Goal: Task Accomplishment & Management: Manage account settings

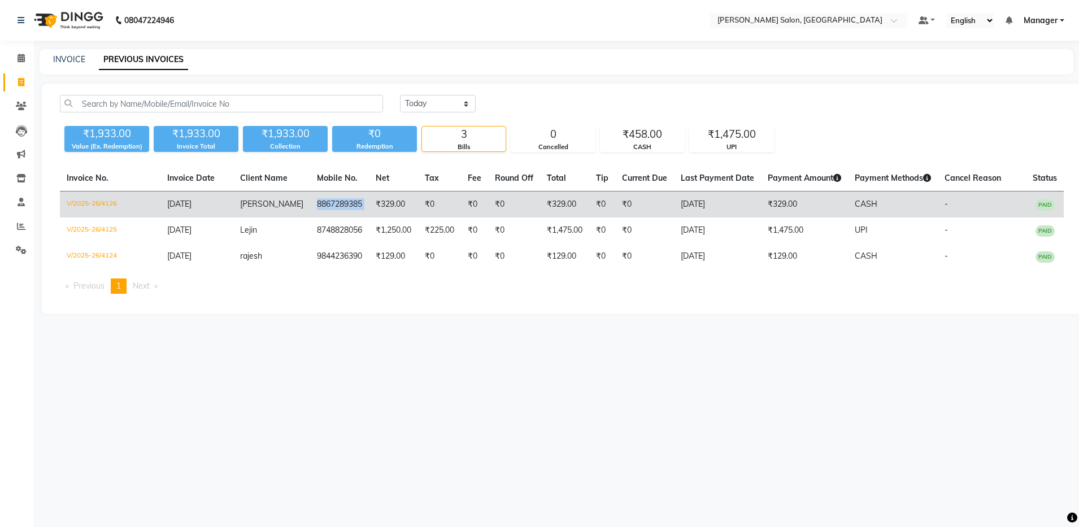
copy td "8867289385"
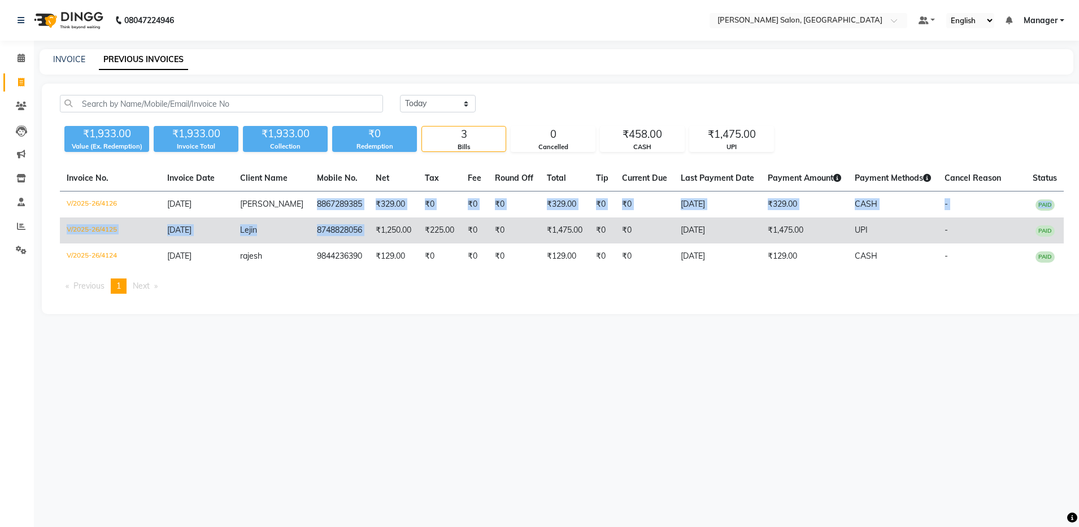
drag, startPoint x: 301, startPoint y: 201, endPoint x: 357, endPoint y: 227, distance: 61.4
click at [357, 227] on tbody "V/2025-26/4126 [DATE] [PERSON_NAME] 8867289385 ₹329.00 ₹0 ₹0 ₹0 ₹329.00 ₹0 ₹0 […" at bounding box center [562, 231] width 1004 height 79
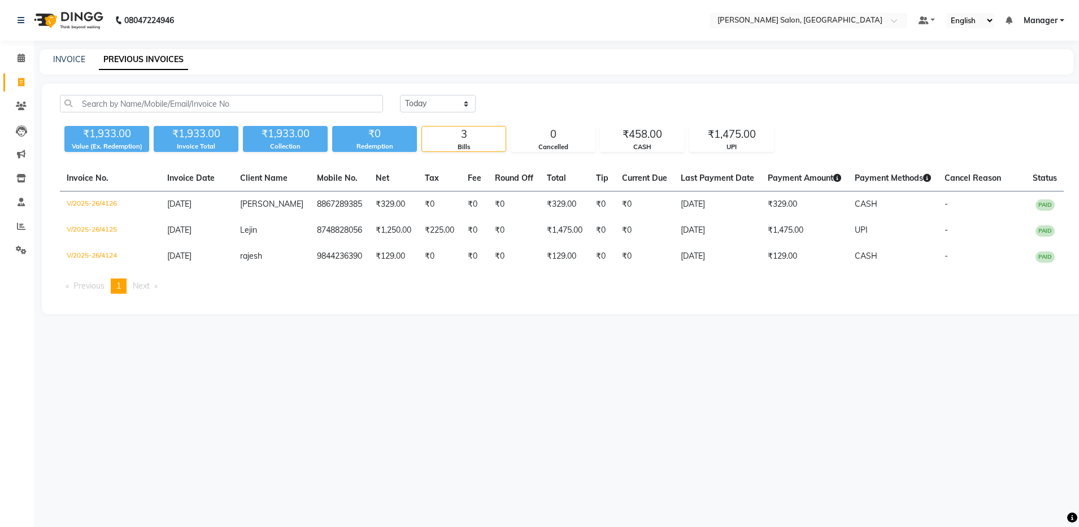
click at [303, 348] on div "08047224946 Select Location × [PERSON_NAME] Salon, Bellandur Default Panel My P…" at bounding box center [539, 263] width 1079 height 527
click at [21, 179] on icon at bounding box center [21, 178] width 10 height 8
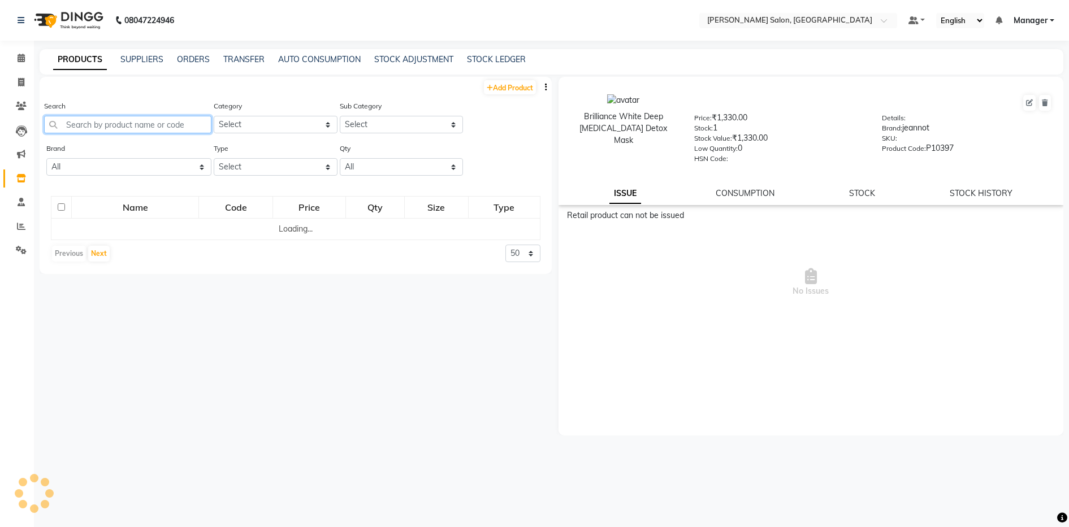
click at [141, 116] on input "text" at bounding box center [127, 125] width 167 height 18
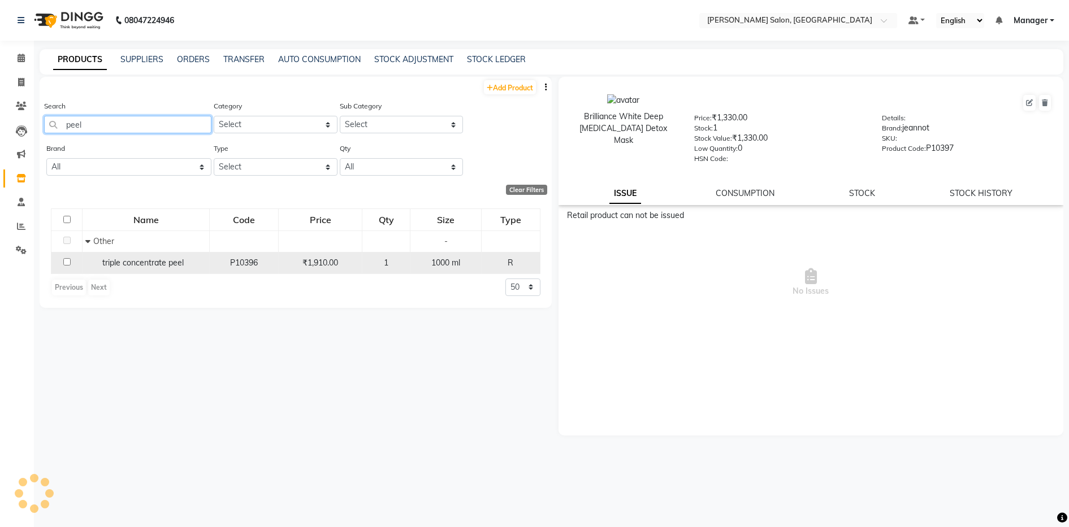
type input "peel"
click at [134, 255] on td "triple concentrate peel" at bounding box center [145, 262] width 127 height 21
click at [64, 262] on input "checkbox" at bounding box center [66, 261] width 7 height 7
checkbox input "true"
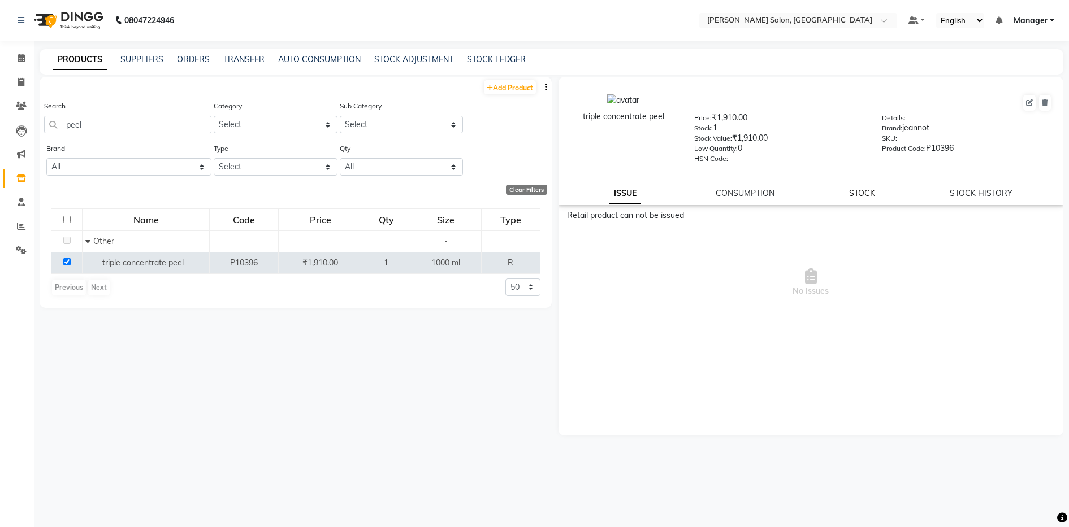
click at [857, 194] on link "STOCK" at bounding box center [862, 193] width 26 height 10
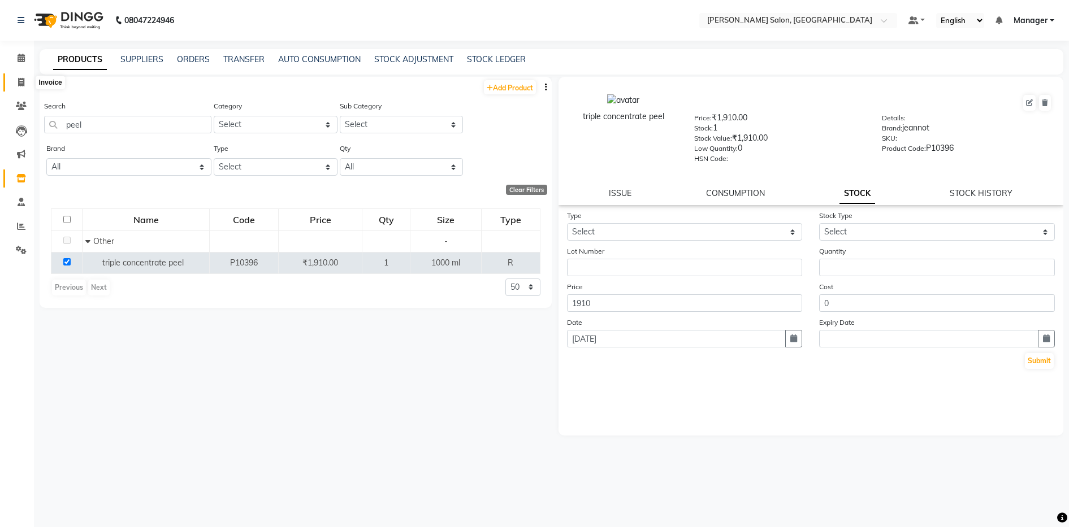
click at [12, 88] on span at bounding box center [21, 82] width 20 height 13
select select "service"
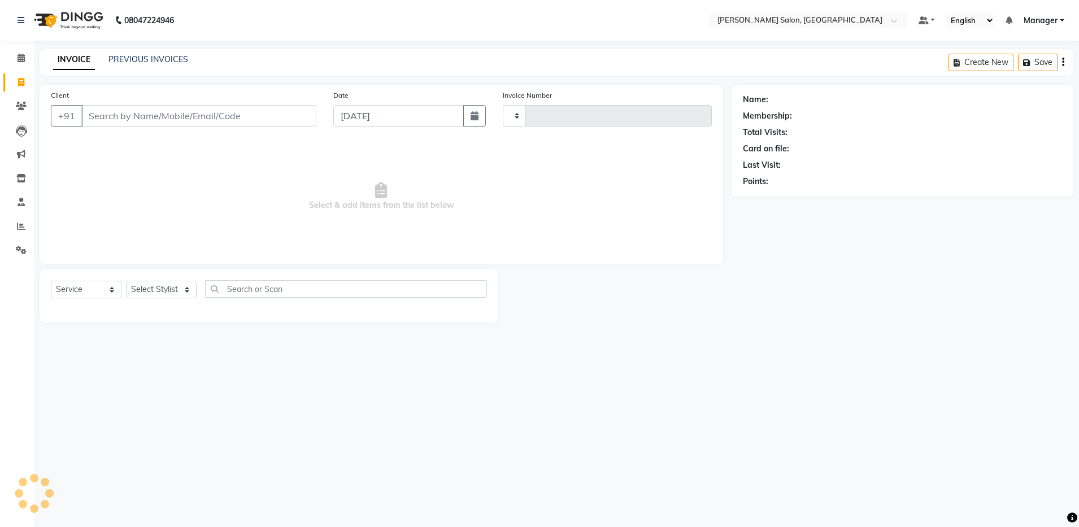
type input "4127"
select select "4781"
click at [102, 113] on input "Client" at bounding box center [198, 115] width 235 height 21
click at [153, 288] on select "Select Stylist Aarthi Abhishek [PERSON_NAME] [PERSON_NAME] Arjun [PERSON_NAME] …" at bounding box center [161, 290] width 71 height 18
select select "28896"
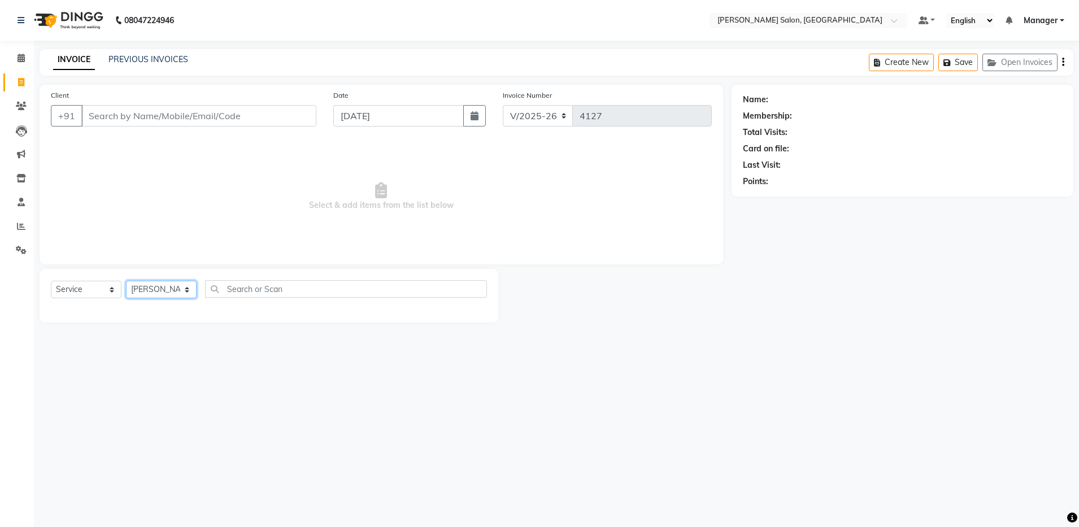
click at [126, 281] on select "Select Stylist Aarthi Abhishek [PERSON_NAME] [PERSON_NAME] Arjun [PERSON_NAME] …" at bounding box center [161, 290] width 71 height 18
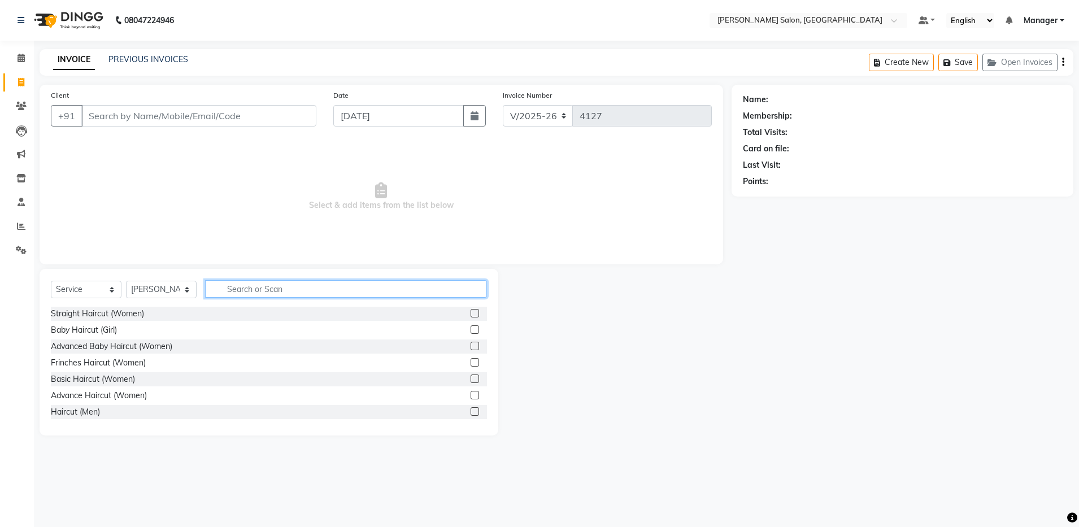
click at [237, 292] on input "text" at bounding box center [346, 289] width 282 height 18
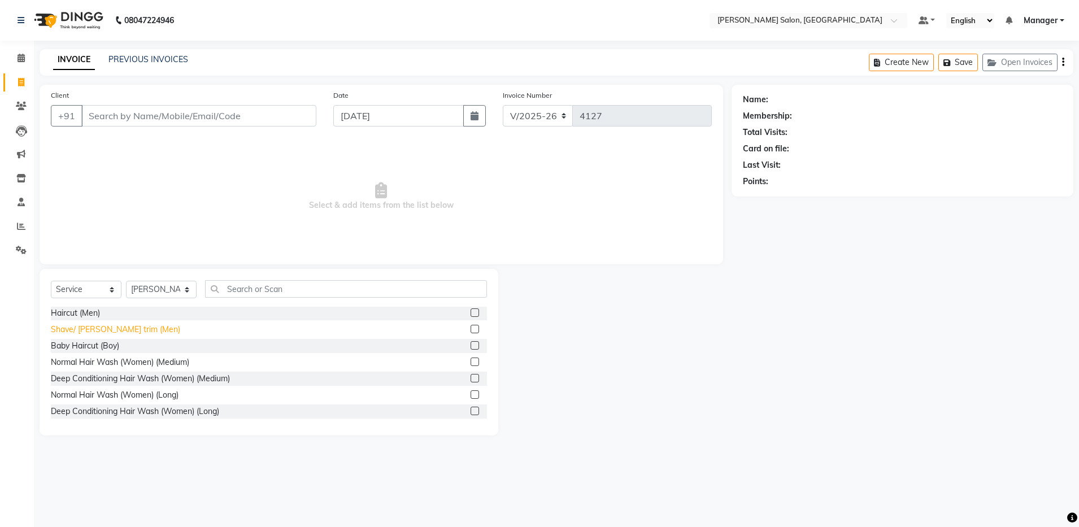
click at [135, 328] on div "Shave/ [PERSON_NAME] trim (Men)" at bounding box center [115, 330] width 129 height 12
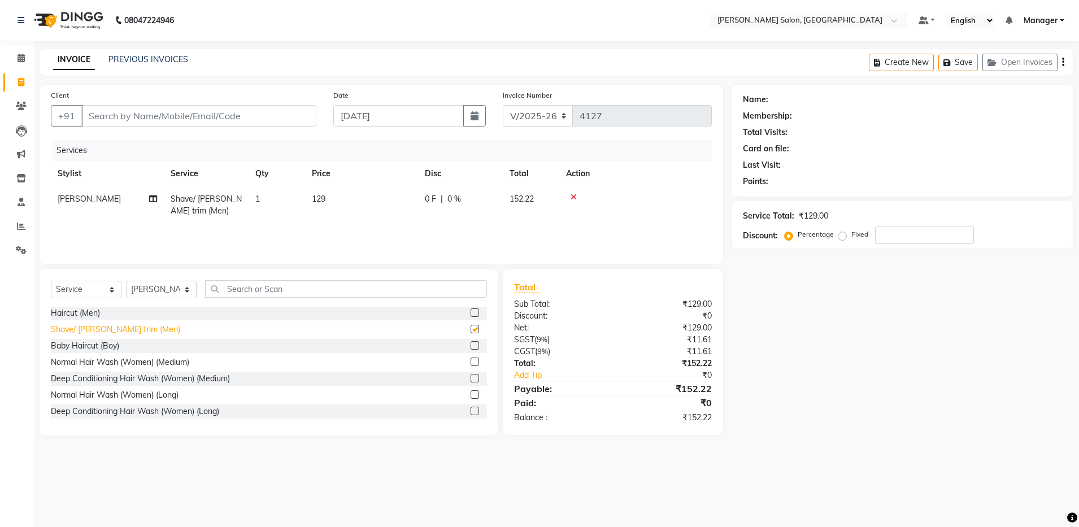
checkbox input "false"
click at [264, 284] on input "text" at bounding box center [346, 289] width 282 height 18
click at [156, 109] on input "Client" at bounding box center [198, 115] width 235 height 21
click at [132, 116] on input "Client" at bounding box center [198, 115] width 235 height 21
type input "9"
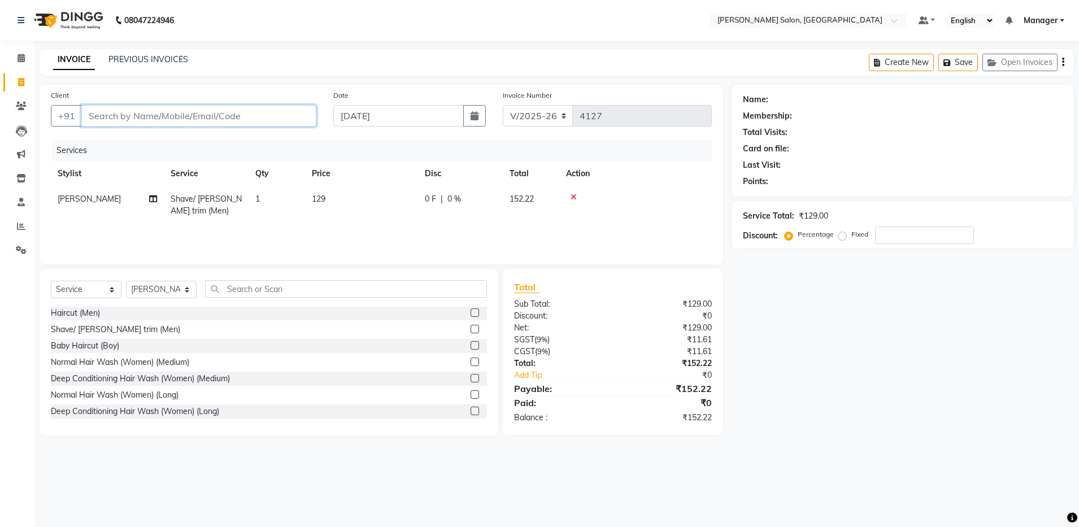
type input "0"
click at [129, 142] on span "998666" at bounding box center [145, 141] width 34 height 11
type input "9986662264"
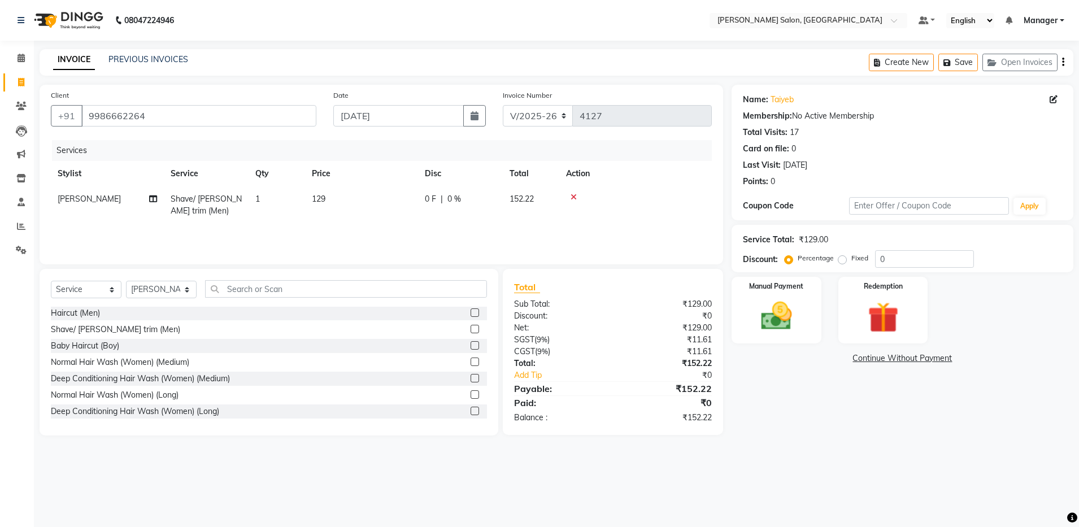
click at [738, 489] on div "08047224946 Select Location × [PERSON_NAME] Salon, Bellandur Default Panel My P…" at bounding box center [539, 263] width 1079 height 527
click at [705, 427] on div "Total Sub Total: ₹129.00 Discount: ₹0 Net: ₹129.00 SGST ( 9% ) ₹11.61 CGST ( 9%…" at bounding box center [613, 352] width 220 height 166
click at [790, 312] on img at bounding box center [776, 316] width 53 height 37
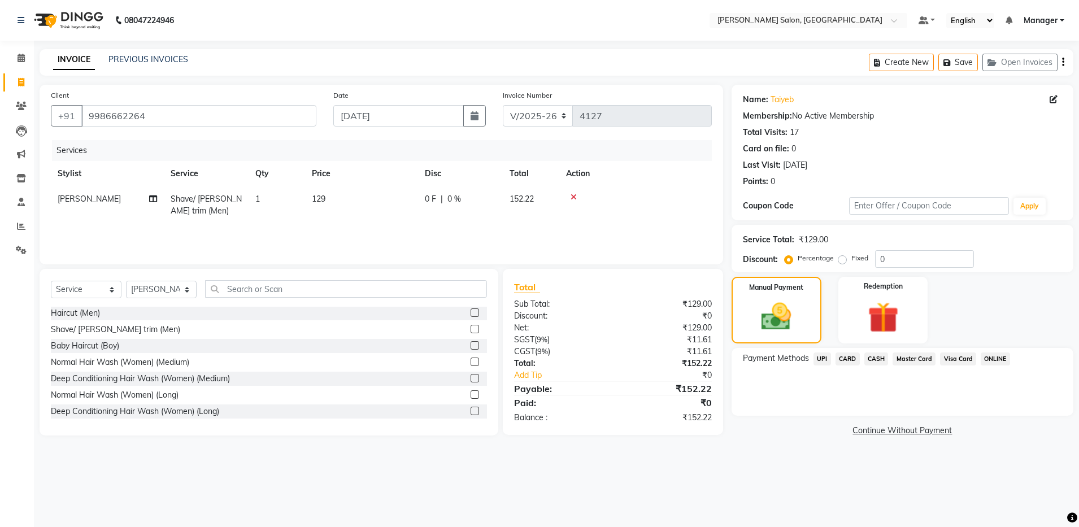
click at [822, 359] on span "UPI" at bounding box center [823, 359] width 18 height 13
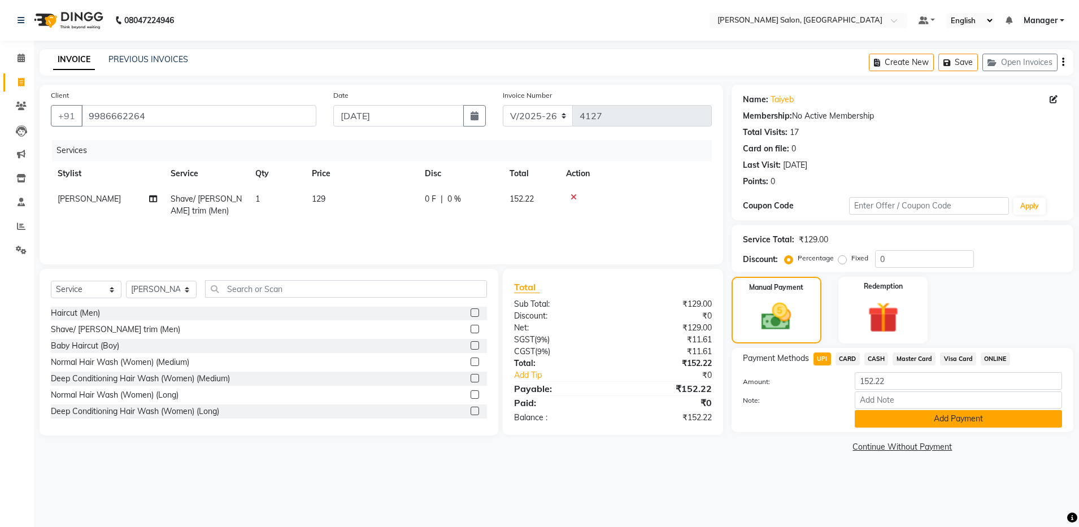
click at [917, 413] on button "Add Payment" at bounding box center [958, 419] width 207 height 18
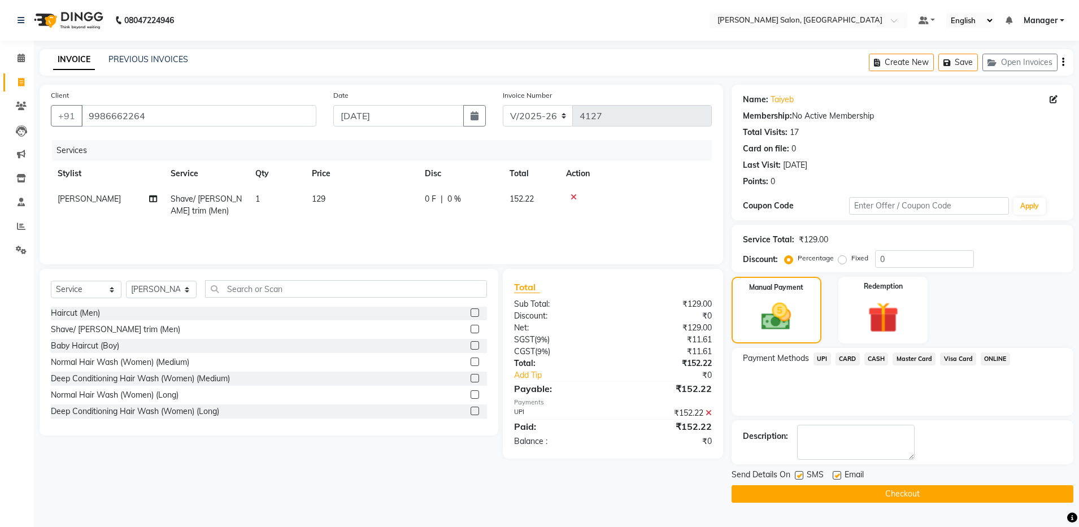
click at [840, 474] on label at bounding box center [837, 475] width 8 height 8
click at [840, 474] on input "checkbox" at bounding box center [836, 475] width 7 height 7
checkbox input "false"
click at [865, 490] on button "Checkout" at bounding box center [903, 494] width 342 height 18
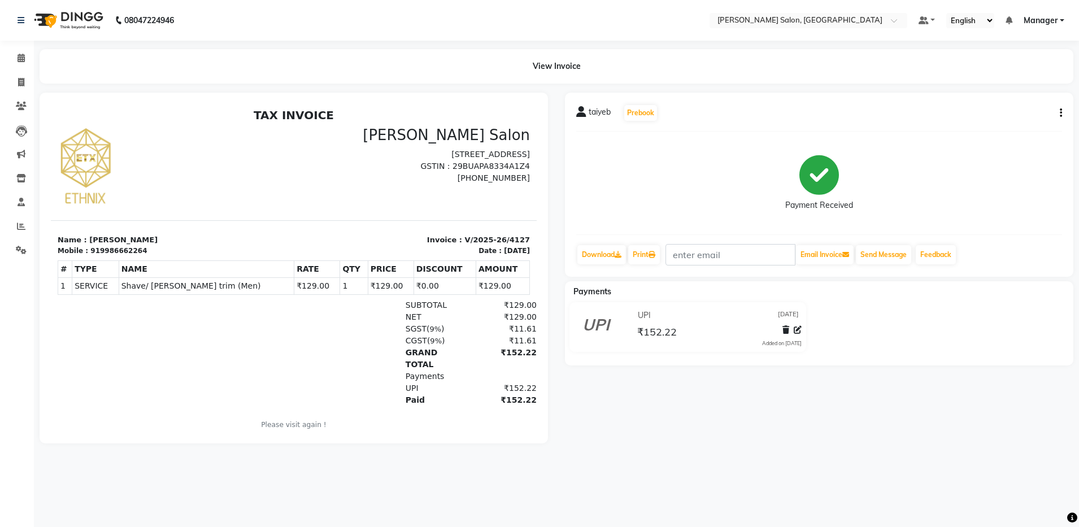
drag, startPoint x: 868, startPoint y: 105, endPoint x: 870, endPoint y: 124, distance: 18.7
click at [870, 124] on div "taiyeb Prebook Payment Received Download Print Email Invoice Send Message Feedb…" at bounding box center [819, 185] width 509 height 184
drag, startPoint x: 672, startPoint y: 123, endPoint x: 9, endPoint y: 80, distance: 664.7
click at [9, 80] on link "Invoice" at bounding box center [16, 82] width 27 height 19
select select "service"
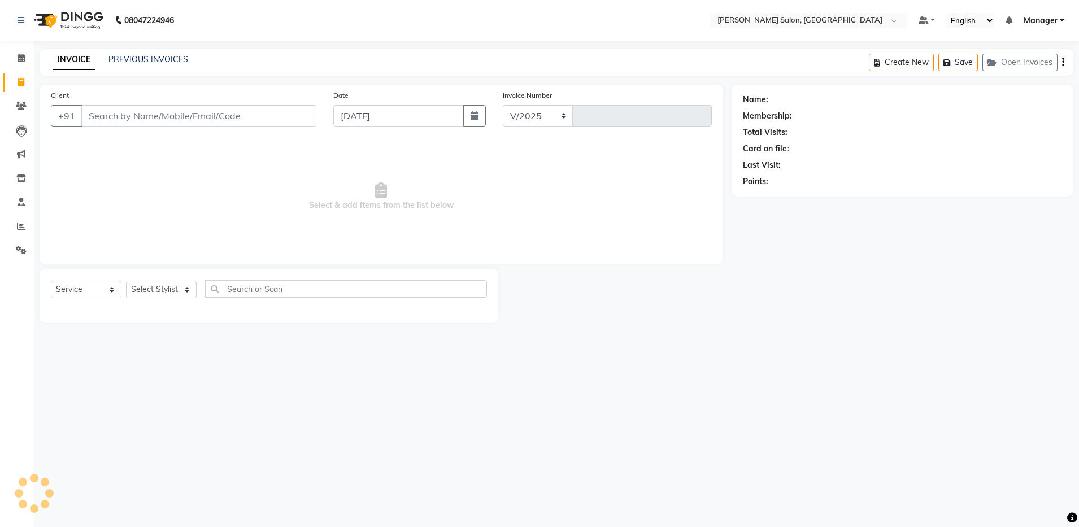
select select "4781"
type input "4128"
click at [119, 107] on input "Client" at bounding box center [198, 115] width 235 height 21
click at [128, 128] on div "Client +91" at bounding box center [183, 112] width 283 height 46
click at [141, 118] on input "Client" at bounding box center [198, 115] width 235 height 21
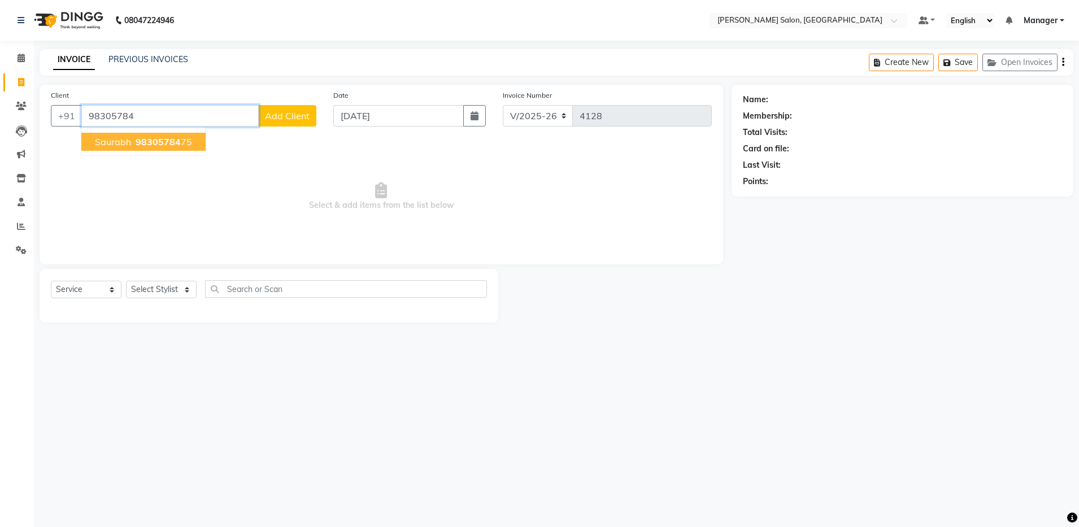
click at [115, 144] on span "Saurabh" at bounding box center [113, 141] width 36 height 11
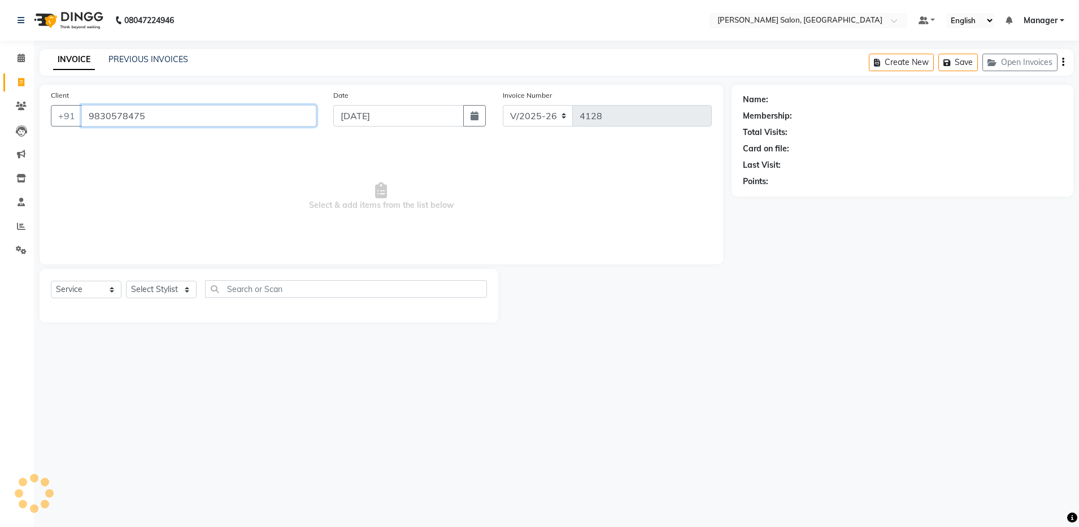
type input "9830578475"
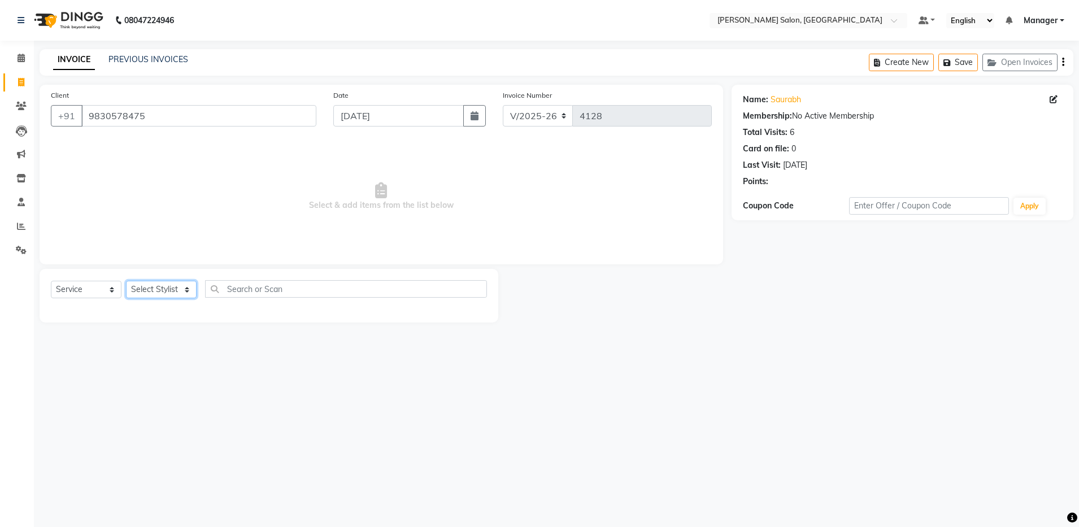
click at [155, 286] on select "Select Stylist Aarthi Abhishek [PERSON_NAME] [PERSON_NAME] Arjun [PERSON_NAME] …" at bounding box center [161, 290] width 71 height 18
select select "28897"
click at [126, 281] on select "Select Stylist Aarthi Abhishek [PERSON_NAME] [PERSON_NAME] Arjun [PERSON_NAME] …" at bounding box center [161, 290] width 71 height 18
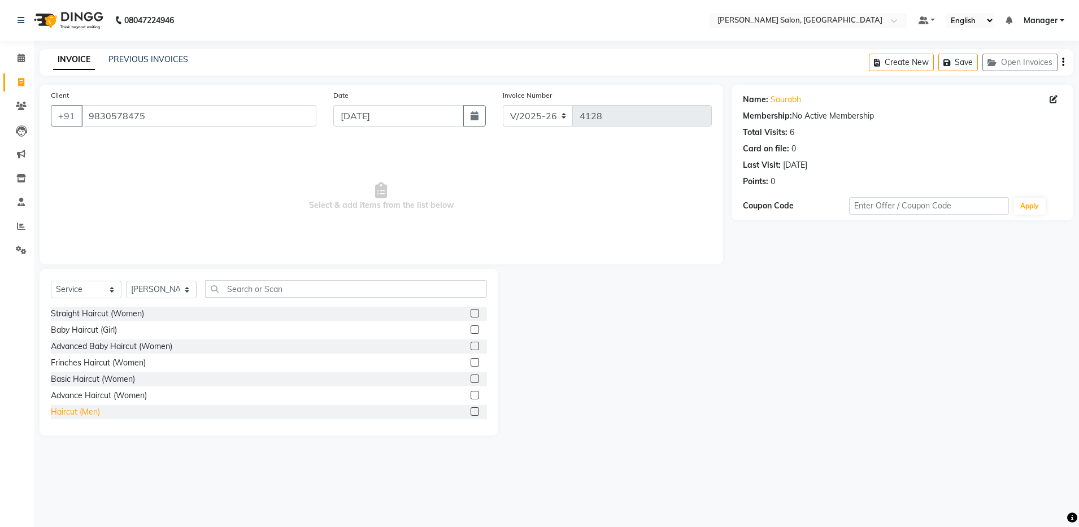
click at [78, 415] on div "Haircut (Men)" at bounding box center [75, 412] width 49 height 12
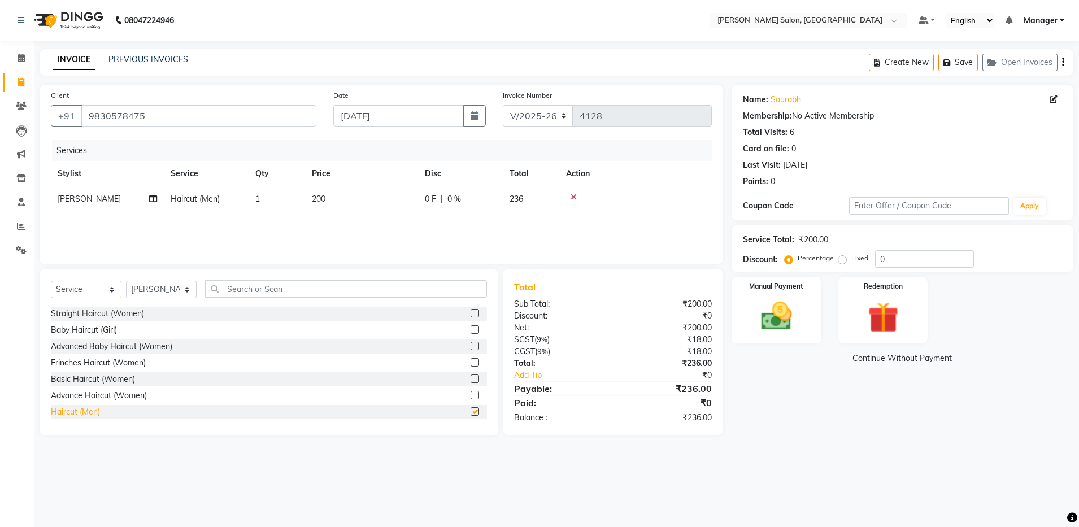
checkbox input "false"
click at [85, 402] on div "Shave/ [PERSON_NAME] trim (Men)" at bounding box center [115, 400] width 129 height 12
checkbox input "false"
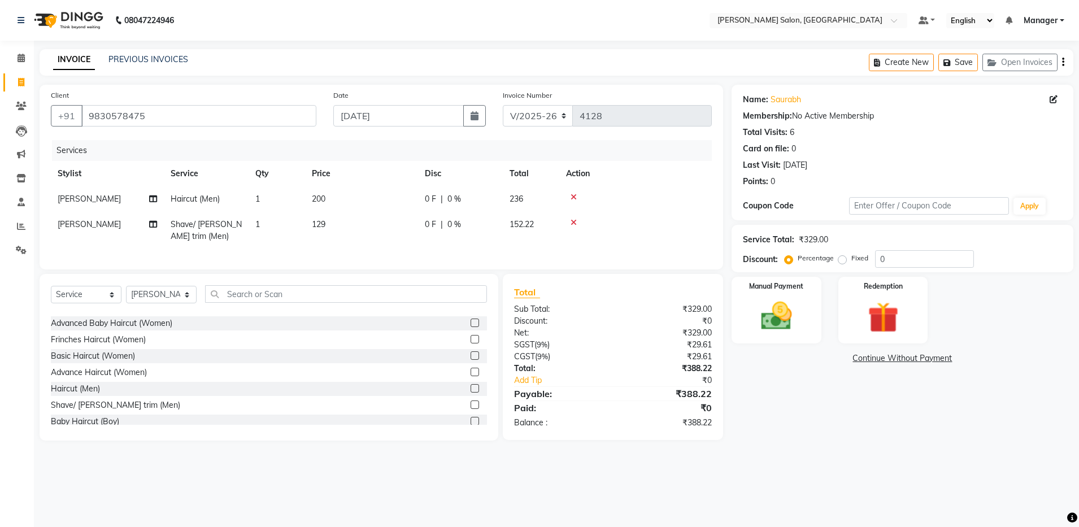
click at [1063, 63] on icon "button" at bounding box center [1063, 62] width 2 height 1
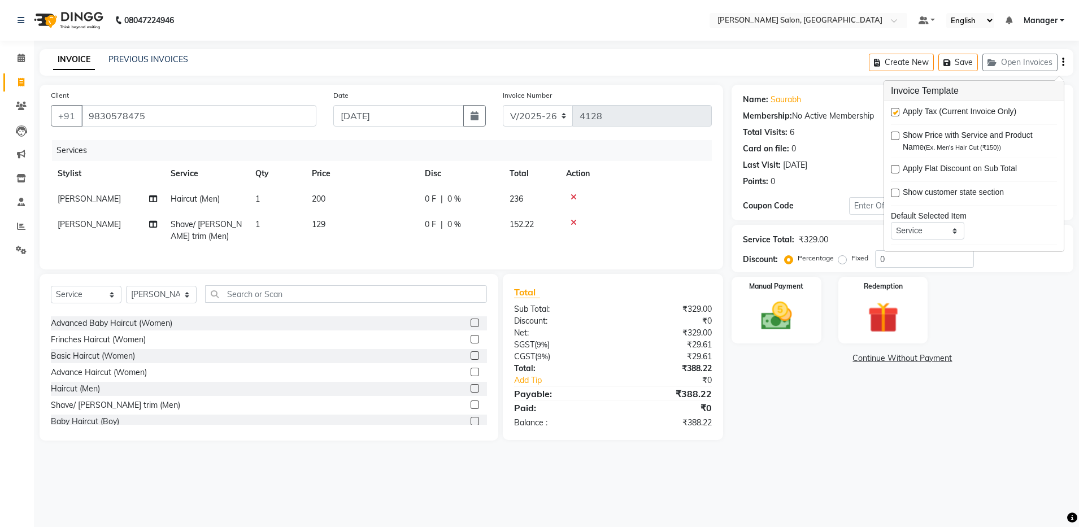
click at [896, 112] on label at bounding box center [895, 112] width 8 height 8
click at [896, 112] on input "checkbox" at bounding box center [894, 112] width 7 height 7
checkbox input "false"
click at [773, 298] on img at bounding box center [776, 316] width 53 height 37
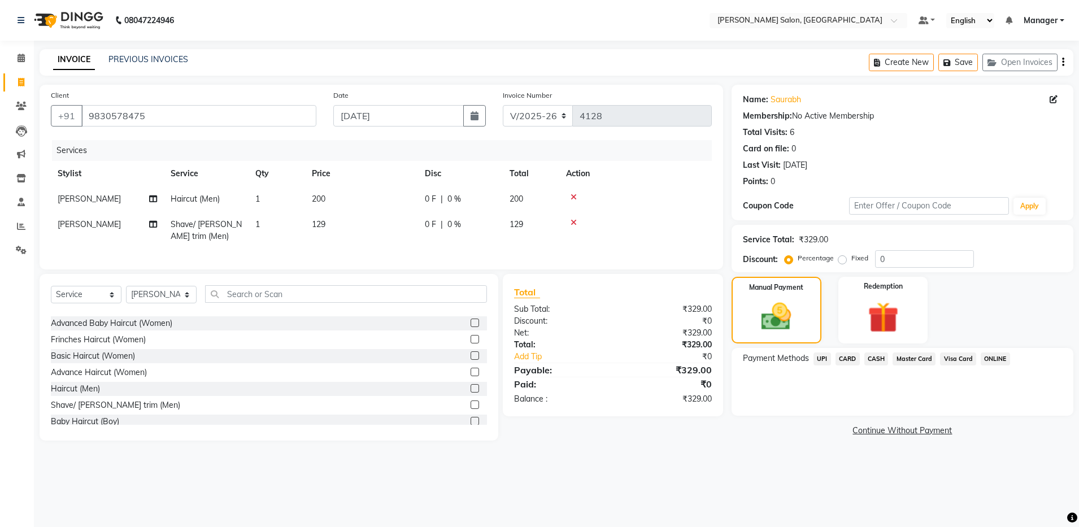
click at [866, 355] on span "CASH" at bounding box center [877, 359] width 24 height 13
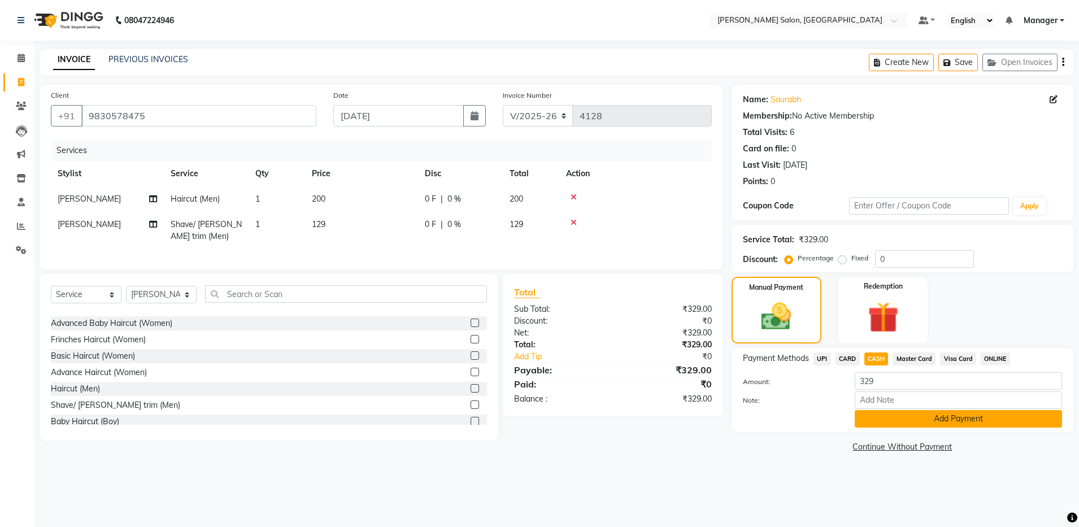
click at [880, 416] on button "Add Payment" at bounding box center [958, 419] width 207 height 18
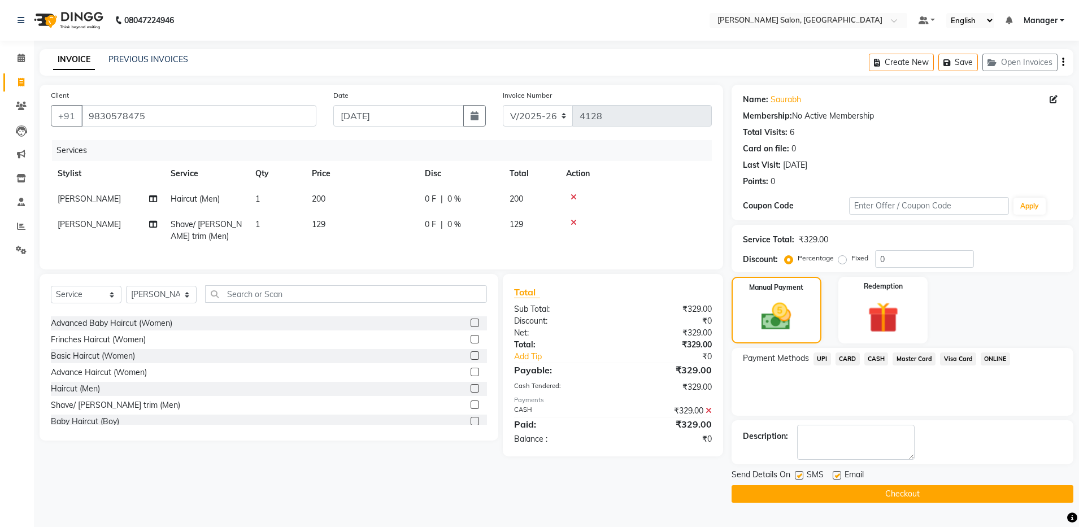
click at [836, 469] on div "Email" at bounding box center [853, 476] width 40 height 14
click at [840, 474] on label at bounding box center [837, 475] width 8 height 8
click at [840, 474] on input "checkbox" at bounding box center [836, 475] width 7 height 7
checkbox input "false"
click at [837, 493] on button "Checkout" at bounding box center [903, 494] width 342 height 18
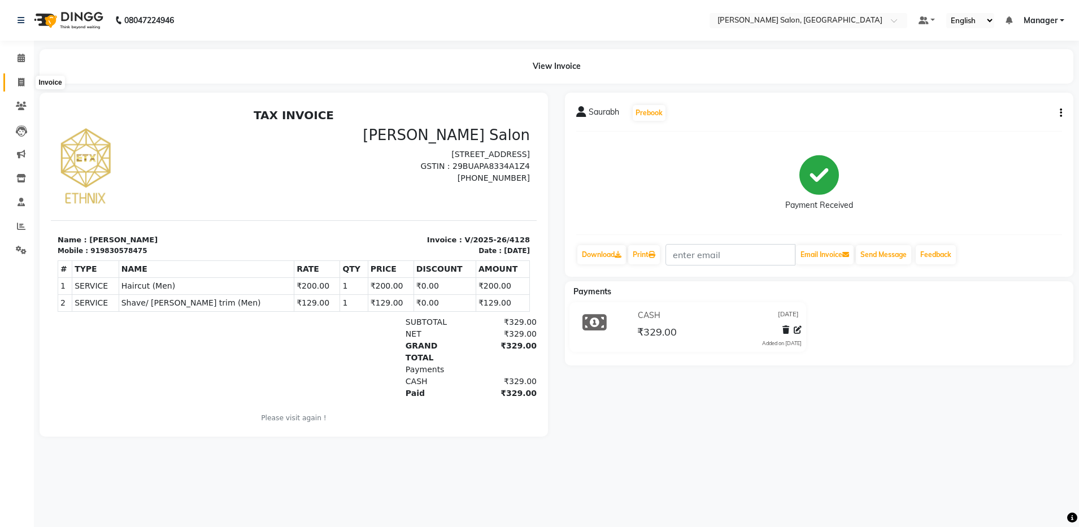
click at [16, 79] on span at bounding box center [21, 82] width 20 height 13
select select "service"
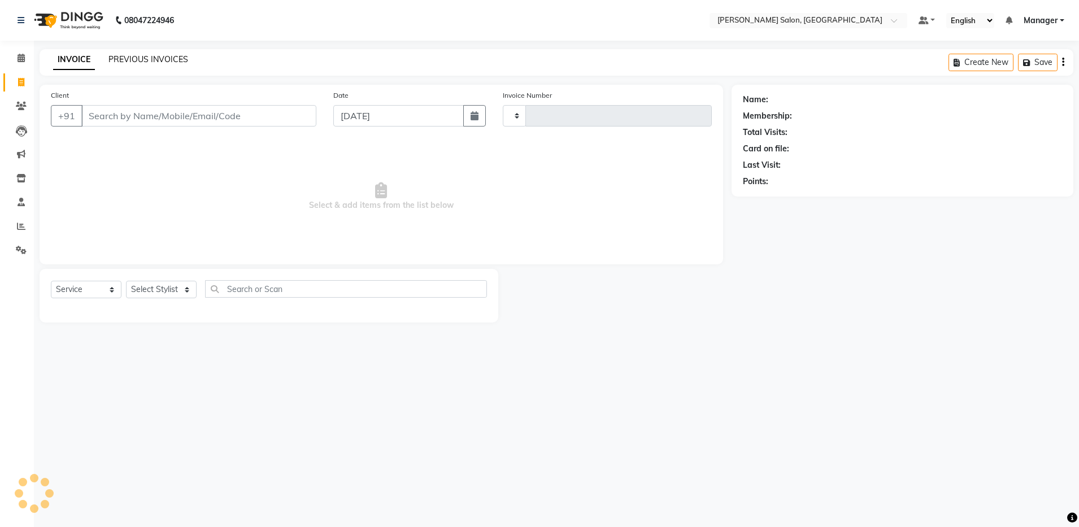
click at [127, 63] on link "PREVIOUS INVOICES" at bounding box center [148, 59] width 80 height 10
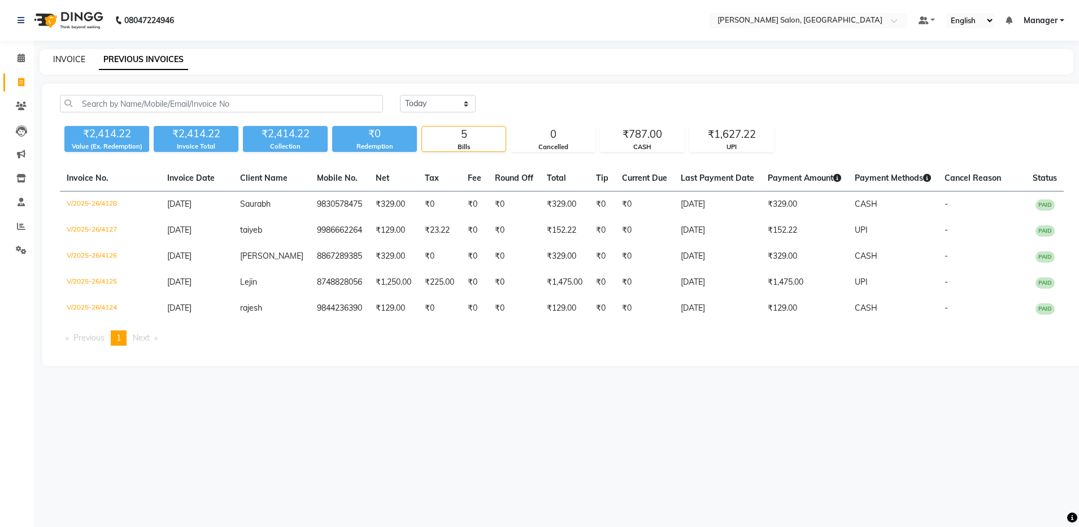
click at [70, 60] on link "INVOICE" at bounding box center [69, 59] width 32 height 10
select select "service"
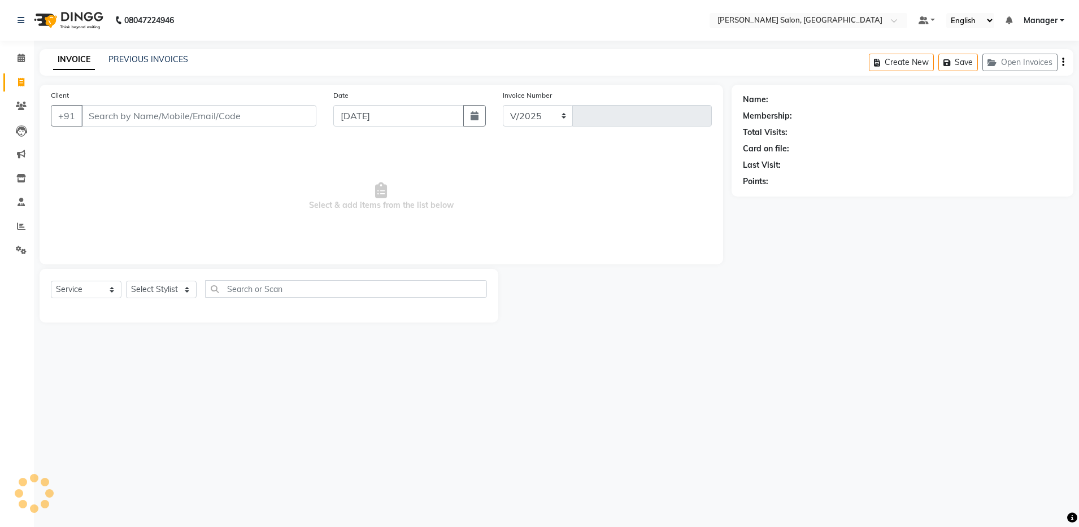
select select "4781"
type input "4129"
click at [153, 123] on input "Client" at bounding box center [198, 115] width 235 height 21
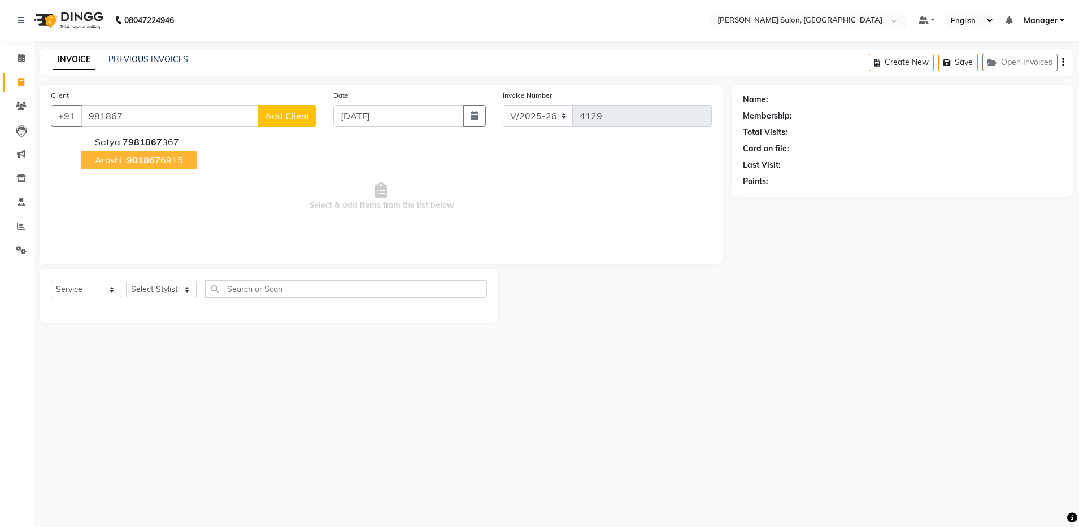
click at [148, 159] on span "981867" at bounding box center [144, 159] width 34 height 11
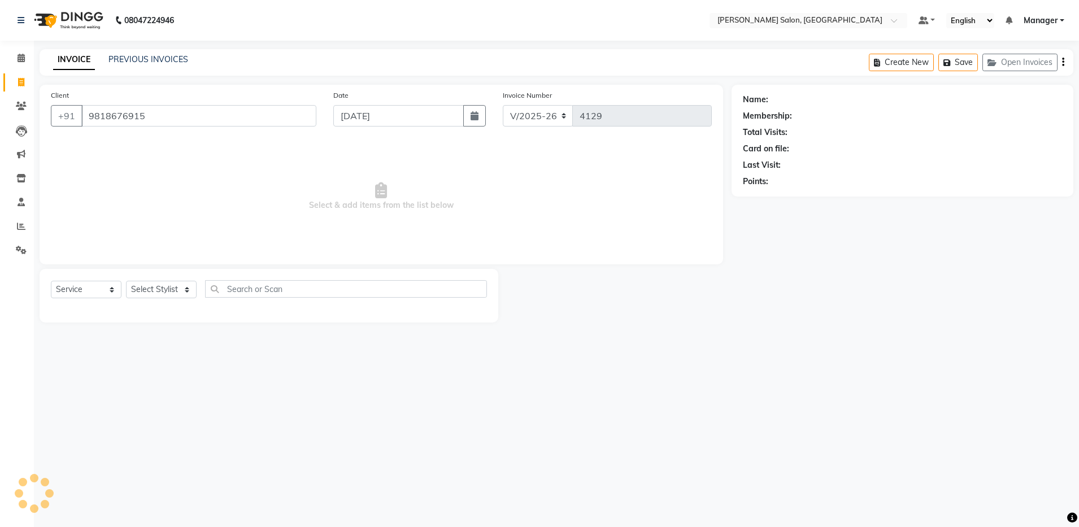
type input "9818676915"
click at [151, 292] on select "Select Stylist Aarthi Abhishek [PERSON_NAME] [PERSON_NAME] Arjun [PERSON_NAME] …" at bounding box center [161, 290] width 71 height 18
select select "71461"
click at [126, 281] on select "Select Stylist Aarthi Abhishek [PERSON_NAME] [PERSON_NAME] Arjun [PERSON_NAME] …" at bounding box center [161, 290] width 71 height 18
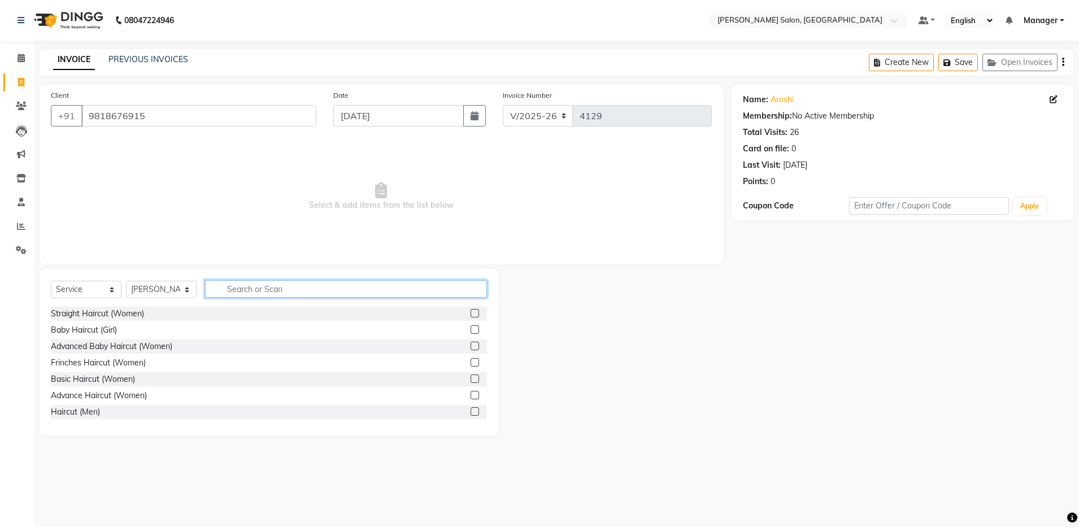
click at [255, 285] on input "text" at bounding box center [346, 289] width 282 height 18
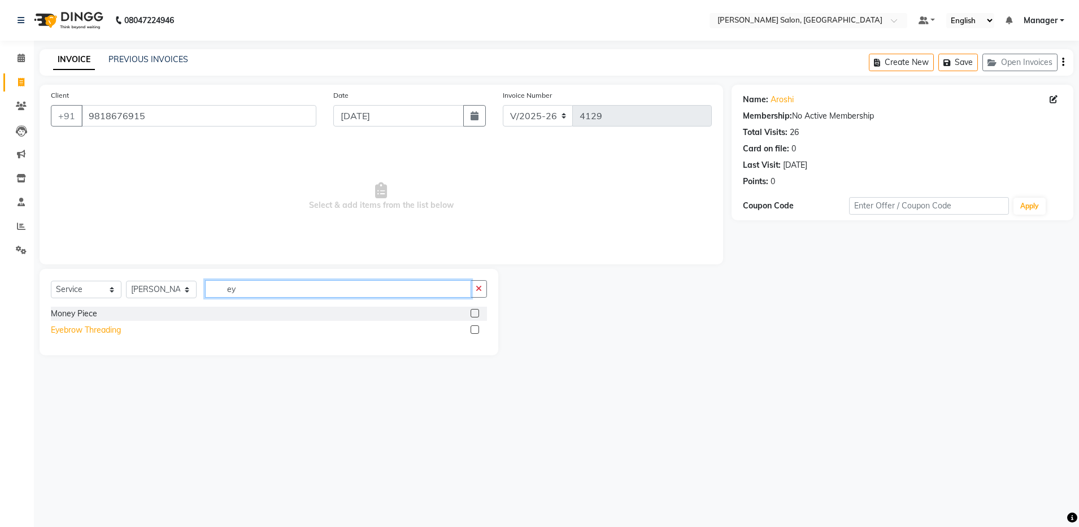
type input "ey"
click at [93, 327] on div "Eyebrow Threading" at bounding box center [86, 330] width 70 height 12
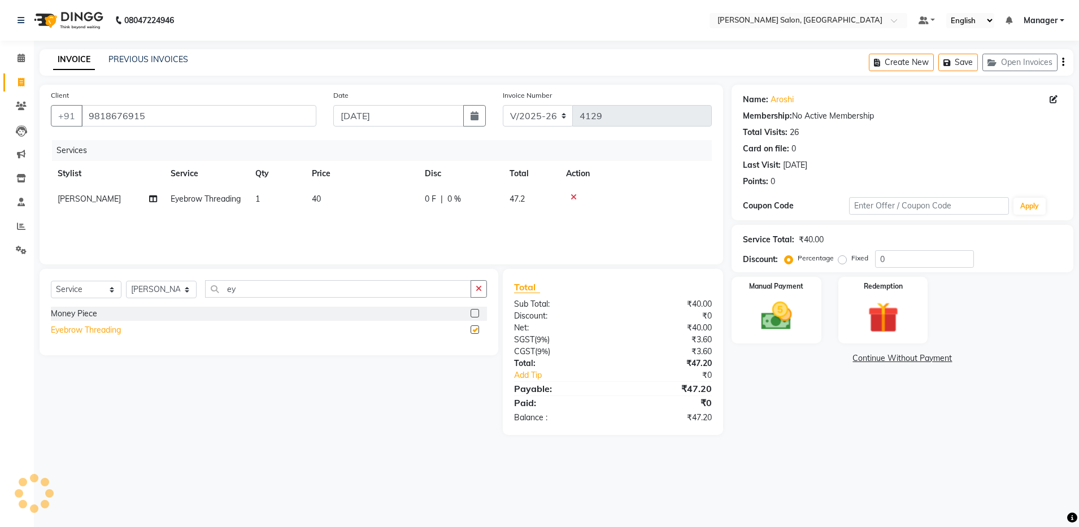
checkbox input "false"
click at [240, 299] on div "Select Service Product Membership Package Voucher Prepaid Gift Card Select Styl…" at bounding box center [269, 293] width 436 height 27
click at [255, 288] on input "ey" at bounding box center [338, 289] width 266 height 18
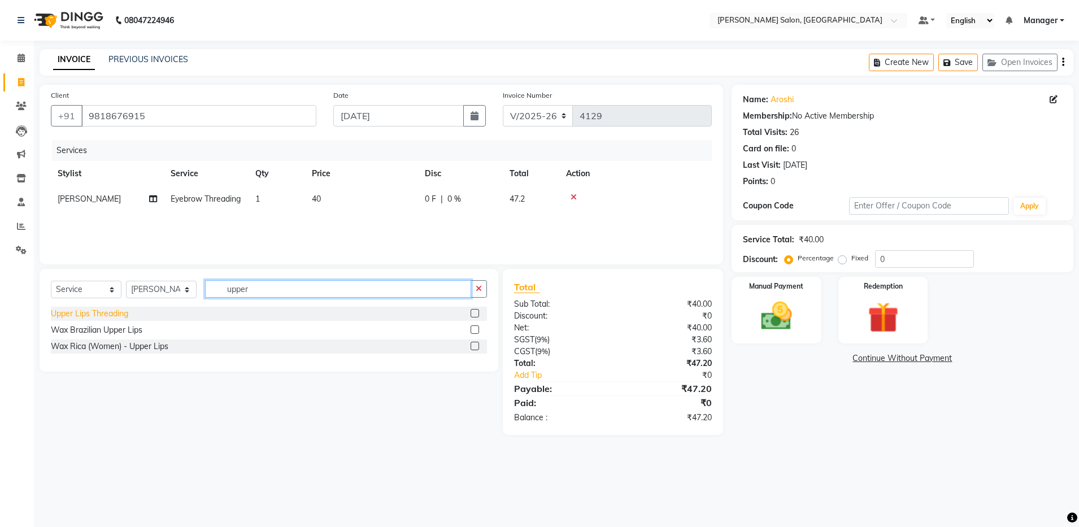
type input "upper"
click at [88, 319] on div "Upper Lips Threading" at bounding box center [89, 314] width 77 height 12
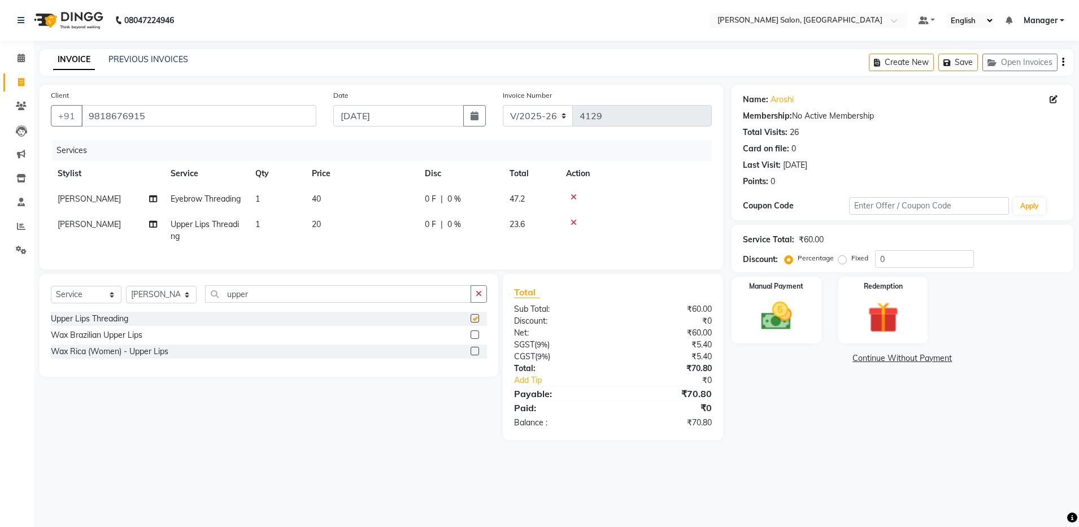
checkbox input "false"
click at [269, 303] on input "upper" at bounding box center [338, 294] width 266 height 18
type input "lower"
click at [82, 325] on div "Lower Lips Threading" at bounding box center [90, 319] width 79 height 12
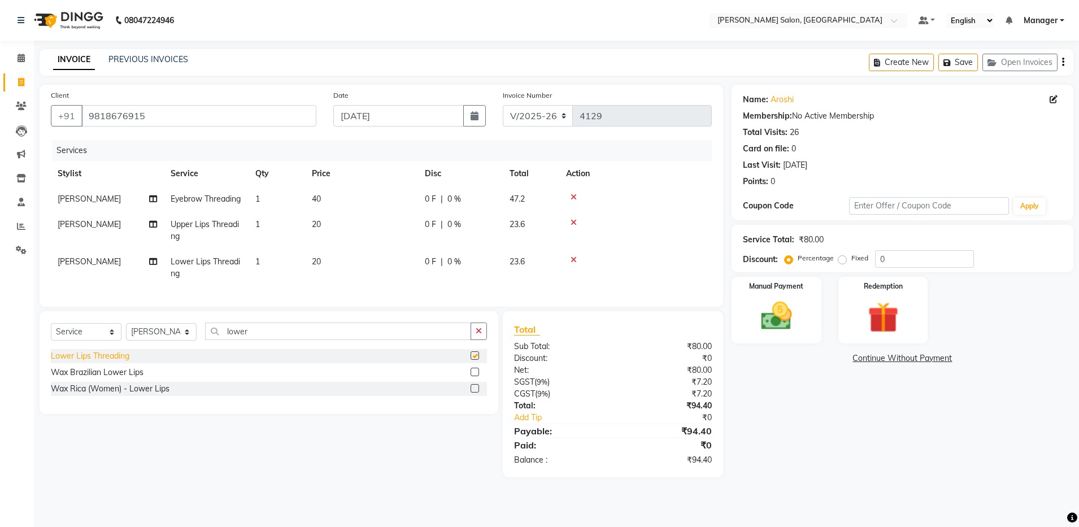
checkbox input "false"
click at [780, 325] on img at bounding box center [776, 316] width 53 height 37
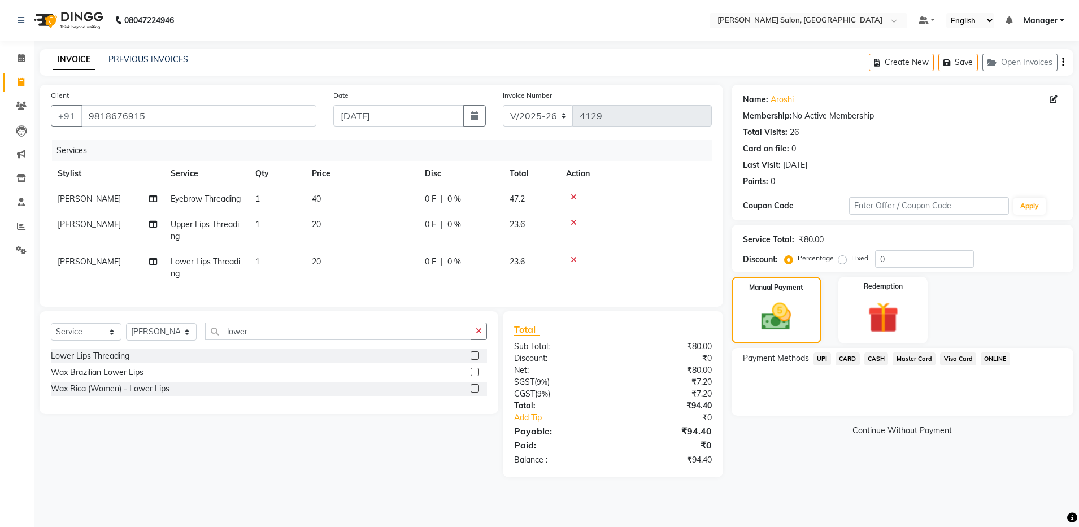
click at [822, 359] on span "UPI" at bounding box center [823, 359] width 18 height 13
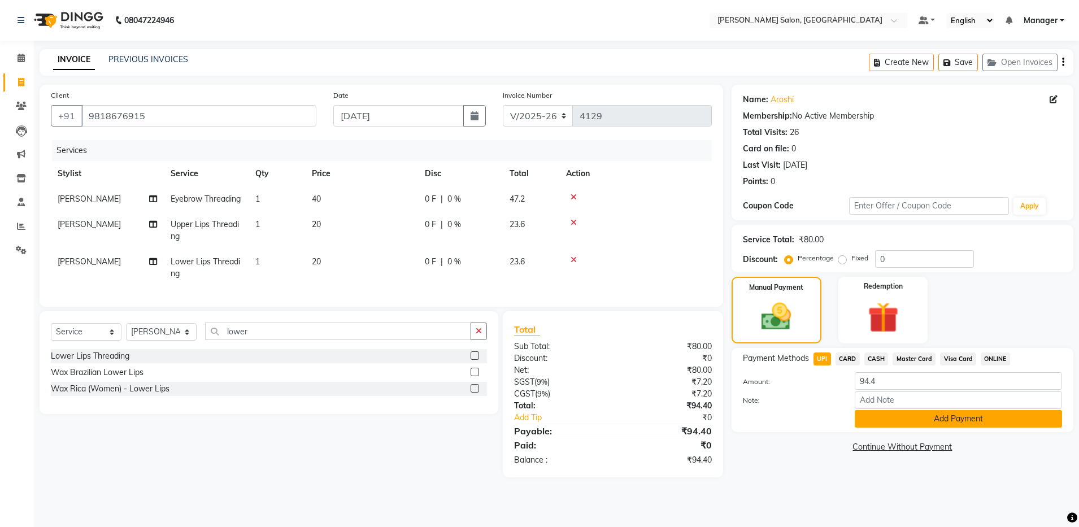
click at [918, 427] on button "Add Payment" at bounding box center [958, 419] width 207 height 18
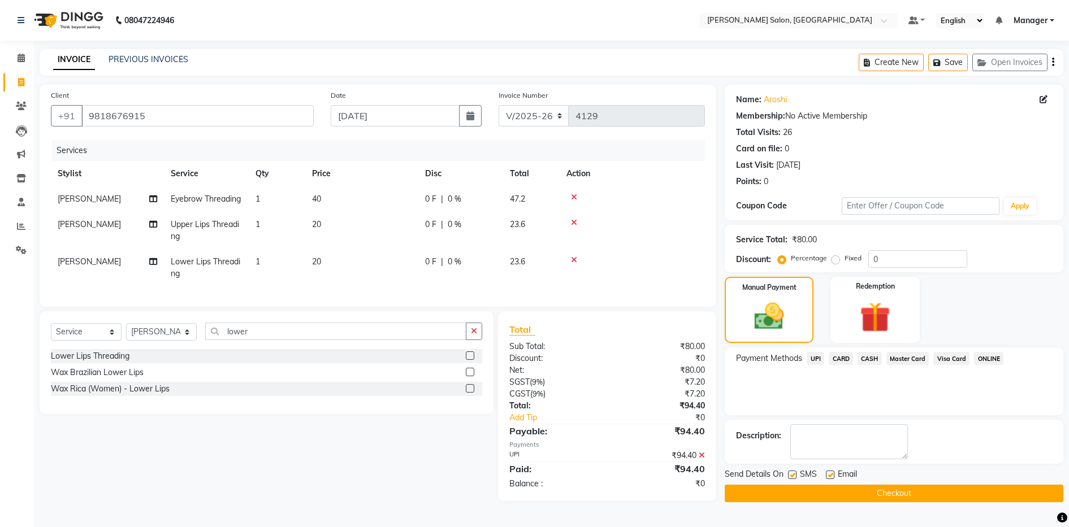
click at [827, 476] on label at bounding box center [830, 475] width 8 height 8
click at [827, 476] on input "checkbox" at bounding box center [829, 475] width 7 height 7
checkbox input "false"
click at [829, 492] on button "Checkout" at bounding box center [893, 494] width 338 height 18
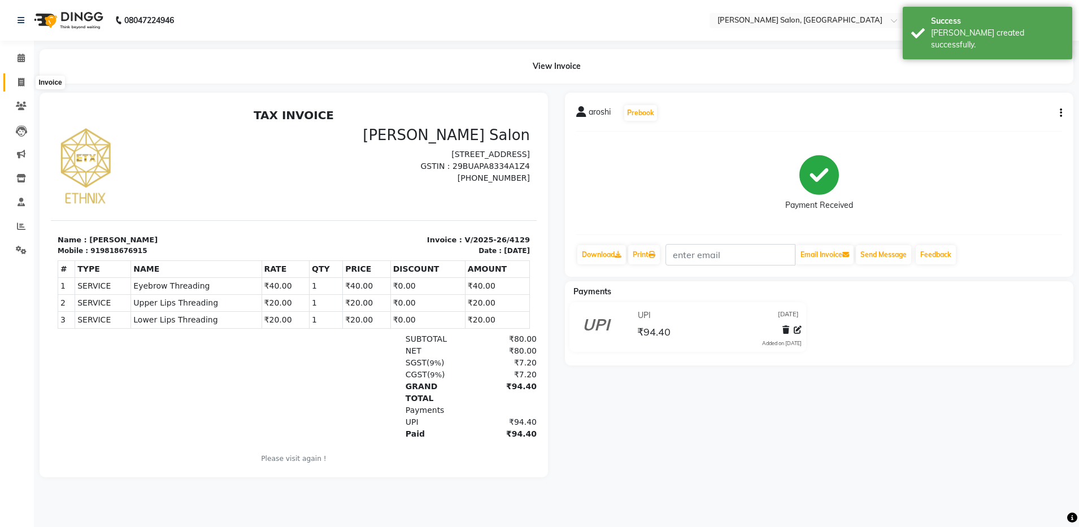
drag, startPoint x: 19, startPoint y: 80, endPoint x: 25, endPoint y: 80, distance: 6.8
click at [19, 80] on icon at bounding box center [21, 82] width 6 height 8
select select "service"
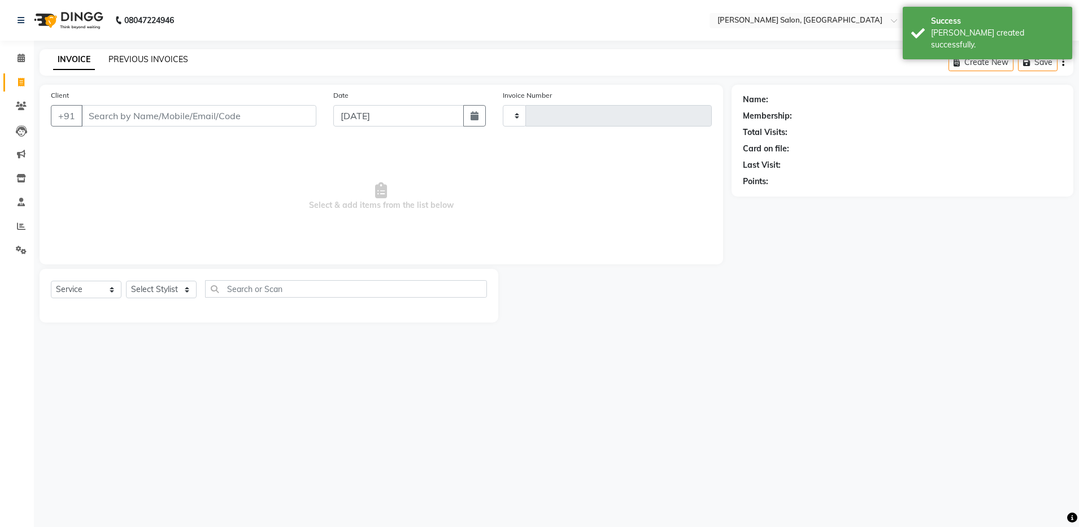
type input "4130"
select select "4781"
click at [146, 58] on link "PREVIOUS INVOICES" at bounding box center [148, 59] width 80 height 10
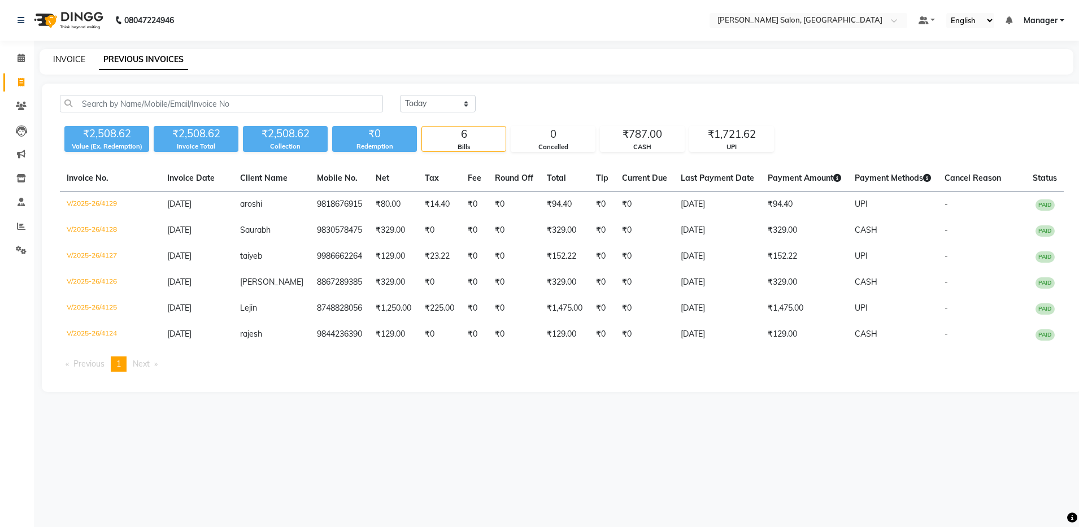
click at [73, 58] on link "INVOICE" at bounding box center [69, 59] width 32 height 10
select select "service"
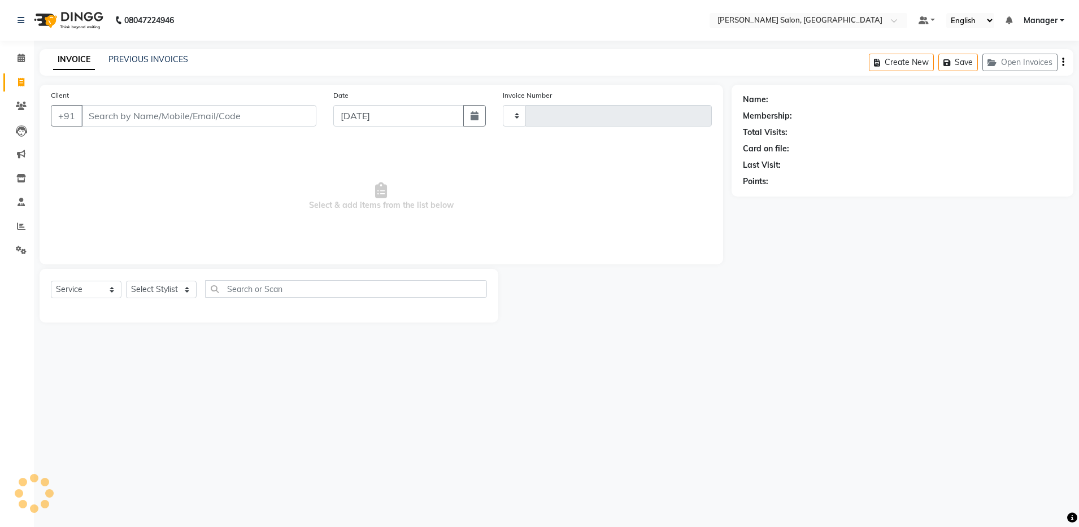
type input "4130"
select select "4781"
click at [123, 121] on input "Client" at bounding box center [198, 115] width 235 height 21
click at [129, 115] on input "Client" at bounding box center [198, 115] width 235 height 21
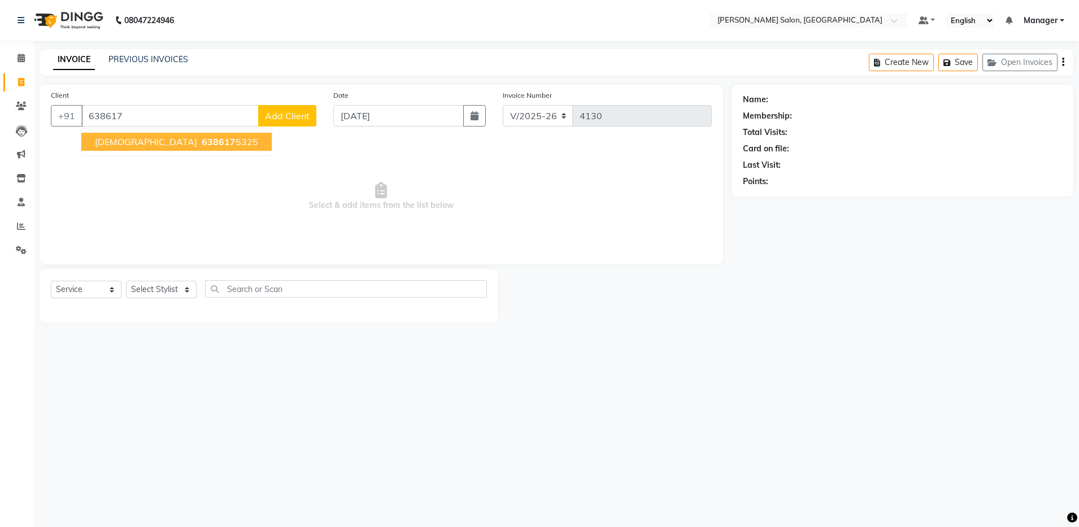
click at [202, 142] on span "638617" at bounding box center [219, 141] width 34 height 11
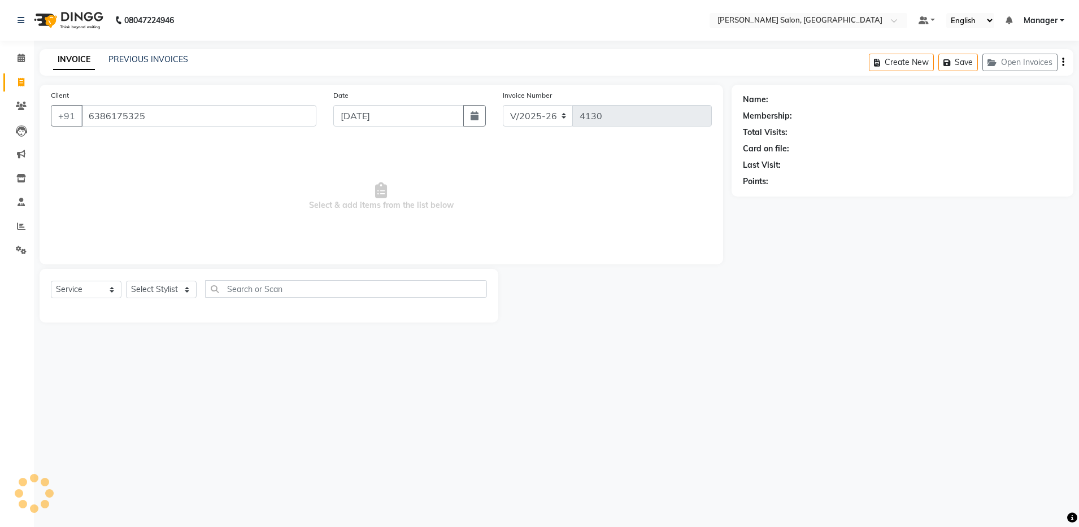
type input "6386175325"
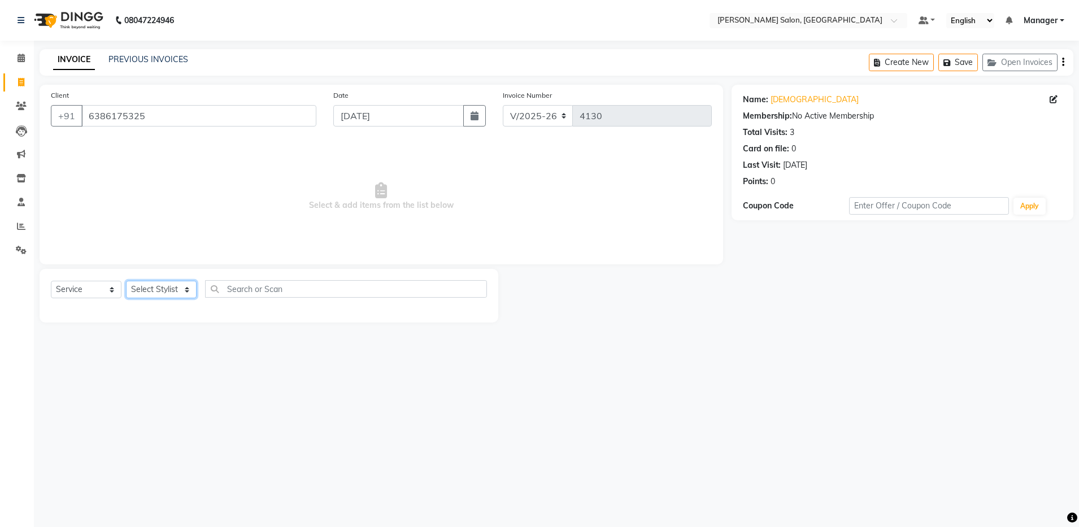
click at [145, 295] on select "Select Stylist Aarthi Abhishek [PERSON_NAME] [PERSON_NAME] Arjun [PERSON_NAME] …" at bounding box center [161, 290] width 71 height 18
select select "69605"
click at [126, 281] on select "Select Stylist Aarthi Abhishek [PERSON_NAME] [PERSON_NAME] Arjun [PERSON_NAME] …" at bounding box center [161, 290] width 71 height 18
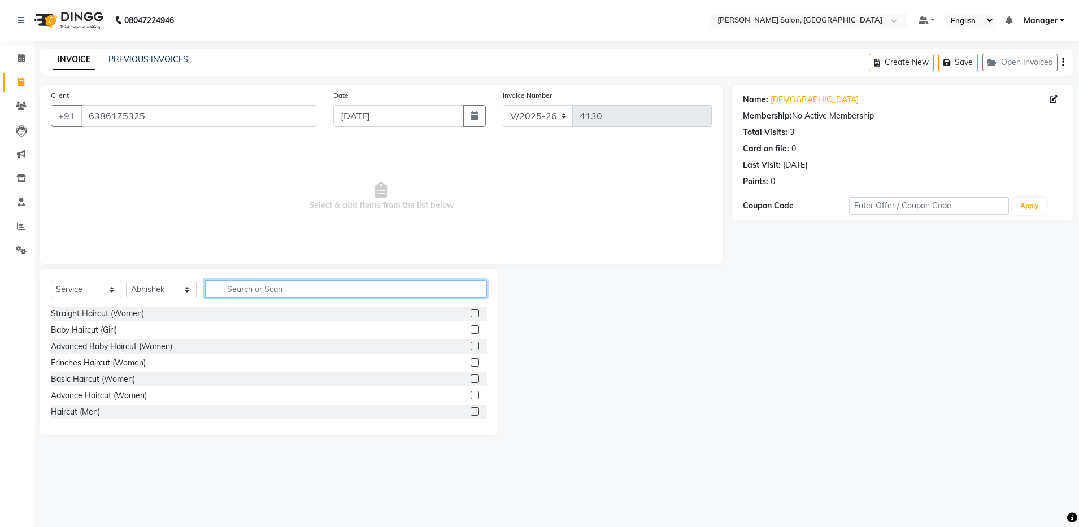
scroll to position [28, 0]
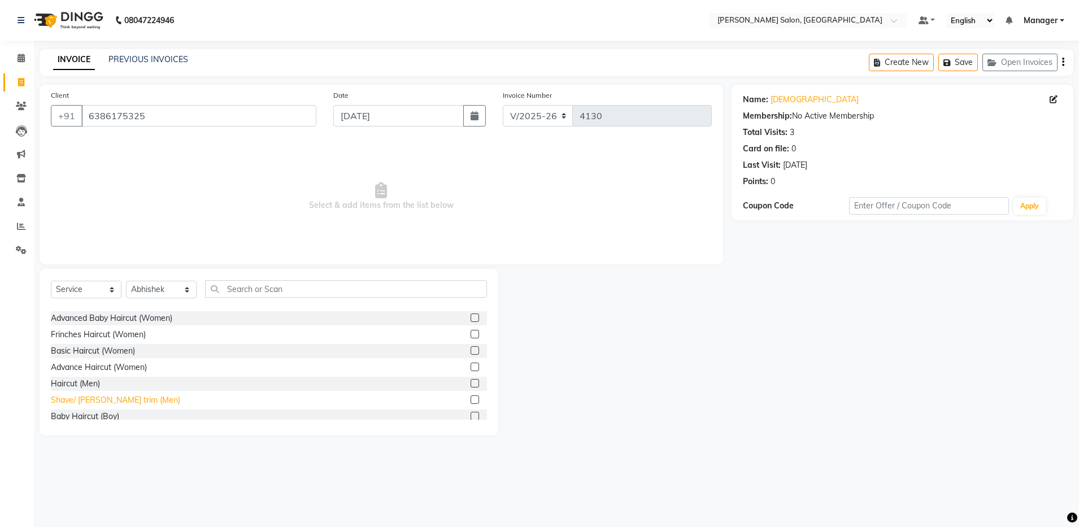
click at [94, 403] on div "Shave/ [PERSON_NAME] trim (Men)" at bounding box center [115, 400] width 129 height 12
checkbox input "false"
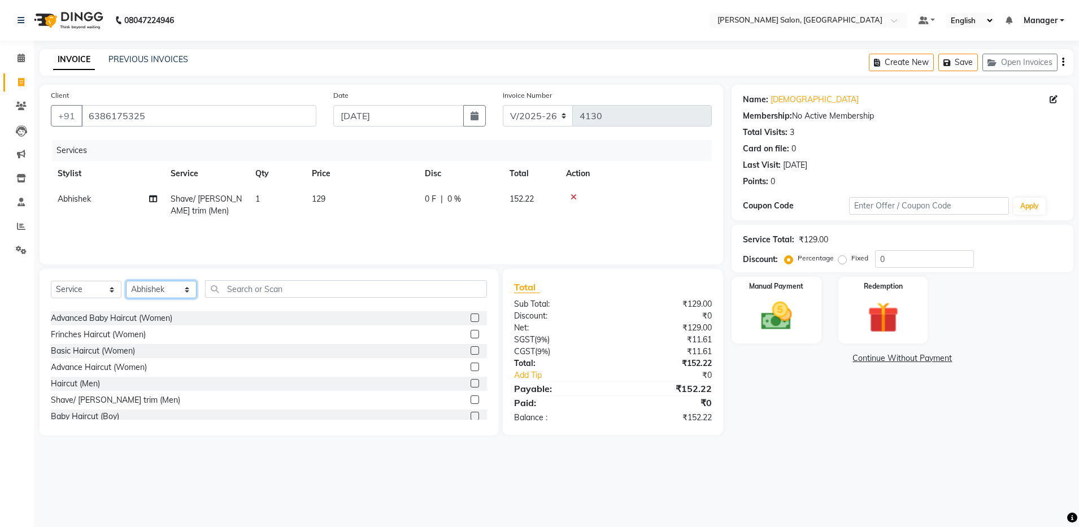
click at [141, 287] on select "Select Stylist Aarthi Abhishek [PERSON_NAME] [PERSON_NAME] Arjun [PERSON_NAME] …" at bounding box center [161, 290] width 71 height 18
select select "28900"
click at [126, 281] on select "Select Stylist Aarthi Abhishek [PERSON_NAME] [PERSON_NAME] Arjun [PERSON_NAME] …" at bounding box center [161, 290] width 71 height 18
click at [264, 285] on input "text" at bounding box center [346, 289] width 282 height 18
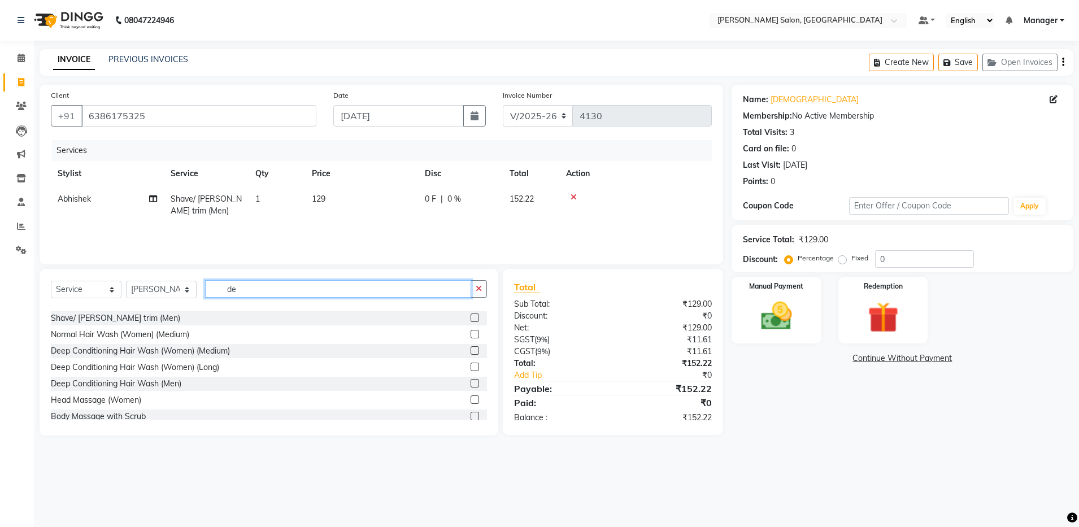
scroll to position [0, 0]
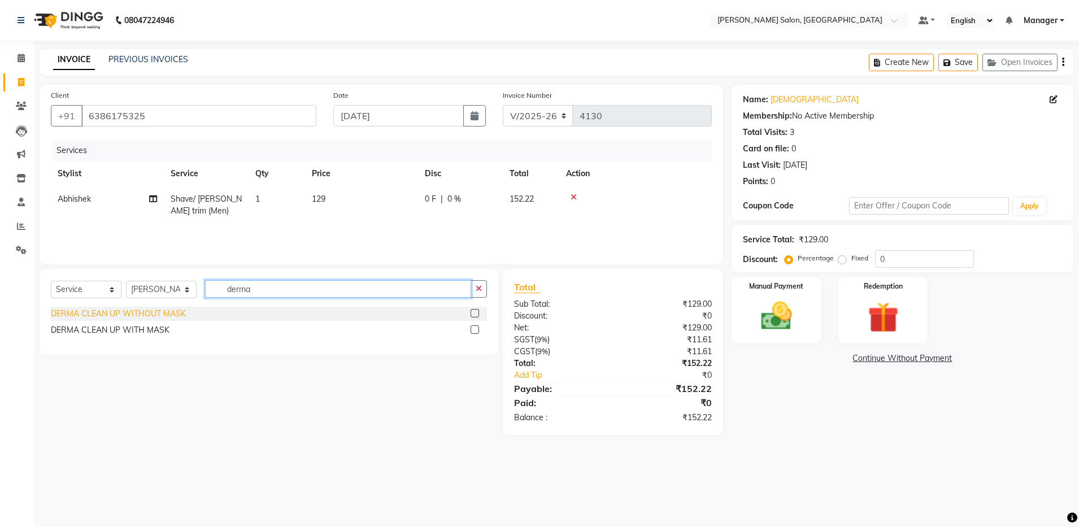
type input "derma"
click at [110, 315] on div "DERMA CLEAN UP WITHOUT MASK" at bounding box center [118, 314] width 135 height 12
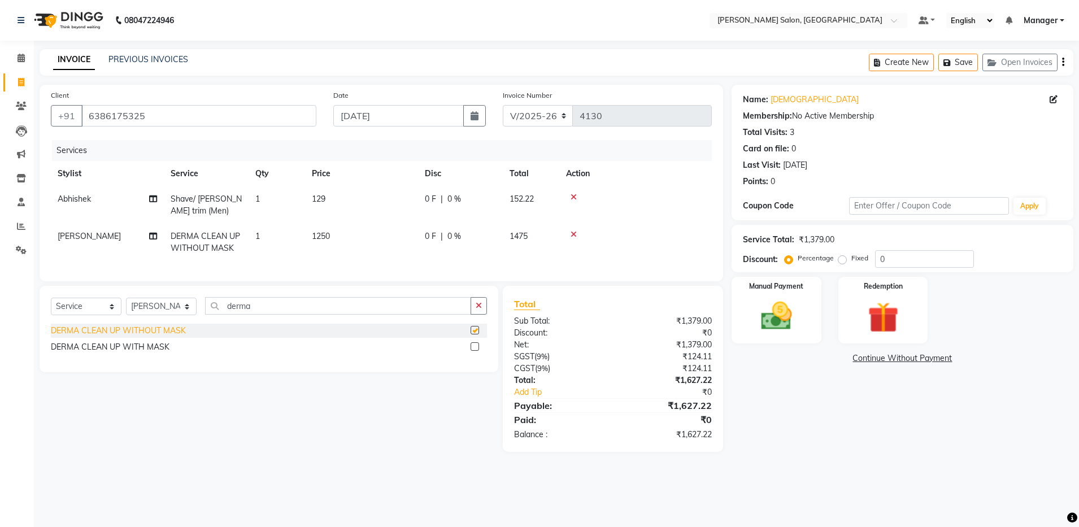
checkbox input "false"
click at [781, 315] on img at bounding box center [776, 316] width 53 height 37
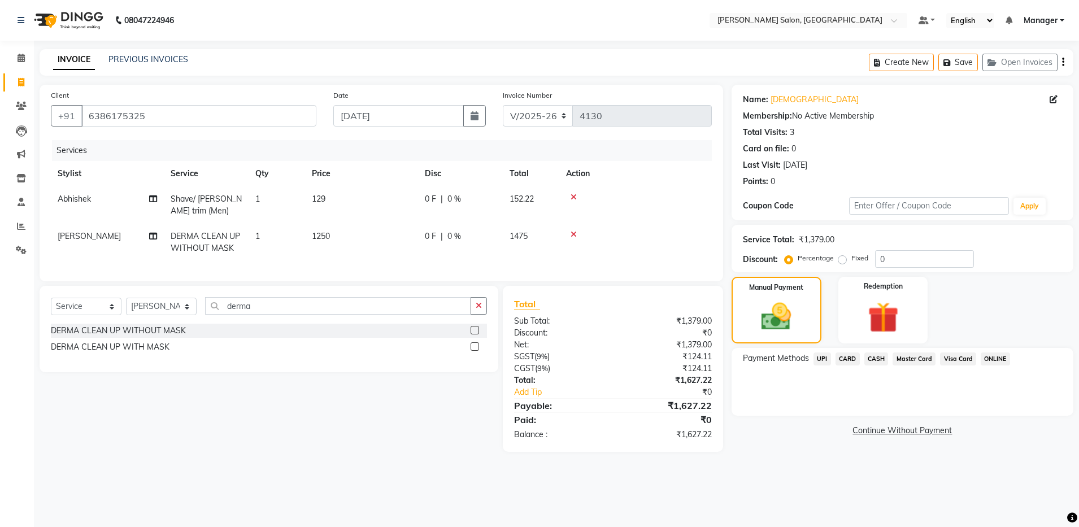
click at [820, 356] on span "UPI" at bounding box center [823, 359] width 18 height 13
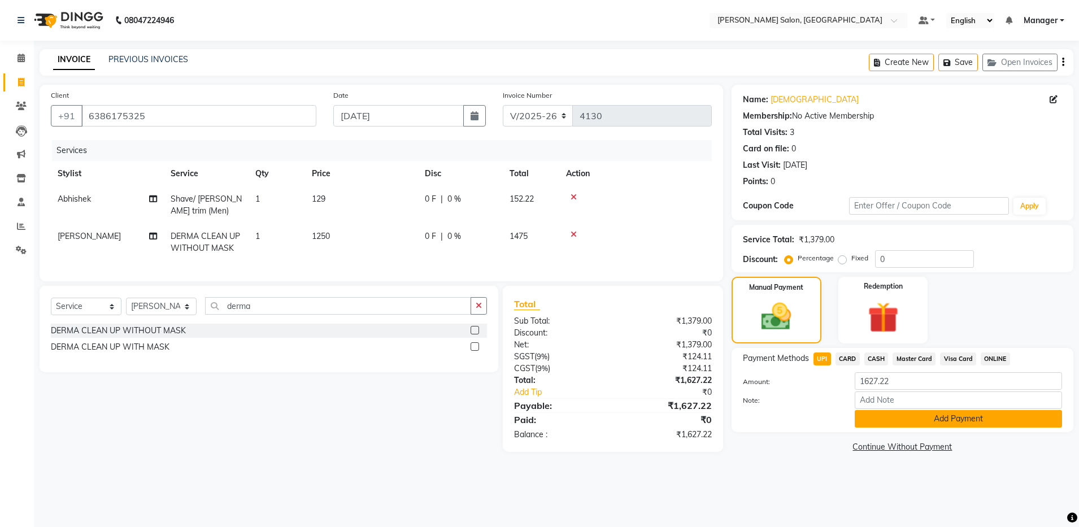
click at [870, 419] on button "Add Payment" at bounding box center [958, 419] width 207 height 18
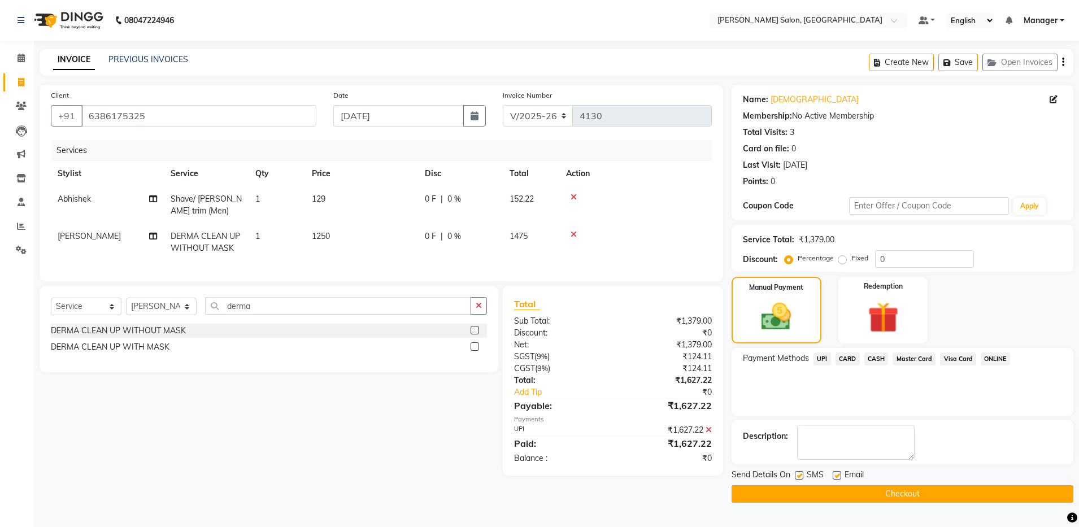
click at [841, 474] on label at bounding box center [837, 475] width 8 height 8
click at [840, 474] on input "checkbox" at bounding box center [836, 475] width 7 height 7
checkbox input "false"
click at [839, 494] on button "Checkout" at bounding box center [903, 494] width 342 height 18
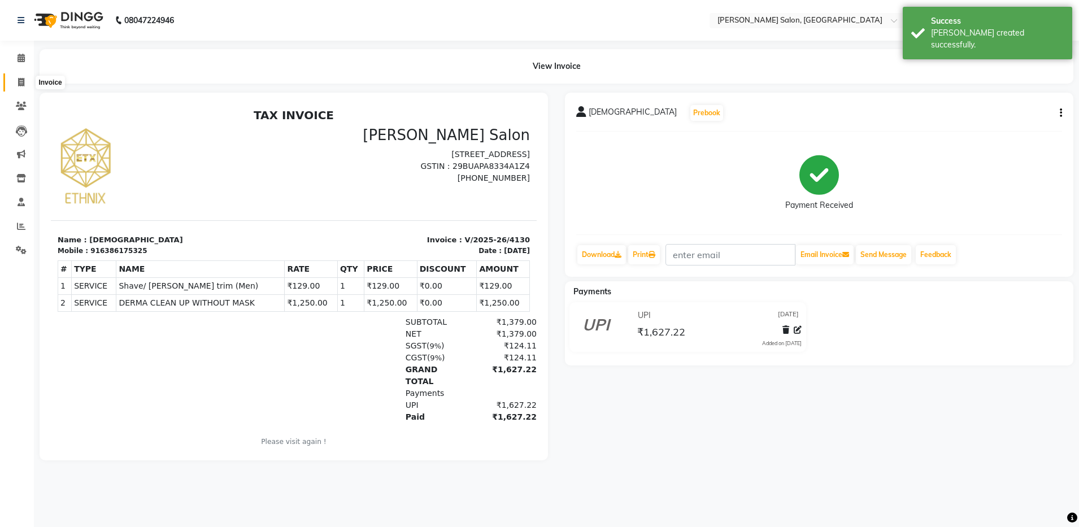
click at [20, 78] on icon at bounding box center [21, 82] width 6 height 8
select select "service"
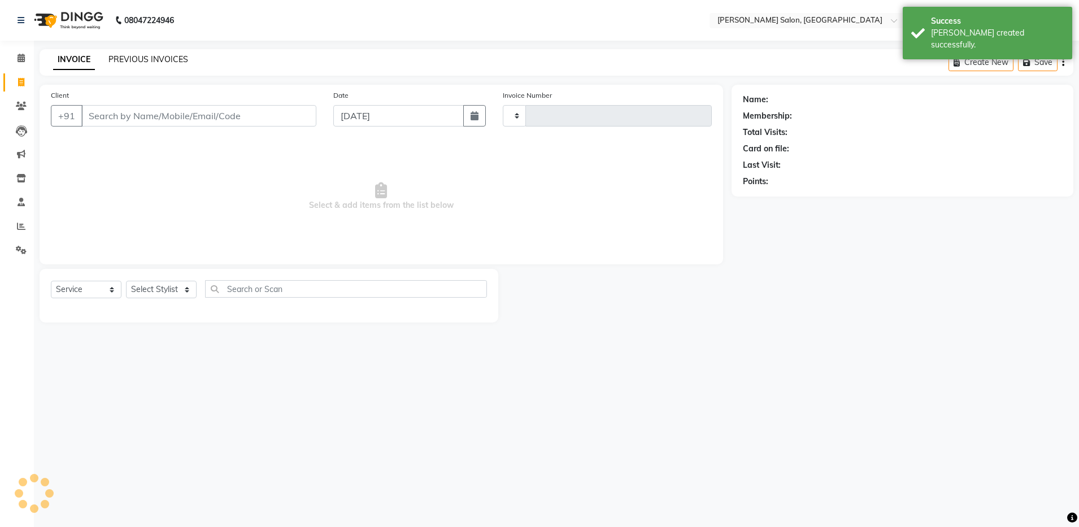
type input "4131"
select select "4781"
click at [113, 54] on link "PREVIOUS INVOICES" at bounding box center [148, 59] width 80 height 10
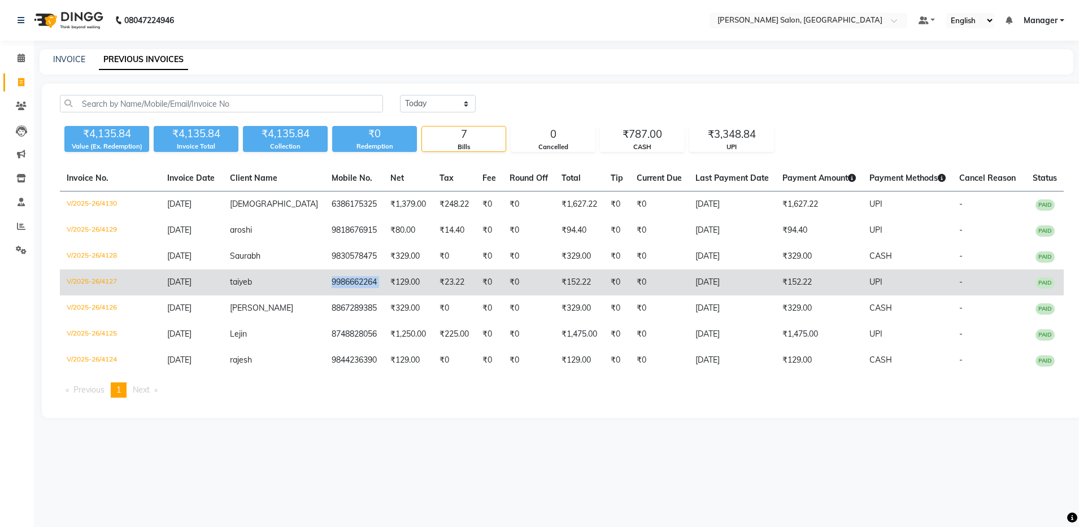
copy td "9986662264"
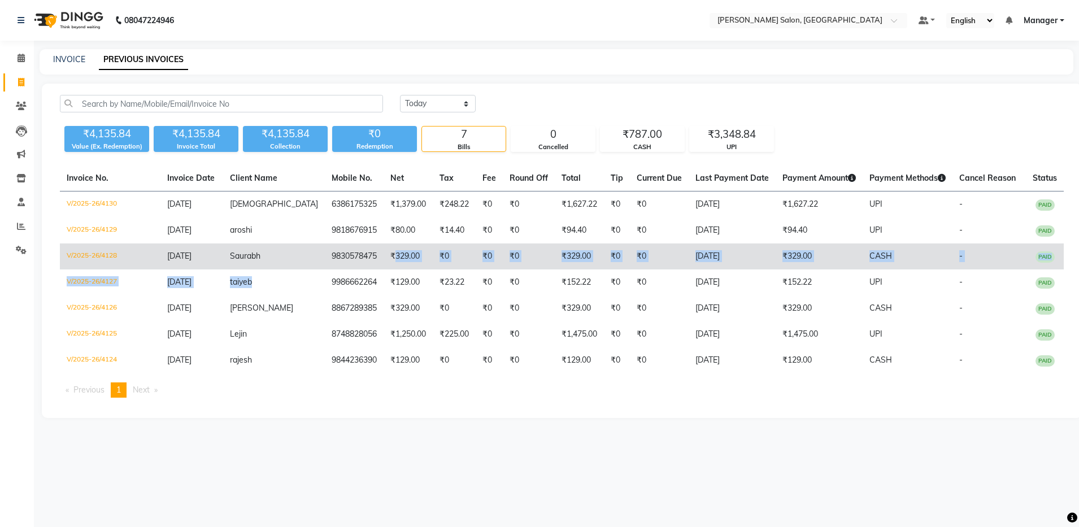
drag, startPoint x: 297, startPoint y: 282, endPoint x: 371, endPoint y: 255, distance: 78.8
click at [371, 255] on tbody "V/2025-26/4130 [DATE] Vishnu 6386175325 ₹1,379.00 ₹248.22 ₹0 ₹0 ₹1,627.22 ₹0 ₹0…" at bounding box center [562, 283] width 1004 height 183
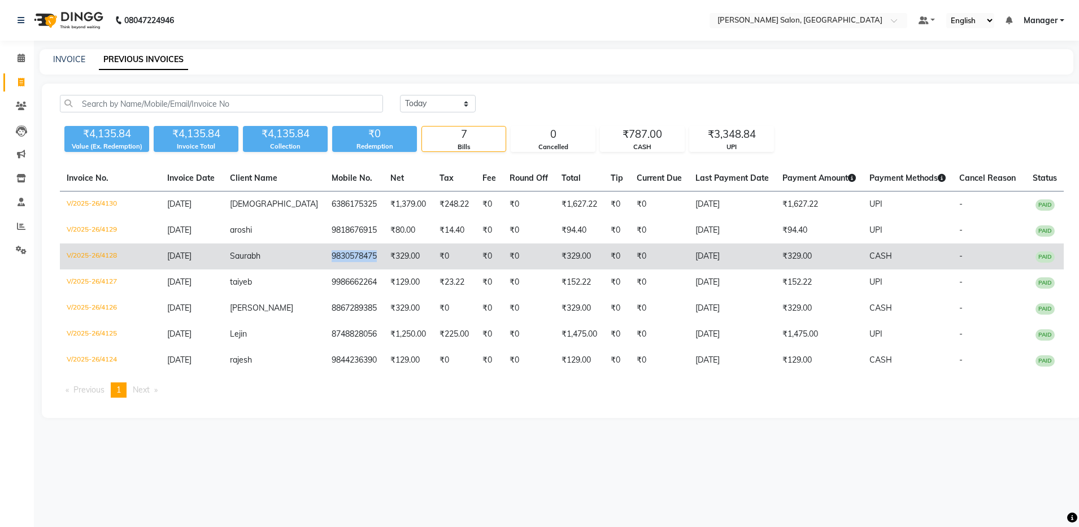
copy td "9830578475"
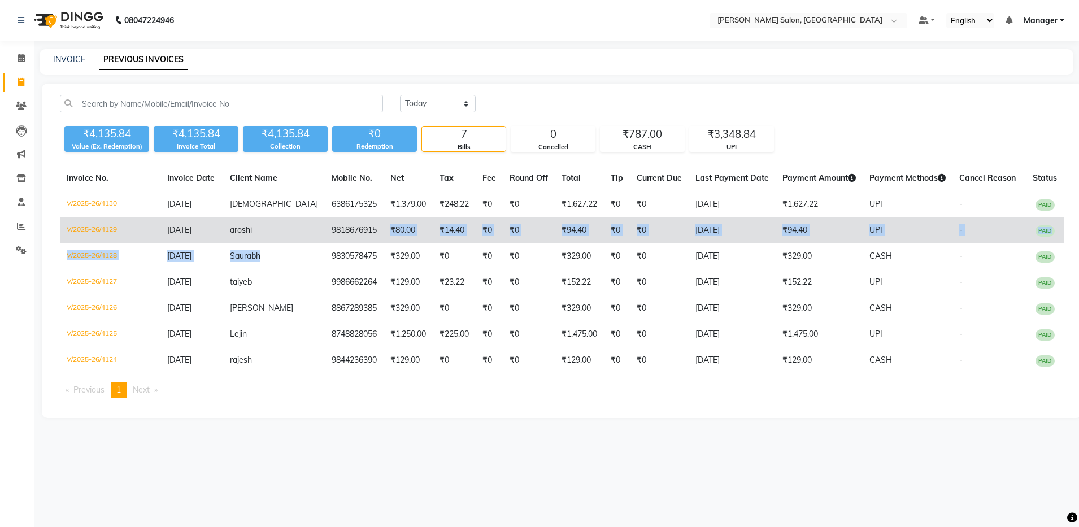
drag, startPoint x: 299, startPoint y: 255, endPoint x: 358, endPoint y: 241, distance: 61.0
click at [358, 241] on tbody "V/2025-26/4130 [DATE] Vishnu 6386175325 ₹1,379.00 ₹248.22 ₹0 ₹0 ₹1,627.22 ₹0 ₹0…" at bounding box center [562, 283] width 1004 height 183
copy td "9818676915"
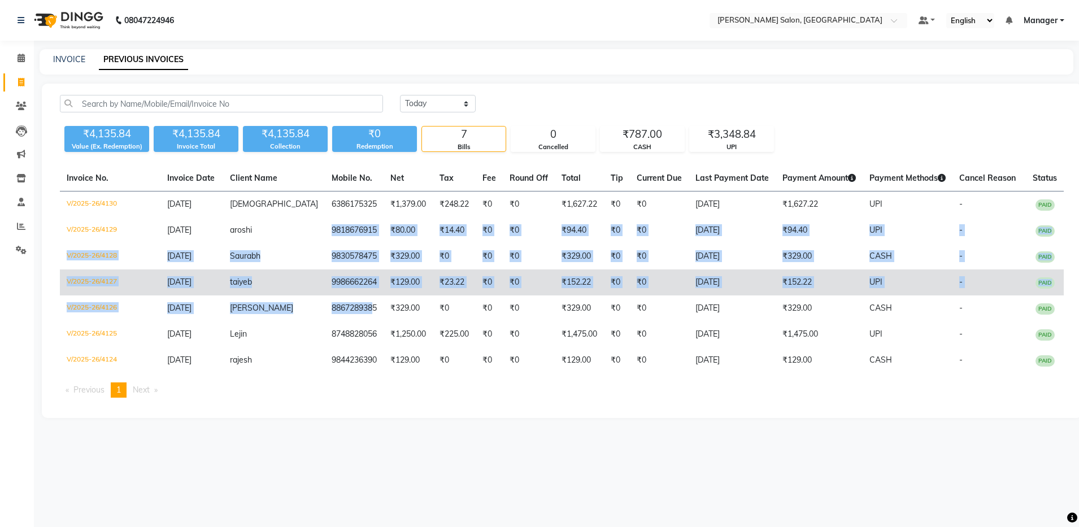
drag, startPoint x: 297, startPoint y: 231, endPoint x: 347, endPoint y: 294, distance: 80.5
click at [347, 294] on tbody "V/2025-26/4130 [DATE] Vishnu 6386175325 ₹1,379.00 ₹248.22 ₹0 ₹0 ₹1,627.22 ₹0 ₹0…" at bounding box center [562, 283] width 1004 height 183
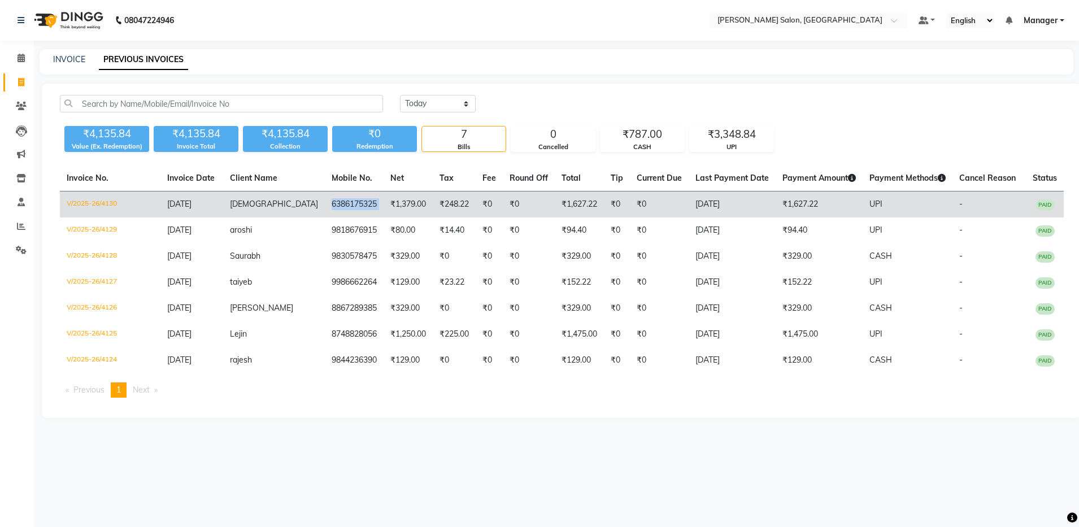
copy td "6386175325"
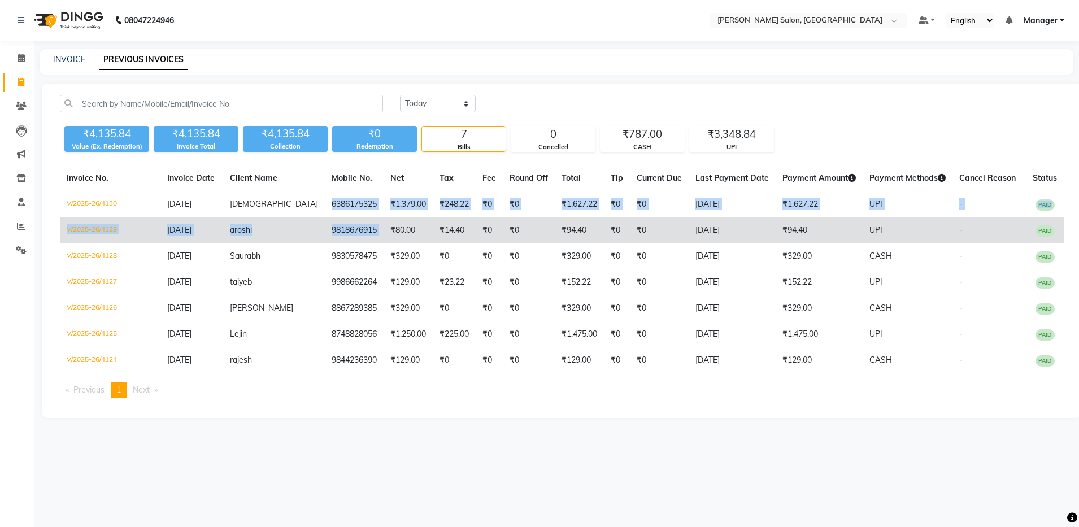
drag, startPoint x: 301, startPoint y: 202, endPoint x: 362, endPoint y: 234, distance: 69.0
click at [362, 234] on tbody "V/2025-26/4130 [DATE] Vishnu 6386175325 ₹1,379.00 ₹248.22 ₹0 ₹0 ₹1,627.22 ₹0 ₹0…" at bounding box center [562, 283] width 1004 height 183
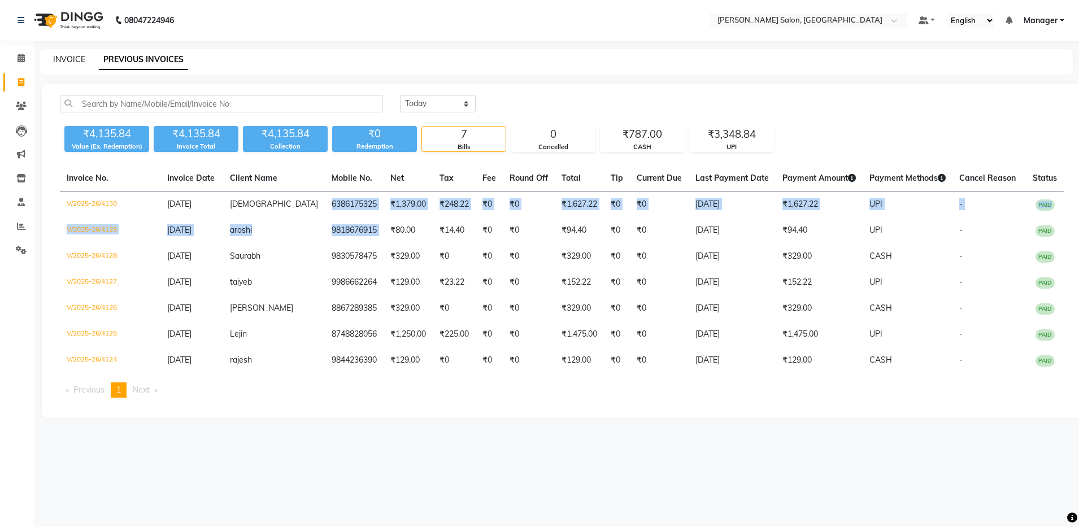
click at [57, 56] on link "INVOICE" at bounding box center [69, 59] width 32 height 10
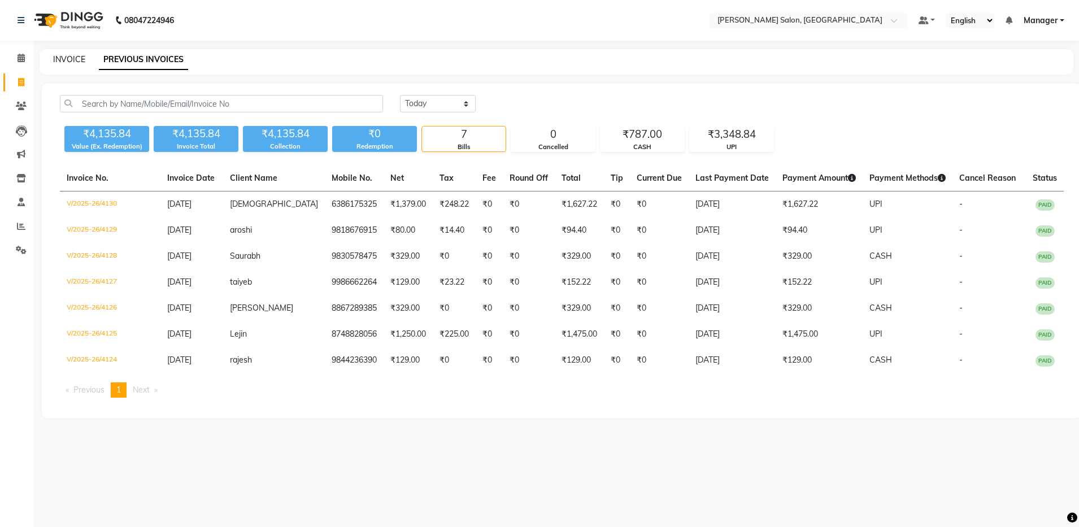
select select "service"
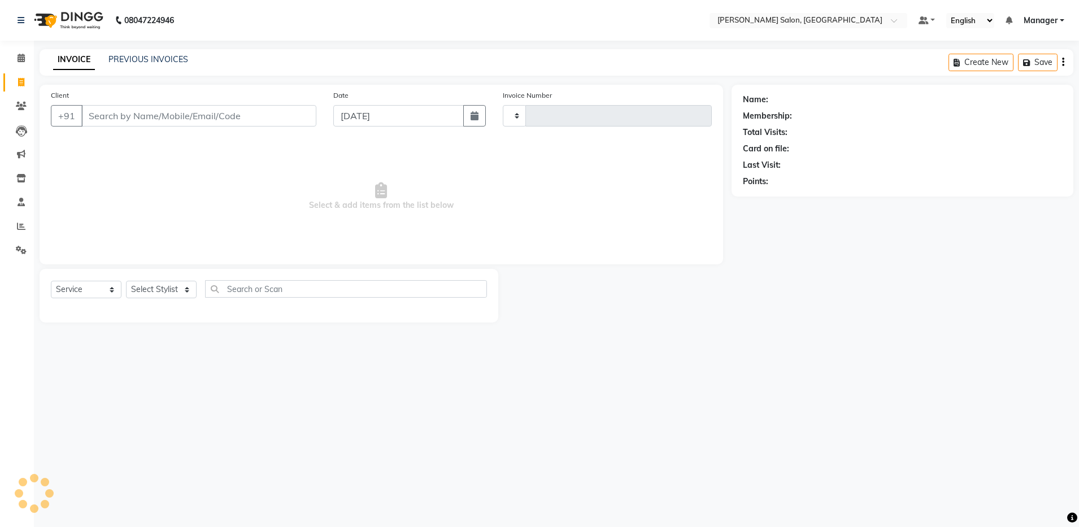
type input "4131"
select select "4781"
click at [119, 120] on input "Client" at bounding box center [198, 115] width 235 height 21
click at [128, 113] on input "Client" at bounding box center [198, 115] width 235 height 21
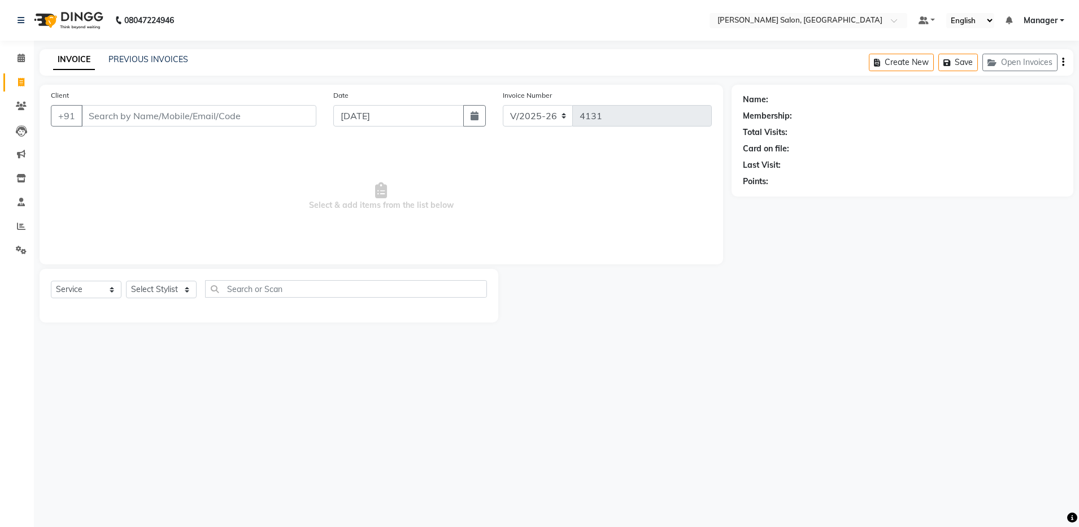
click at [128, 113] on input "Client" at bounding box center [198, 115] width 235 height 21
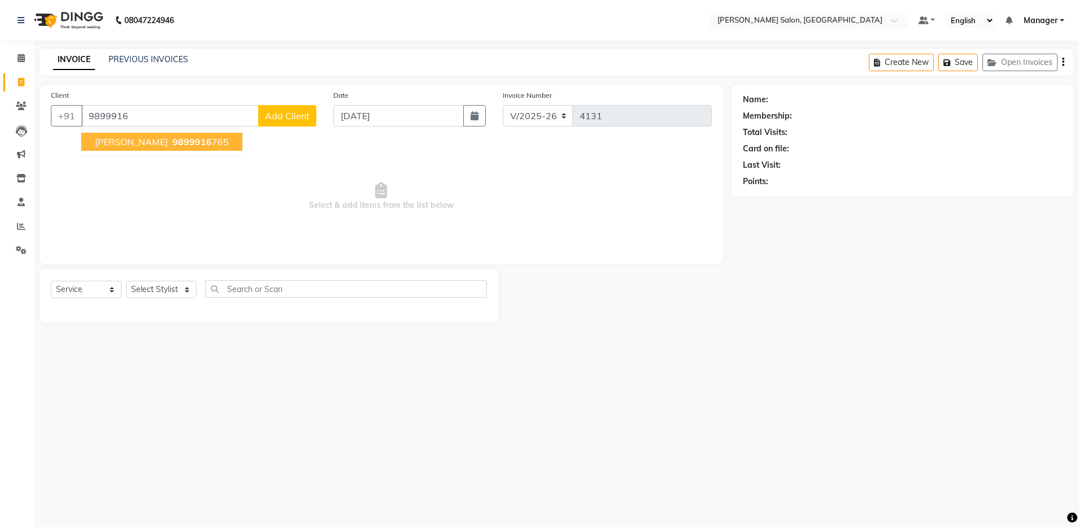
click at [172, 142] on span "9899916" at bounding box center [192, 141] width 40 height 11
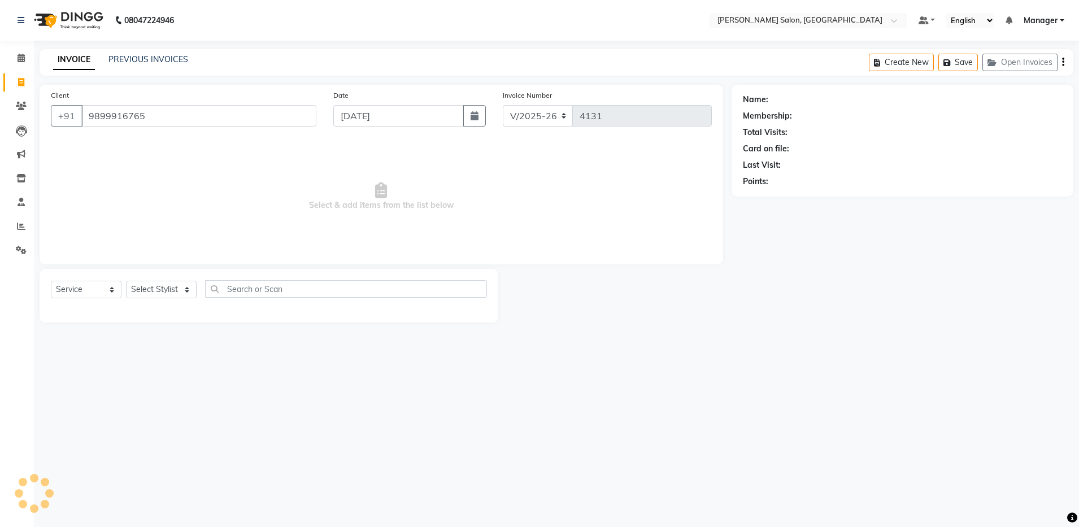
type input "9899916765"
click at [164, 289] on select "Select Stylist Aarthi Abhishek [PERSON_NAME] [PERSON_NAME] Arjun [PERSON_NAME] …" at bounding box center [161, 290] width 71 height 18
select select "28897"
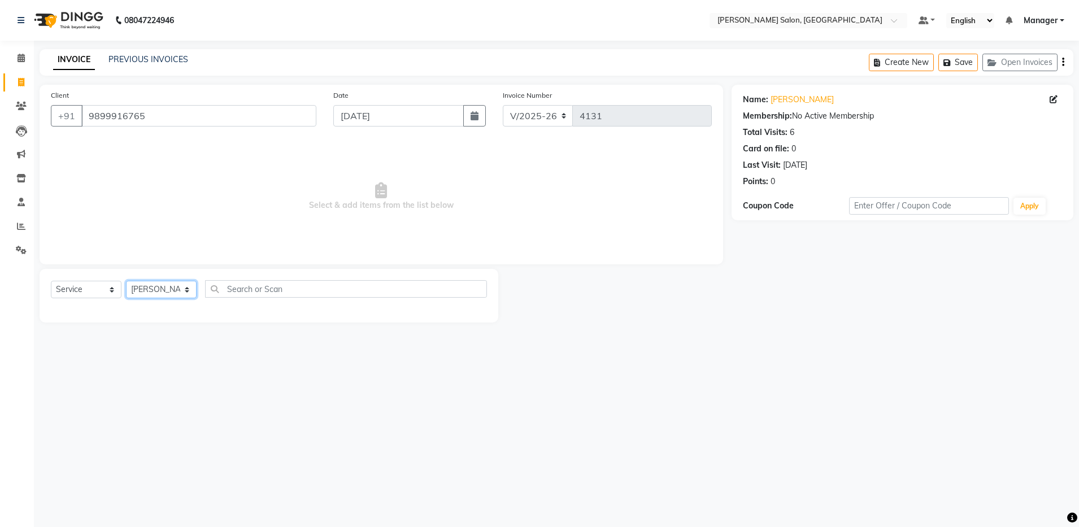
click at [126, 281] on select "Select Stylist Aarthi Abhishek [PERSON_NAME] [PERSON_NAME] Arjun [PERSON_NAME] …" at bounding box center [161, 290] width 71 height 18
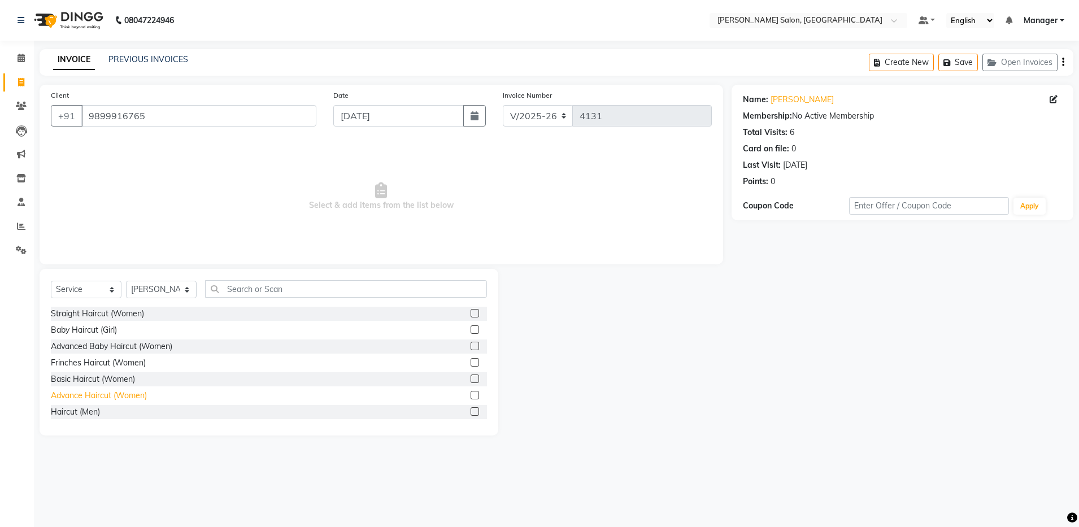
click at [116, 396] on div "Advance Haircut (Women)" at bounding box center [99, 396] width 96 height 12
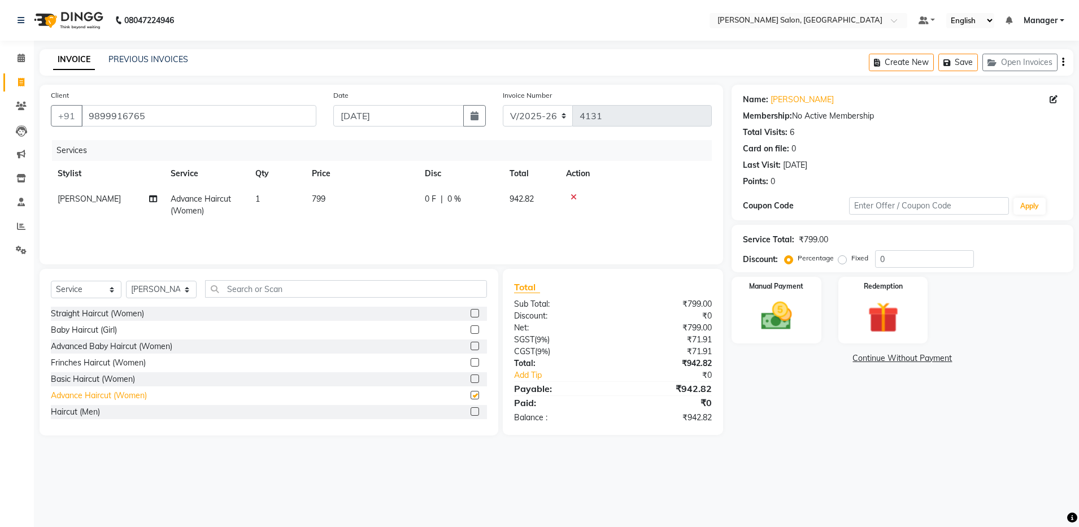
checkbox input "false"
click at [142, 289] on select "Select Stylist Aarthi Abhishek [PERSON_NAME] [PERSON_NAME] Arjun [PERSON_NAME] …" at bounding box center [161, 290] width 71 height 18
select select "69605"
click at [126, 281] on select "Select Stylist Aarthi Abhishek [PERSON_NAME] [PERSON_NAME] Arjun [PERSON_NAME] …" at bounding box center [161, 290] width 71 height 18
click at [268, 283] on input "text" at bounding box center [346, 289] width 282 height 18
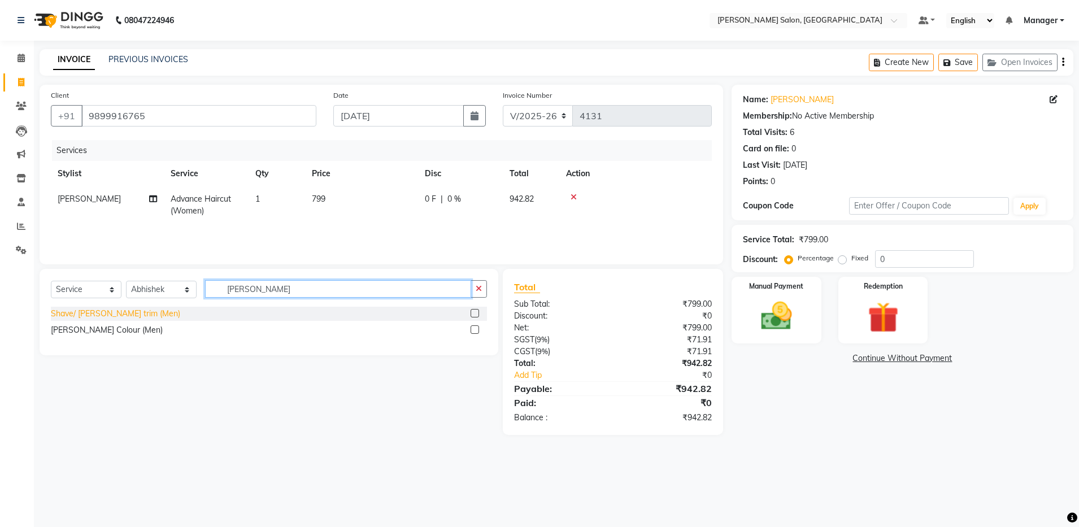
type input "[PERSON_NAME]"
click at [117, 313] on div "Shave/ [PERSON_NAME] trim (Men)" at bounding box center [115, 314] width 129 height 12
checkbox input "false"
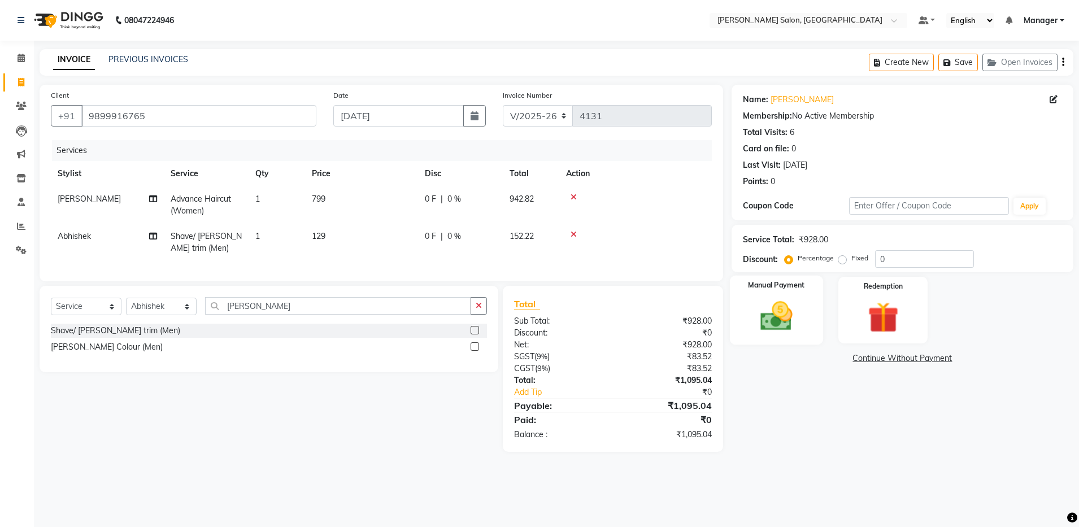
click at [787, 329] on img at bounding box center [776, 316] width 53 height 37
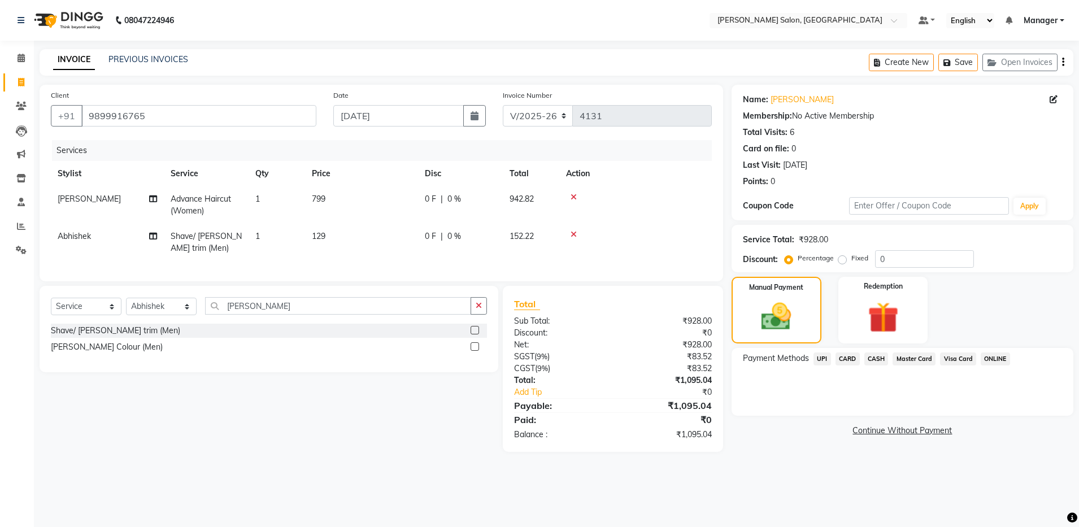
click at [824, 361] on span "UPI" at bounding box center [823, 359] width 18 height 13
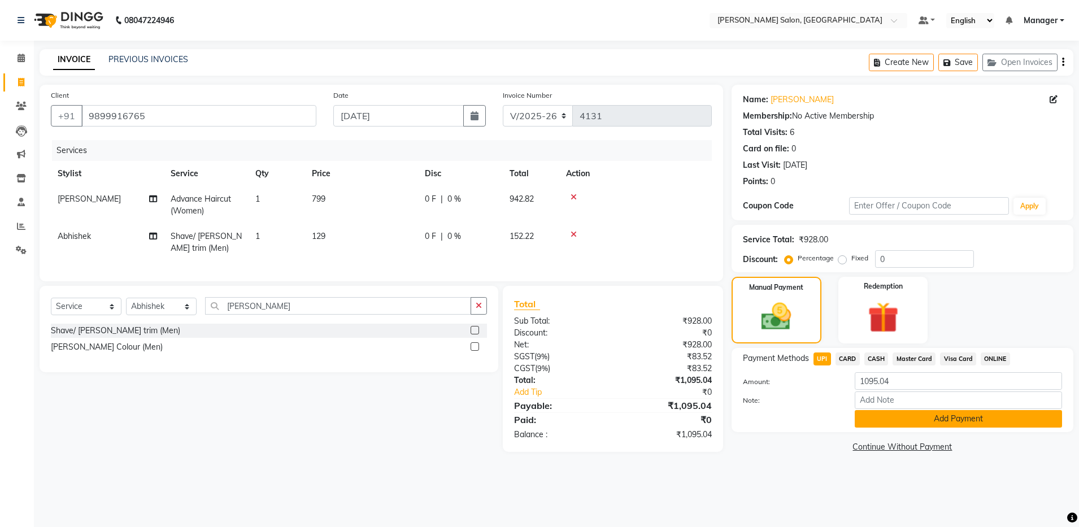
click at [904, 423] on button "Add Payment" at bounding box center [958, 419] width 207 height 18
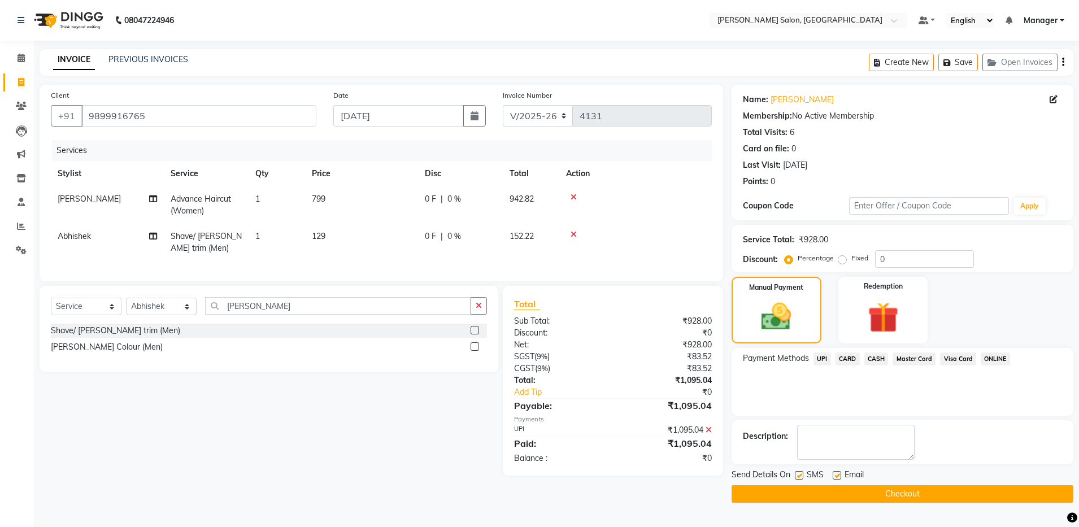
click at [833, 481] on div at bounding box center [836, 477] width 7 height 12
click at [835, 476] on label at bounding box center [837, 475] width 8 height 8
click at [835, 476] on input "checkbox" at bounding box center [836, 475] width 7 height 7
checkbox input "false"
click at [846, 496] on button "Checkout" at bounding box center [903, 494] width 342 height 18
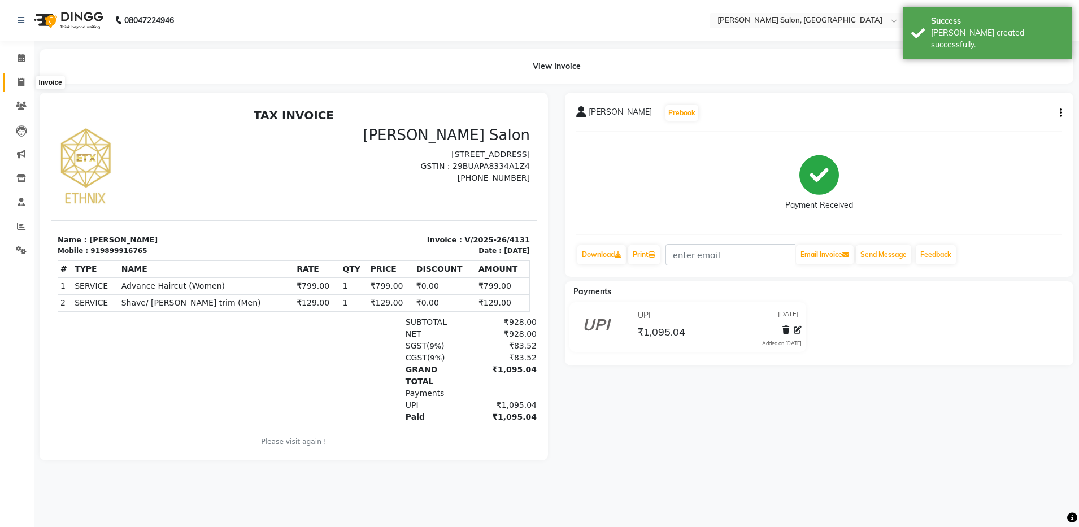
click at [15, 77] on span at bounding box center [21, 82] width 20 height 13
select select "service"
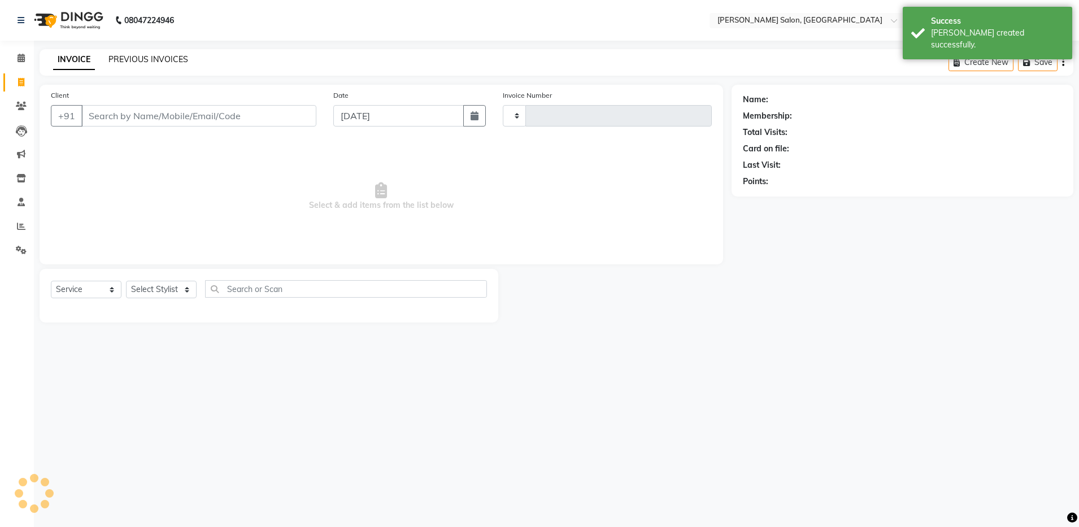
type input "4132"
select select "4781"
click at [133, 63] on link "PREVIOUS INVOICES" at bounding box center [148, 59] width 80 height 10
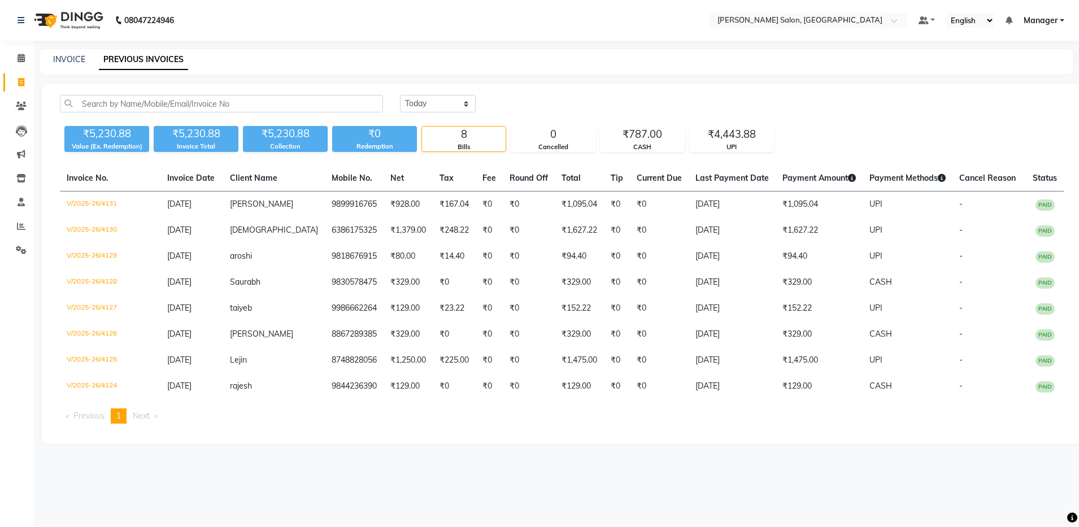
click at [76, 47] on div "08047224946 Select Location × [PERSON_NAME] Salon, Bellandur Default Panel My P…" at bounding box center [539, 263] width 1079 height 527
click at [74, 53] on div "INVOICE PREVIOUS INVOICES" at bounding box center [557, 61] width 1034 height 25
click at [72, 55] on link "INVOICE" at bounding box center [69, 59] width 32 height 10
select select "service"
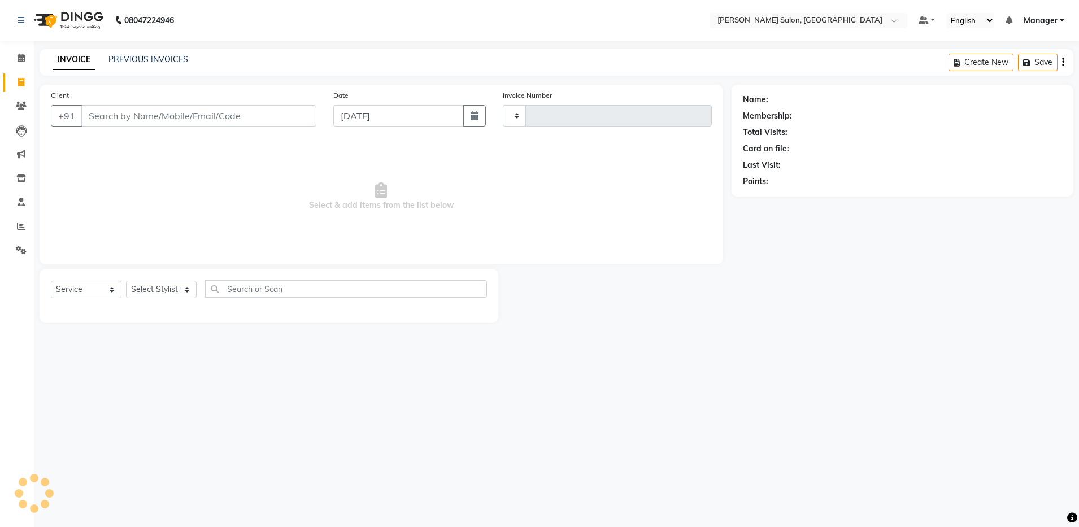
type input "4132"
select select "4781"
click at [134, 124] on input "Client" at bounding box center [198, 115] width 235 height 21
click at [155, 110] on input "Client" at bounding box center [198, 115] width 235 height 21
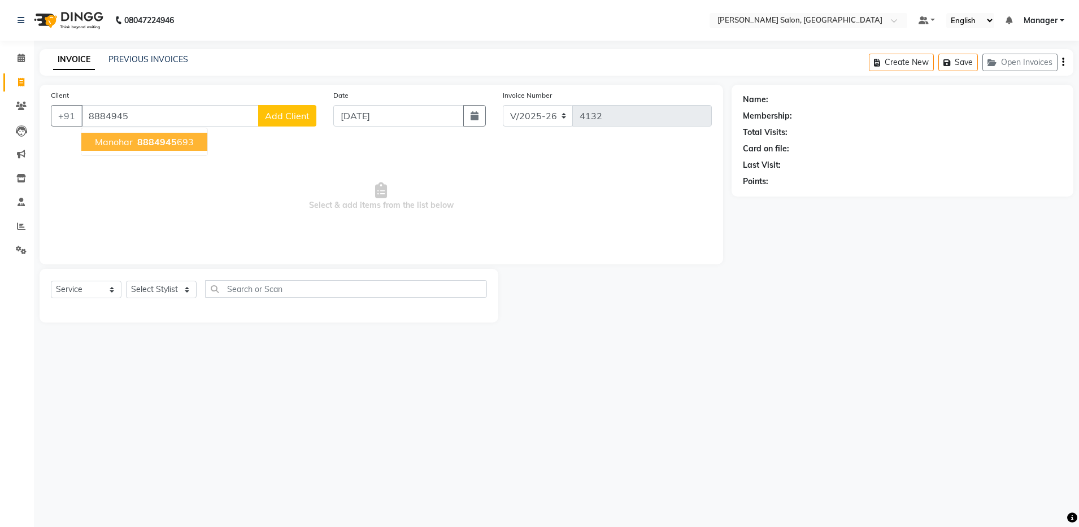
click at [161, 148] on button "manohar 8884945 693" at bounding box center [144, 142] width 126 height 18
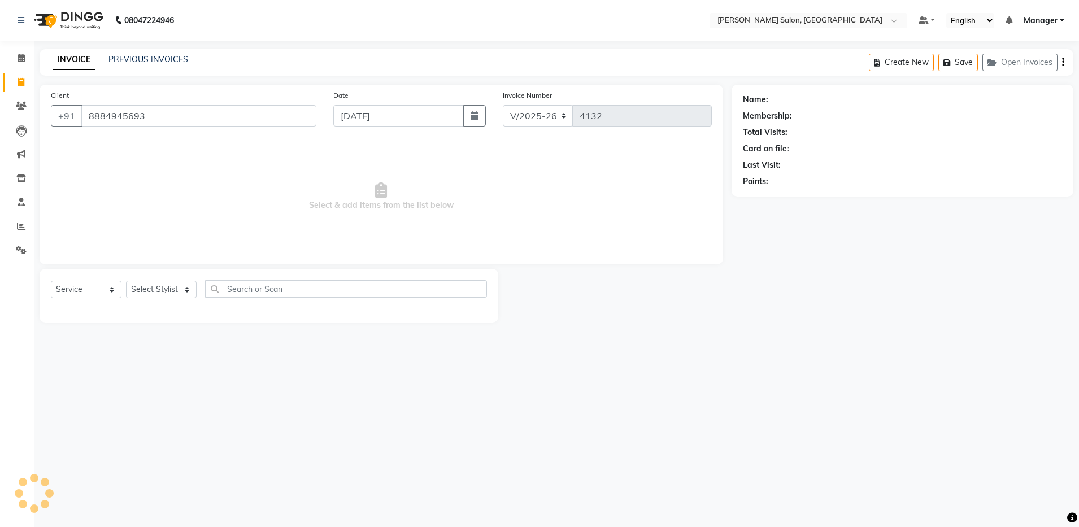
type input "8884945693"
click at [148, 288] on select "Select Stylist Aarthi Abhishek [PERSON_NAME] [PERSON_NAME] Arjun [PERSON_NAME] …" at bounding box center [161, 290] width 71 height 18
select select "28896"
click at [126, 281] on select "Select Stylist Aarthi Abhishek [PERSON_NAME] [PERSON_NAME] Arjun [PERSON_NAME] …" at bounding box center [161, 290] width 71 height 18
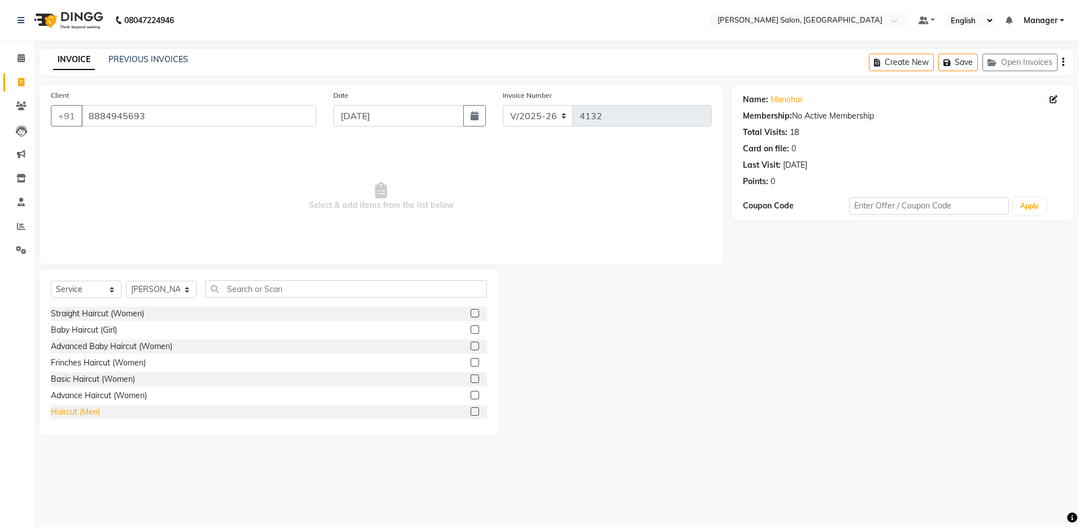
click at [84, 407] on div "Haircut (Men)" at bounding box center [75, 412] width 49 height 12
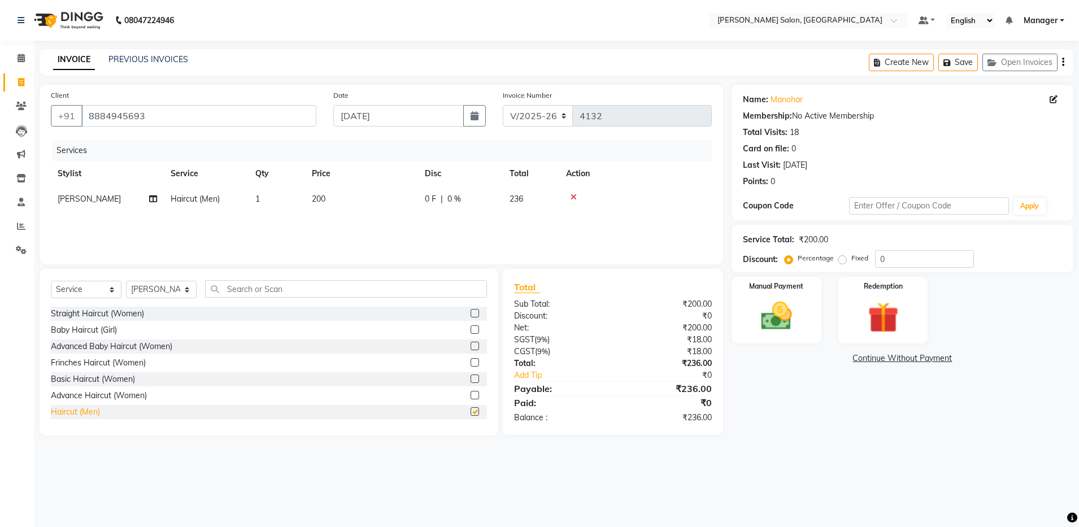
checkbox input "false"
click at [781, 338] on div "Manual Payment" at bounding box center [776, 311] width 93 height 70
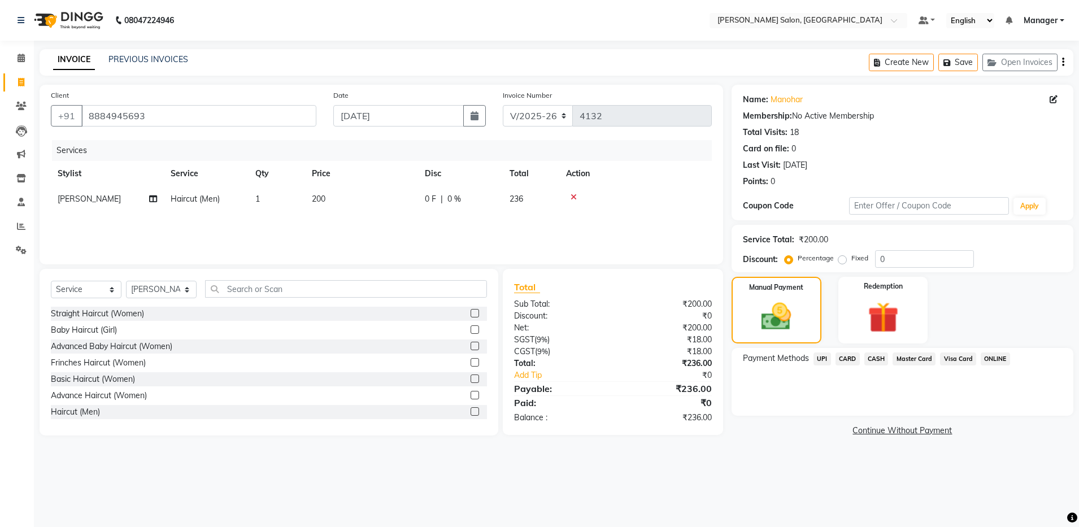
click at [1065, 62] on div "Create New Save Open Invoices" at bounding box center [971, 62] width 205 height 27
click at [1063, 62] on icon "button" at bounding box center [1063, 62] width 2 height 1
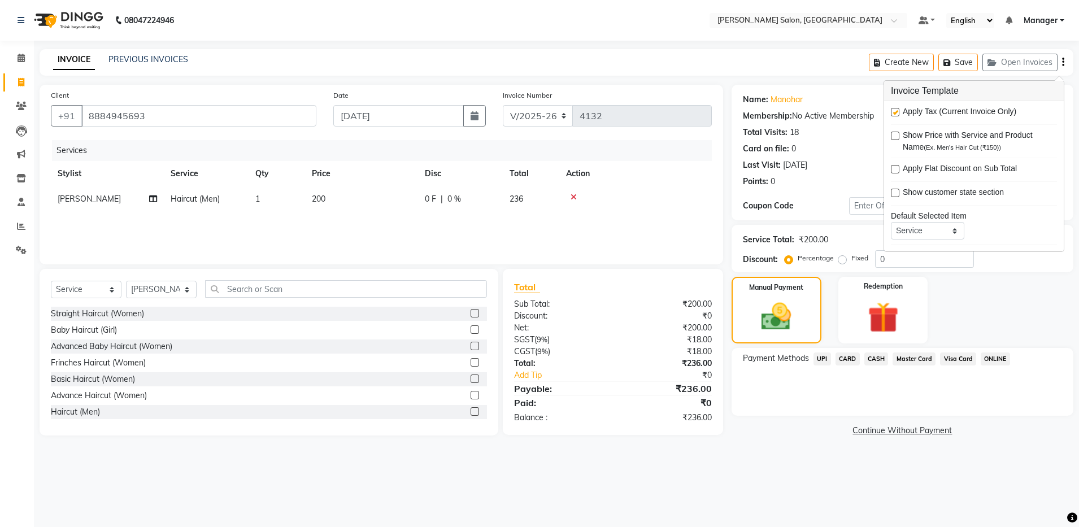
click at [894, 113] on label at bounding box center [895, 112] width 8 height 8
click at [894, 113] on input "checkbox" at bounding box center [894, 112] width 7 height 7
checkbox input "false"
click at [875, 359] on span "CASH" at bounding box center [877, 359] width 24 height 13
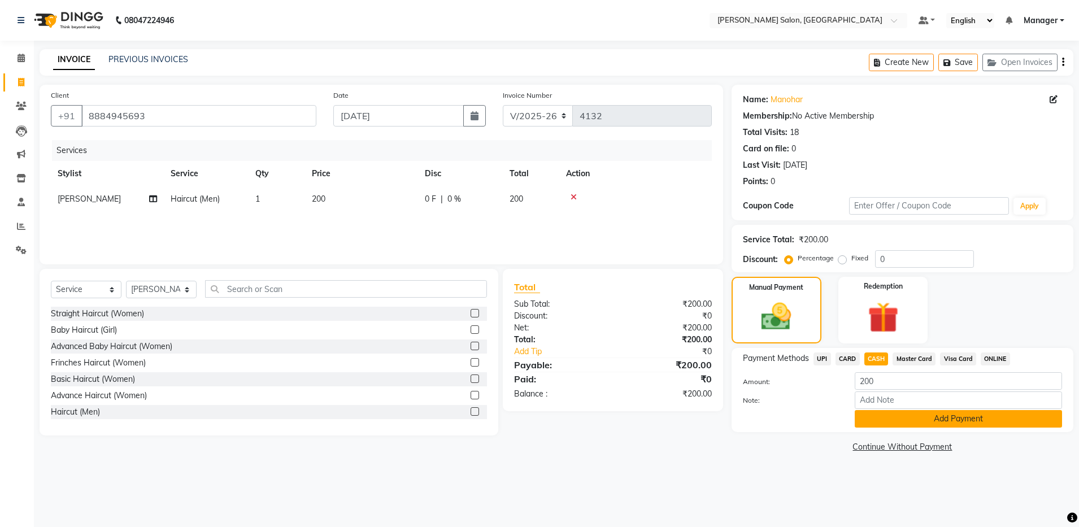
click at [919, 422] on button "Add Payment" at bounding box center [958, 419] width 207 height 18
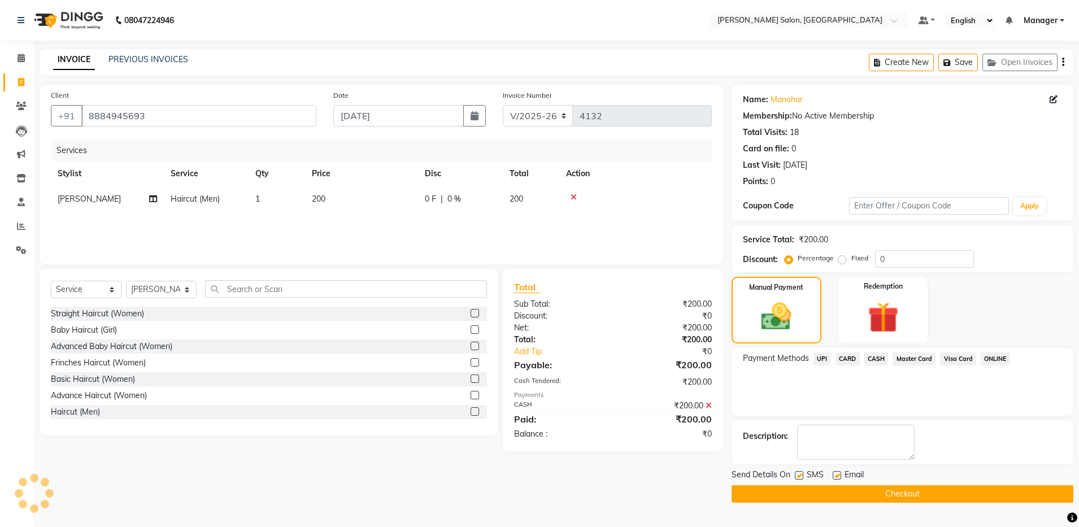
click at [840, 477] on label at bounding box center [837, 475] width 8 height 8
click at [840, 477] on input "checkbox" at bounding box center [836, 475] width 7 height 7
checkbox input "false"
click at [842, 493] on button "Checkout" at bounding box center [903, 494] width 342 height 18
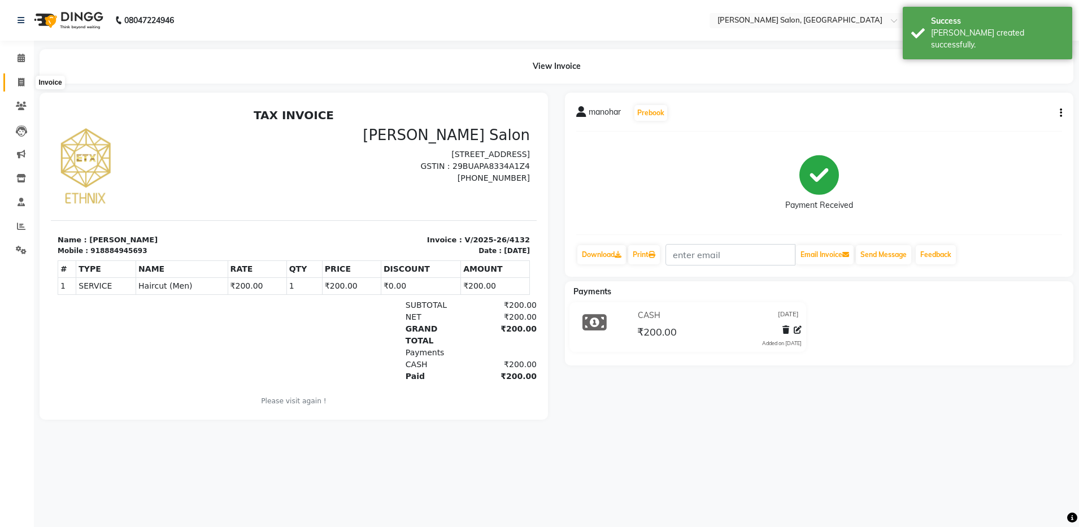
click at [12, 83] on span at bounding box center [21, 82] width 20 height 13
select select "service"
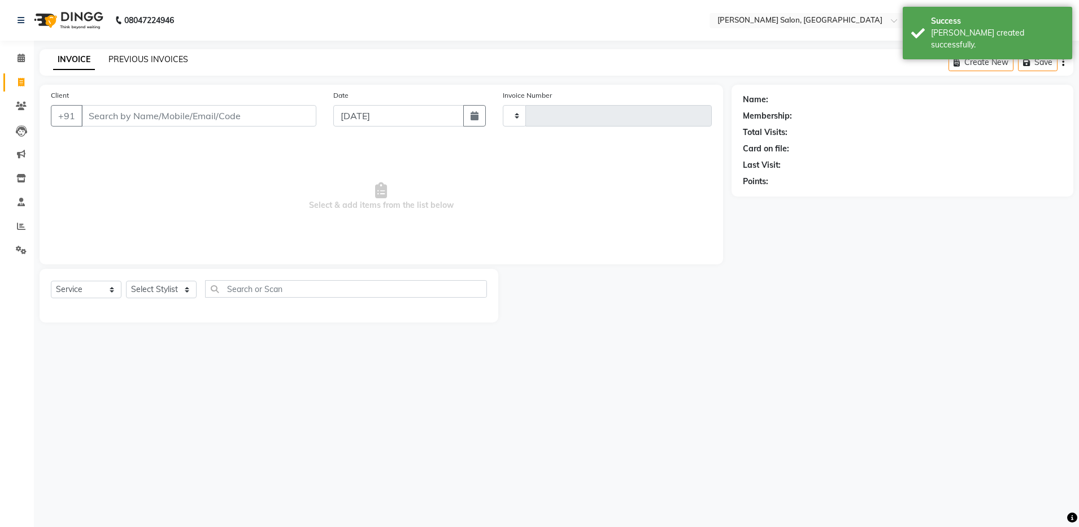
type input "4133"
select select "4781"
click at [167, 57] on link "PREVIOUS INVOICES" at bounding box center [148, 59] width 80 height 10
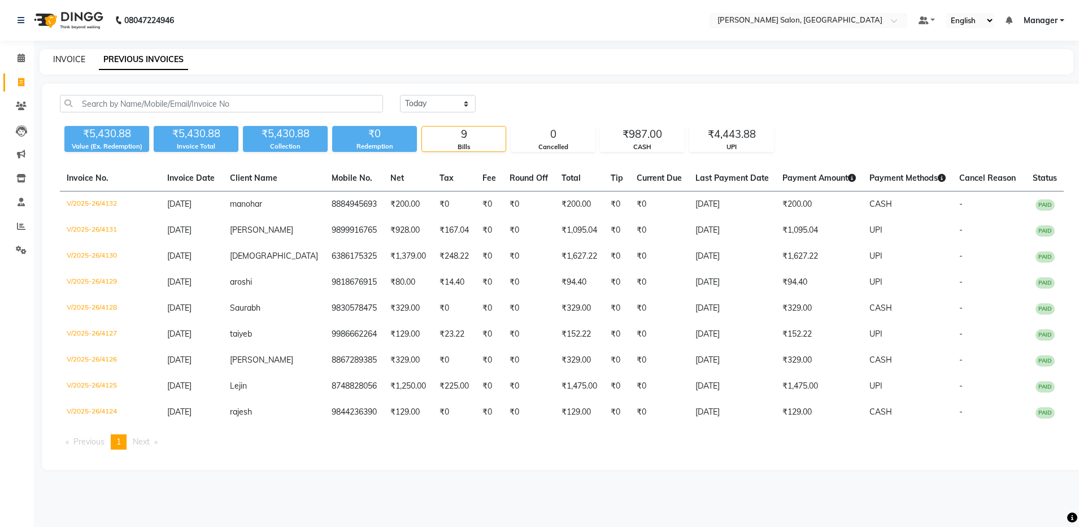
click at [53, 56] on link "INVOICE" at bounding box center [69, 59] width 32 height 10
select select "service"
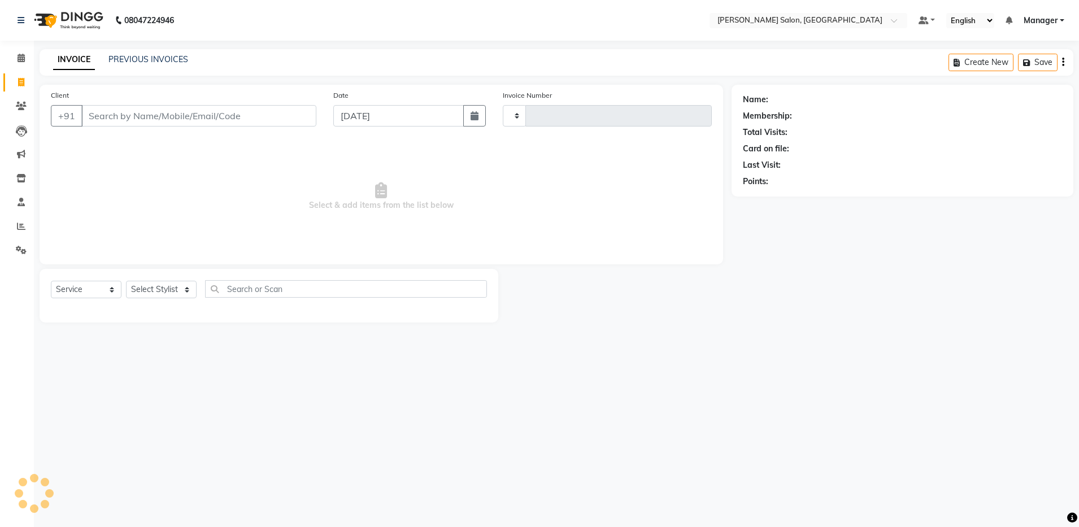
click at [94, 107] on input "Client" at bounding box center [198, 115] width 235 height 21
type input "4133"
select select "4781"
click at [156, 113] on input "Client" at bounding box center [198, 115] width 235 height 21
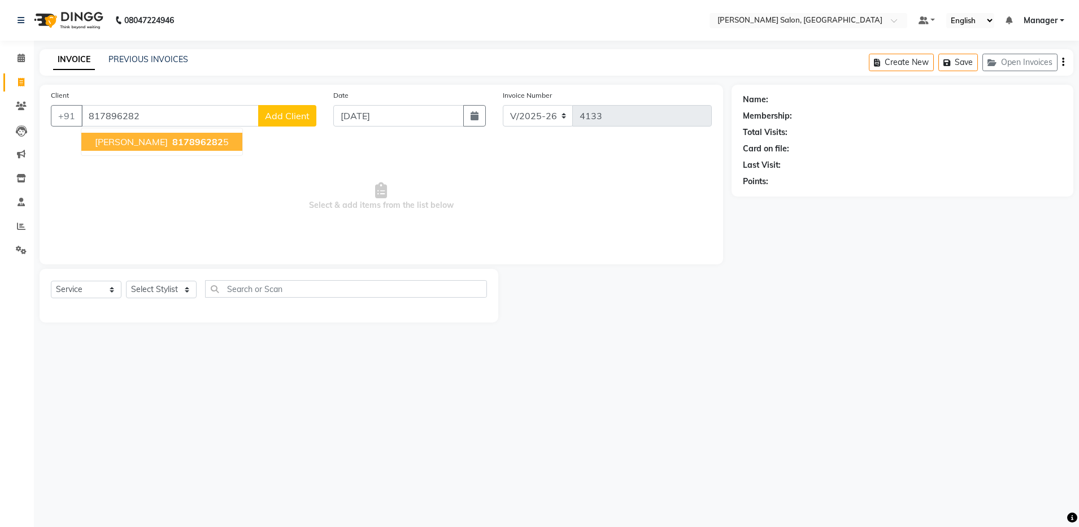
click at [172, 146] on span "817896282" at bounding box center [197, 141] width 51 height 11
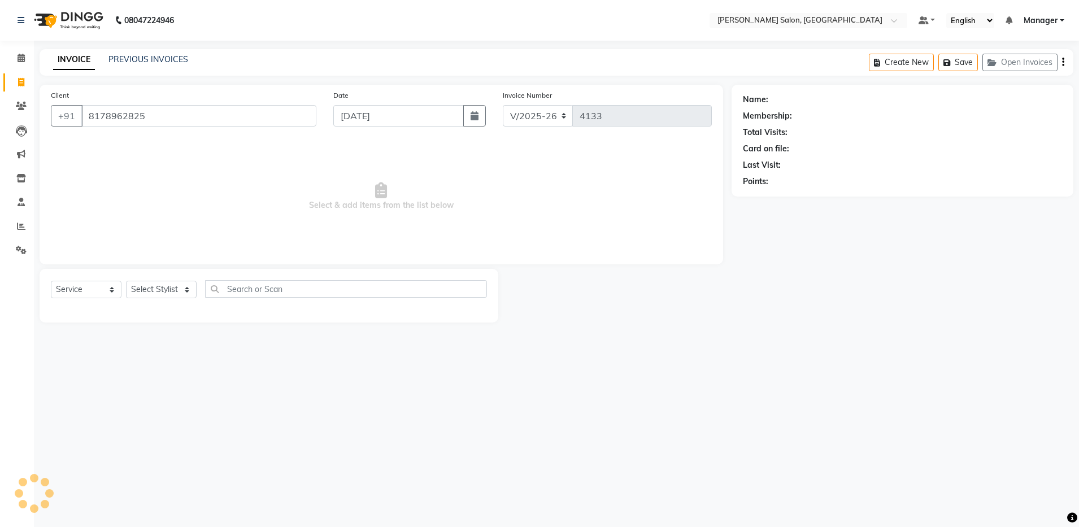
type input "8178962825"
click at [161, 288] on select "Select Stylist Aarthi Abhishek [PERSON_NAME] [PERSON_NAME] Arjun [PERSON_NAME] …" at bounding box center [161, 290] width 71 height 18
click at [126, 281] on select "Select Stylist Aarthi Abhishek [PERSON_NAME] [PERSON_NAME] Arjun [PERSON_NAME] …" at bounding box center [161, 290] width 71 height 18
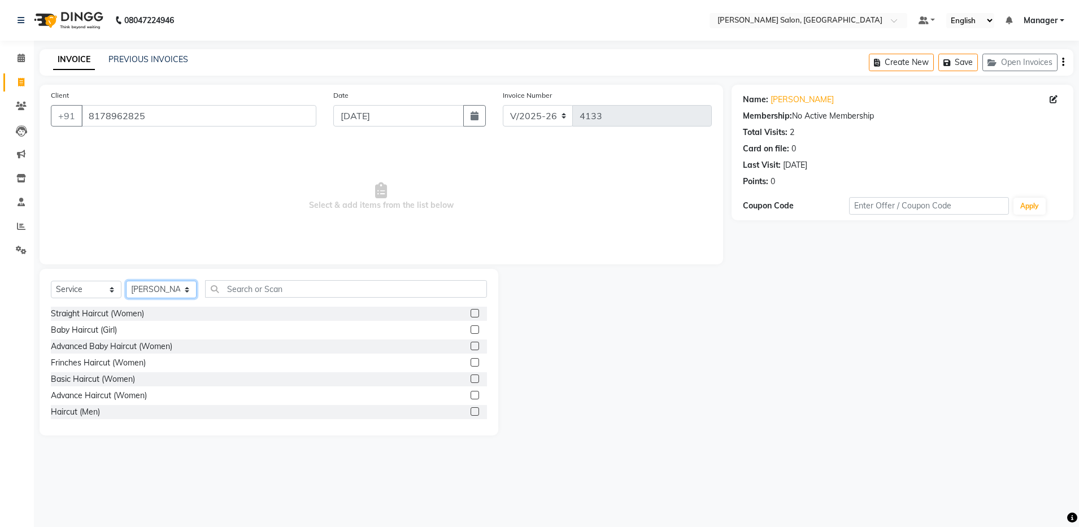
click at [161, 288] on select "Select Stylist Aarthi Abhishek [PERSON_NAME] [PERSON_NAME] Arjun [PERSON_NAME] …" at bounding box center [161, 290] width 71 height 18
select select "71461"
click at [126, 281] on select "Select Stylist Aarthi Abhishek [PERSON_NAME] [PERSON_NAME] Arjun [PERSON_NAME] …" at bounding box center [161, 290] width 71 height 18
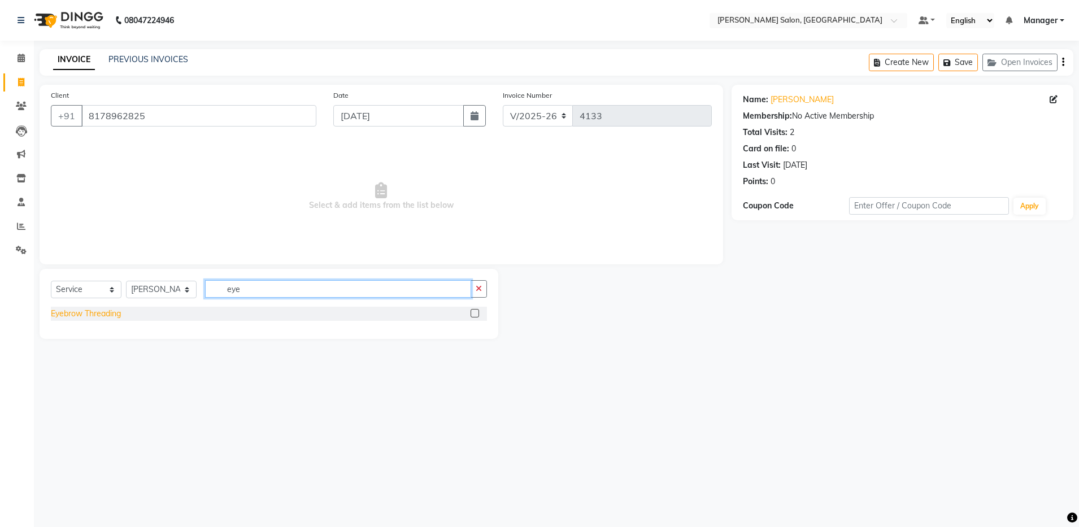
type input "eye"
click at [88, 314] on div "Eyebrow Threading" at bounding box center [86, 314] width 70 height 12
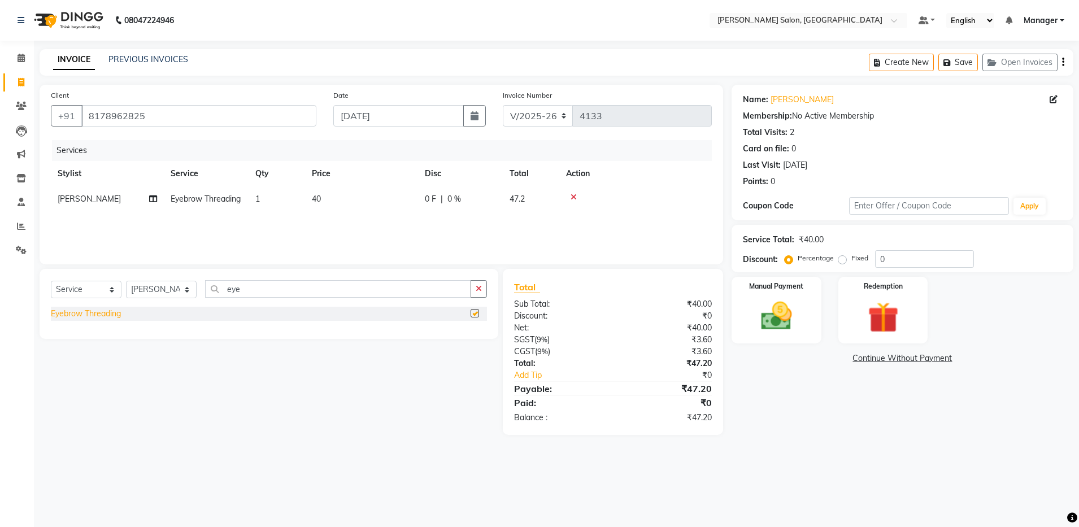
checkbox input "false"
click at [1063, 62] on icon "button" at bounding box center [1063, 62] width 2 height 1
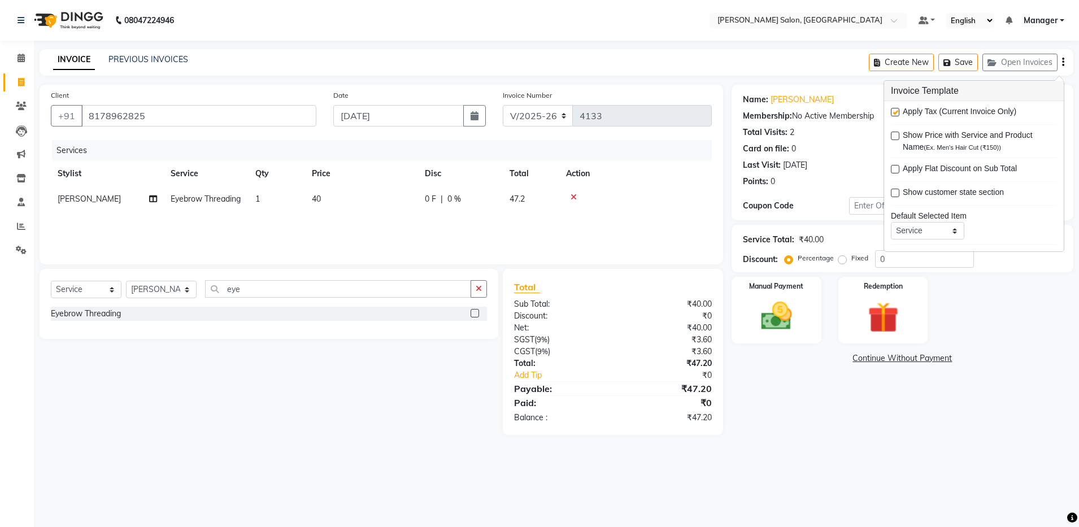
click at [897, 110] on label at bounding box center [895, 112] width 8 height 8
click at [897, 110] on input "checkbox" at bounding box center [894, 112] width 7 height 7
checkbox input "false"
click at [778, 312] on img at bounding box center [776, 316] width 53 height 37
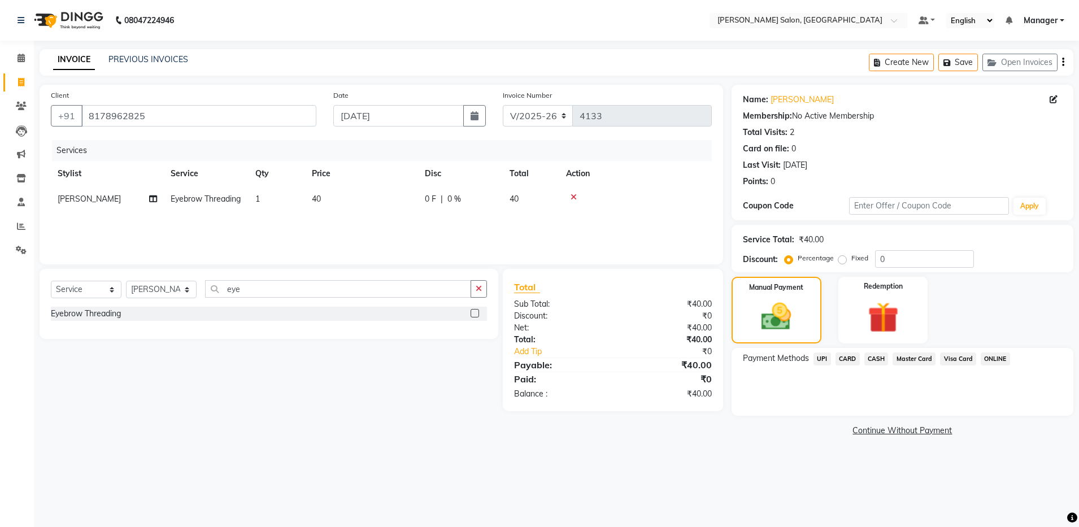
click at [823, 357] on span "UPI" at bounding box center [823, 359] width 18 height 13
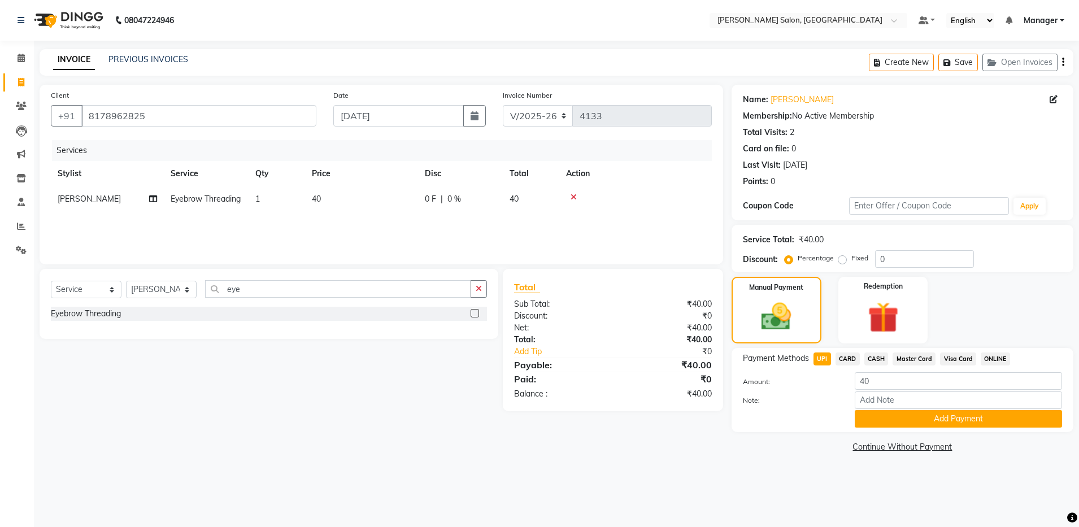
click at [863, 359] on div "CASH" at bounding box center [874, 360] width 29 height 15
click at [874, 360] on span "CASH" at bounding box center [877, 359] width 24 height 13
click at [878, 420] on button "Add Payment" at bounding box center [958, 419] width 207 height 18
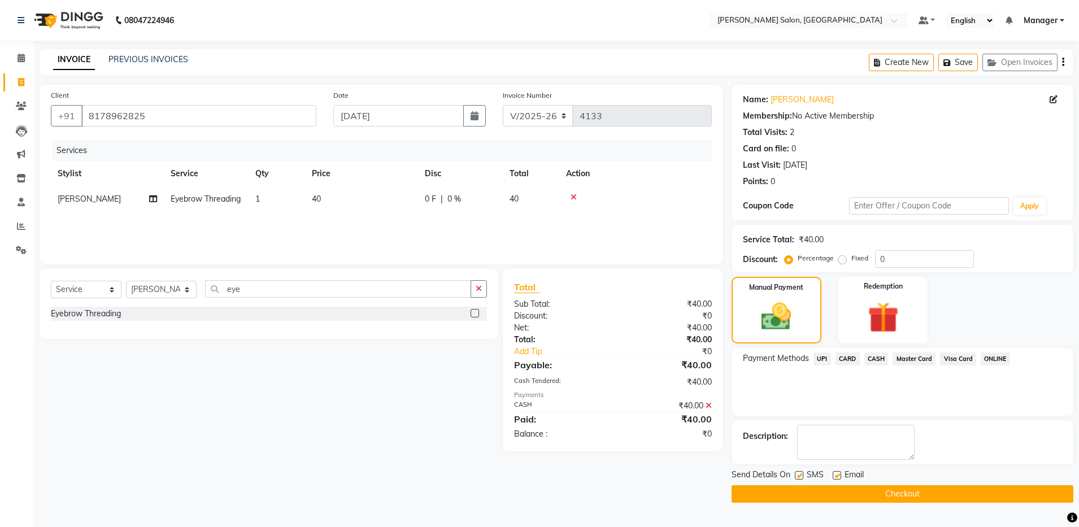
click at [835, 472] on label at bounding box center [837, 475] width 8 height 8
click at [835, 472] on input "checkbox" at bounding box center [836, 475] width 7 height 7
checkbox input "false"
click at [835, 495] on button "Checkout" at bounding box center [903, 494] width 342 height 18
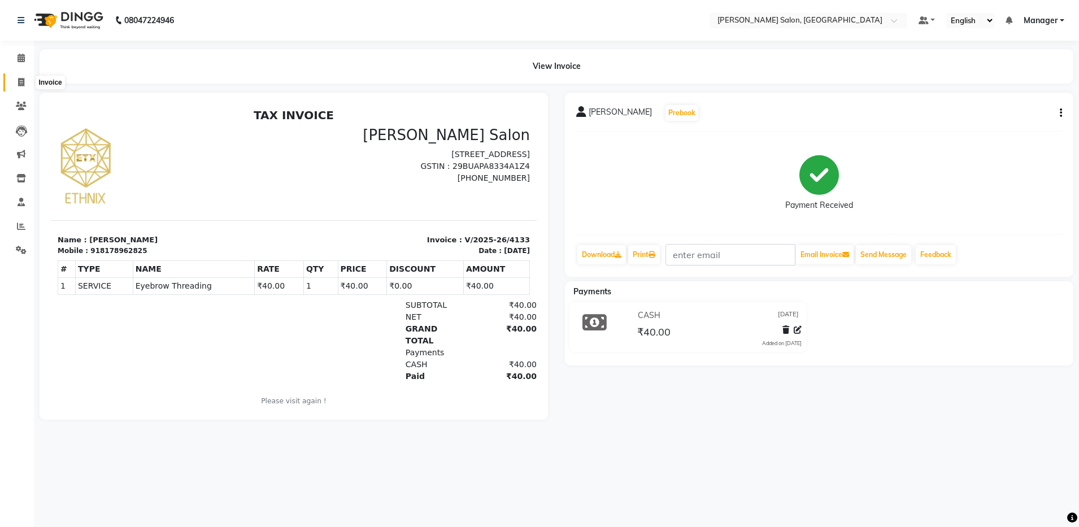
click at [12, 81] on span at bounding box center [21, 82] width 20 height 13
select select "service"
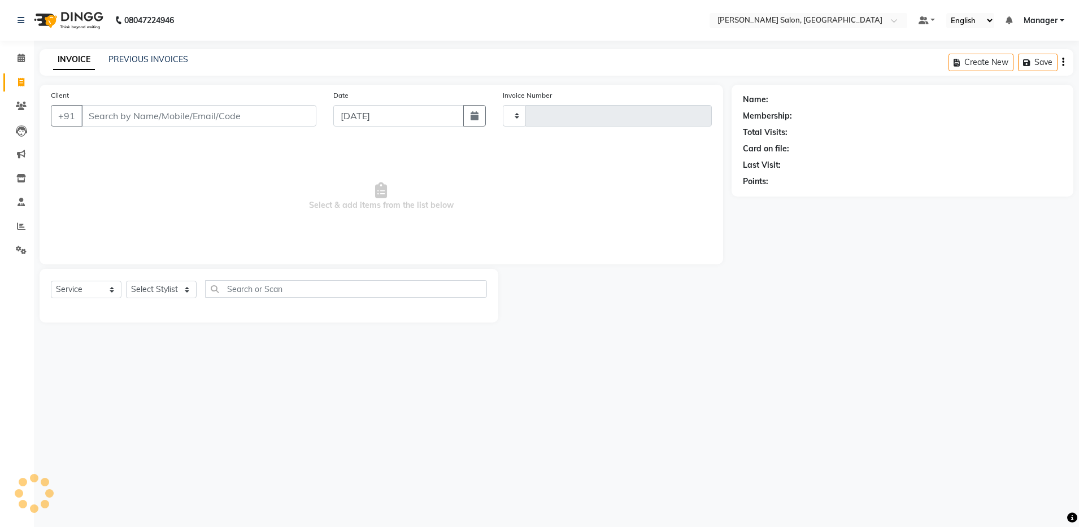
click at [125, 72] on div "INVOICE PREVIOUS INVOICES Create New Save" at bounding box center [557, 62] width 1034 height 27
select select "4781"
type input "4134"
click at [129, 62] on link "PREVIOUS INVOICES" at bounding box center [148, 59] width 80 height 10
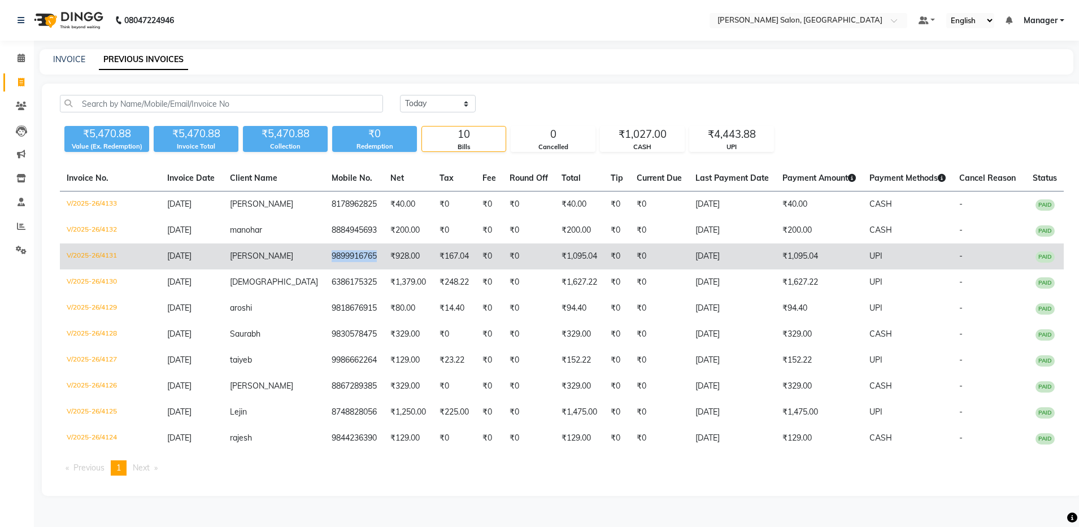
copy tr "9899916765"
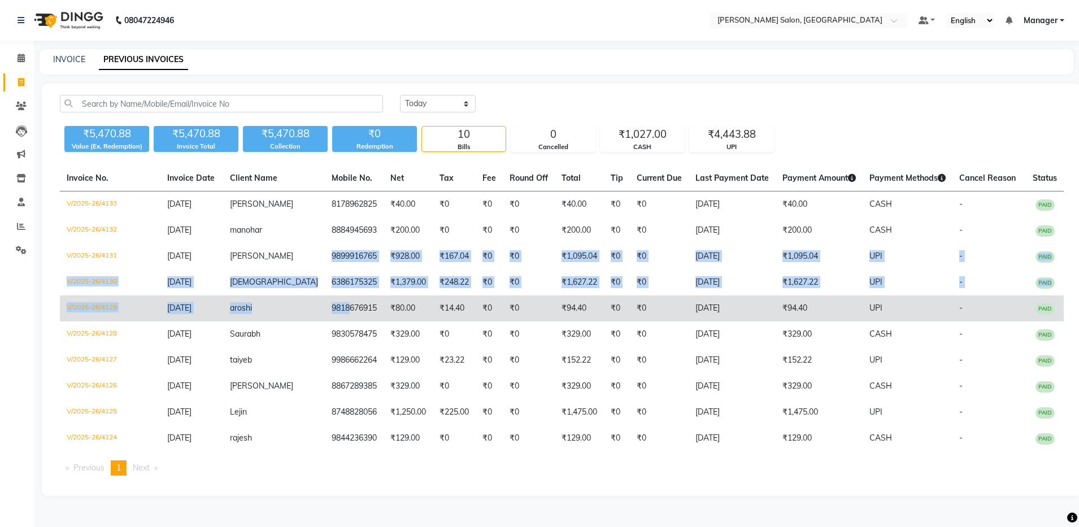
drag, startPoint x: 295, startPoint y: 253, endPoint x: 324, endPoint y: 296, distance: 51.7
click at [324, 296] on tbody "V/2025-26/4133 [DATE] [PERSON_NAME] 8178962825 ₹40.00 ₹0 ₹0 ₹0 ₹40.00 ₹0 ₹0 [DA…" at bounding box center [562, 322] width 1004 height 260
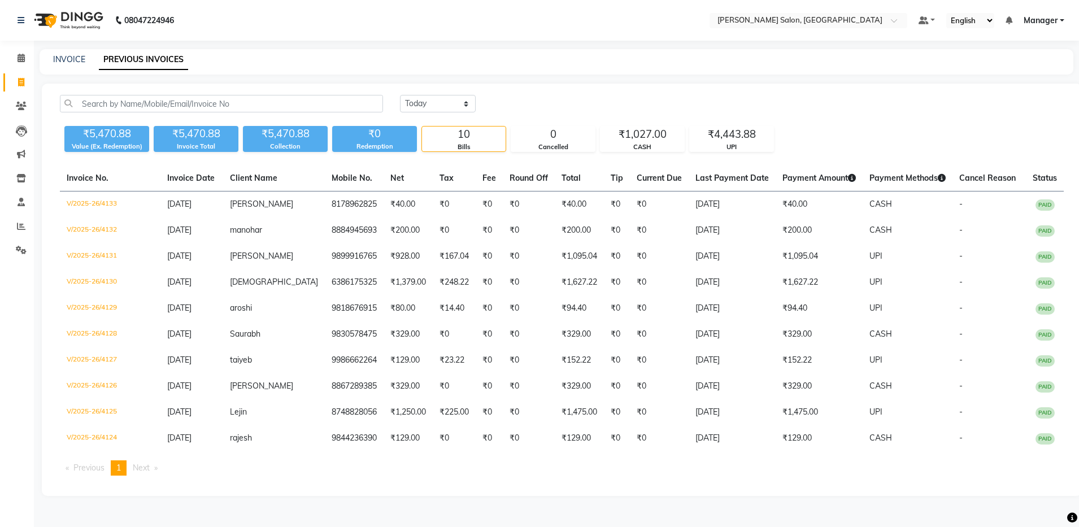
click at [898, 140] on div "₹5,470.88 Value (Ex. Redemption) ₹5,470.88 Invoice Total ₹5,470.88 Collection ₹…" at bounding box center [562, 136] width 1004 height 31
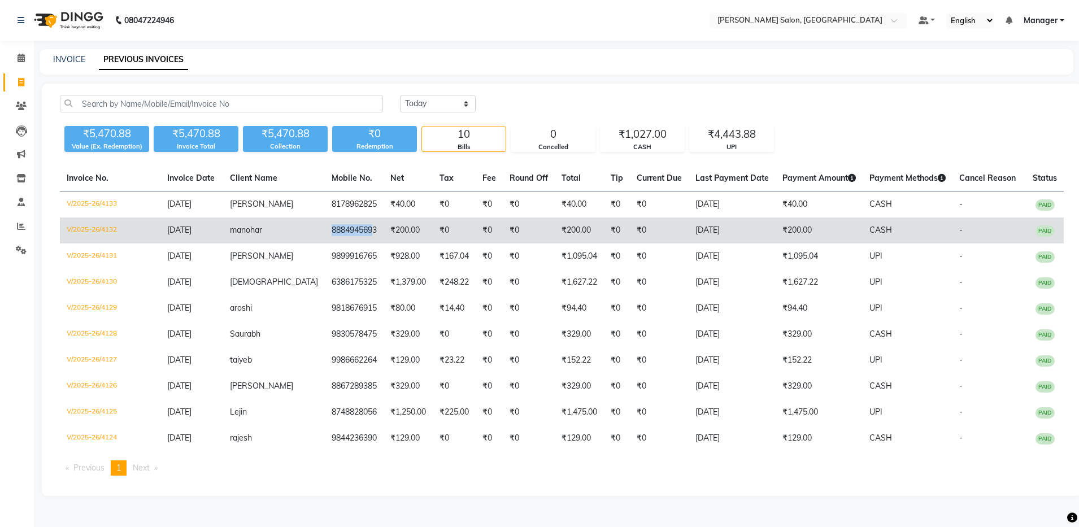
copy td "888494569"
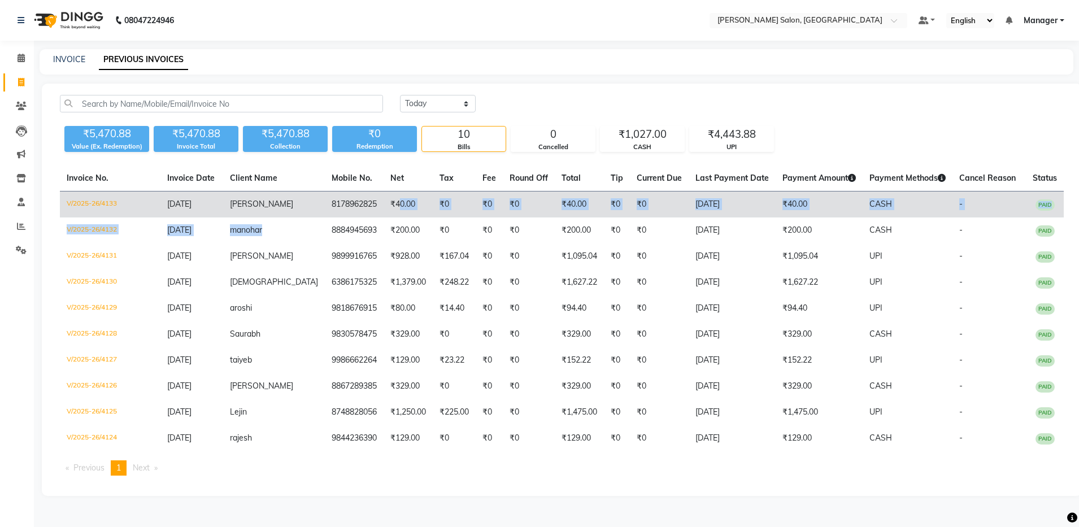
drag, startPoint x: 299, startPoint y: 232, endPoint x: 372, endPoint y: 192, distance: 83.4
click at [372, 192] on tbody "V/2025-26/4133 [DATE] [PERSON_NAME] 8178962825 ₹40.00 ₹0 ₹0 ₹0 ₹40.00 ₹0 ₹0 [DA…" at bounding box center [562, 322] width 1004 height 260
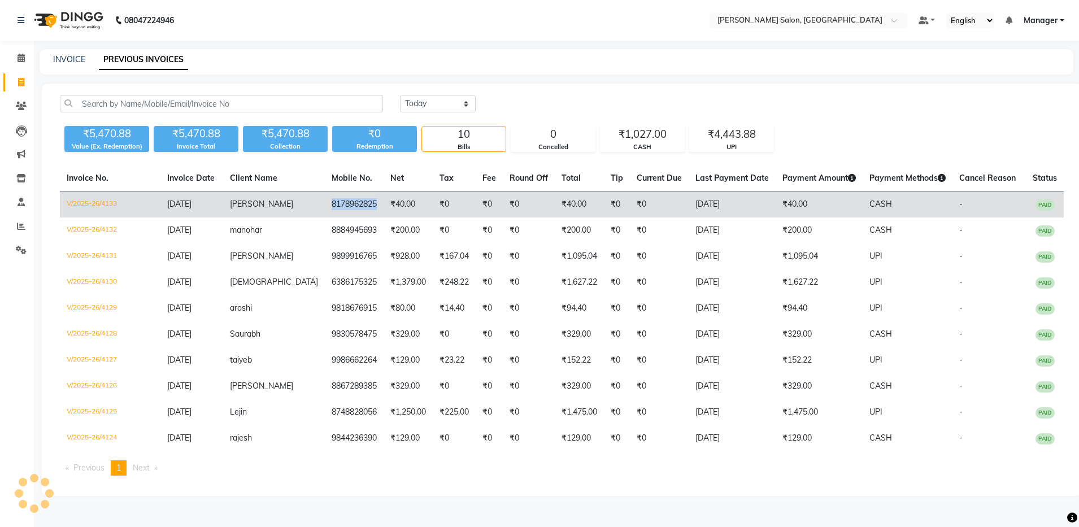
copy td "8178962825"
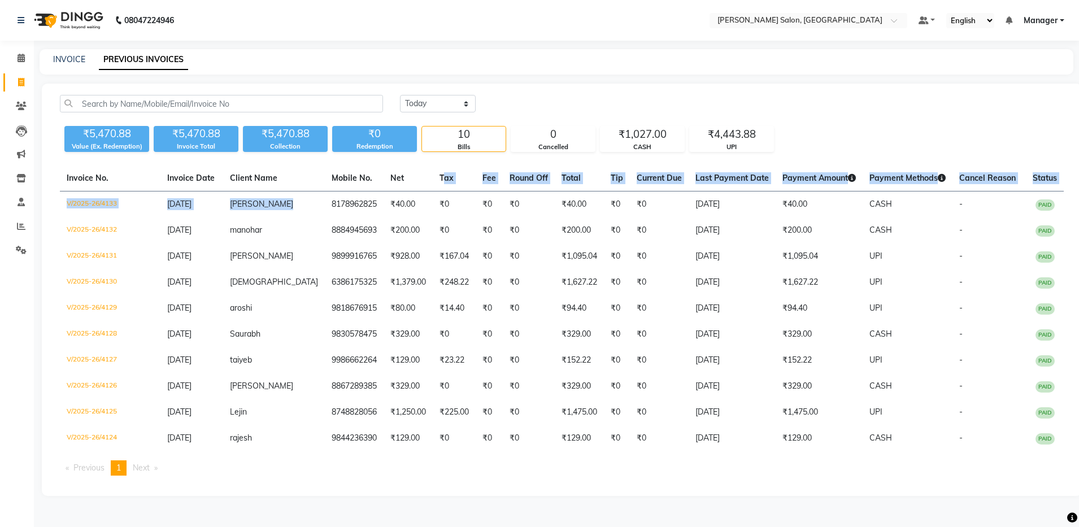
drag, startPoint x: 299, startPoint y: 208, endPoint x: 412, endPoint y: 164, distance: 121.3
click at [412, 164] on div "[DATE] [DATE] Custom Range ₹5,470.88 Value (Ex. Redemption) ₹5,470.88 Invoice T…" at bounding box center [562, 290] width 1040 height 412
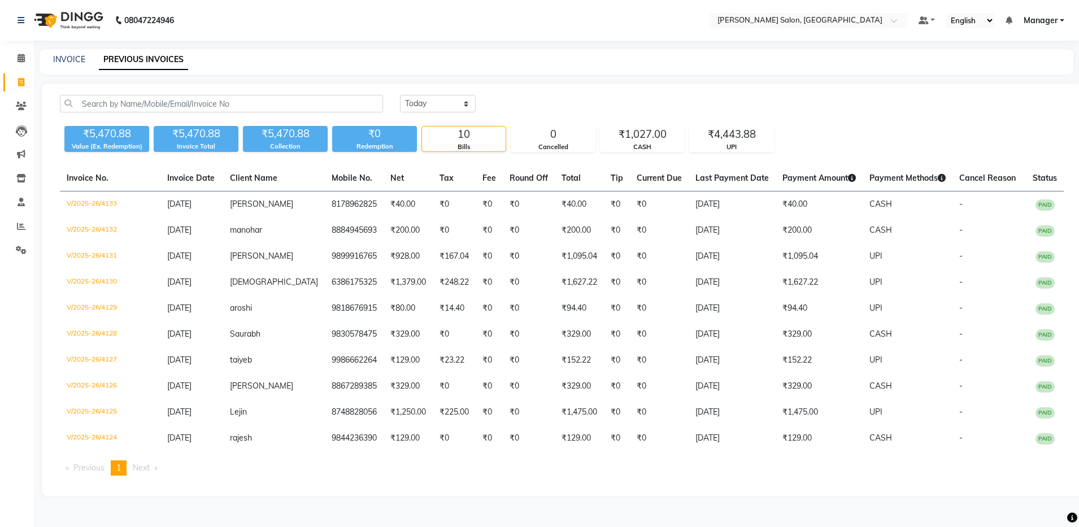
click at [577, 60] on div "INVOICE PREVIOUS INVOICES" at bounding box center [550, 60] width 1020 height 12
click at [75, 51] on div "INVOICE PREVIOUS INVOICES" at bounding box center [557, 61] width 1034 height 25
click at [76, 55] on link "INVOICE" at bounding box center [69, 59] width 32 height 10
select select "service"
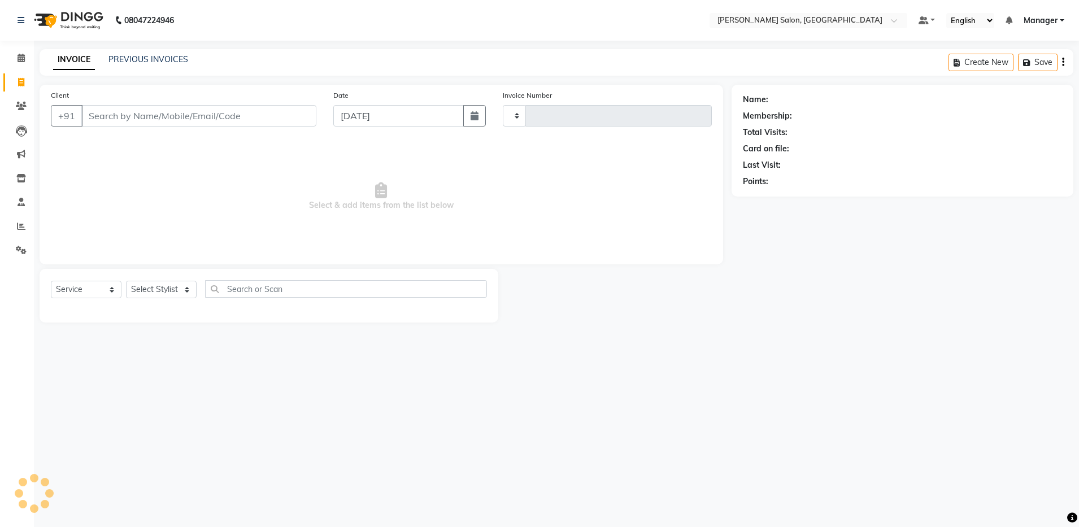
type input "4134"
select select "4781"
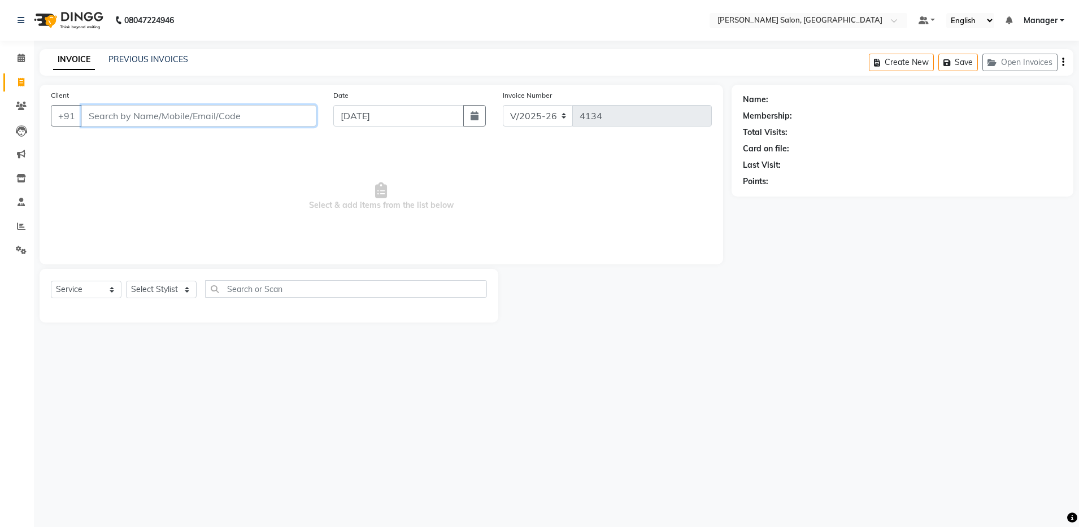
click at [163, 115] on input "Client" at bounding box center [198, 115] width 235 height 21
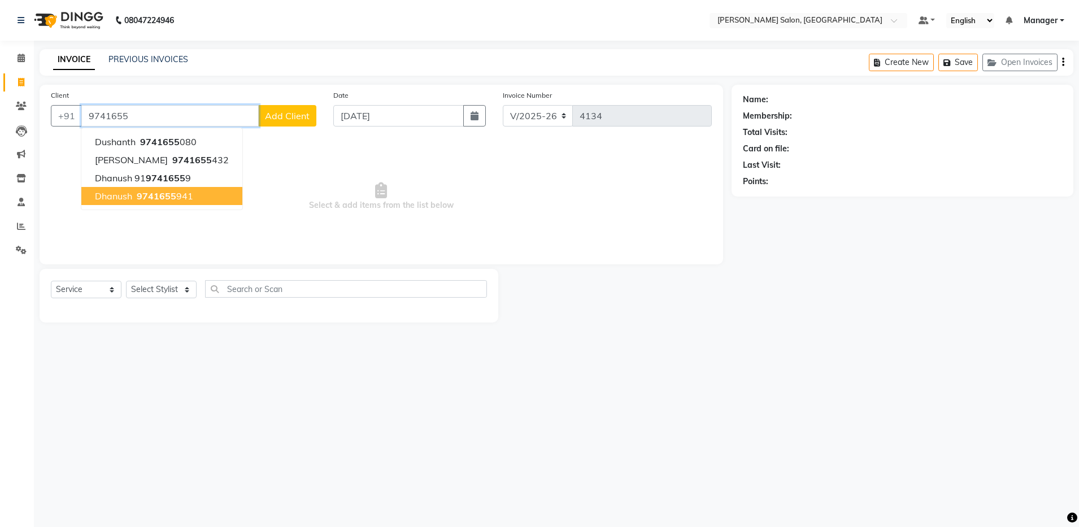
click at [111, 197] on span "Dhanush" at bounding box center [113, 195] width 37 height 11
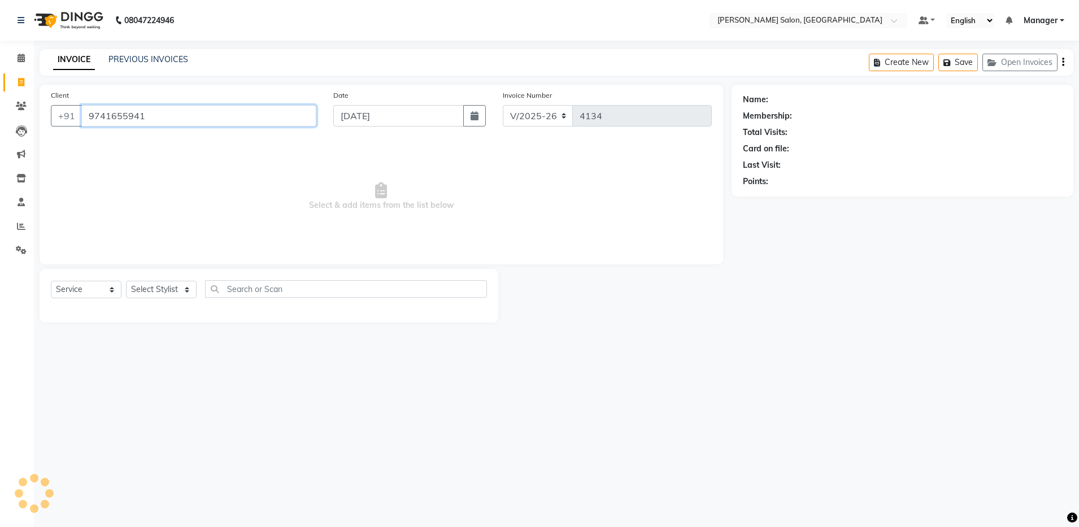
type input "9741655941"
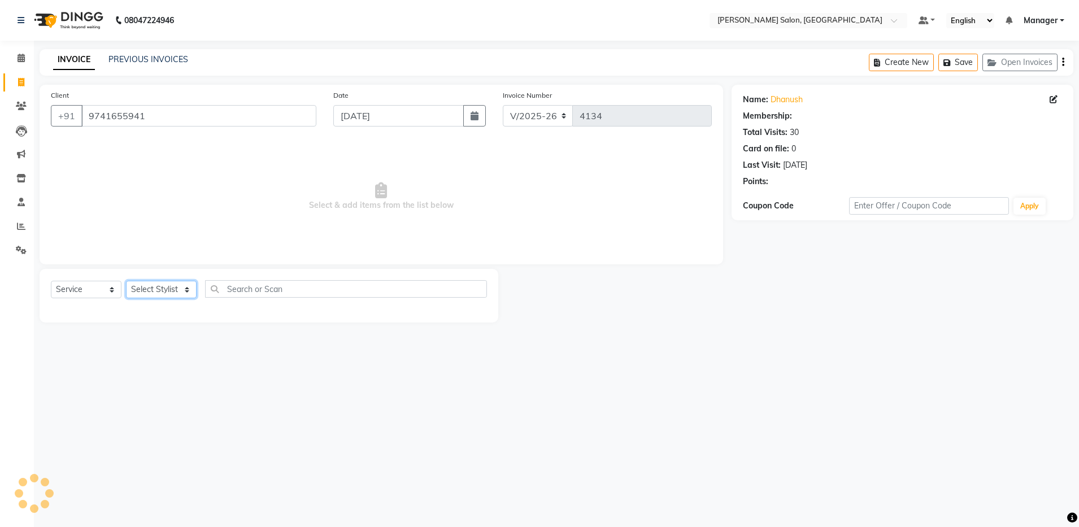
click at [163, 290] on select "Select Stylist Aarthi Abhishek [PERSON_NAME] [PERSON_NAME] Arjun [PERSON_NAME] …" at bounding box center [161, 290] width 71 height 18
select select "28897"
click at [126, 281] on select "Select Stylist Aarthi Abhishek [PERSON_NAME] [PERSON_NAME] Arjun [PERSON_NAME] …" at bounding box center [161, 290] width 71 height 18
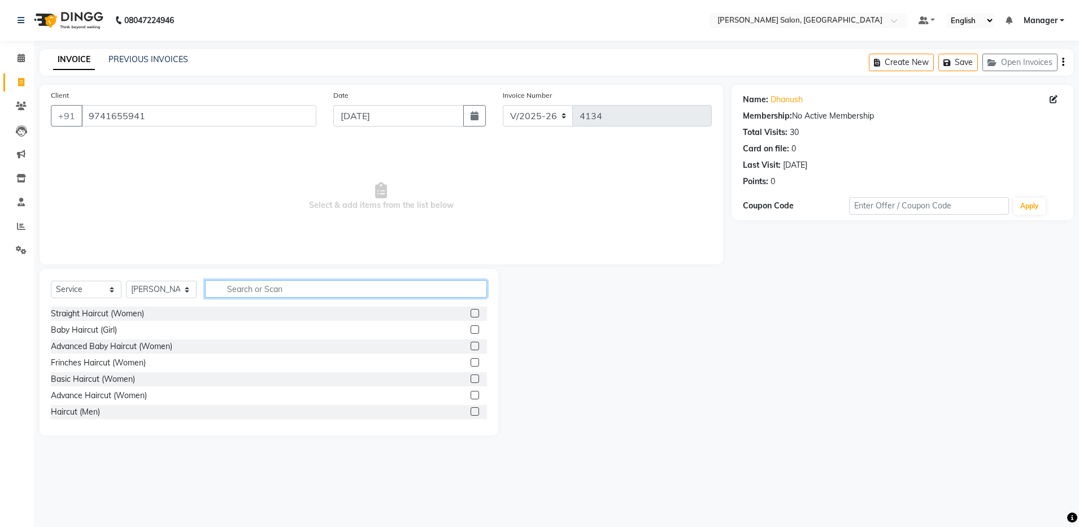
click at [231, 288] on input "text" at bounding box center [346, 289] width 282 height 18
click at [89, 409] on div "Haircut (Men)" at bounding box center [75, 412] width 49 height 12
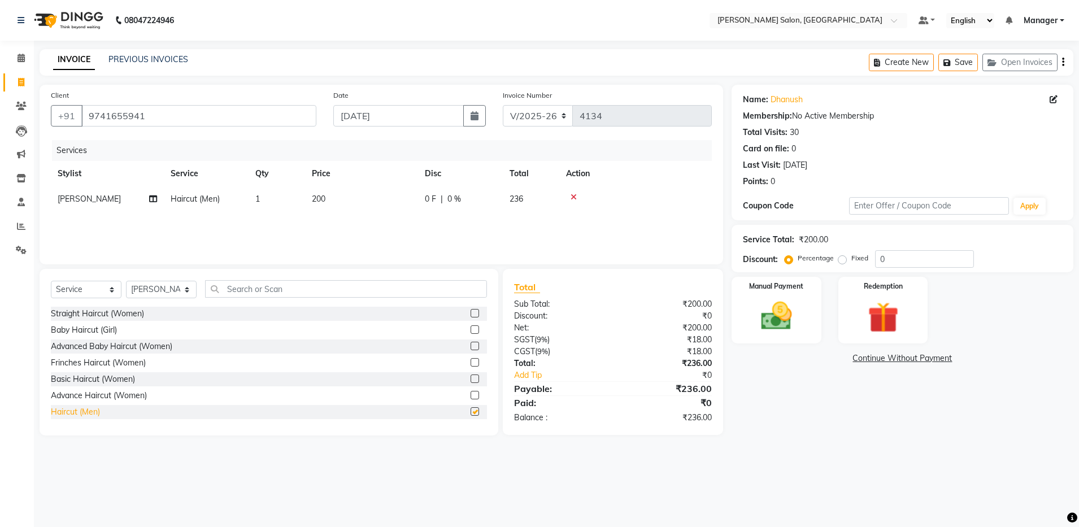
checkbox input "false"
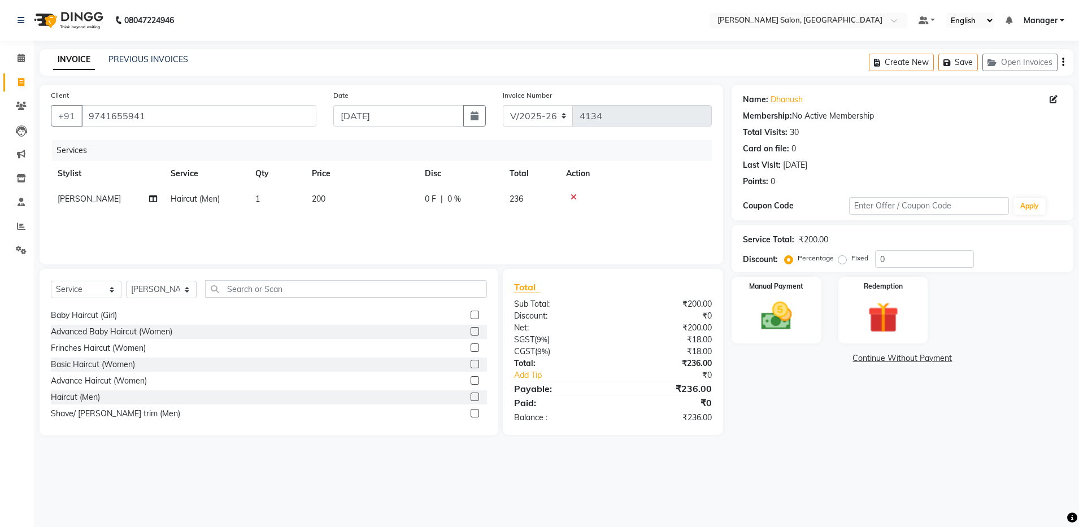
scroll to position [28, 0]
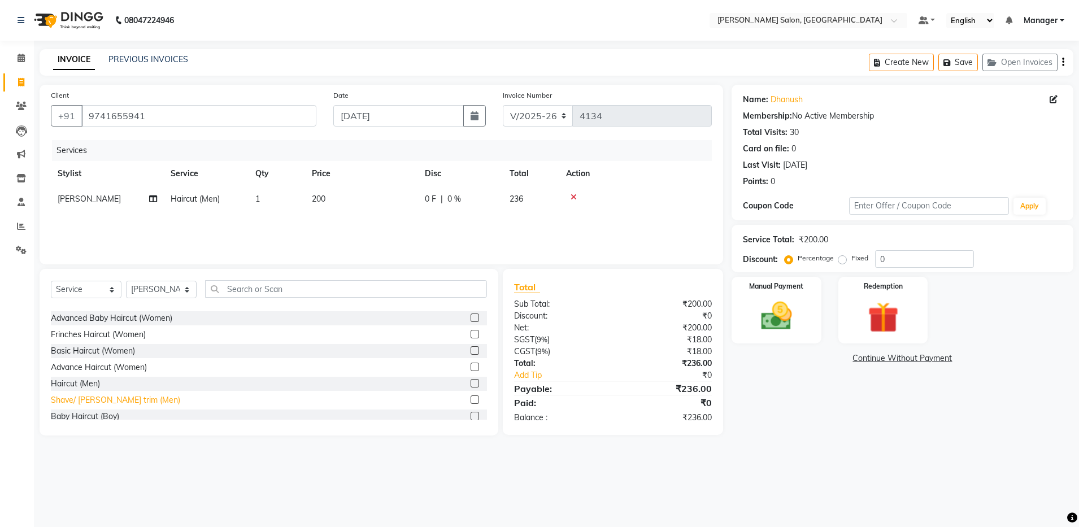
click at [75, 397] on div "Shave/ [PERSON_NAME] trim (Men)" at bounding box center [115, 400] width 129 height 12
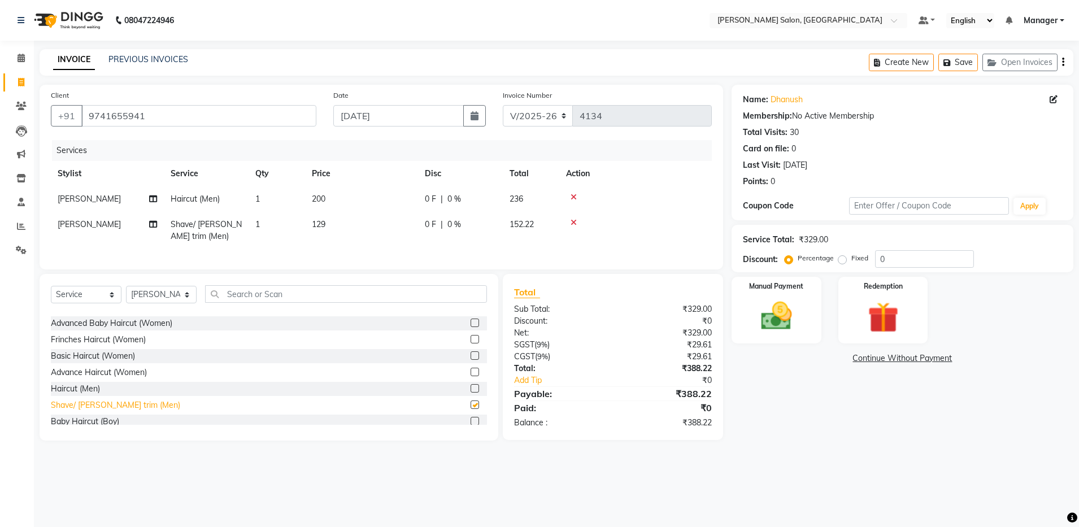
checkbox input "false"
click at [1061, 60] on div "Create New Save Open Invoices" at bounding box center [971, 62] width 205 height 27
click at [1063, 62] on icon "button" at bounding box center [1063, 62] width 2 height 1
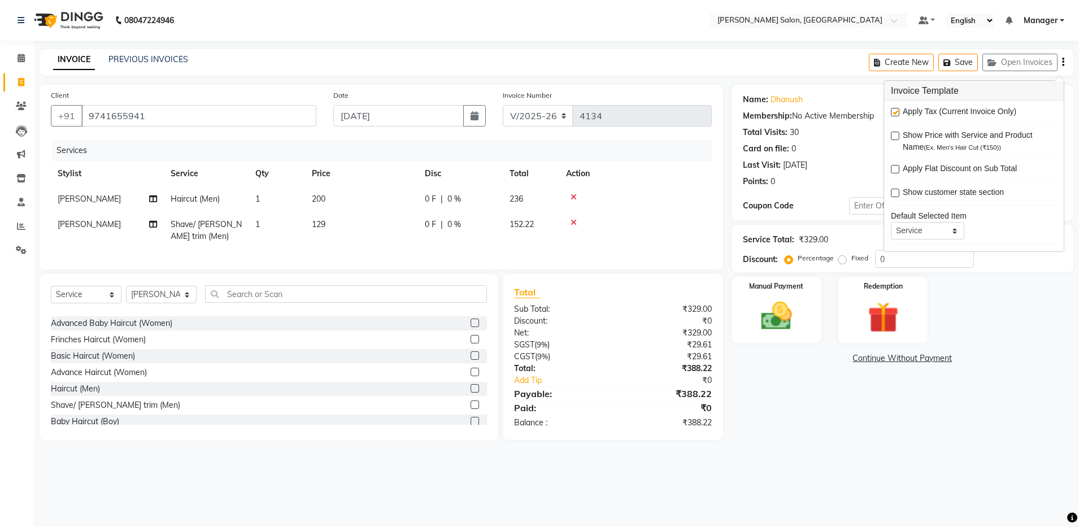
click at [898, 114] on label at bounding box center [895, 112] width 8 height 8
click at [898, 114] on input "checkbox" at bounding box center [894, 112] width 7 height 7
checkbox input "false"
click at [787, 318] on img at bounding box center [776, 316] width 53 height 37
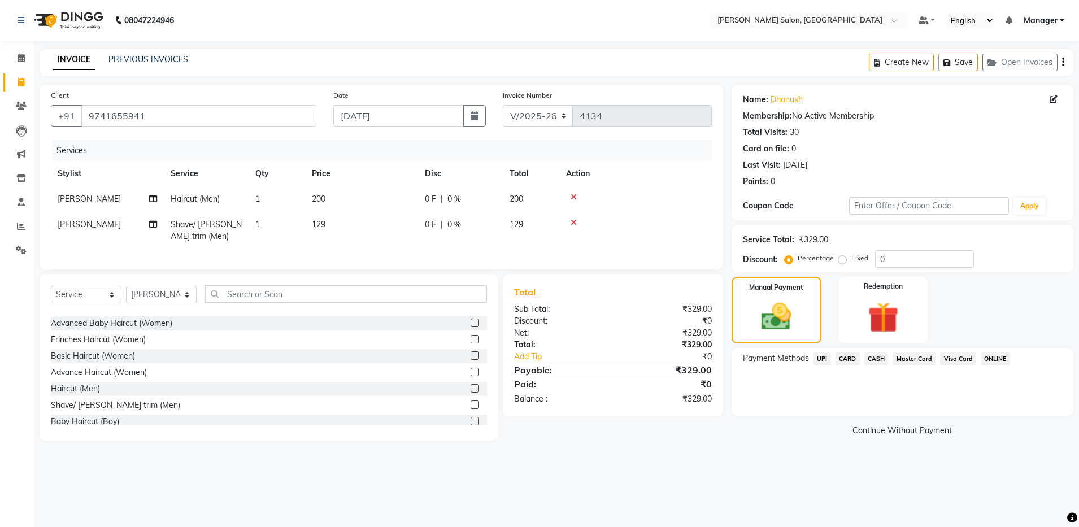
click at [852, 259] on label "Fixed" at bounding box center [860, 258] width 17 height 10
click at [844, 259] on input "Fixed" at bounding box center [845, 258] width 8 height 8
radio input "true"
click at [899, 264] on input "0" at bounding box center [924, 259] width 99 height 18
click at [901, 264] on input "0" at bounding box center [924, 259] width 99 height 18
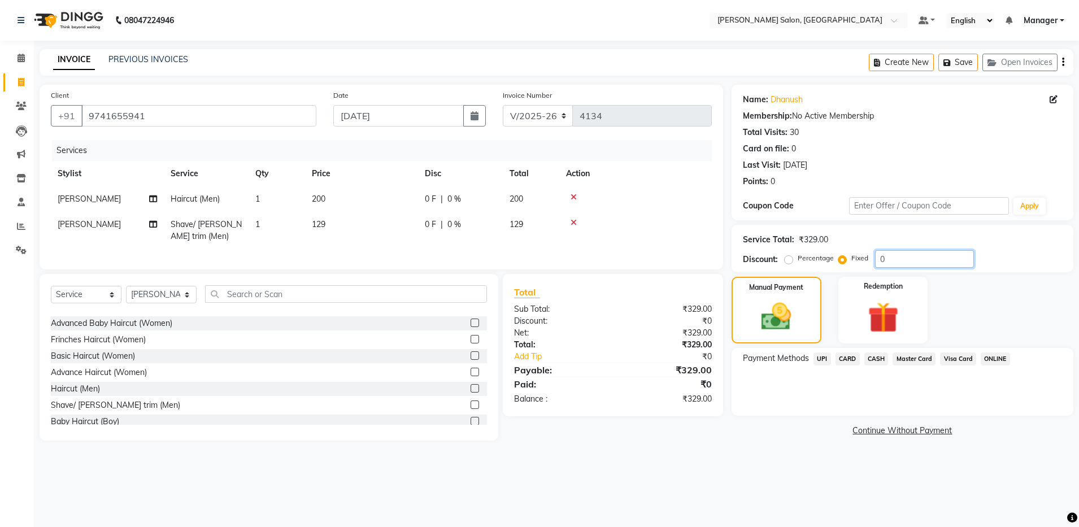
click at [901, 264] on input "0" at bounding box center [924, 259] width 99 height 18
click at [901, 261] on input "0" at bounding box center [924, 259] width 99 height 18
click at [901, 260] on input "0" at bounding box center [924, 259] width 99 height 18
click at [770, 441] on div "Name: Dhanush Membership: No Active Membership Total Visits: 30 Card on file: 0…" at bounding box center [907, 263] width 350 height 356
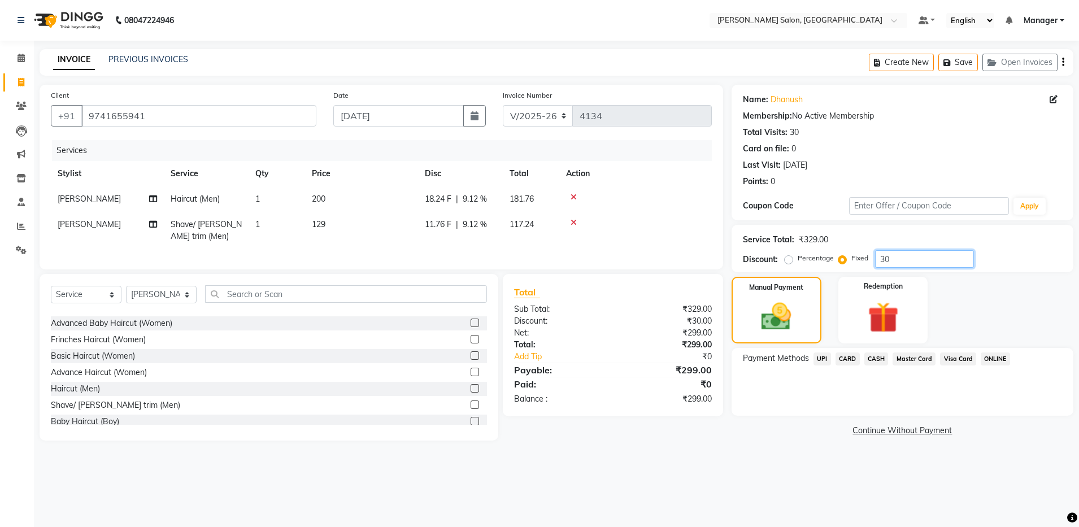
click at [909, 263] on input "30" at bounding box center [924, 259] width 99 height 18
click at [909, 260] on input "30" at bounding box center [924, 259] width 99 height 18
click at [908, 258] on input "30" at bounding box center [924, 259] width 99 height 18
click at [908, 255] on input "30" at bounding box center [924, 259] width 99 height 18
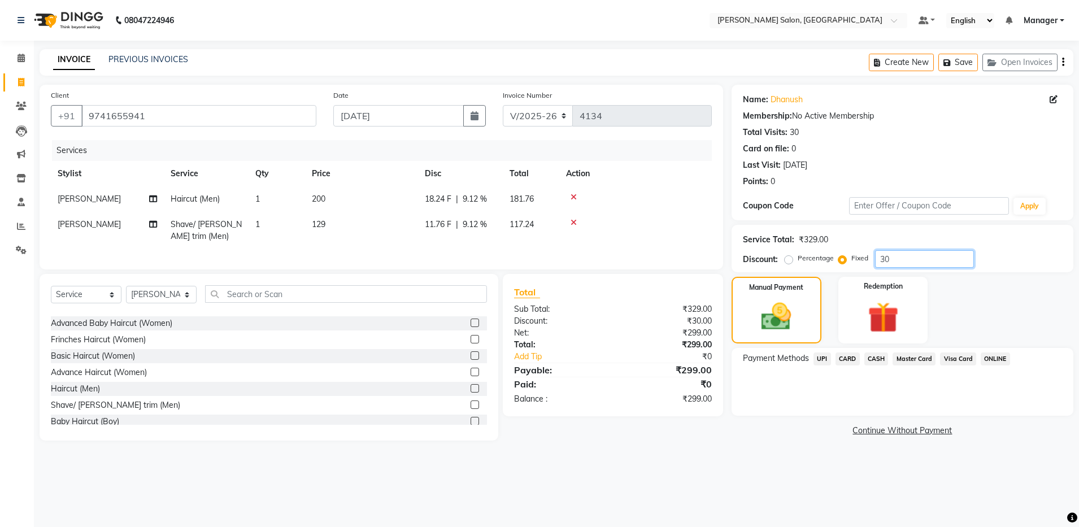
click at [908, 255] on input "30" at bounding box center [924, 259] width 99 height 18
type input "29"
click at [781, 423] on div "Name: Dhanush Membership: No Active Membership Total Visits: 30 Card on file: 0…" at bounding box center [907, 263] width 350 height 356
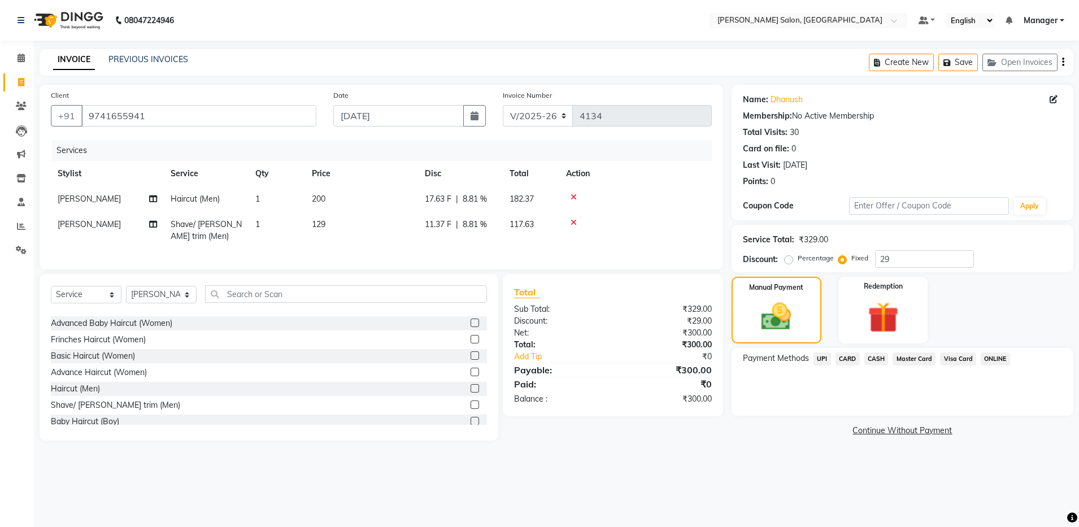
click at [879, 361] on span "CASH" at bounding box center [877, 359] width 24 height 13
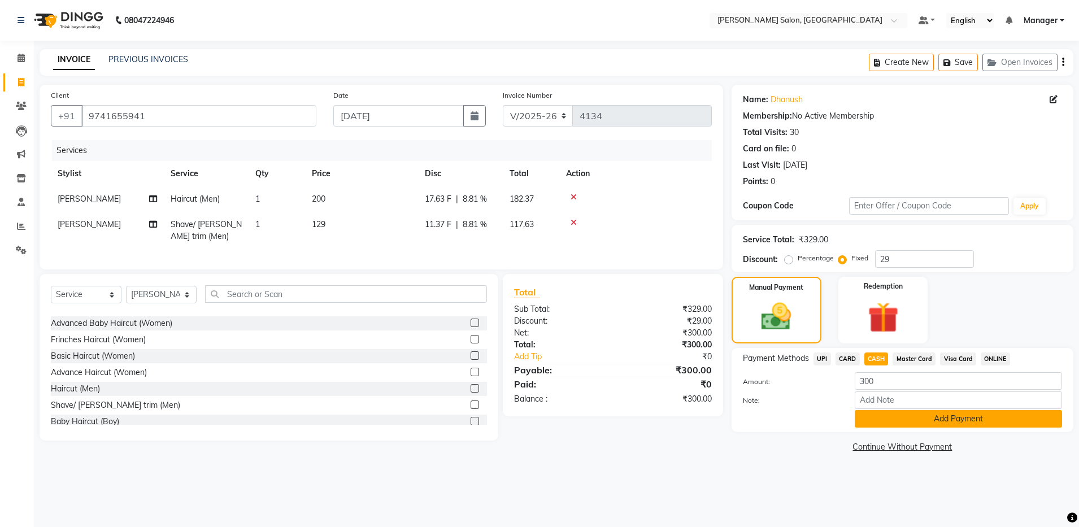
click at [927, 420] on button "Add Payment" at bounding box center [958, 419] width 207 height 18
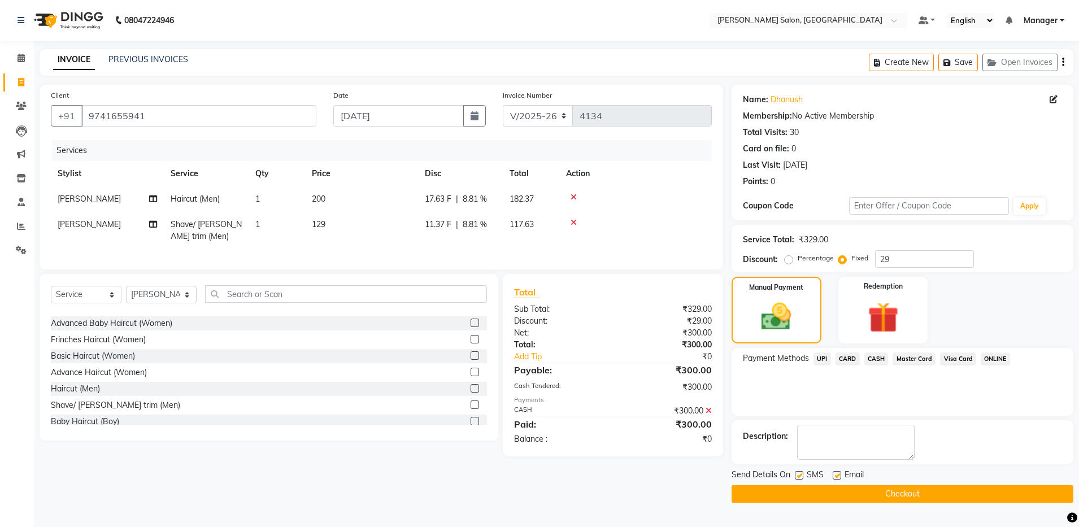
click at [841, 475] on label at bounding box center [837, 475] width 8 height 8
click at [840, 475] on input "checkbox" at bounding box center [836, 475] width 7 height 7
checkbox input "false"
click at [854, 488] on button "Checkout" at bounding box center [903, 494] width 342 height 18
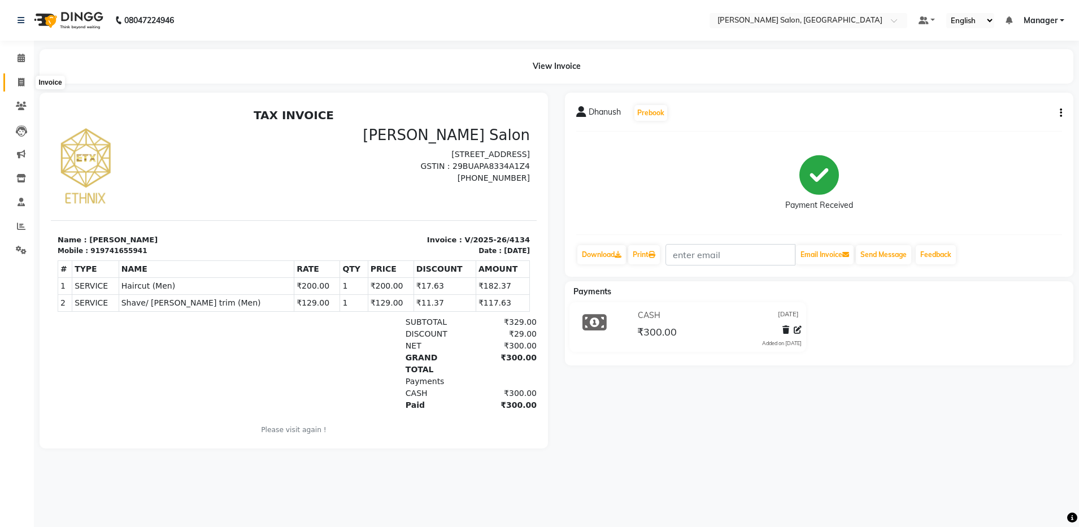
click at [25, 82] on span at bounding box center [21, 82] width 20 height 13
select select "service"
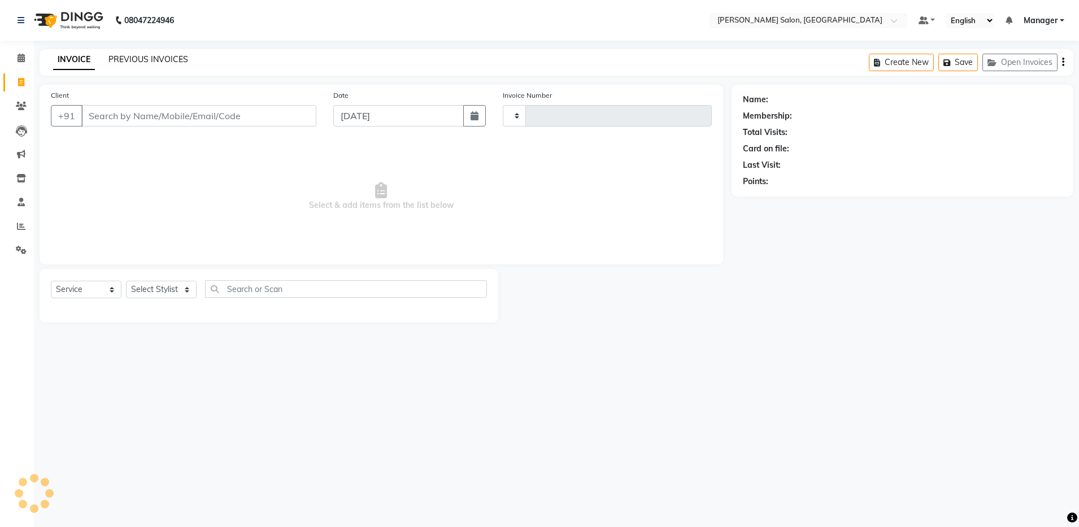
click at [138, 54] on link "PREVIOUS INVOICES" at bounding box center [148, 59] width 80 height 10
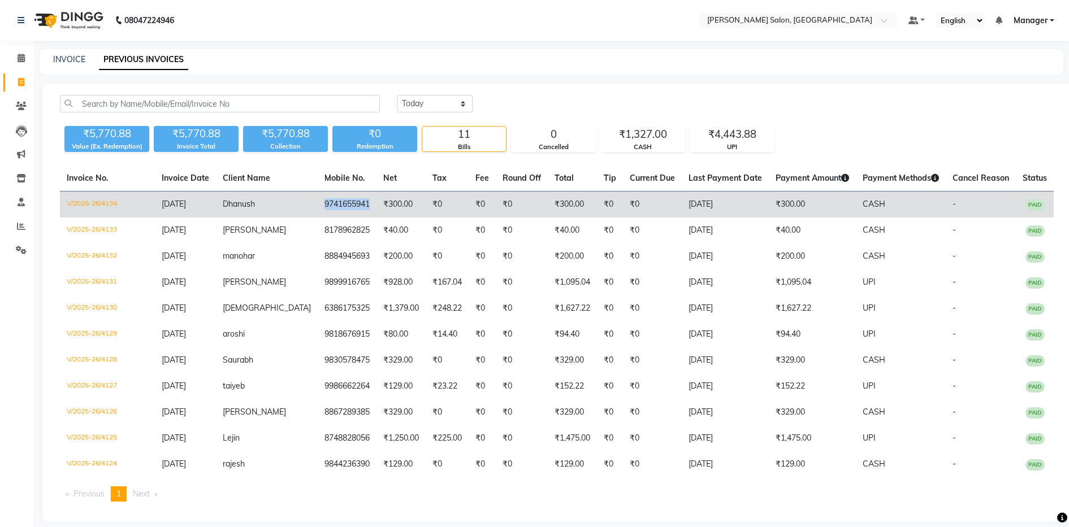
copy td "9741655941"
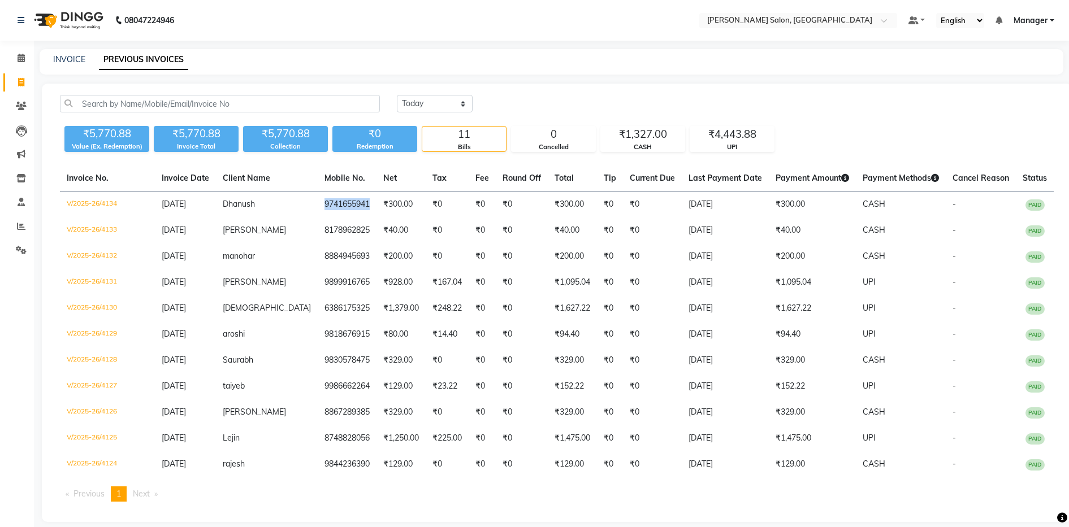
drag, startPoint x: 292, startPoint y: 197, endPoint x: 371, endPoint y: 184, distance: 80.7
click at [371, 184] on table "Invoice No. Invoice Date Client Name Mobile No. Net Tax Fee Round Off Total Tip…" at bounding box center [556, 322] width 993 height 312
click at [66, 55] on link "INVOICE" at bounding box center [69, 59] width 32 height 10
select select "service"
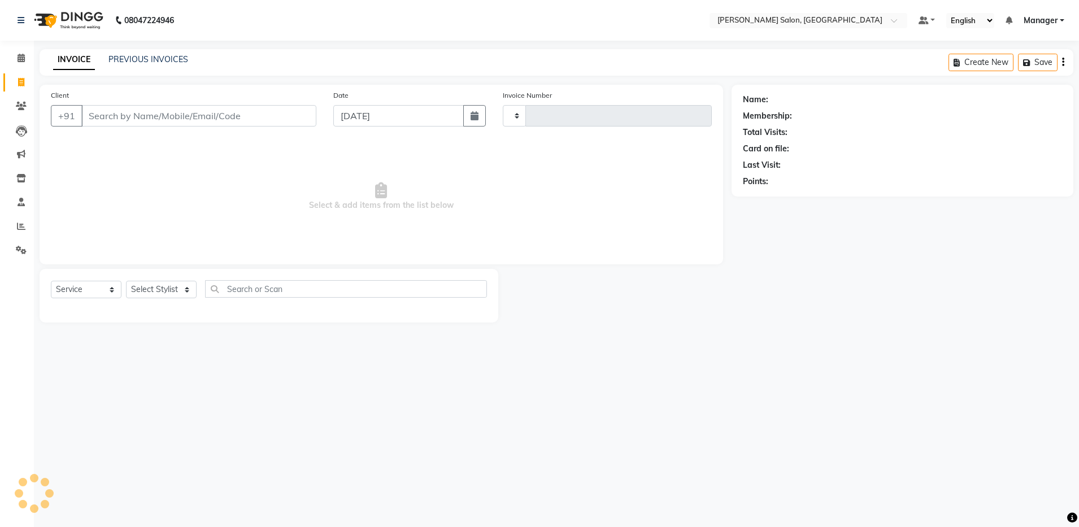
click at [116, 115] on input "Client" at bounding box center [198, 115] width 235 height 21
type input "4135"
select select "4781"
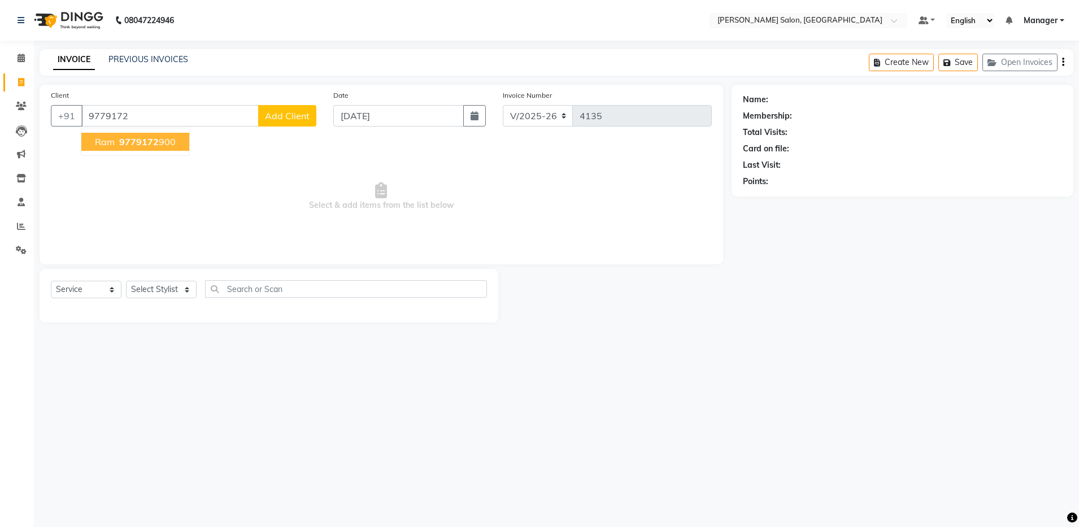
click at [127, 142] on span "9779172" at bounding box center [139, 141] width 40 height 11
type input "9779172900"
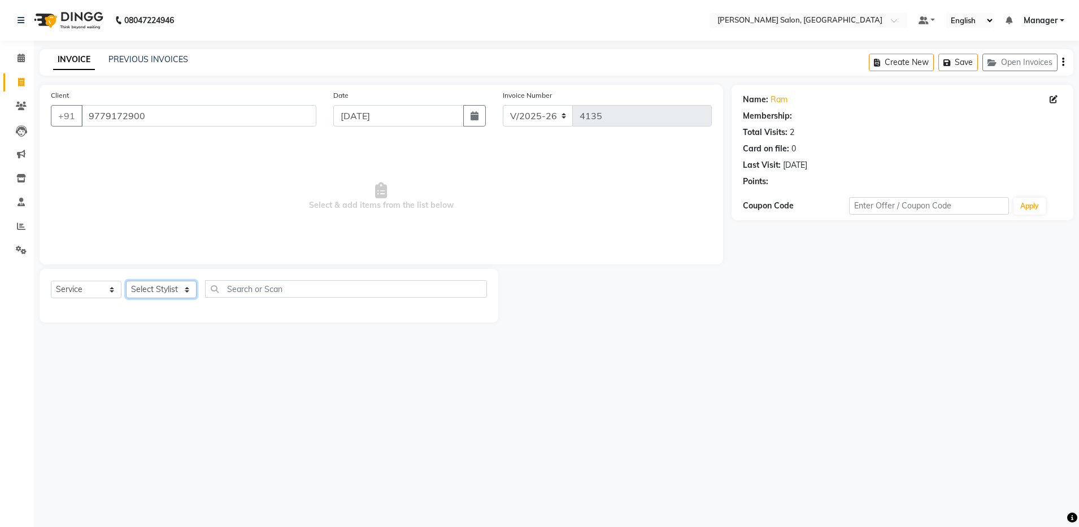
click at [150, 289] on select "Select Stylist Aarthi Abhishek [PERSON_NAME] [PERSON_NAME] Arjun [PERSON_NAME] …" at bounding box center [161, 290] width 71 height 18
select select "69605"
click at [126, 281] on select "Select Stylist Aarthi Abhishek [PERSON_NAME] [PERSON_NAME] Arjun [PERSON_NAME] …" at bounding box center [161, 290] width 71 height 18
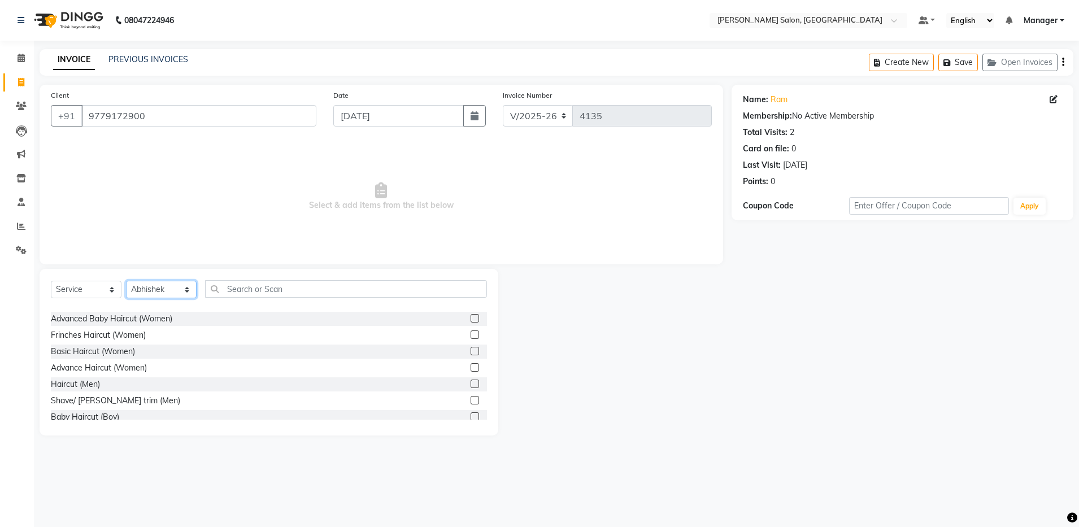
scroll to position [28, 0]
click at [106, 398] on div "Shave/ [PERSON_NAME] trim (Men)" at bounding box center [115, 400] width 129 height 12
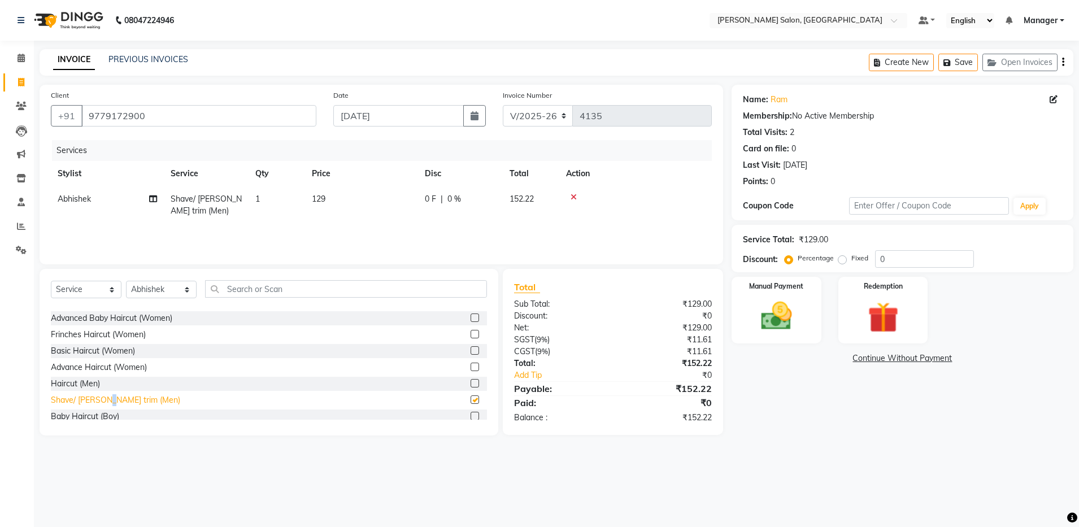
checkbox input "false"
click at [789, 312] on img at bounding box center [776, 316] width 53 height 37
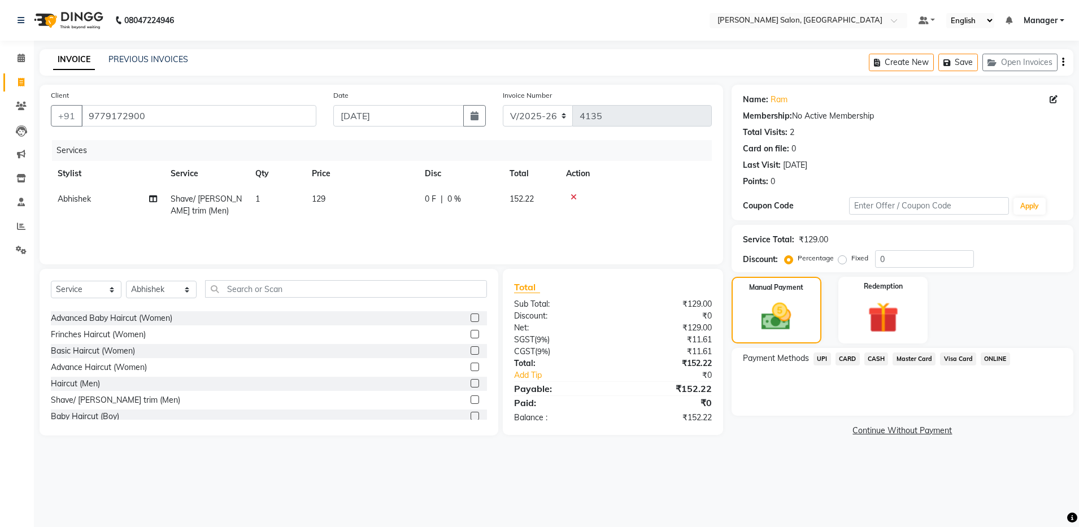
click at [823, 363] on span "UPI" at bounding box center [823, 359] width 18 height 13
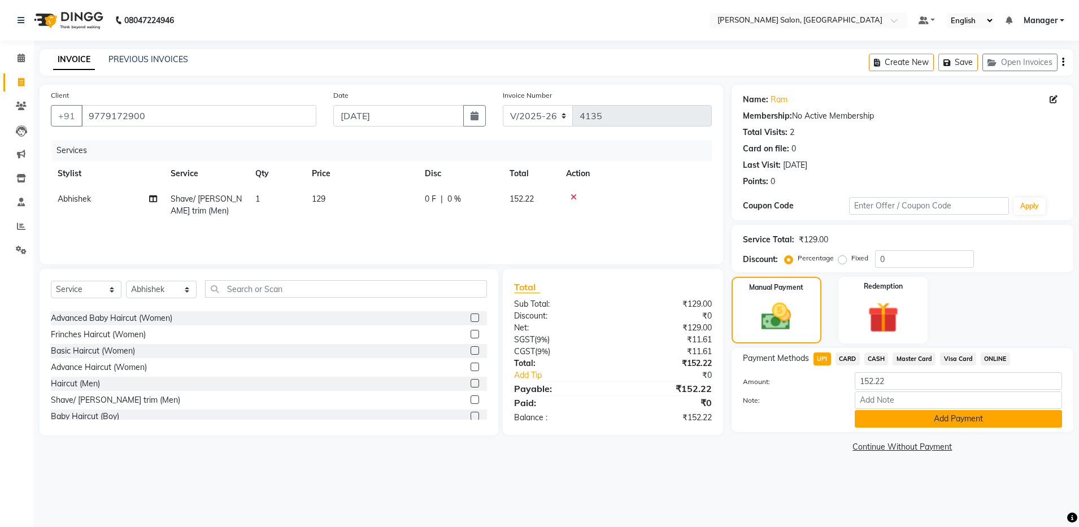
click at [908, 419] on button "Add Payment" at bounding box center [958, 419] width 207 height 18
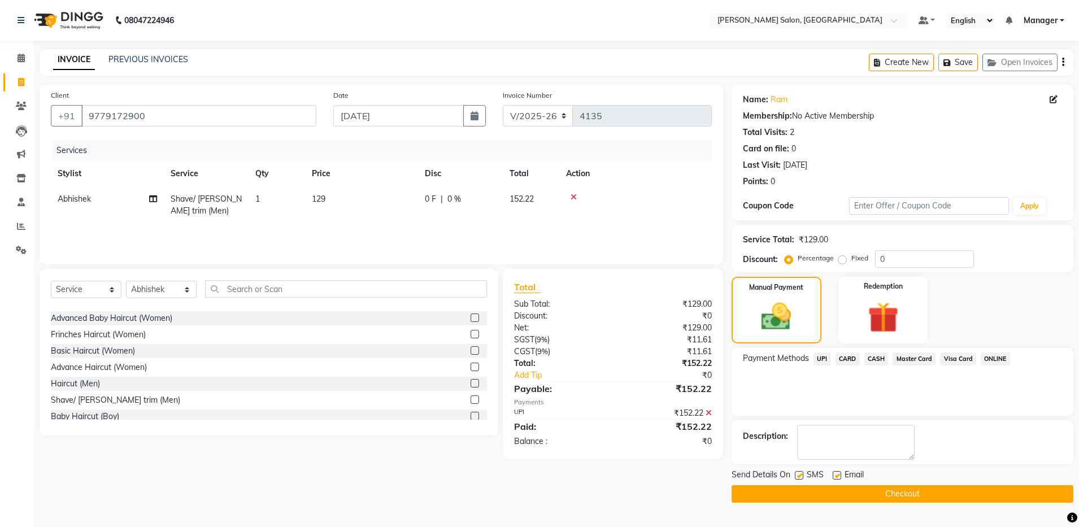
click at [839, 479] on label at bounding box center [837, 475] width 8 height 8
click at [839, 479] on input "checkbox" at bounding box center [836, 475] width 7 height 7
checkbox input "false"
click at [836, 493] on button "Checkout" at bounding box center [903, 494] width 342 height 18
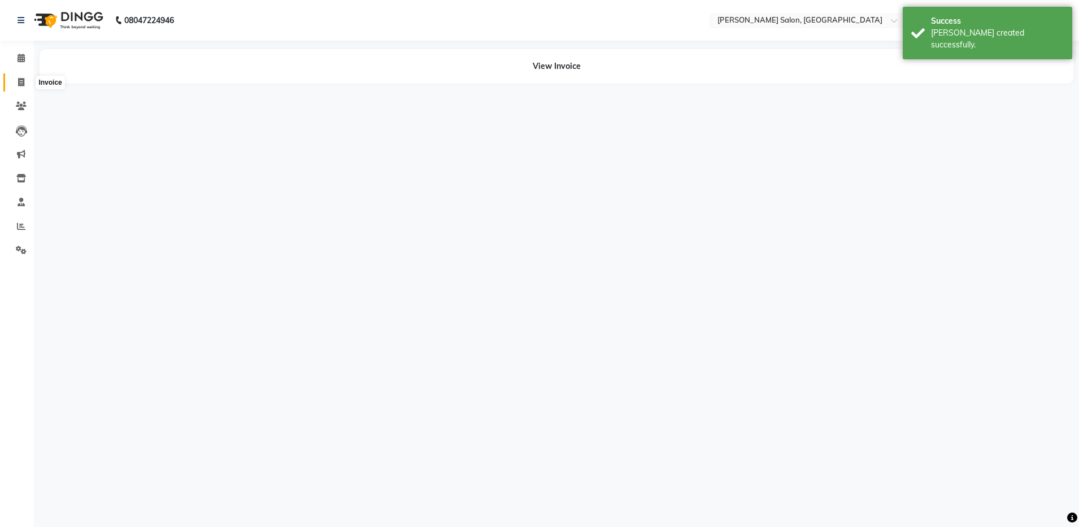
click at [22, 85] on icon at bounding box center [21, 82] width 6 height 8
select select "service"
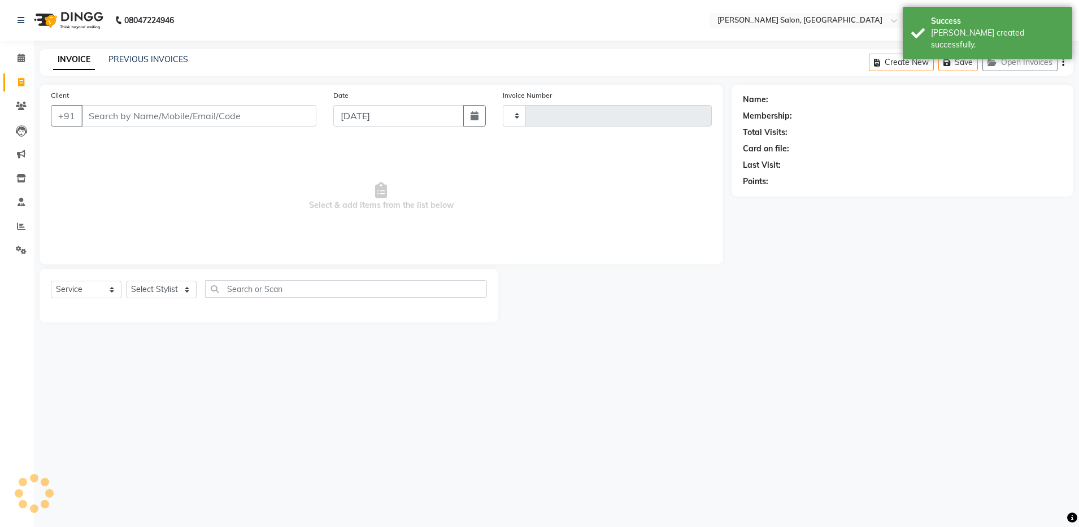
type input "4136"
select select "4781"
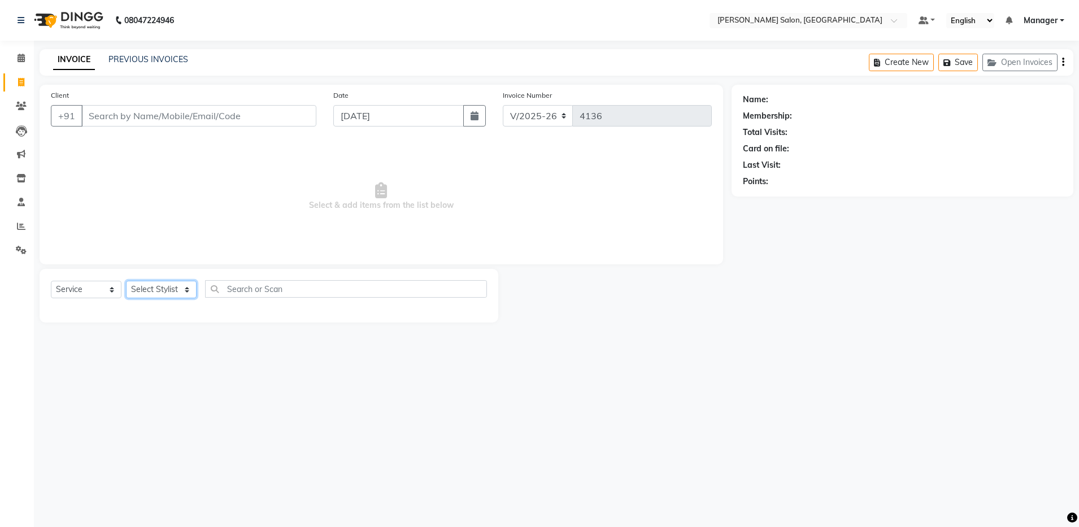
click at [156, 292] on select "Select Stylist Aarthi Abhishek [PERSON_NAME] [PERSON_NAME] Arjun [PERSON_NAME] …" at bounding box center [161, 290] width 71 height 18
select select "28900"
click at [126, 281] on select "Select Stylist Aarthi Abhishek [PERSON_NAME] [PERSON_NAME] Arjun [PERSON_NAME] …" at bounding box center [161, 290] width 71 height 18
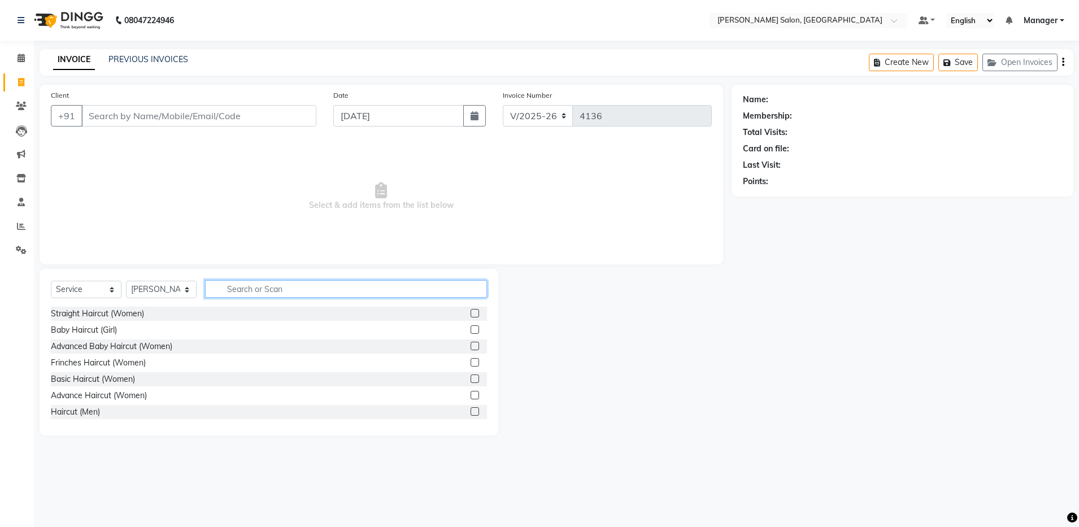
click at [230, 286] on input "text" at bounding box center [346, 289] width 282 height 18
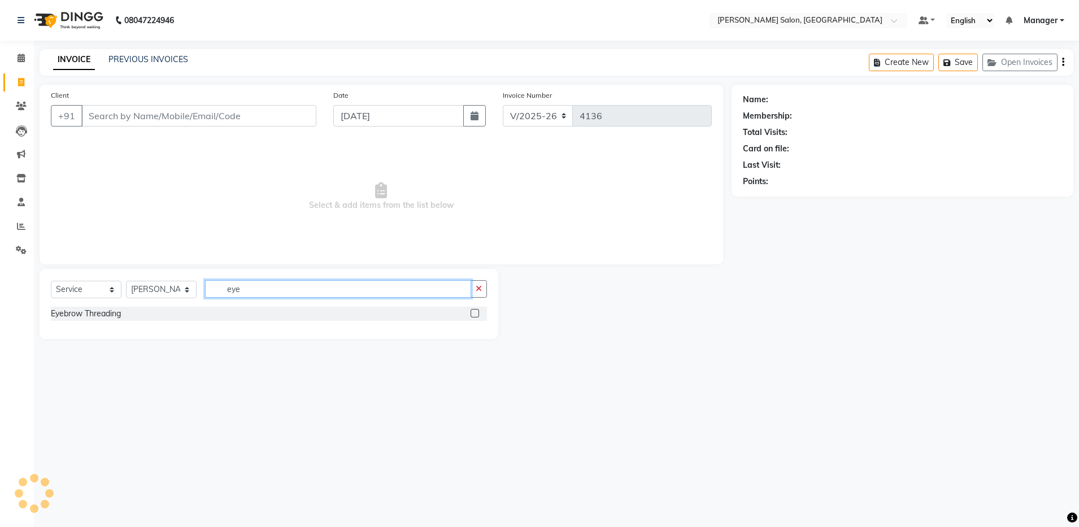
type input "eye"
click at [475, 314] on label at bounding box center [475, 313] width 8 height 8
click at [475, 314] on input "checkbox" at bounding box center [474, 313] width 7 height 7
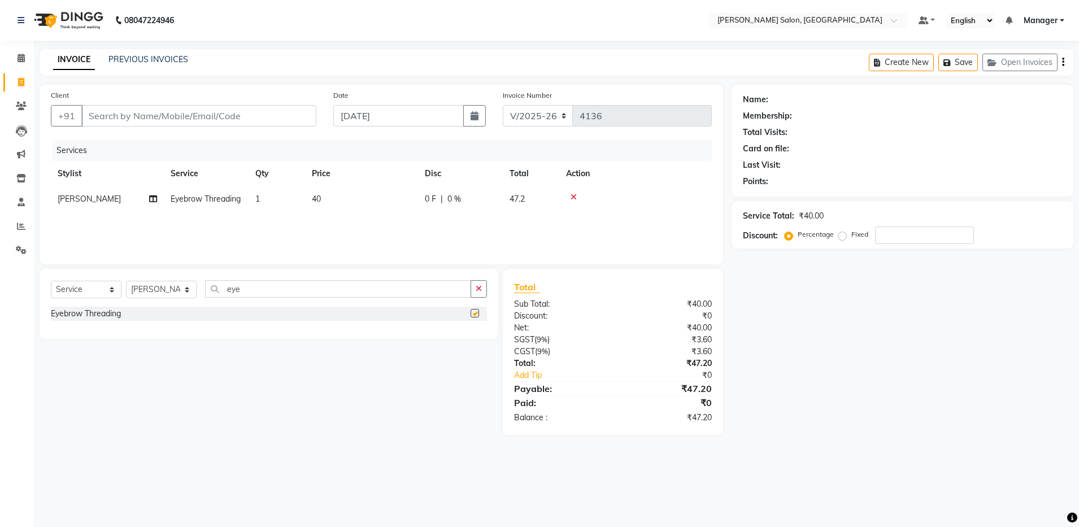
checkbox input "false"
click at [293, 113] on input "Client" at bounding box center [198, 115] width 235 height 21
type input "9"
type input "0"
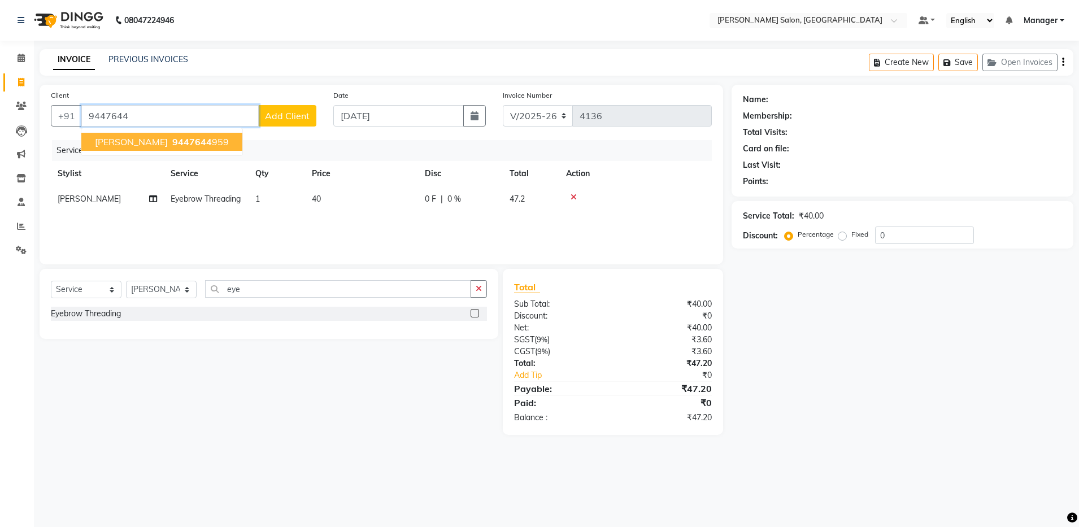
click at [202, 140] on ngb-highlight "9447644 959" at bounding box center [199, 141] width 59 height 11
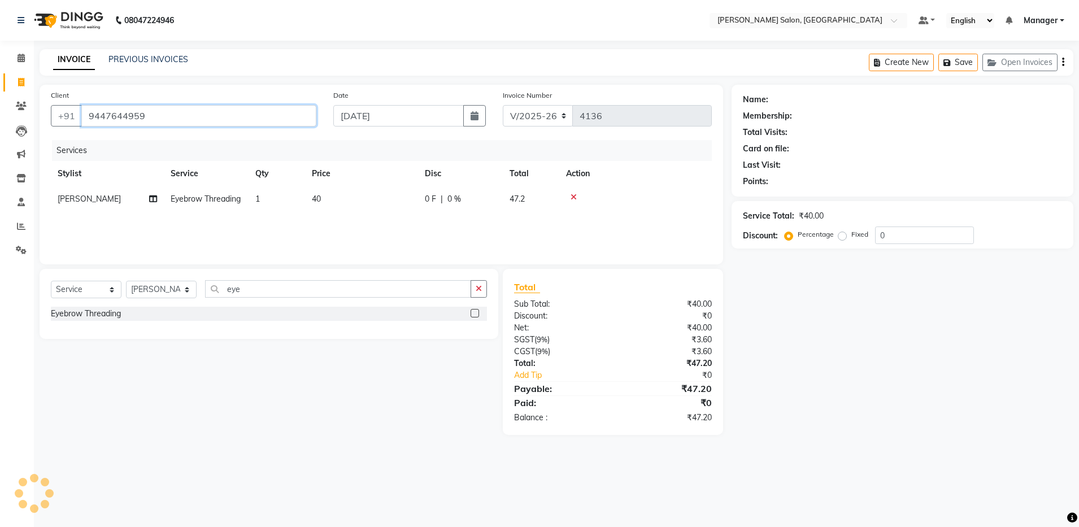
type input "9447644959"
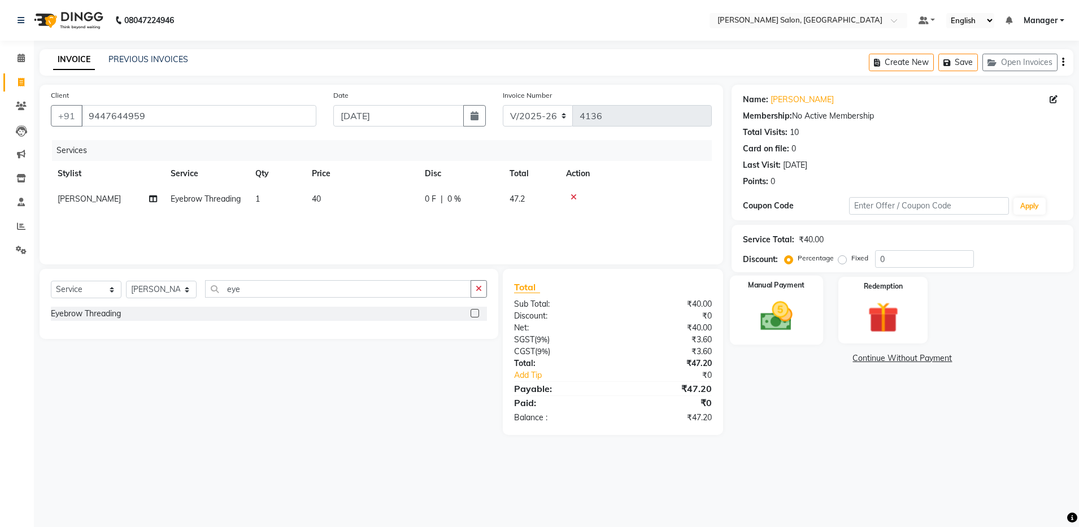
click at [759, 308] on img at bounding box center [776, 316] width 53 height 37
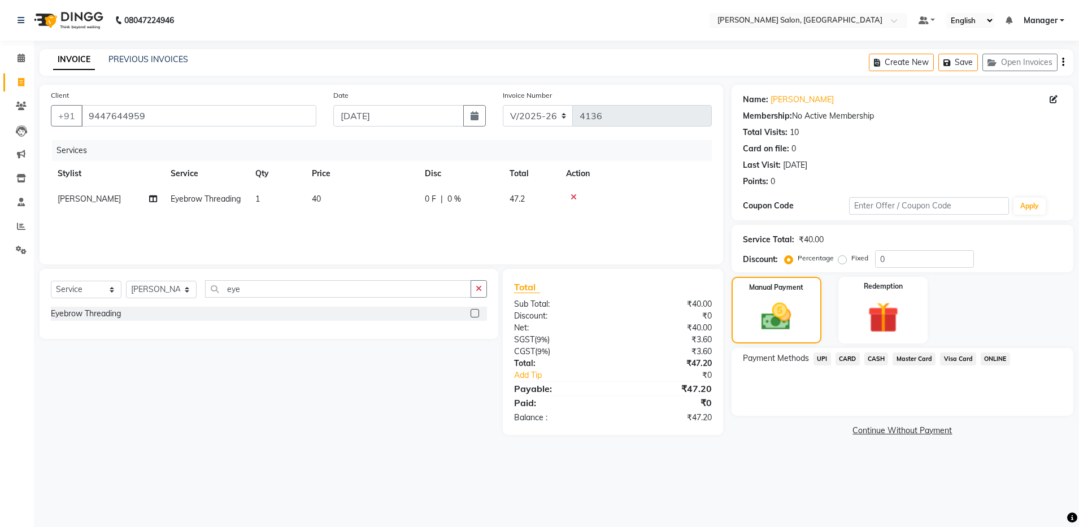
click at [819, 362] on span "UPI" at bounding box center [823, 359] width 18 height 13
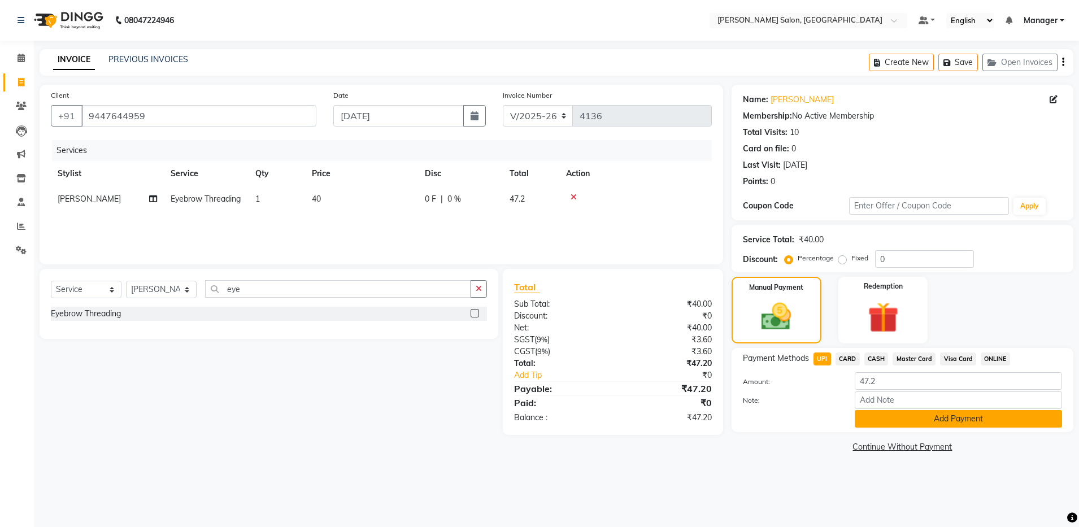
click at [881, 414] on button "Add Payment" at bounding box center [958, 419] width 207 height 18
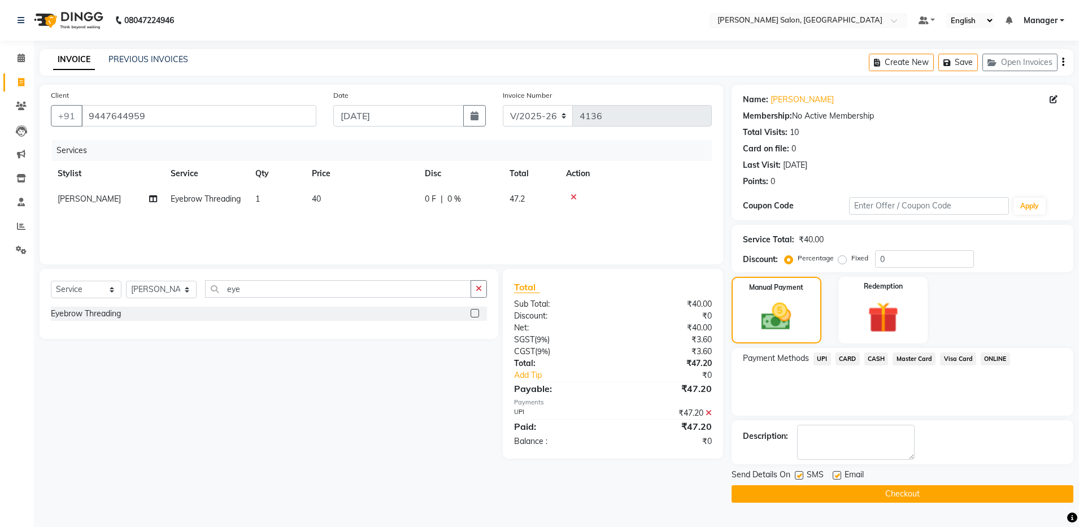
click at [884, 493] on button "Checkout" at bounding box center [903, 494] width 342 height 18
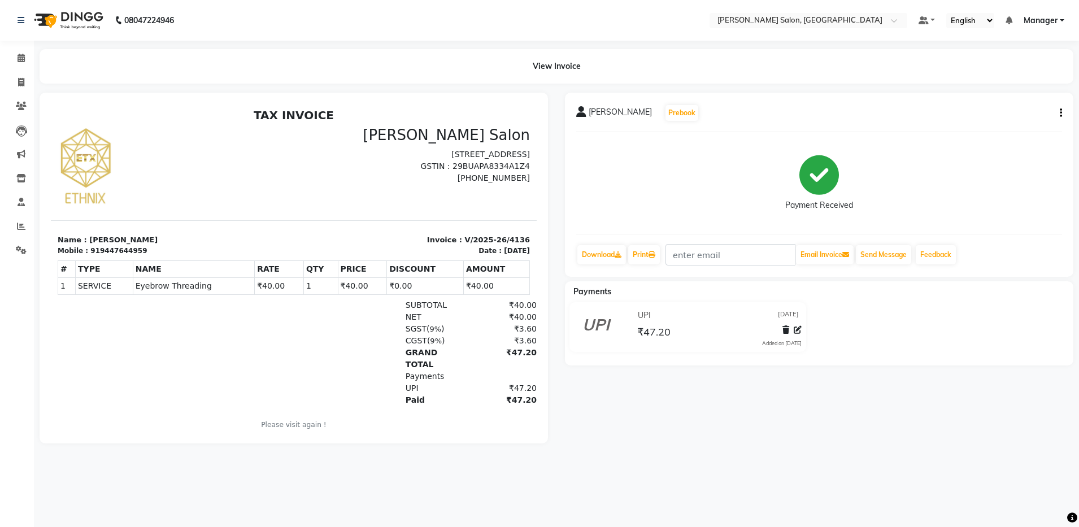
click at [636, 408] on div "[PERSON_NAME] Prebook Payment Received Download Print Email Invoice Send Messag…" at bounding box center [819, 268] width 525 height 351
click at [10, 75] on link "Invoice" at bounding box center [16, 82] width 27 height 19
select select "service"
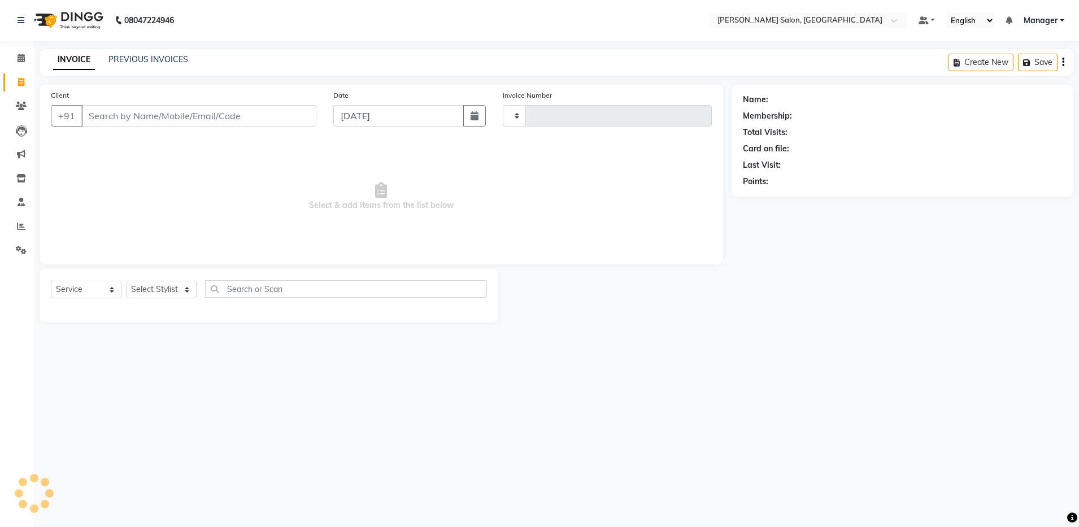
type input "4137"
select select "4781"
click at [141, 62] on link "PREVIOUS INVOICES" at bounding box center [148, 59] width 80 height 10
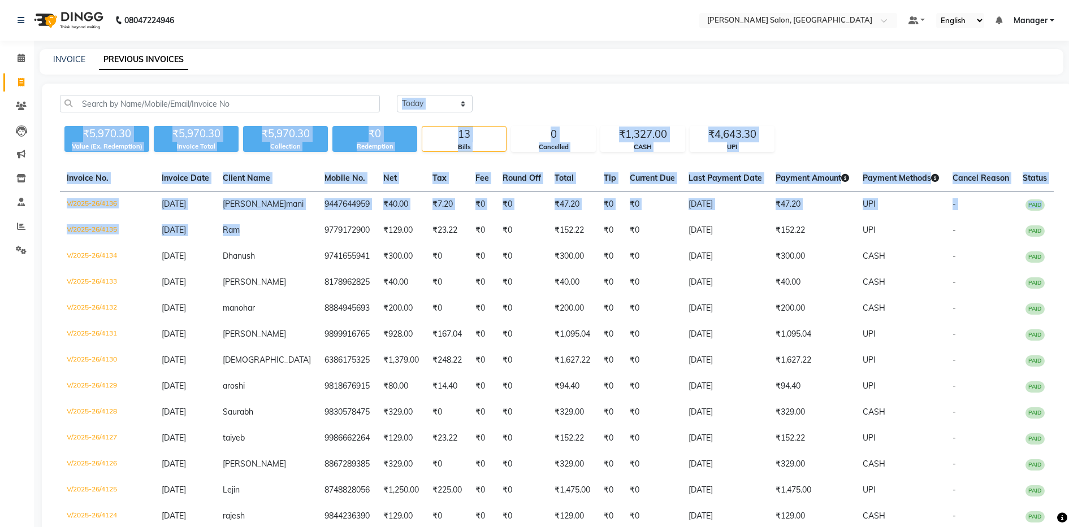
drag, startPoint x: 297, startPoint y: 230, endPoint x: 588, endPoint y: 98, distance: 320.1
click at [588, 98] on div "[DATE] [DATE] Custom Range ₹5,970.30 Value (Ex. Redemption) ₹5,970.30 Invoice T…" at bounding box center [557, 329] width 1030 height 490
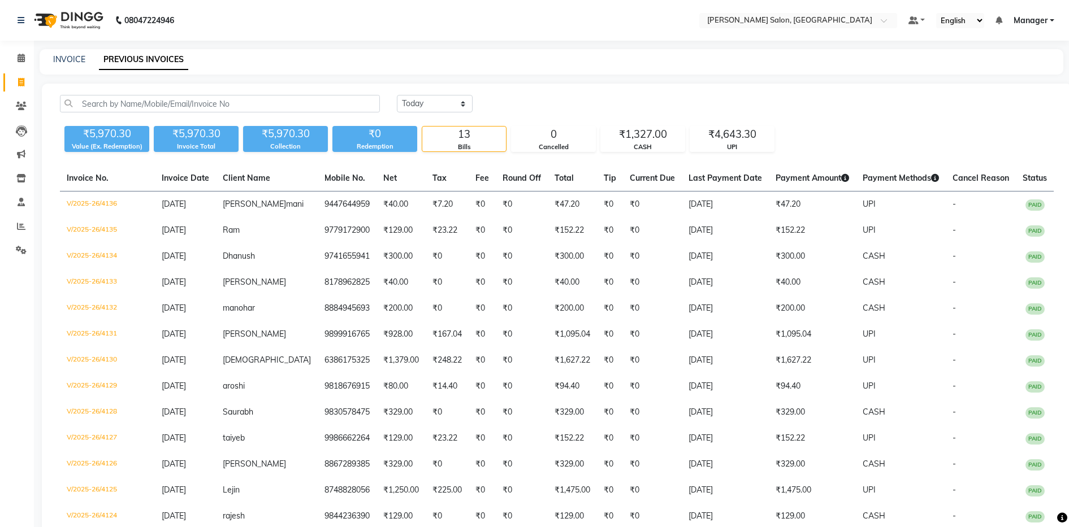
drag, startPoint x: 588, startPoint y: 98, endPoint x: 570, endPoint y: 105, distance: 19.8
click at [570, 105] on div "[DATE] [DATE] Custom Range" at bounding box center [725, 104] width 657 height 18
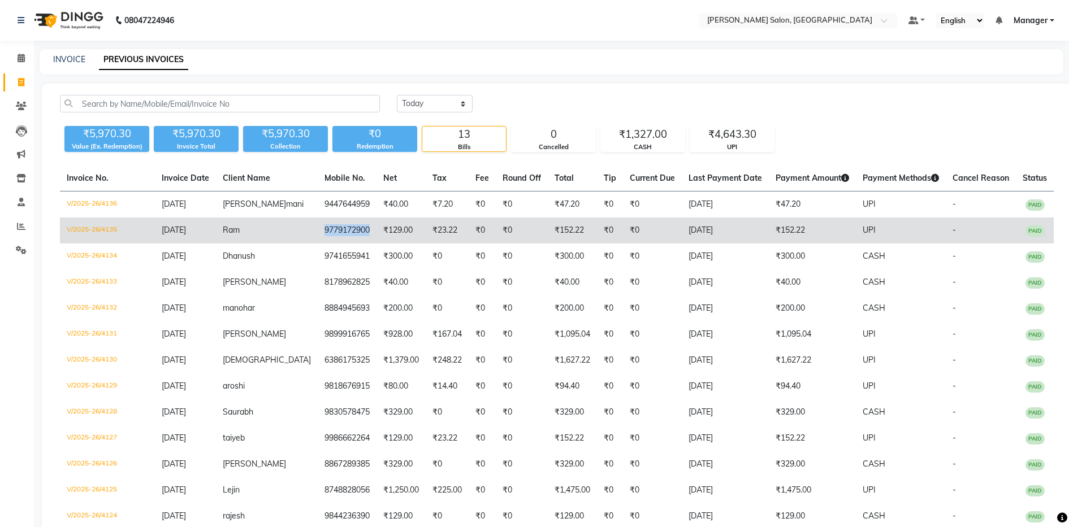
copy td "9779172900"
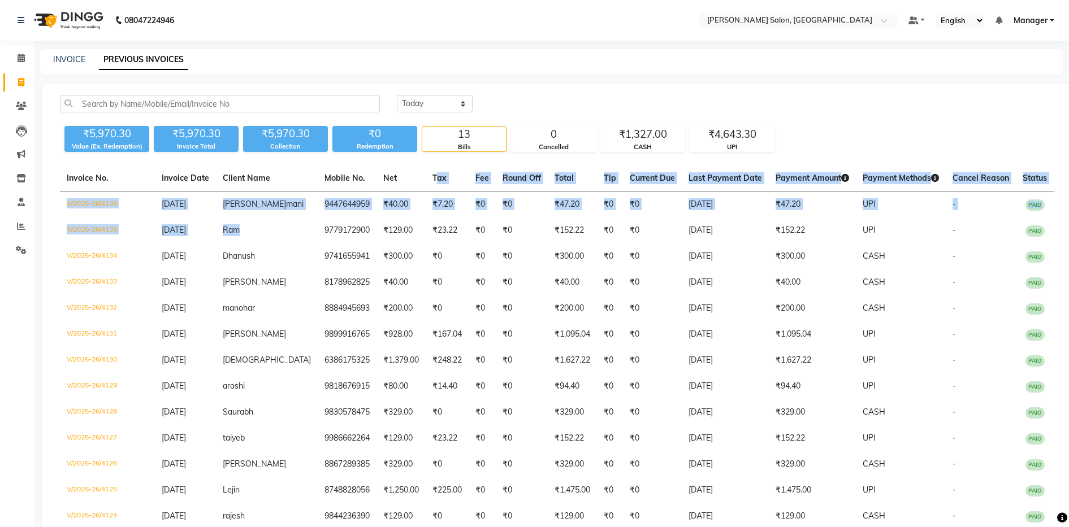
drag, startPoint x: 298, startPoint y: 227, endPoint x: 403, endPoint y: 188, distance: 112.1
click at [403, 188] on table "Invoice No. Invoice Date Client Name Mobile No. Net Tax Fee Round Off Total Tip…" at bounding box center [556, 348] width 993 height 364
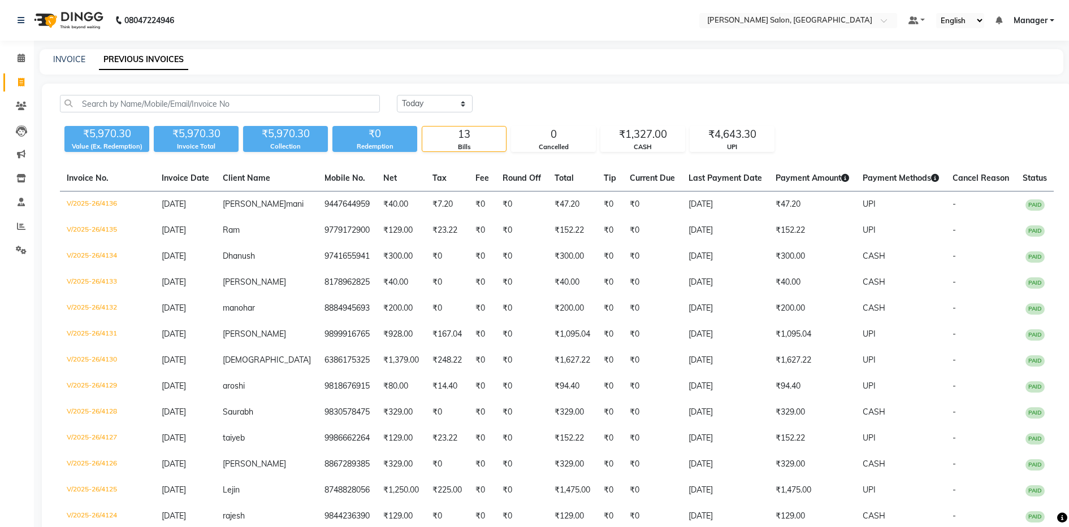
click at [522, 116] on div "[DATE] [DATE] Custom Range" at bounding box center [725, 108] width 674 height 27
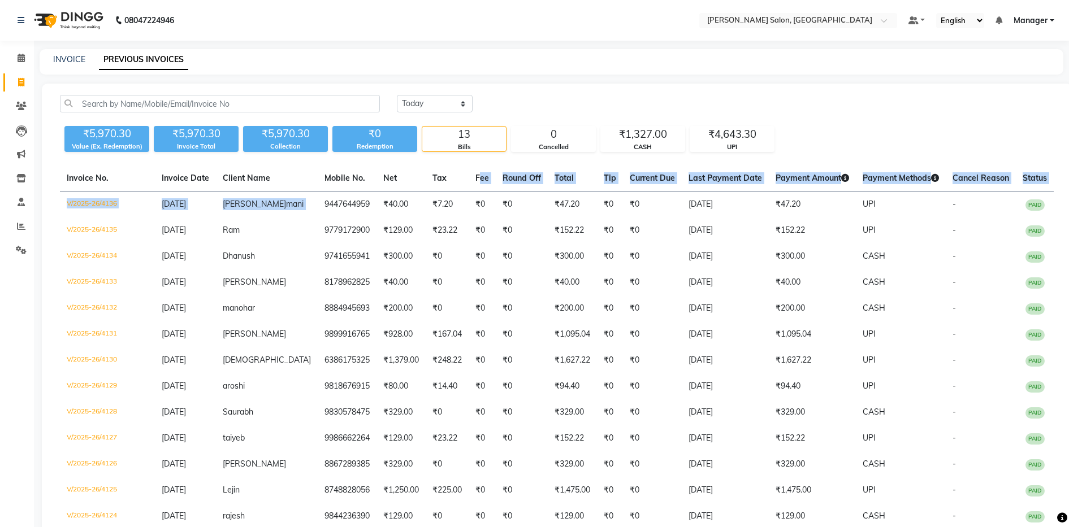
drag, startPoint x: 293, startPoint y: 202, endPoint x: 455, endPoint y: 160, distance: 167.1
click at [455, 160] on div "[DATE] [DATE] Custom Range ₹5,970.30 Value (Ex. Redemption) ₹5,970.30 Invoice T…" at bounding box center [557, 329] width 1030 height 490
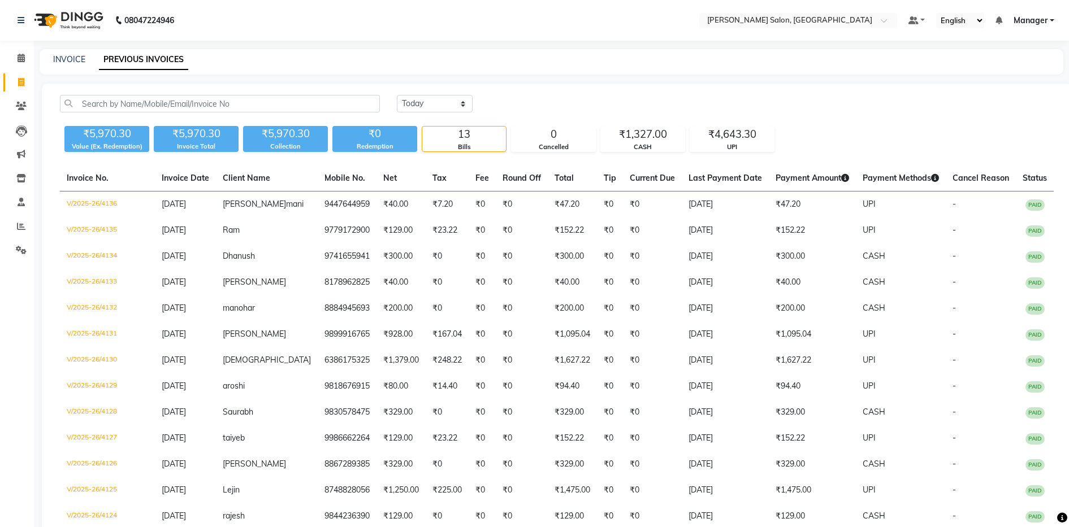
click at [555, 81] on main "INVOICE PREVIOUS INVOICES [DATE] [DATE] Custom Range ₹5,970.30 Value (Ex. Redem…" at bounding box center [551, 320] width 1035 height 542
click at [79, 60] on link "INVOICE" at bounding box center [69, 59] width 32 height 10
select select "service"
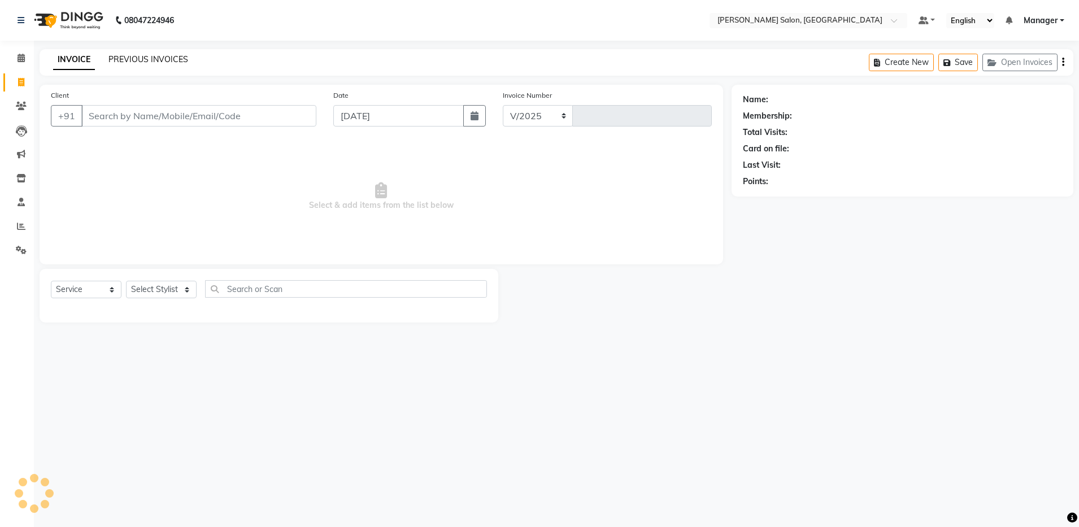
select select "4781"
type input "4137"
click at [173, 63] on link "PREVIOUS INVOICES" at bounding box center [148, 59] width 80 height 10
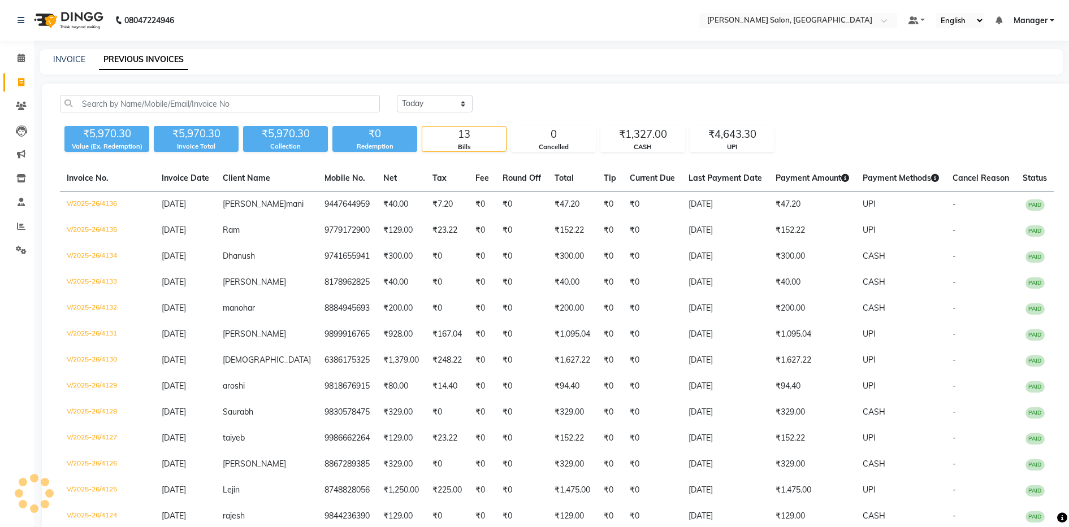
click at [546, 48] on div "08047224946 Select Location × [PERSON_NAME] Salon, Bellandur Default Panel My P…" at bounding box center [534, 295] width 1069 height 591
click at [421, 7] on nav "08047224946 Select Location × [PERSON_NAME] Salon, Bellandur Default Panel My P…" at bounding box center [534, 20] width 1069 height 41
click at [499, 44] on div "08047224946 Select Location × [PERSON_NAME] Salon, Bellandur Default Panel My P…" at bounding box center [534, 295] width 1069 height 591
click at [866, 122] on div "₹5,970.30 Value (Ex. Redemption) ₹5,970.30 Invoice Total ₹5,970.30 Collection ₹…" at bounding box center [556, 136] width 993 height 31
click at [77, 48] on div "08047224946 Select Location × [PERSON_NAME] Salon, Bellandur Default Panel My P…" at bounding box center [534, 295] width 1069 height 591
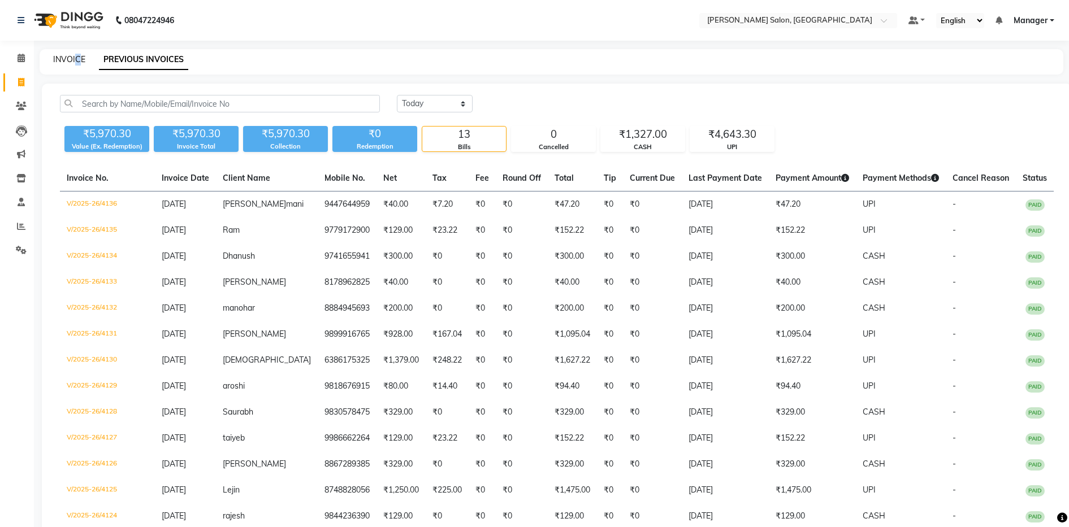
drag, startPoint x: 77, startPoint y: 48, endPoint x: 67, endPoint y: 58, distance: 14.0
click at [67, 58] on link "INVOICE" at bounding box center [69, 59] width 32 height 10
select select "service"
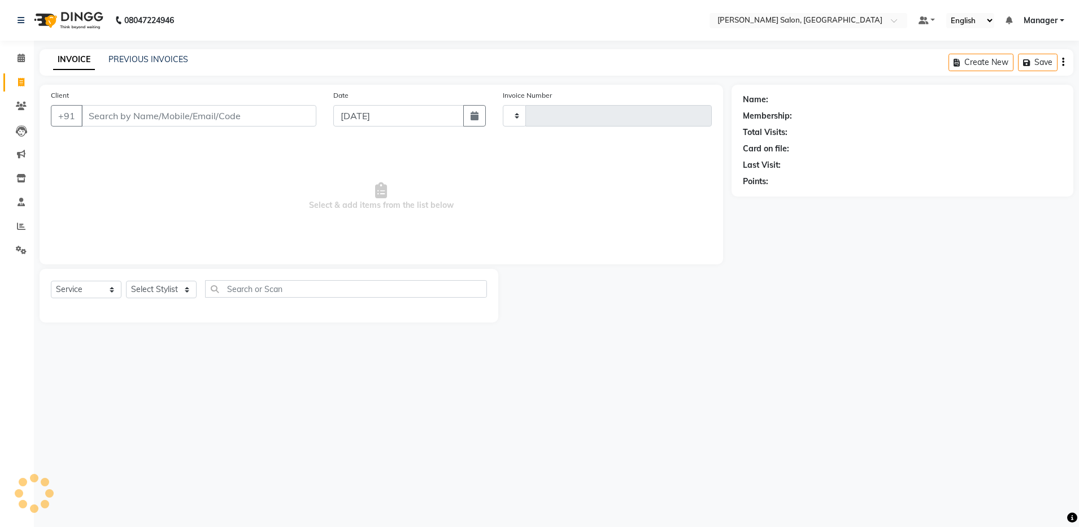
type input "4137"
select select "4781"
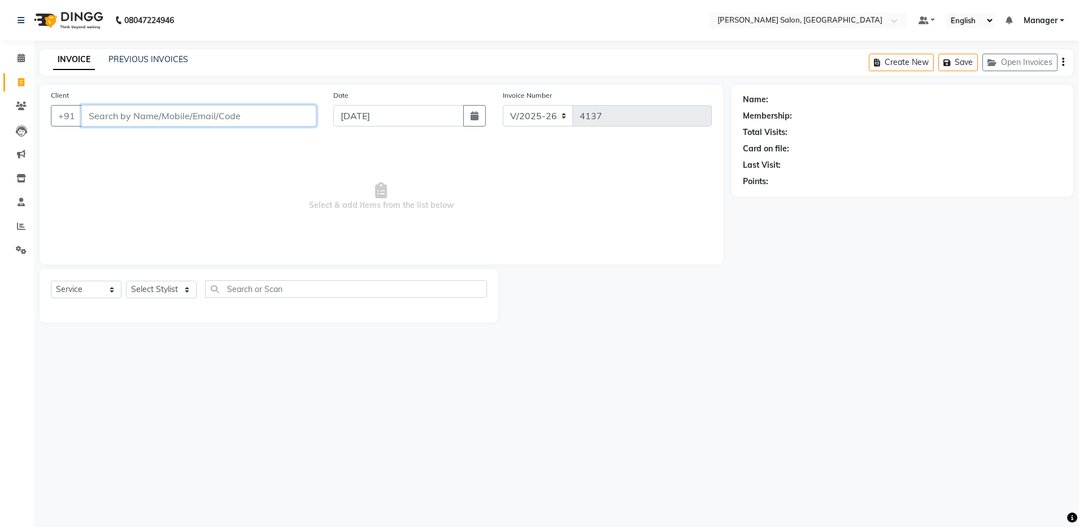
drag, startPoint x: 66, startPoint y: 58, endPoint x: 290, endPoint y: 116, distance: 231.9
click at [290, 116] on input "Client" at bounding box center [198, 115] width 235 height 21
click at [177, 297] on select "Select Stylist Aarthi Abhishek [PERSON_NAME] [PERSON_NAME] Arjun [PERSON_NAME] …" at bounding box center [161, 290] width 71 height 18
select select "71461"
click at [126, 281] on select "Select Stylist Aarthi Abhishek [PERSON_NAME] [PERSON_NAME] Arjun [PERSON_NAME] …" at bounding box center [161, 290] width 71 height 18
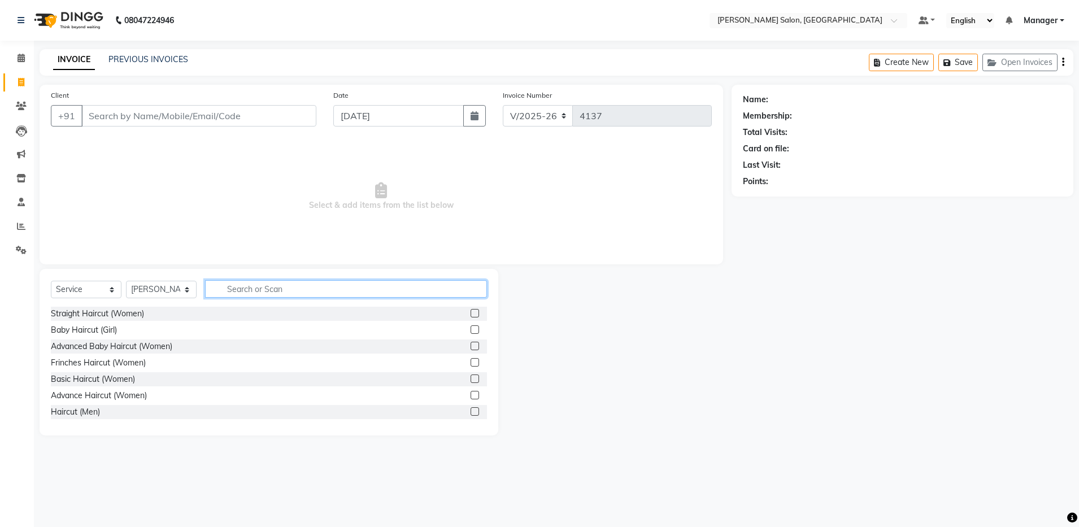
click at [274, 286] on input "text" at bounding box center [346, 289] width 282 height 18
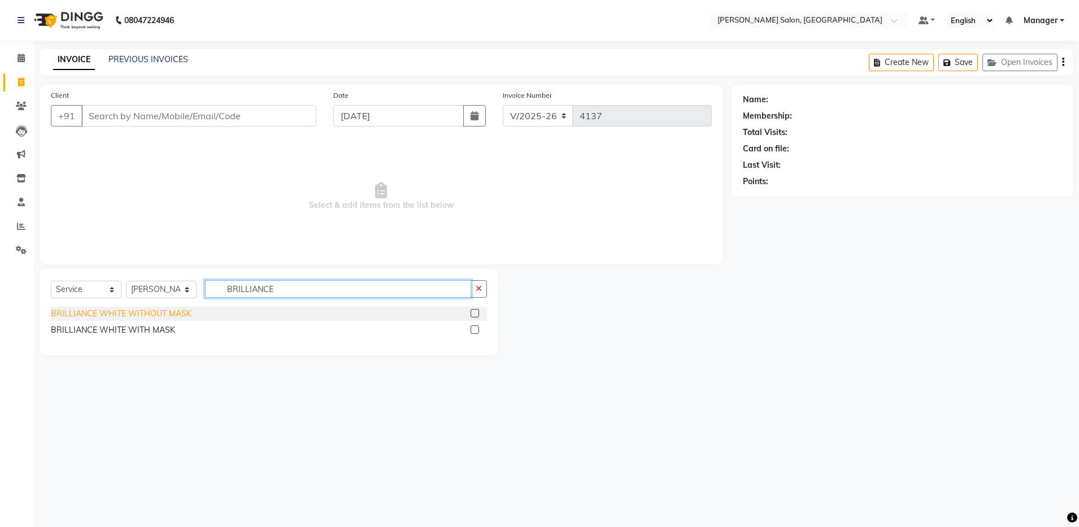
type input "BRILLIANCE"
click at [159, 310] on div "BRILLIANCE WHITE WITHOUT MASK" at bounding box center [121, 314] width 141 height 12
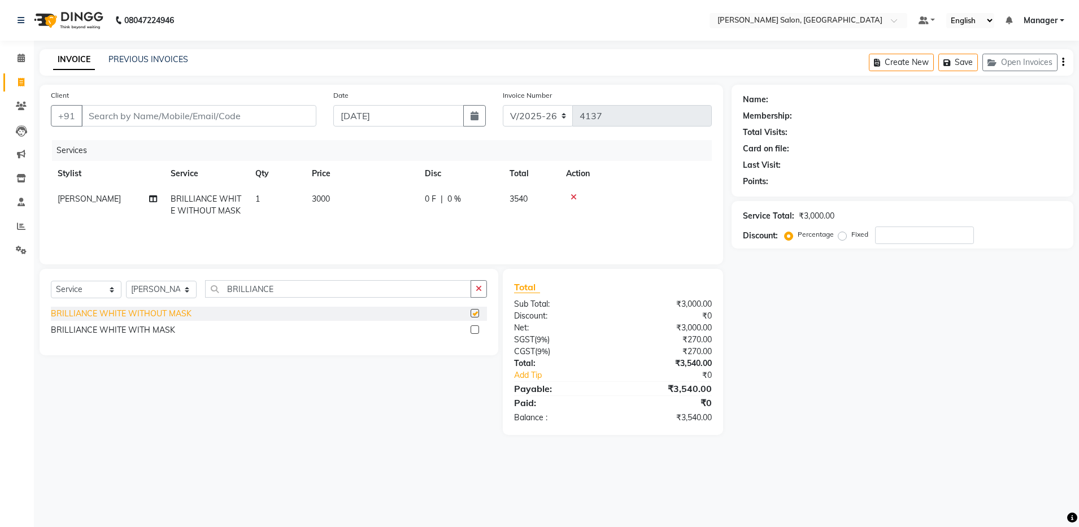
checkbox input "false"
click at [285, 287] on input "BRILLIANCE" at bounding box center [338, 289] width 266 height 18
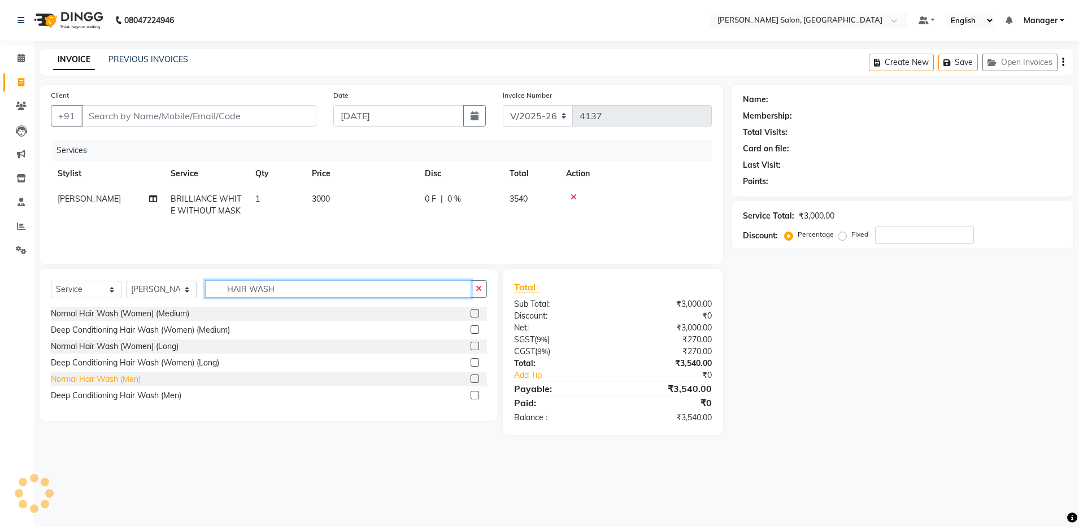
type input "HAIR WASH"
click at [105, 379] on div "Normal Hair Wash (Men)" at bounding box center [96, 379] width 90 height 12
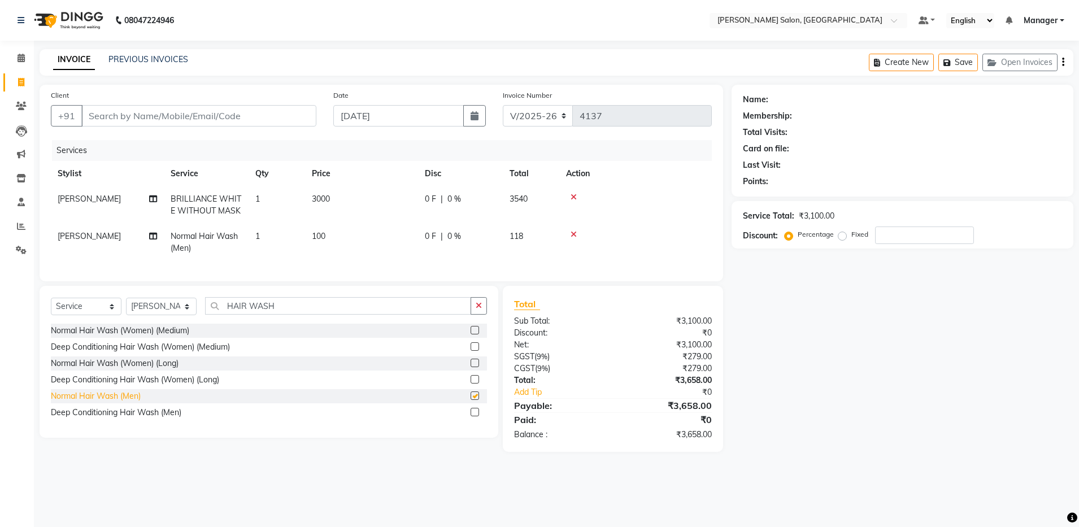
checkbox input "false"
click at [316, 311] on input "HAIR WASH" at bounding box center [338, 306] width 266 height 18
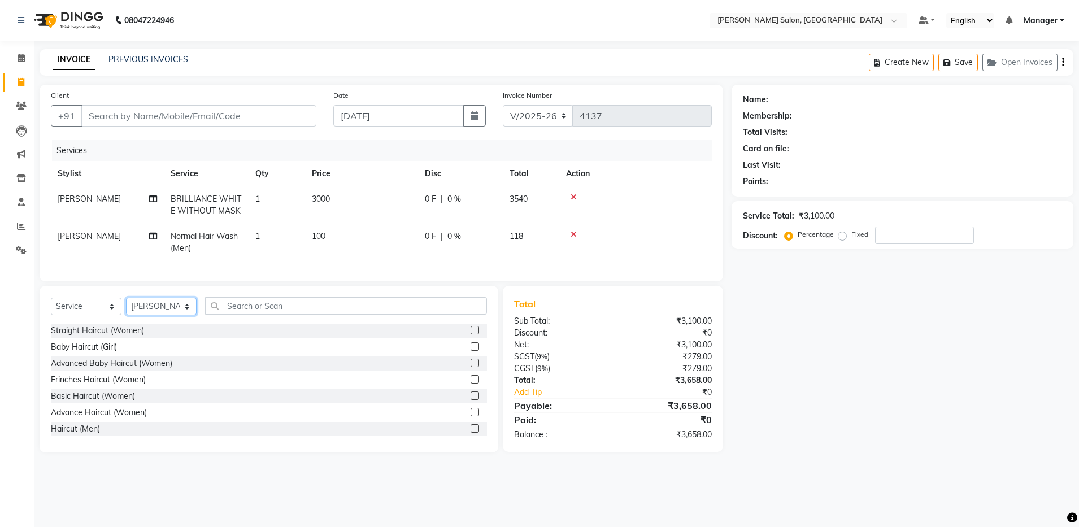
click at [158, 312] on select "Select Stylist Aarthi Abhishek [PERSON_NAME] [PERSON_NAME] Arjun [PERSON_NAME] …" at bounding box center [161, 307] width 71 height 18
select select "69605"
click at [126, 309] on select "Select Stylist Aarthi Abhishek [PERSON_NAME] [PERSON_NAME] Arjun [PERSON_NAME] …" at bounding box center [161, 307] width 71 height 18
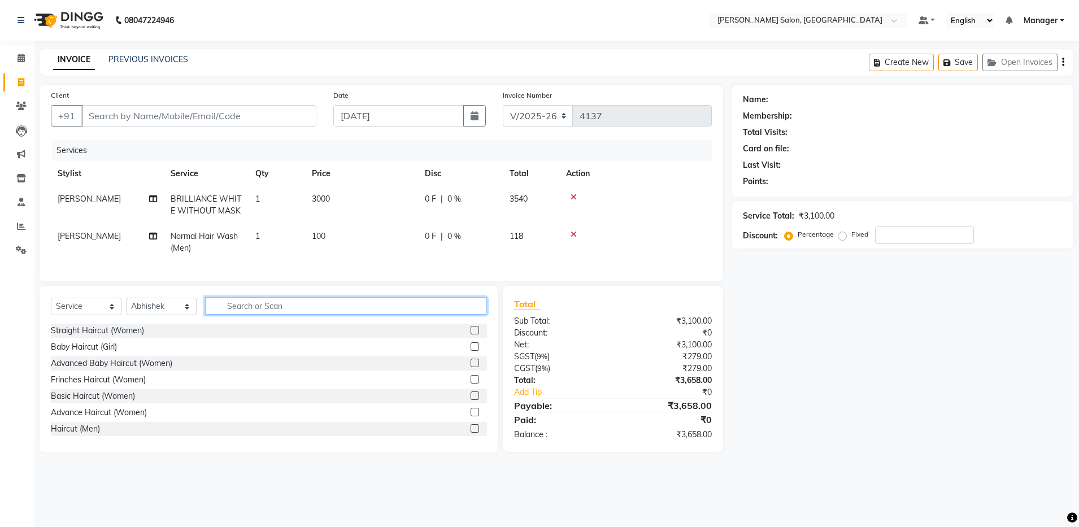
click at [227, 315] on input "text" at bounding box center [346, 306] width 282 height 18
click at [83, 435] on div "Haircut (Men)" at bounding box center [75, 429] width 49 height 12
checkbox input "false"
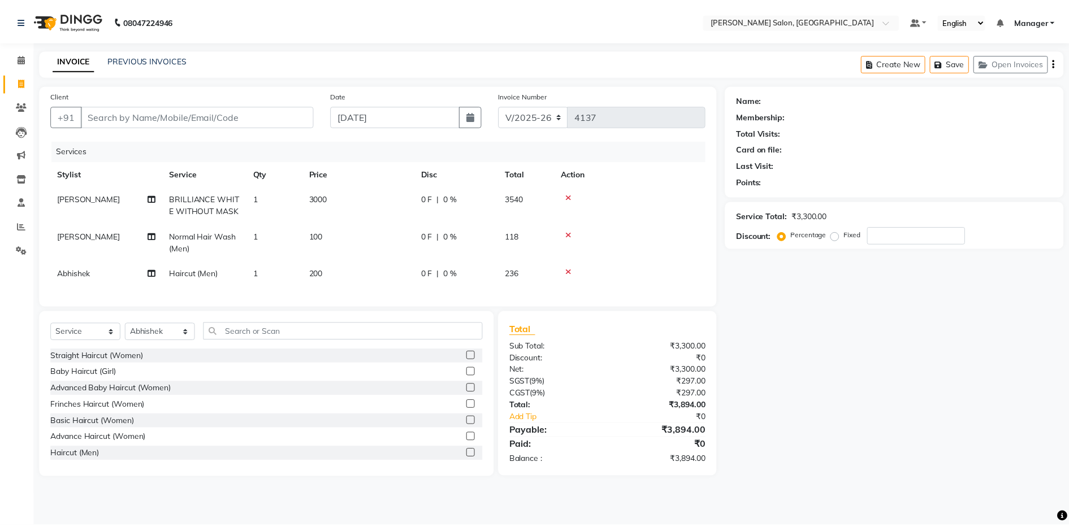
scroll to position [28, 0]
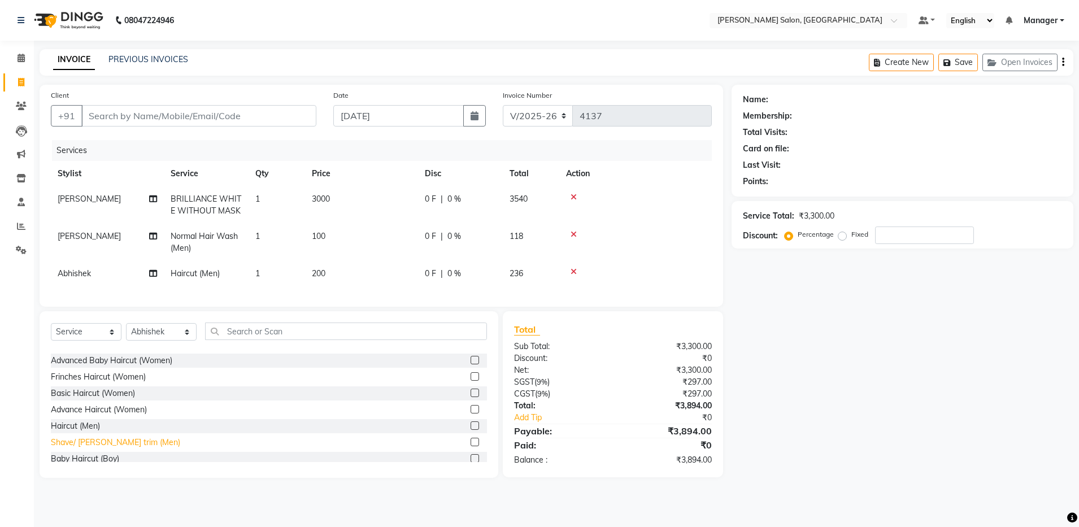
click at [92, 449] on div "Shave/ [PERSON_NAME] trim (Men)" at bounding box center [115, 443] width 129 height 12
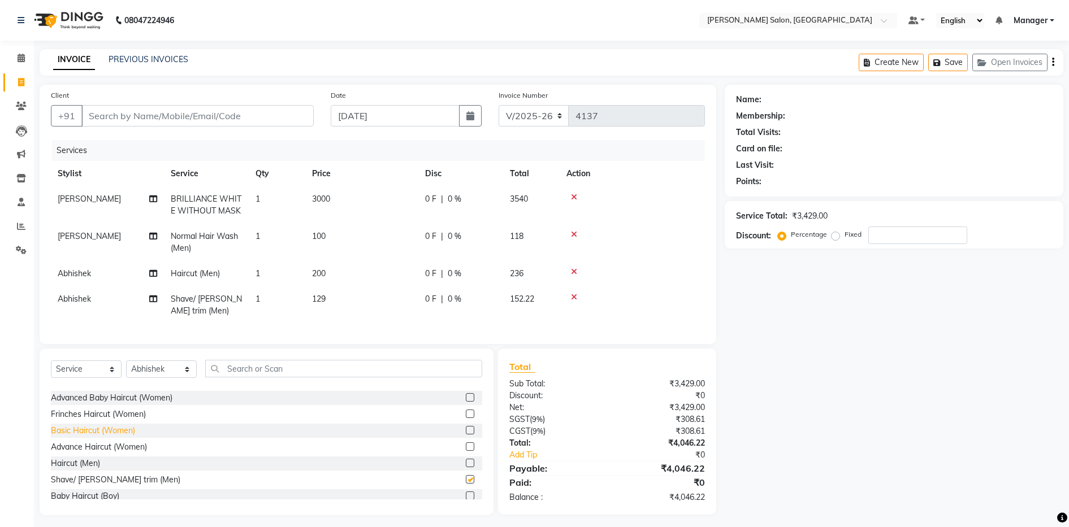
checkbox input "false"
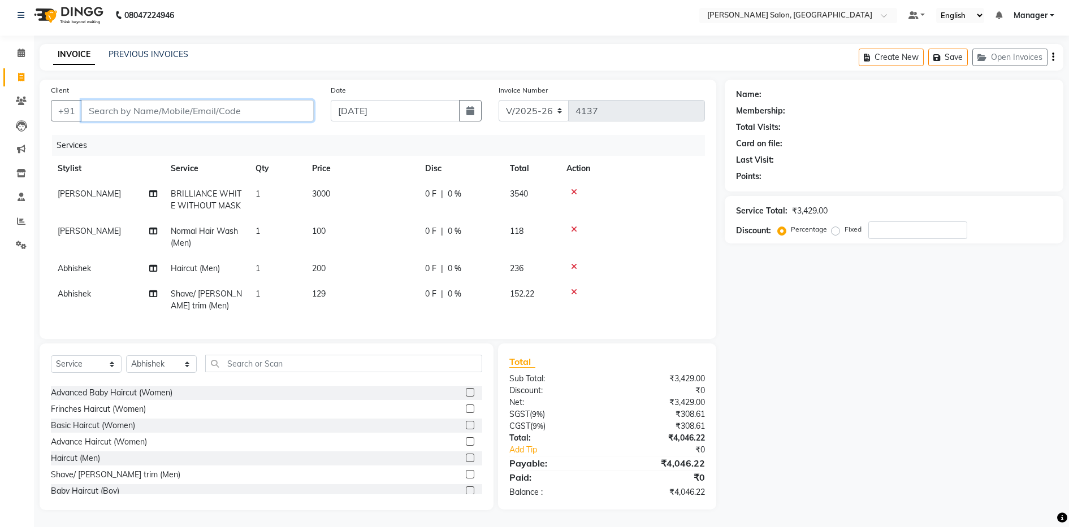
click at [159, 100] on input "Client" at bounding box center [197, 110] width 232 height 21
type input "7"
type input "0"
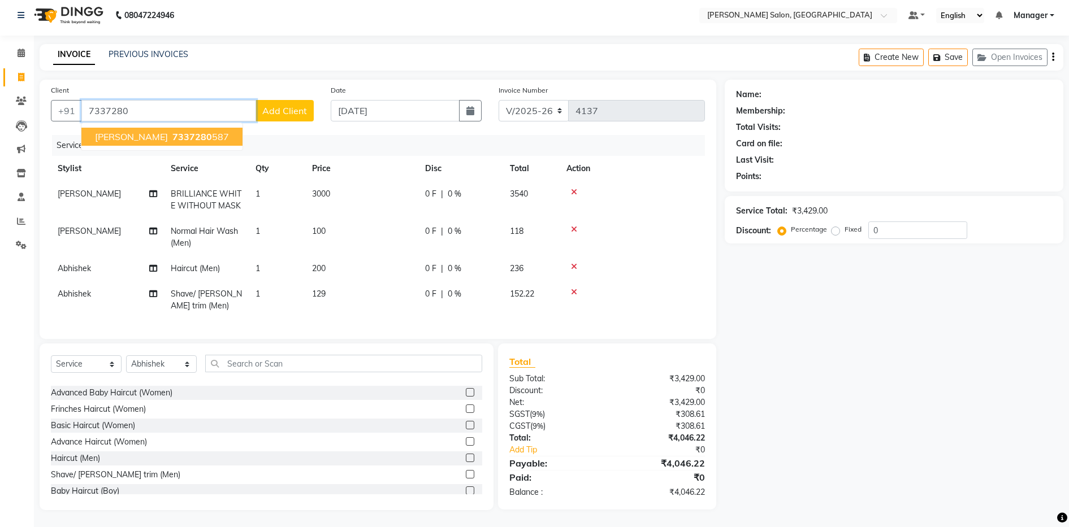
click at [121, 136] on ngb-typeahead-window "[PERSON_NAME] 7337280 587" at bounding box center [162, 137] width 162 height 28
click at [172, 131] on span "7337280" at bounding box center [192, 136] width 40 height 11
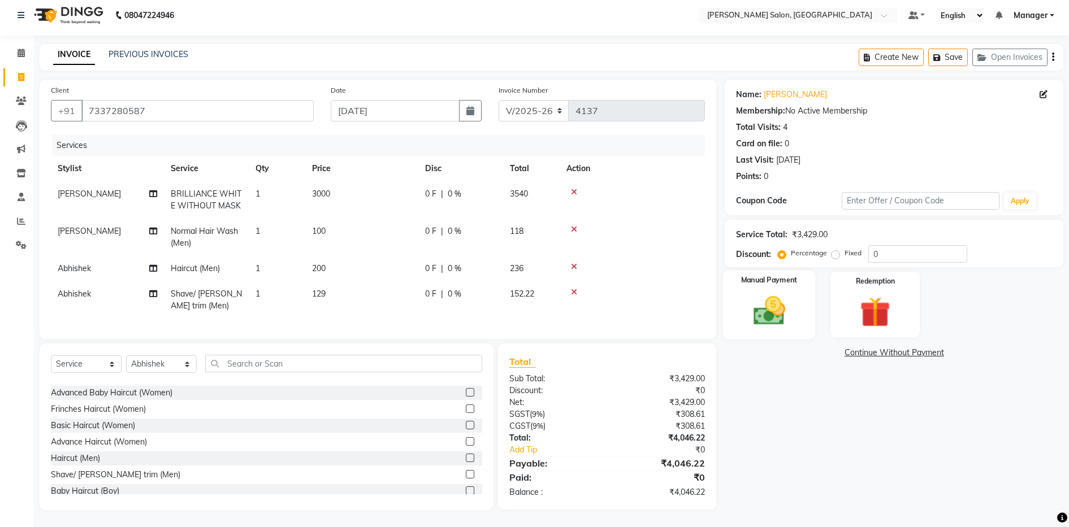
click at [774, 306] on img at bounding box center [768, 311] width 51 height 37
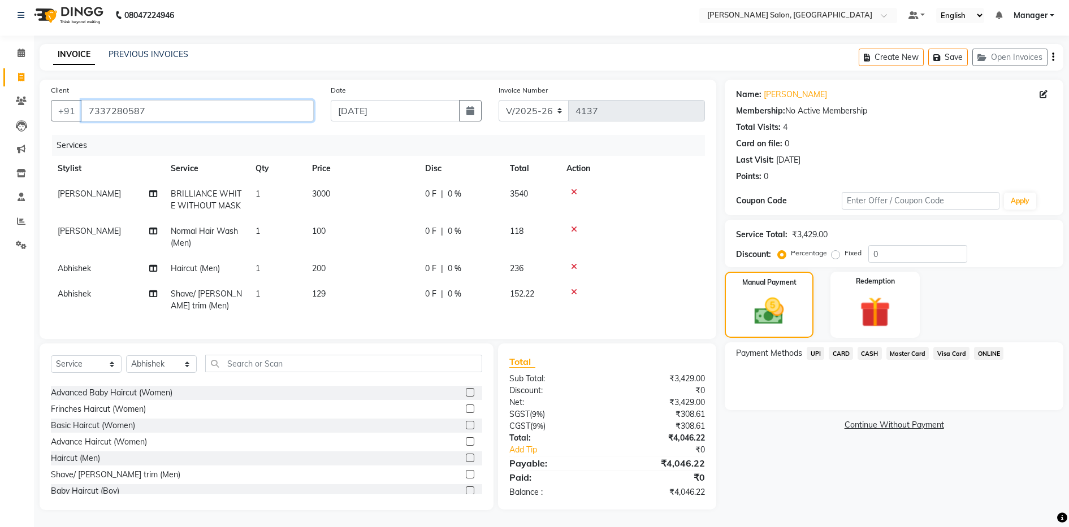
click at [203, 105] on input "7337280587" at bounding box center [197, 110] width 232 height 21
click at [234, 88] on div "Client [PHONE_NUMBER]" at bounding box center [182, 107] width 280 height 46
click at [218, 100] on input "7337280587" at bounding box center [197, 110] width 232 height 21
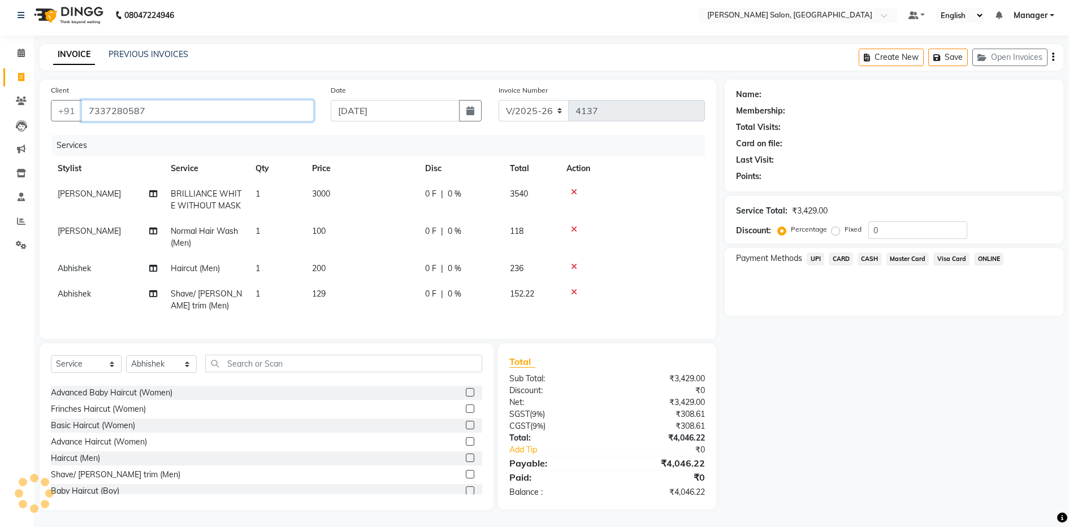
type input "7337280587"
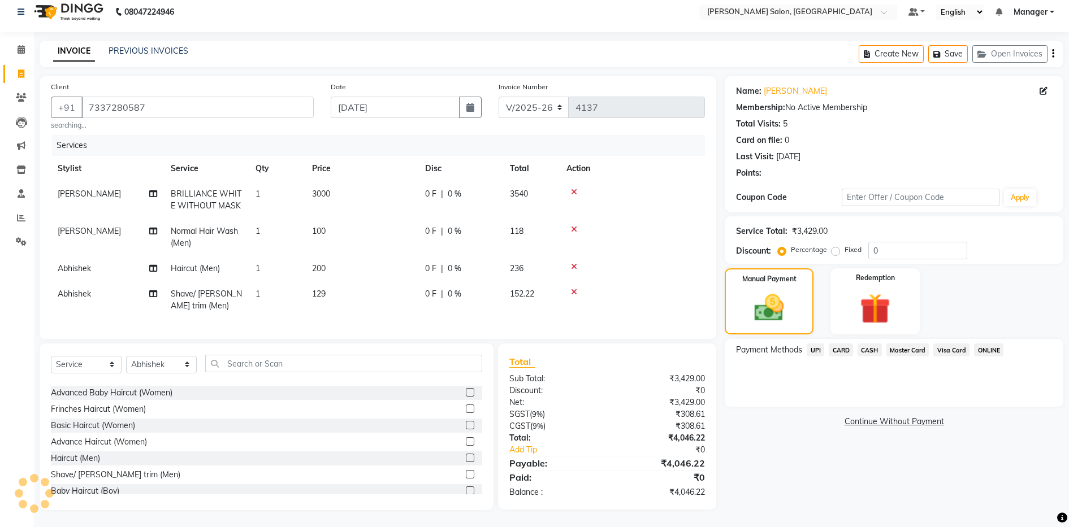
scroll to position [19, 0]
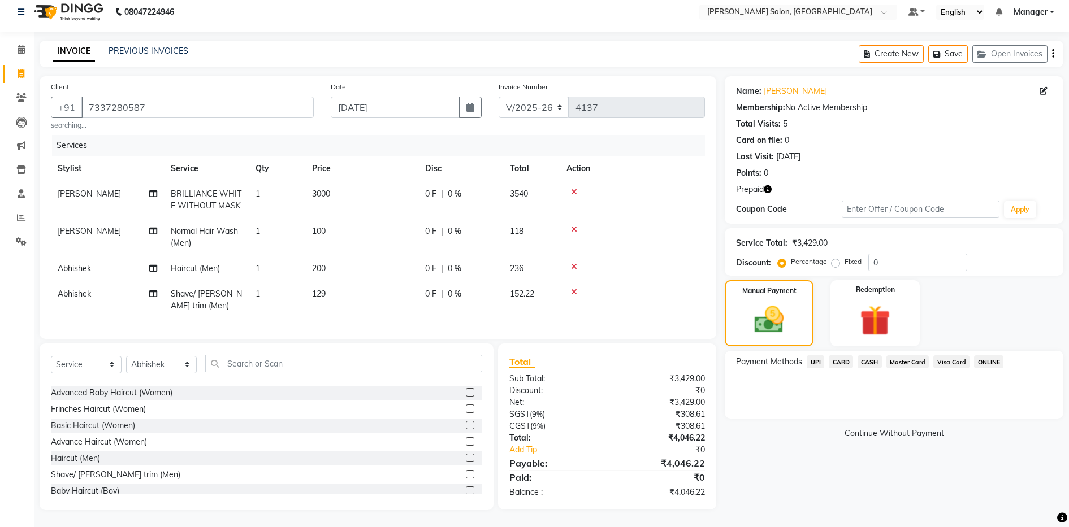
click at [769, 185] on icon "button" at bounding box center [767, 189] width 8 height 8
click at [814, 355] on span "UPI" at bounding box center [815, 361] width 18 height 13
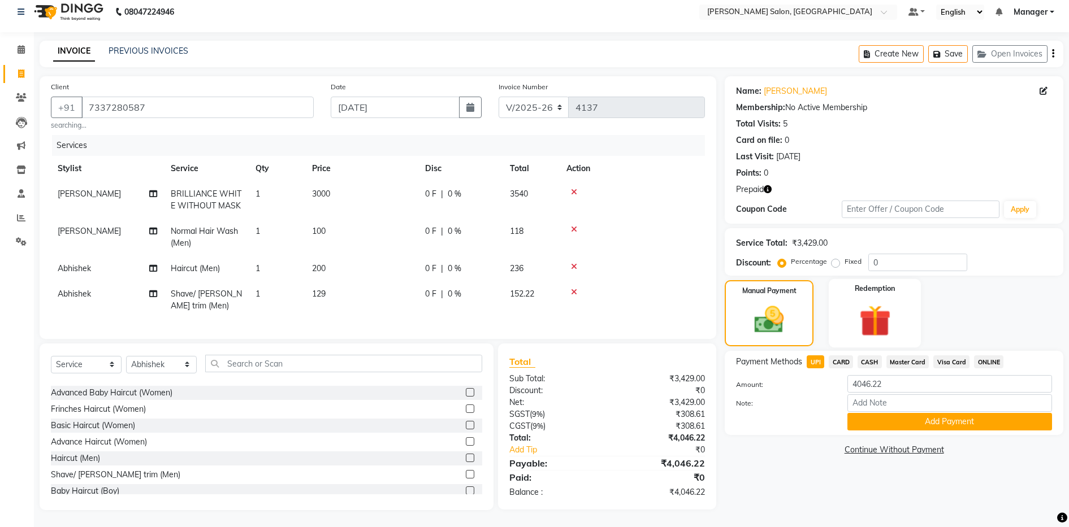
click at [872, 307] on img at bounding box center [874, 321] width 51 height 40
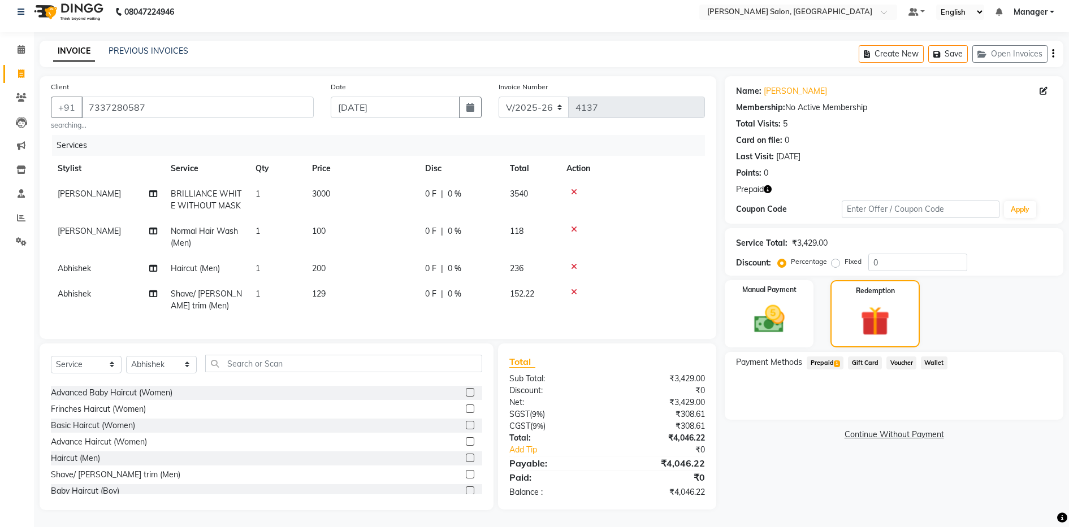
click at [831, 357] on span "Prepaid 1" at bounding box center [824, 363] width 37 height 13
click at [923, 399] on input "4046.22" at bounding box center [898, 408] width 68 height 18
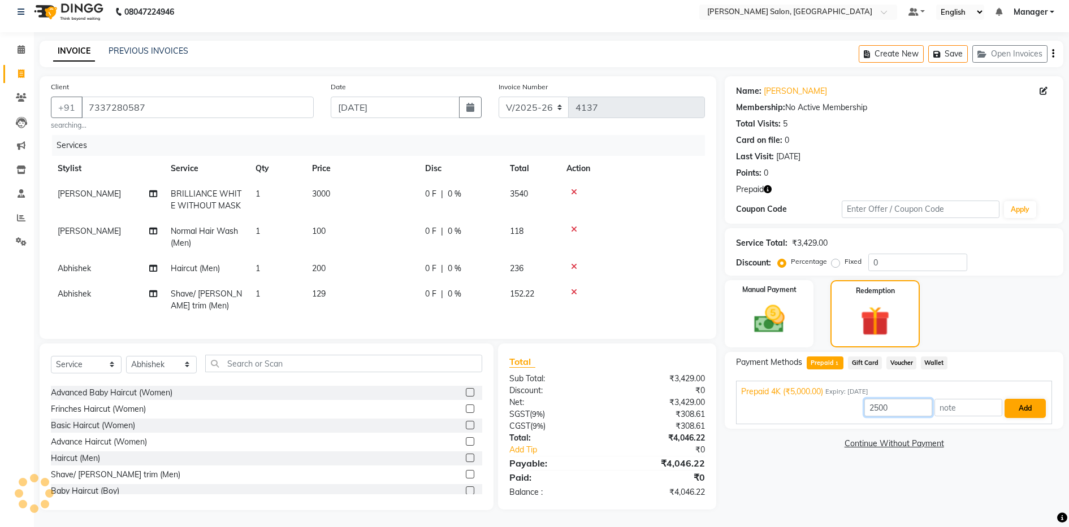
type input "2500"
click at [1009, 399] on button "Add" at bounding box center [1024, 408] width 41 height 19
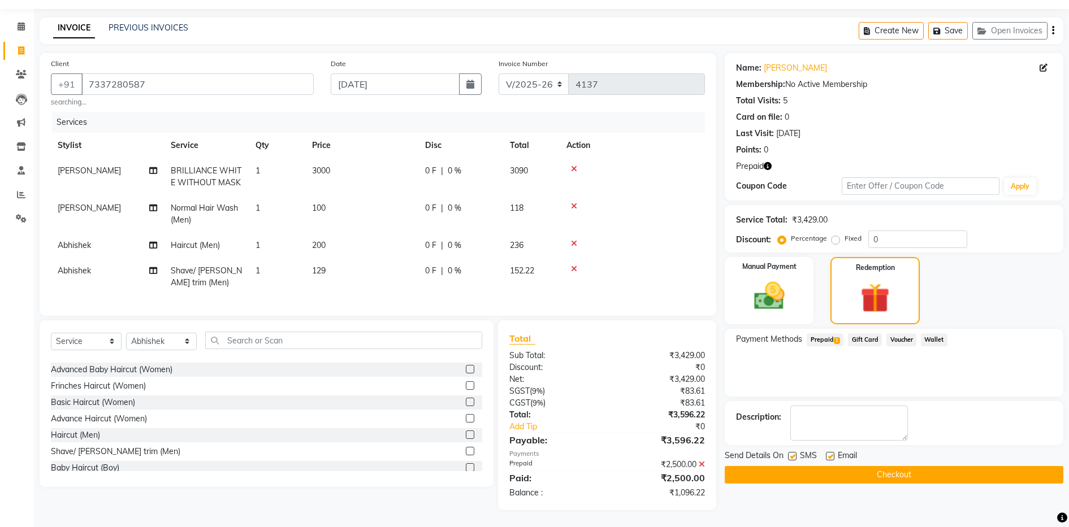
scroll to position [42, 0]
click at [825, 333] on span "Prepaid 1" at bounding box center [824, 339] width 37 height 13
click at [826, 233] on label "Percentage" at bounding box center [809, 238] width 36 height 10
click at [788, 234] on input "Percentage" at bounding box center [784, 238] width 8 height 8
click at [844, 233] on label "Fixed" at bounding box center [852, 238] width 17 height 10
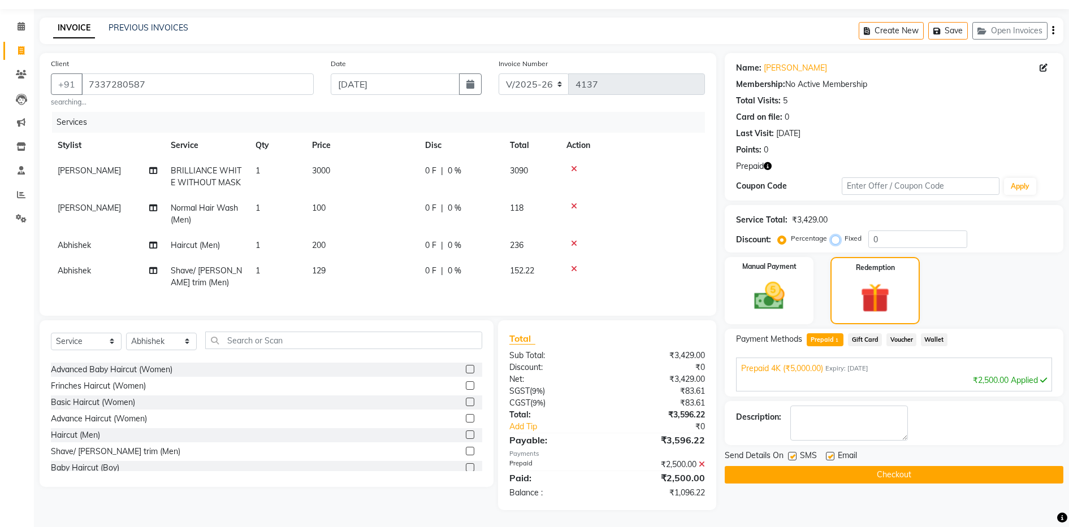
click at [836, 234] on input "Fixed" at bounding box center [837, 238] width 8 height 8
radio input "true"
click at [919, 231] on input "0" at bounding box center [917, 240] width 99 height 18
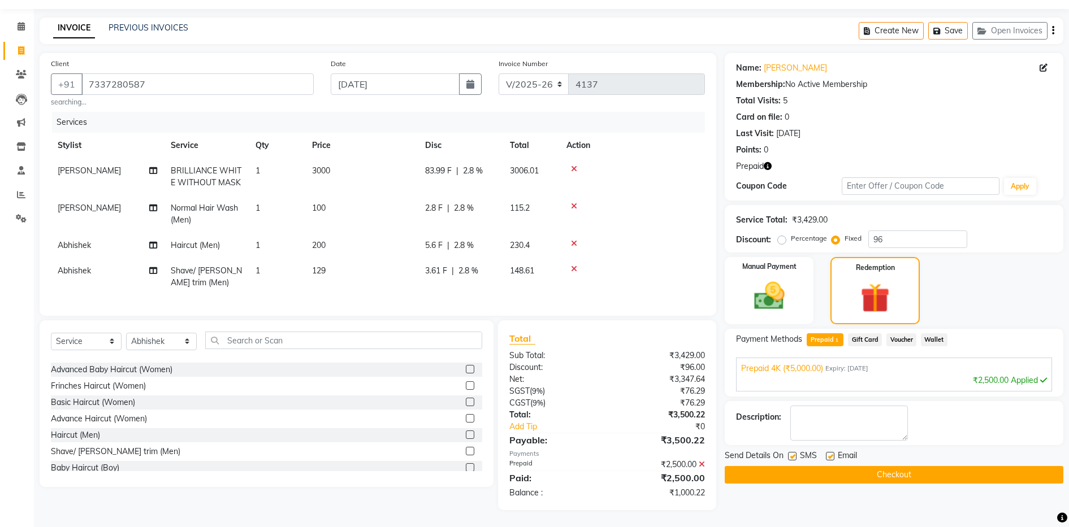
click at [955, 268] on div "Manual Payment Redemption" at bounding box center [893, 290] width 355 height 67
click at [903, 231] on input "96" at bounding box center [917, 240] width 99 height 18
type input "96.22"
click at [961, 271] on div "Manual Payment Redemption" at bounding box center [893, 290] width 355 height 67
click at [760, 278] on img at bounding box center [768, 296] width 51 height 37
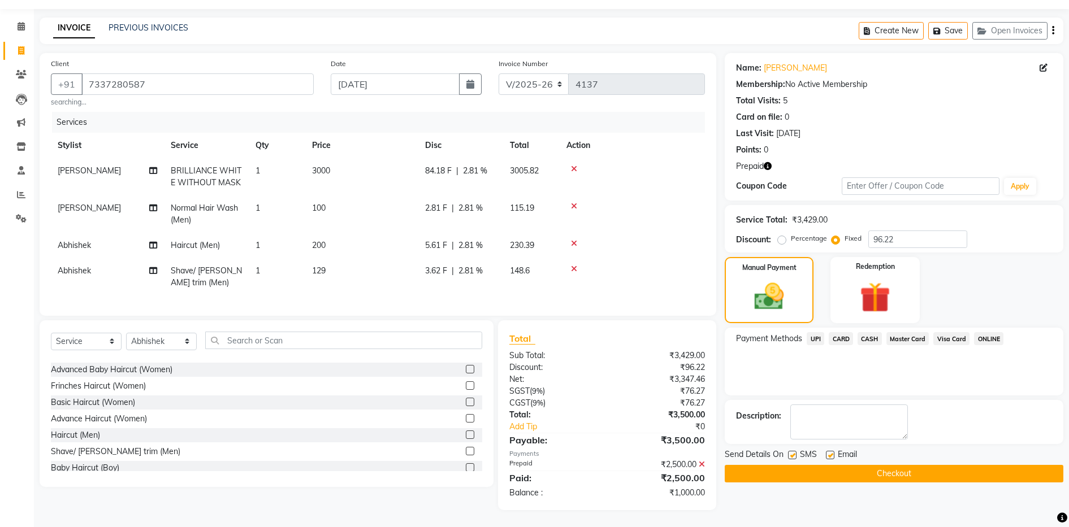
click at [815, 332] on span "UPI" at bounding box center [815, 338] width 18 height 13
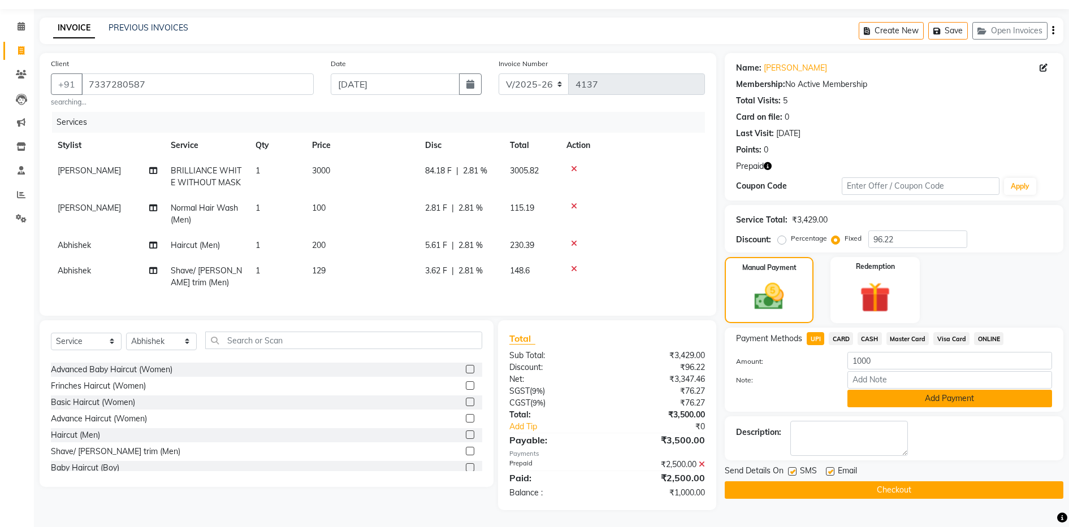
click at [884, 390] on button "Add Payment" at bounding box center [949, 399] width 205 height 18
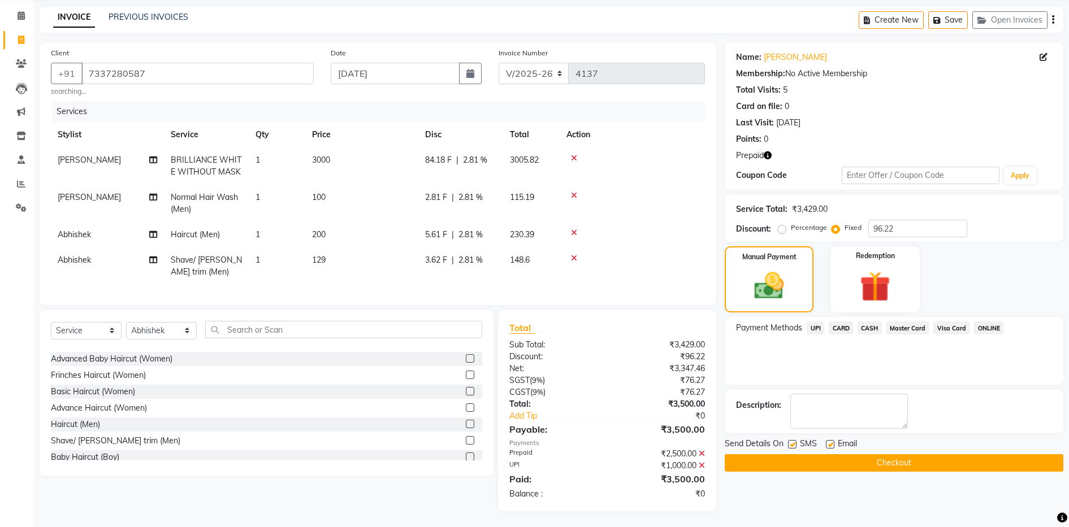
click at [828, 444] on label at bounding box center [830, 444] width 8 height 8
click at [828, 444] on input "checkbox" at bounding box center [829, 444] width 7 height 7
checkbox input "false"
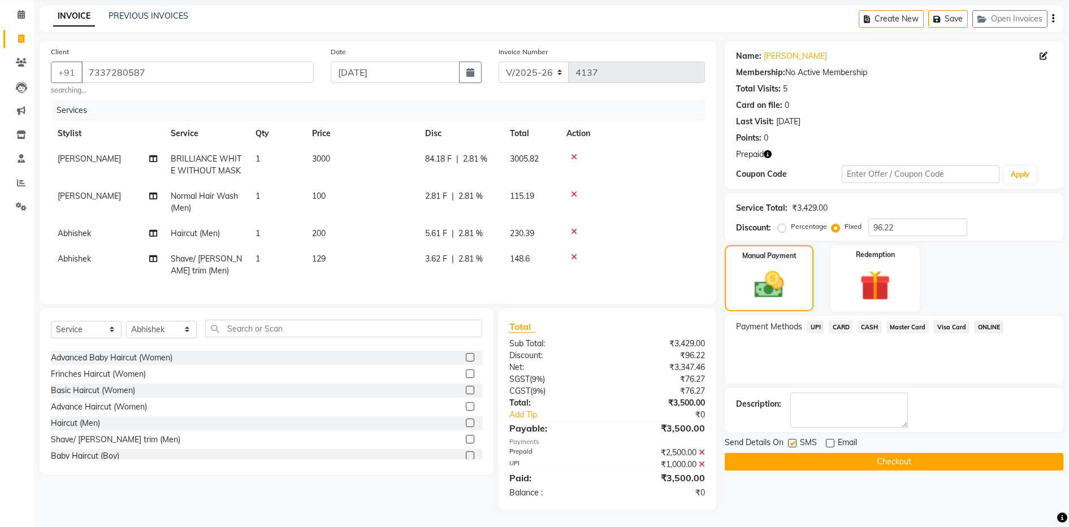
scroll to position [54, 0]
click at [831, 453] on button "Checkout" at bounding box center [893, 462] width 338 height 18
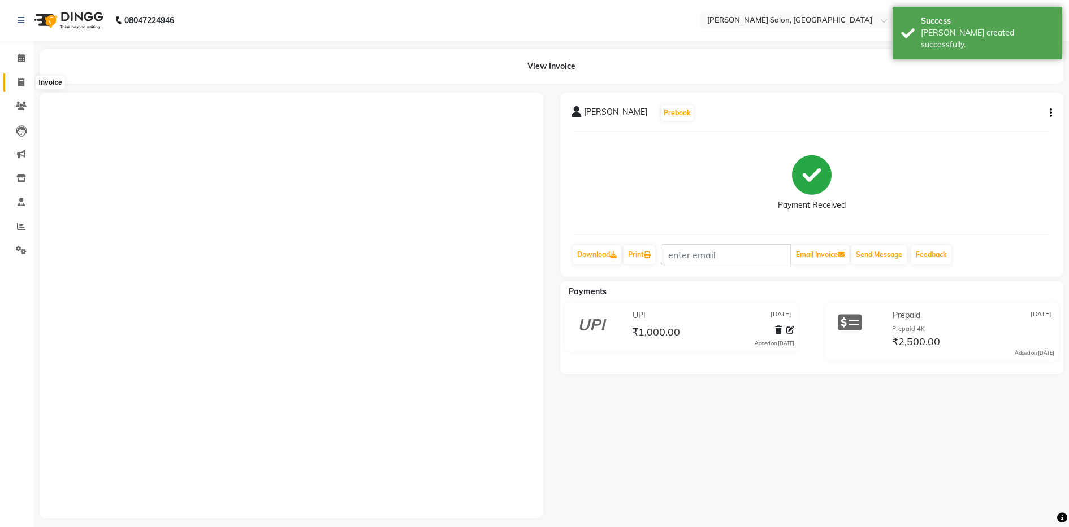
click at [22, 79] on icon at bounding box center [21, 82] width 6 height 8
select select "service"
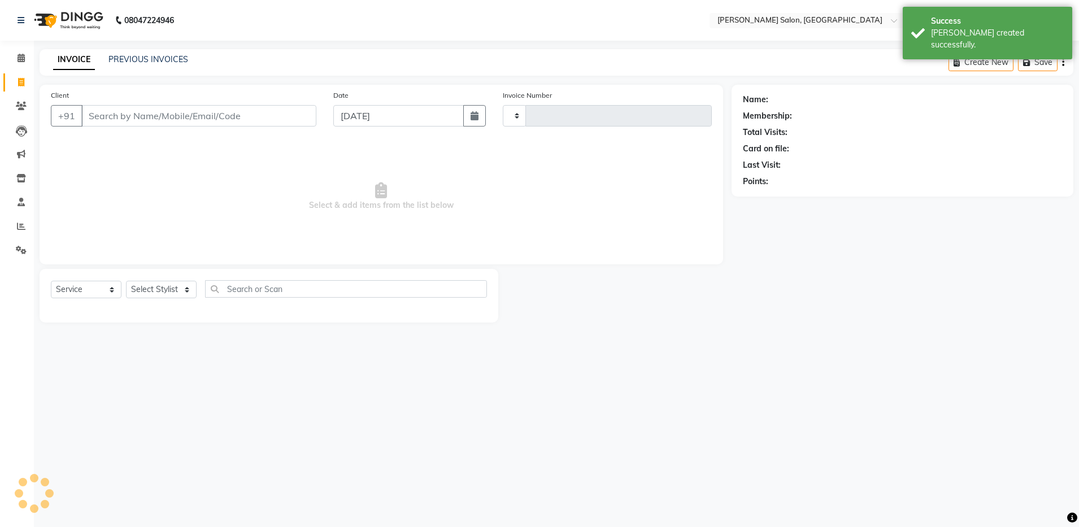
type input "4139"
select select "4781"
type input "7337280587"
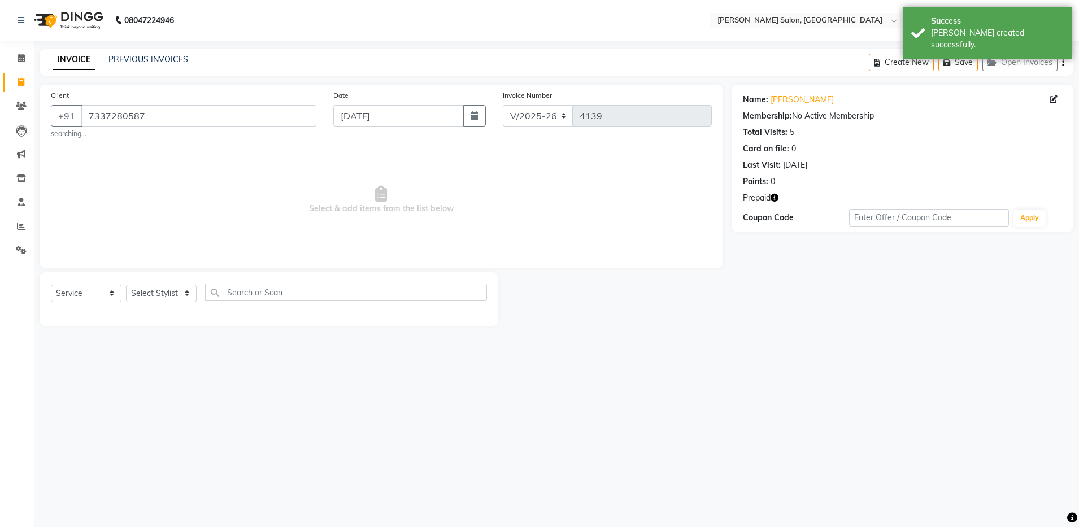
click at [775, 197] on icon "button" at bounding box center [775, 198] width 8 height 8
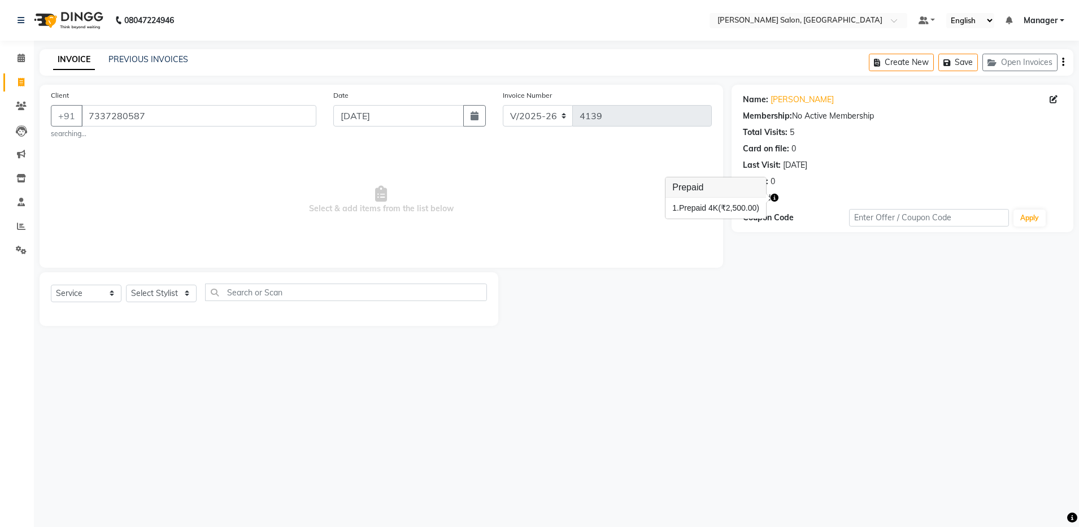
drag, startPoint x: 876, startPoint y: 413, endPoint x: 808, endPoint y: 367, distance: 82.6
click at [876, 412] on div "08047224946 Select Location × [PERSON_NAME] Salon, Bellandur Default Panel My P…" at bounding box center [539, 263] width 1079 height 527
click at [778, 194] on icon "button" at bounding box center [775, 198] width 8 height 8
click at [128, 55] on link "PREVIOUS INVOICES" at bounding box center [148, 59] width 80 height 10
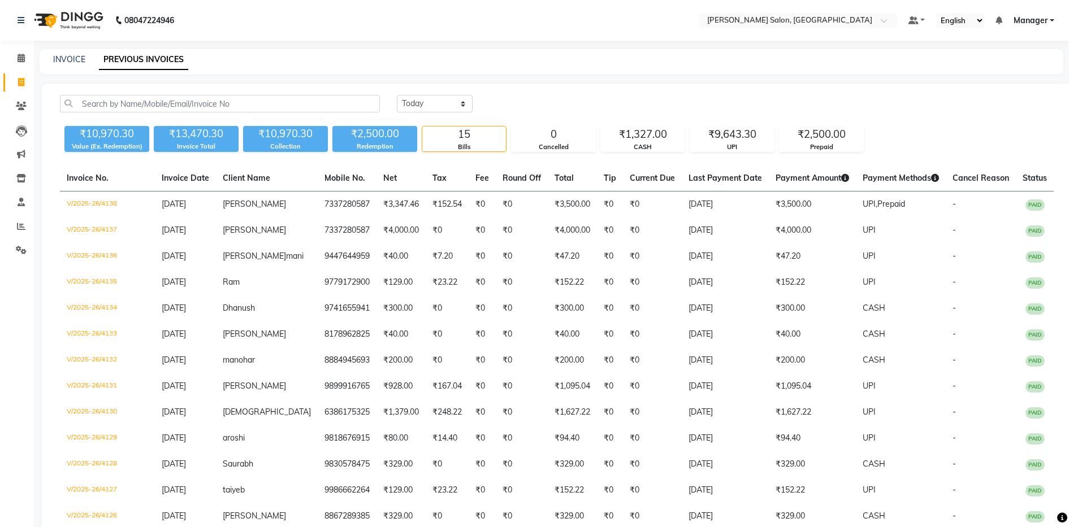
click at [227, 123] on div "₹10,970.30 Value (Ex. Redemption) ₹13,470.30 Invoice Total ₹10,970.30 Collectio…" at bounding box center [556, 136] width 993 height 31
click at [189, 137] on div "₹13,470.30" at bounding box center [196, 134] width 85 height 16
click at [415, 84] on div "[DATE] [DATE] Custom Range ₹10,970.30 Value (Ex. Redemption) ₹13,470.30 Invoice…" at bounding box center [557, 355] width 1030 height 542
click at [531, 76] on main "INVOICE PREVIOUS INVOICES [DATE] [DATE] Custom Range ₹10,970.30 Value (Ex. Rede…" at bounding box center [551, 346] width 1035 height 594
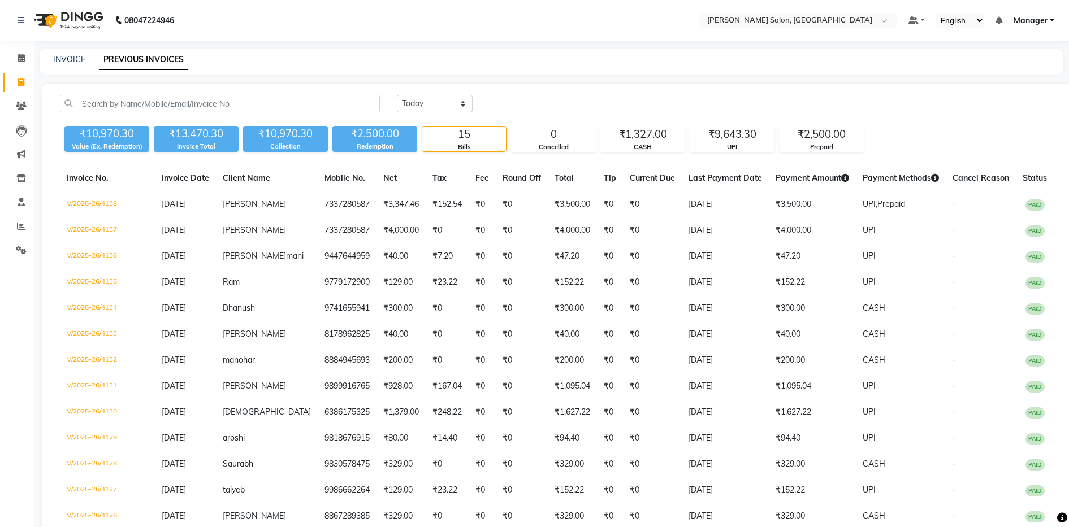
click at [531, 76] on main "INVOICE PREVIOUS INVOICES [DATE] [DATE] Custom Range ₹10,970.30 Value (Ex. Rede…" at bounding box center [551, 346] width 1035 height 594
click at [635, 73] on div "INVOICE PREVIOUS INVOICES" at bounding box center [551, 61] width 1023 height 25
click at [66, 51] on div "INVOICE PREVIOUS INVOICES" at bounding box center [551, 61] width 1023 height 25
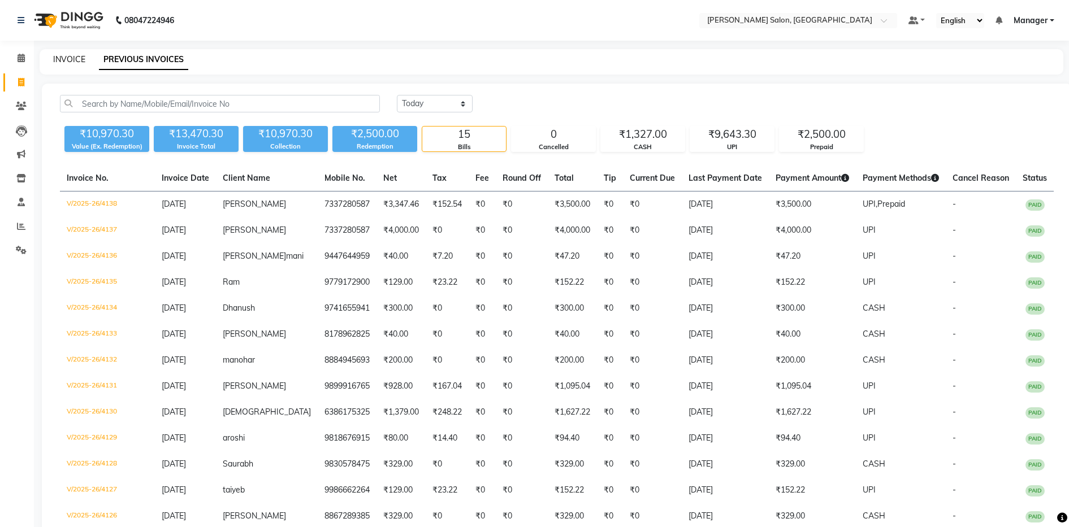
click at [67, 57] on link "INVOICE" at bounding box center [69, 59] width 32 height 10
select select "service"
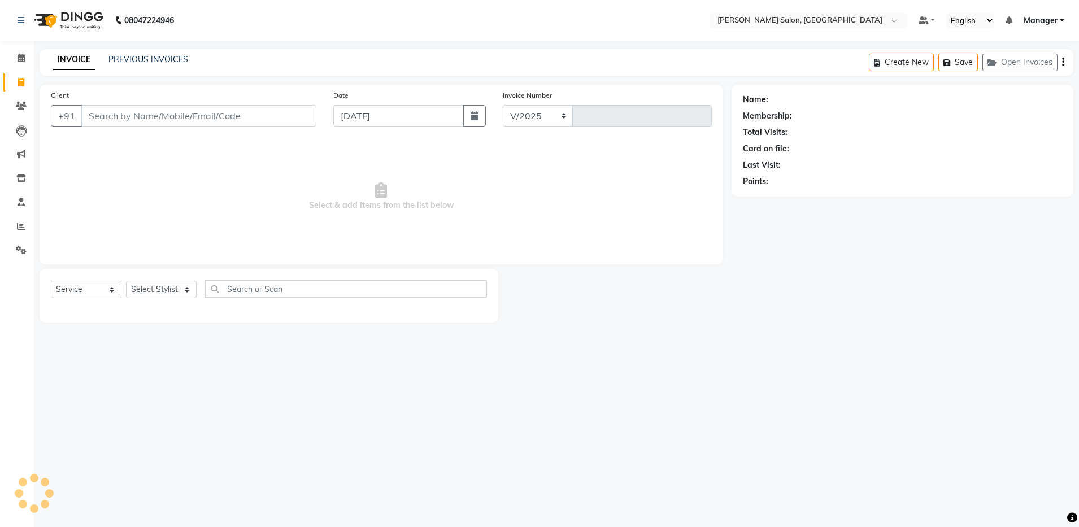
select select "4781"
type input "4139"
click at [119, 119] on input "Client" at bounding box center [198, 115] width 235 height 21
click at [119, 111] on input "Client" at bounding box center [198, 115] width 235 height 21
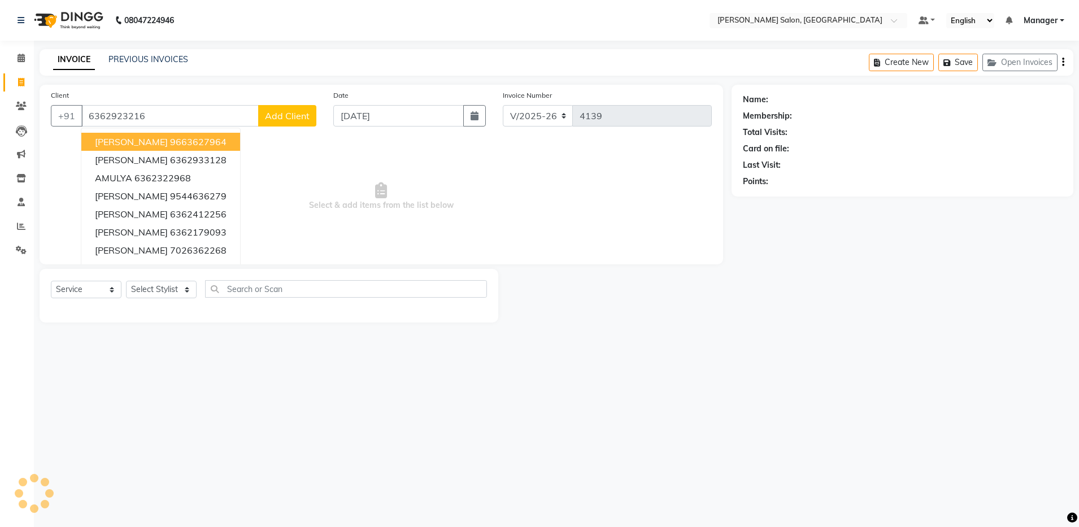
type input "6362923216"
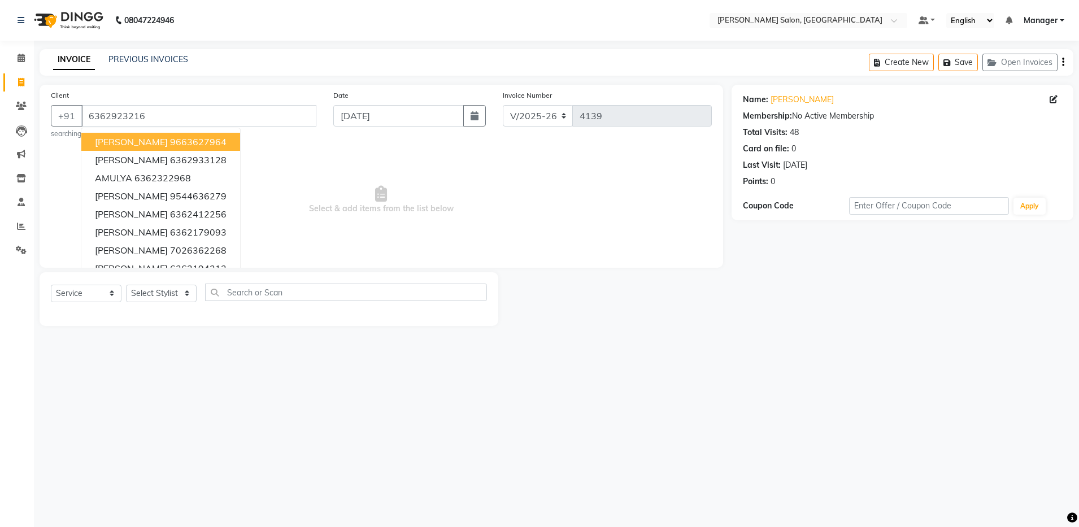
click at [155, 359] on div "08047224946 Select Location × [PERSON_NAME] Salon, Bellandur Default Panel My P…" at bounding box center [539, 263] width 1079 height 527
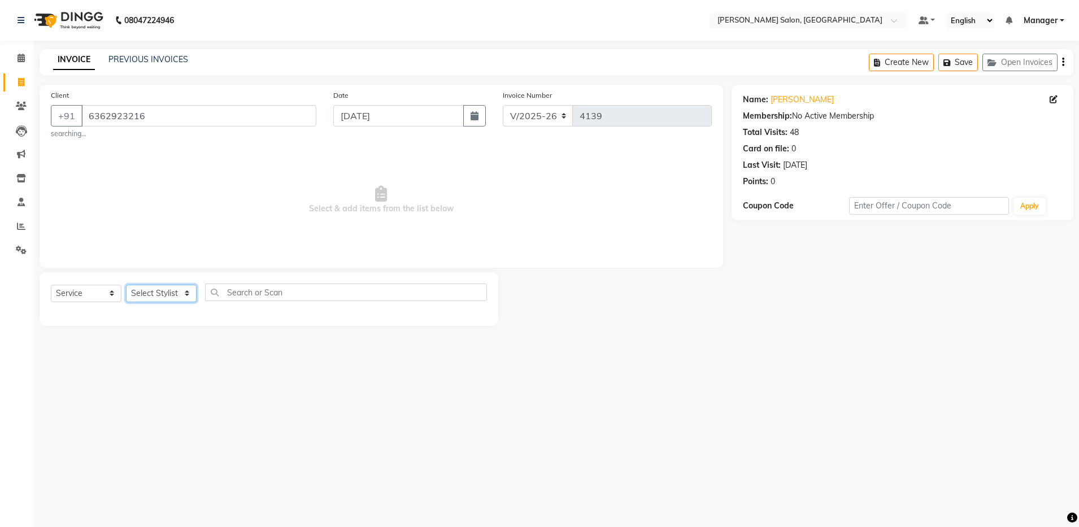
click at [161, 298] on select "Select Stylist Aarthi Abhishek [PERSON_NAME] [PERSON_NAME] Arjun [PERSON_NAME] …" at bounding box center [161, 294] width 71 height 18
select select "71461"
click at [126, 285] on select "Select Stylist Aarthi Abhishek [PERSON_NAME] [PERSON_NAME] Arjun [PERSON_NAME] …" at bounding box center [161, 294] width 71 height 18
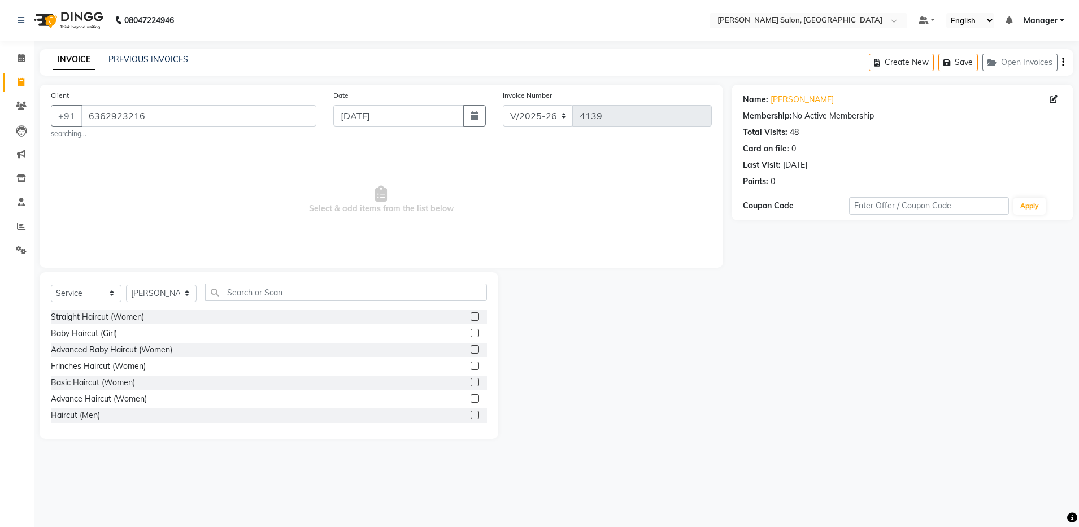
click at [245, 283] on div "Select Service Product Membership Package Voucher Prepaid Gift Card Select Styl…" at bounding box center [269, 355] width 459 height 167
click at [245, 288] on input "text" at bounding box center [346, 293] width 282 height 18
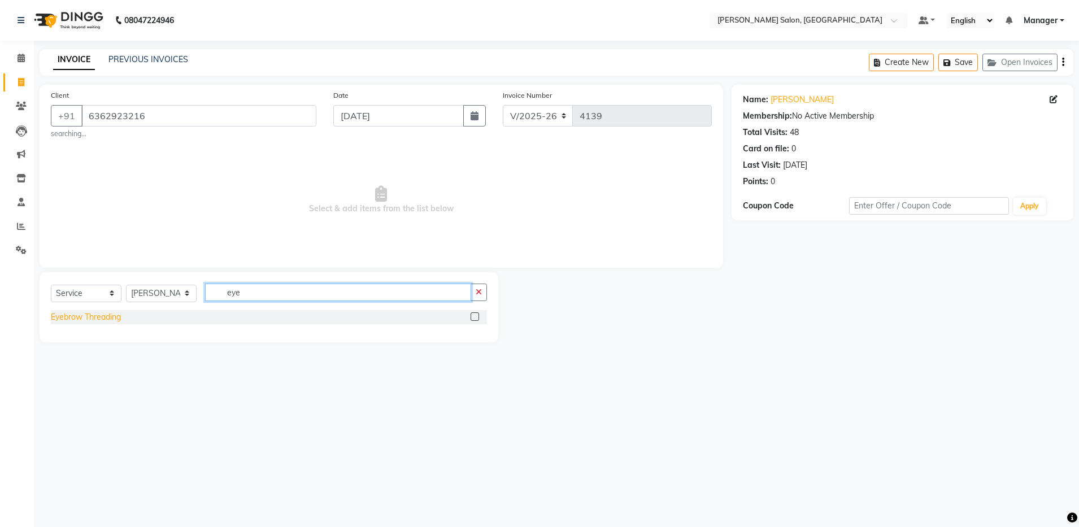
type input "eye"
click at [82, 316] on div "Eyebrow Threading" at bounding box center [86, 317] width 70 height 12
checkbox input "false"
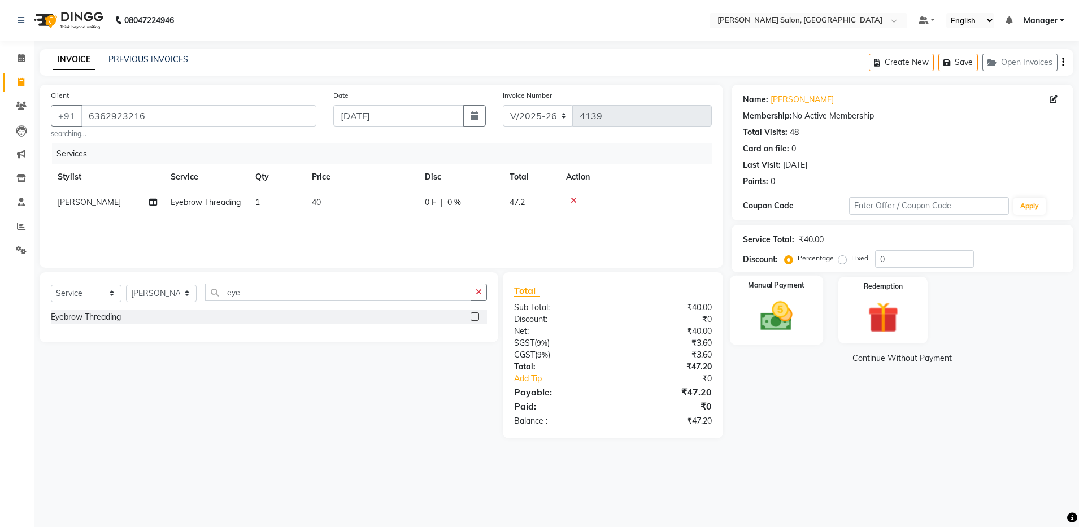
click at [787, 322] on img at bounding box center [776, 316] width 53 height 37
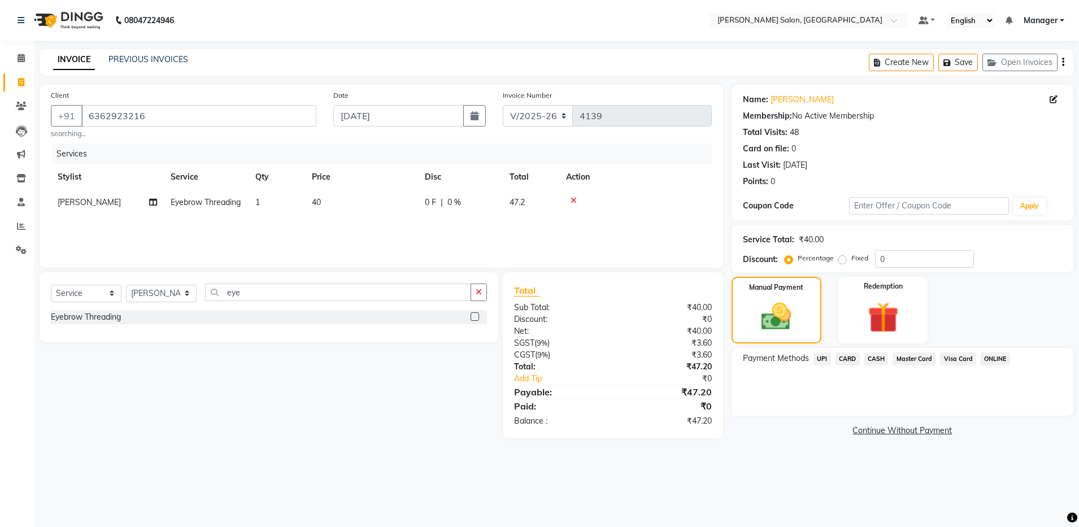
click at [1061, 60] on div "Create New Save Open Invoices" at bounding box center [971, 62] width 205 height 27
click at [1063, 62] on icon "button" at bounding box center [1063, 62] width 2 height 1
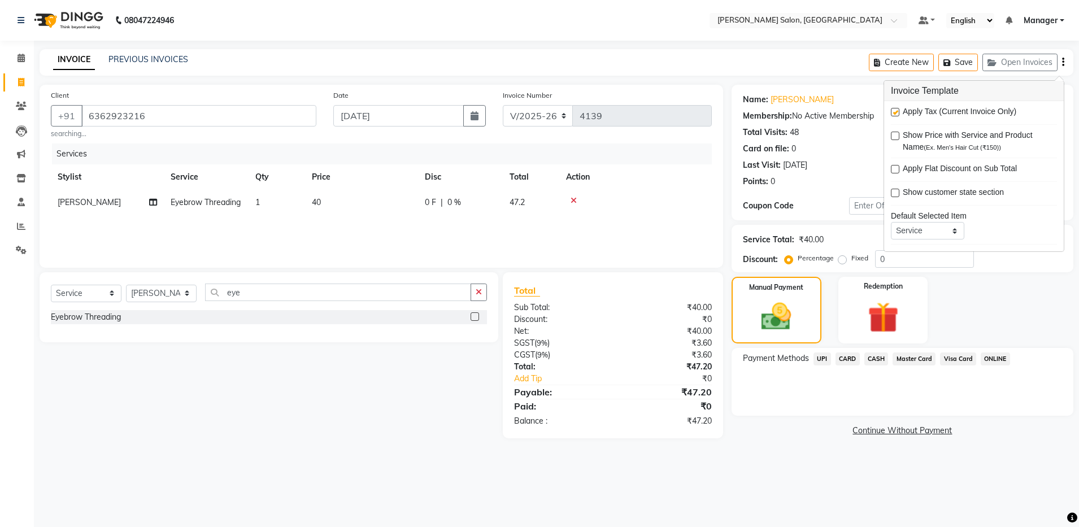
click at [896, 115] on label at bounding box center [895, 112] width 8 height 8
click at [896, 115] on input "checkbox" at bounding box center [894, 112] width 7 height 7
checkbox input "false"
click at [879, 358] on span "CASH" at bounding box center [877, 359] width 24 height 13
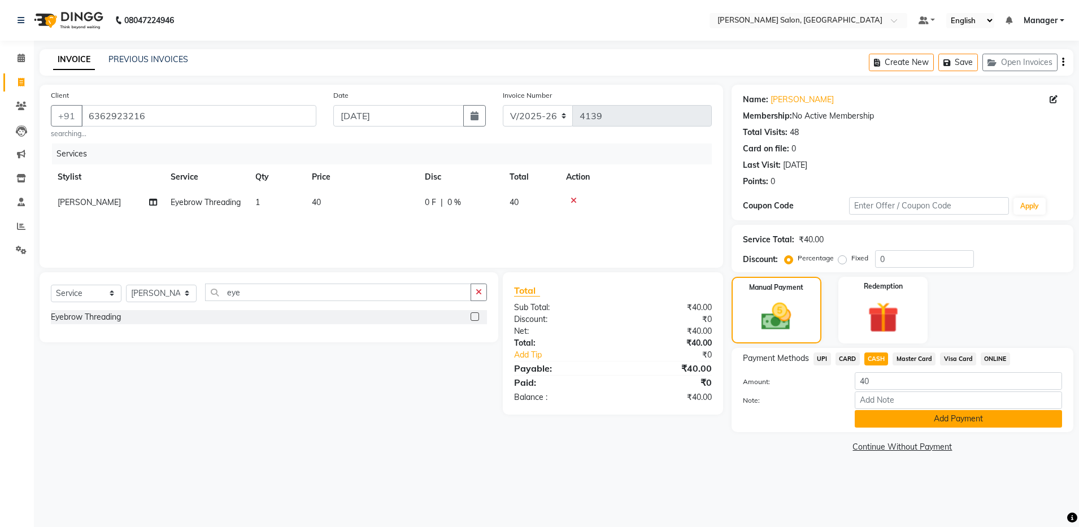
click at [897, 418] on button "Add Payment" at bounding box center [958, 419] width 207 height 18
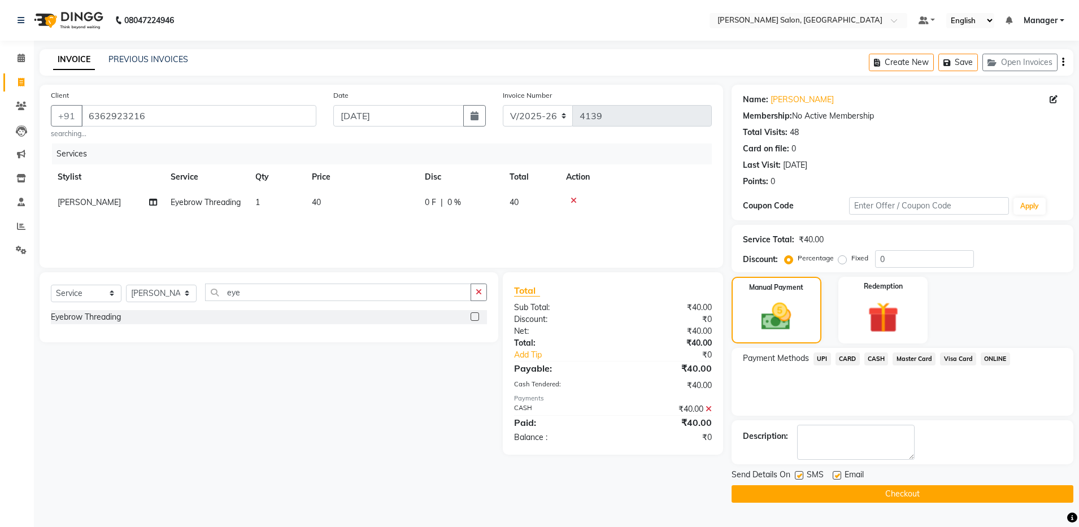
click at [836, 478] on label at bounding box center [837, 475] width 8 height 8
click at [836, 478] on input "checkbox" at bounding box center [836, 475] width 7 height 7
checkbox input "false"
click at [846, 494] on button "Checkout" at bounding box center [903, 494] width 342 height 18
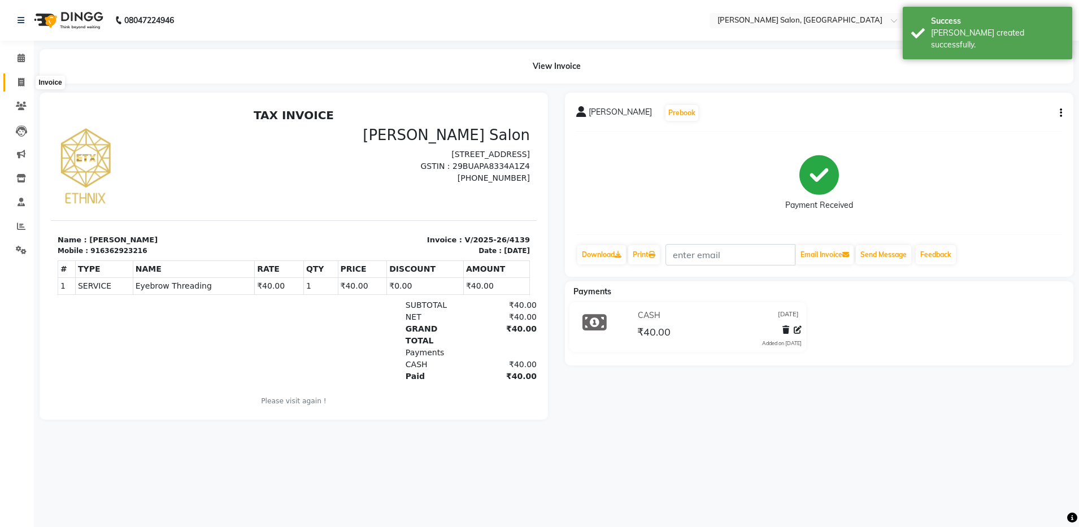
click at [20, 86] on span at bounding box center [21, 82] width 20 height 13
select select "service"
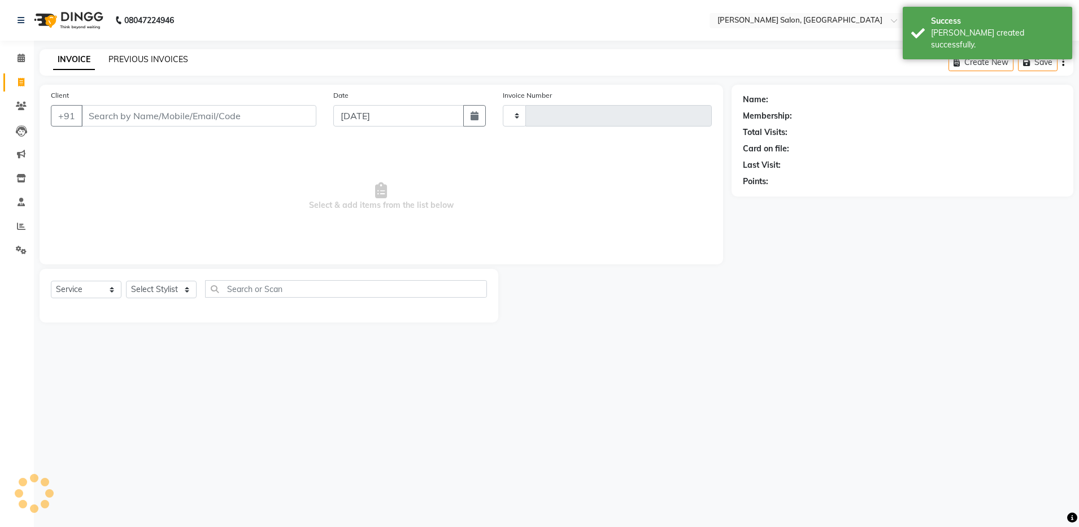
type input "4140"
select select "4781"
click at [176, 55] on link "PREVIOUS INVOICES" at bounding box center [148, 59] width 80 height 10
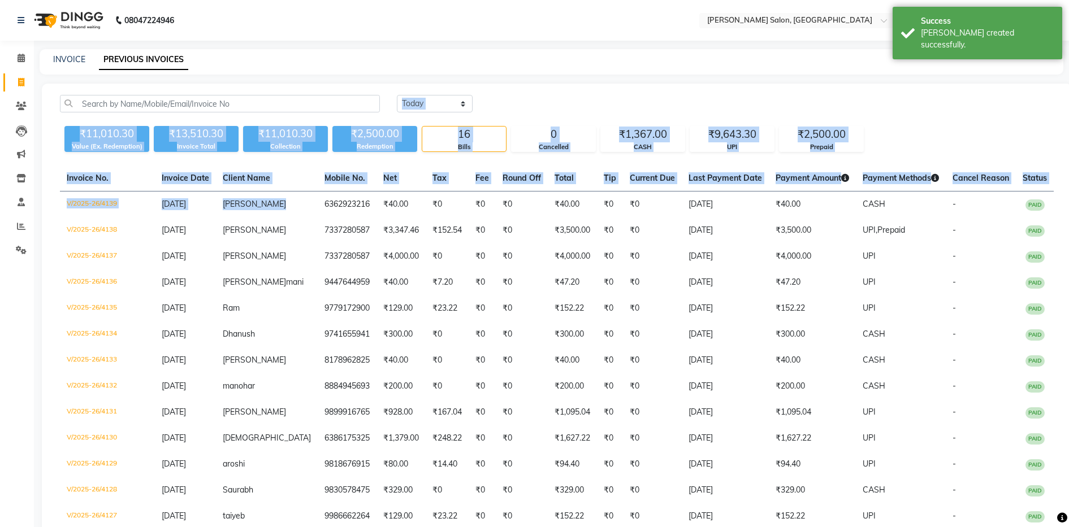
drag, startPoint x: 294, startPoint y: 202, endPoint x: 418, endPoint y: 118, distance: 149.4
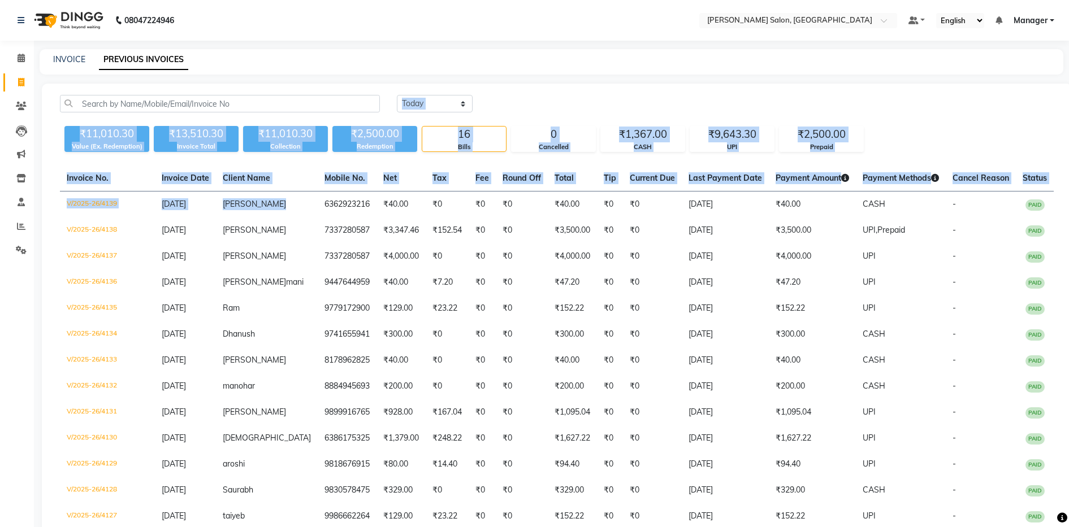
click at [418, 118] on div "[DATE] [DATE] Custom Range ₹11,010.30 Value (Ex. Redemption) ₹13,510.30 Invoice…" at bounding box center [557, 368] width 1030 height 568
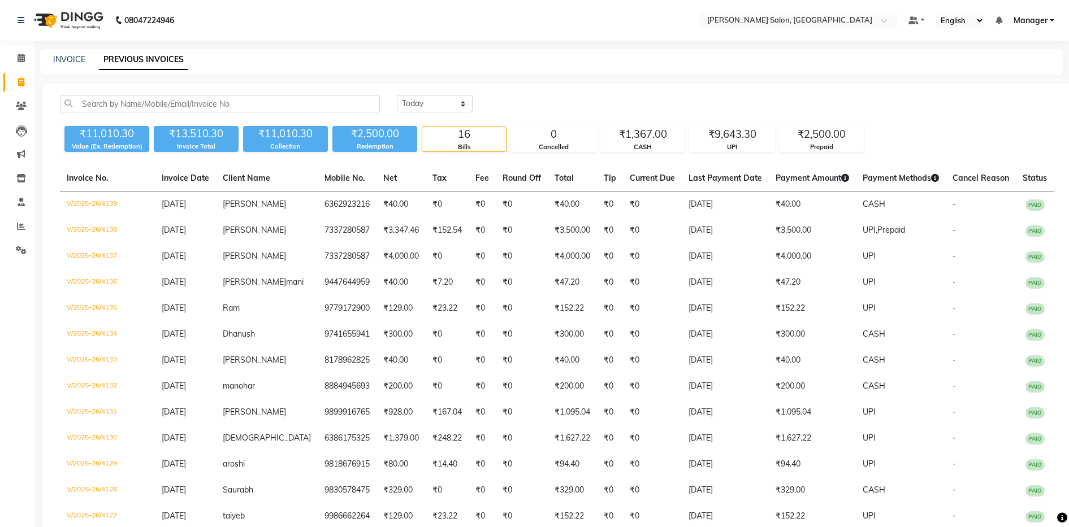
click at [509, 76] on main "INVOICE PREVIOUS INVOICES [DATE] [DATE] Custom Range ₹11,010.30 Value (Ex. Rede…" at bounding box center [551, 359] width 1035 height 620
click at [398, 97] on select "[DATE] [DATE] Custom Range" at bounding box center [435, 104] width 76 height 18
select select "range"
click at [397, 95] on select "[DATE] [DATE] Custom Range" at bounding box center [435, 104] width 76 height 18
click at [526, 103] on input "[DATE]" at bounding box center [526, 104] width 79 height 16
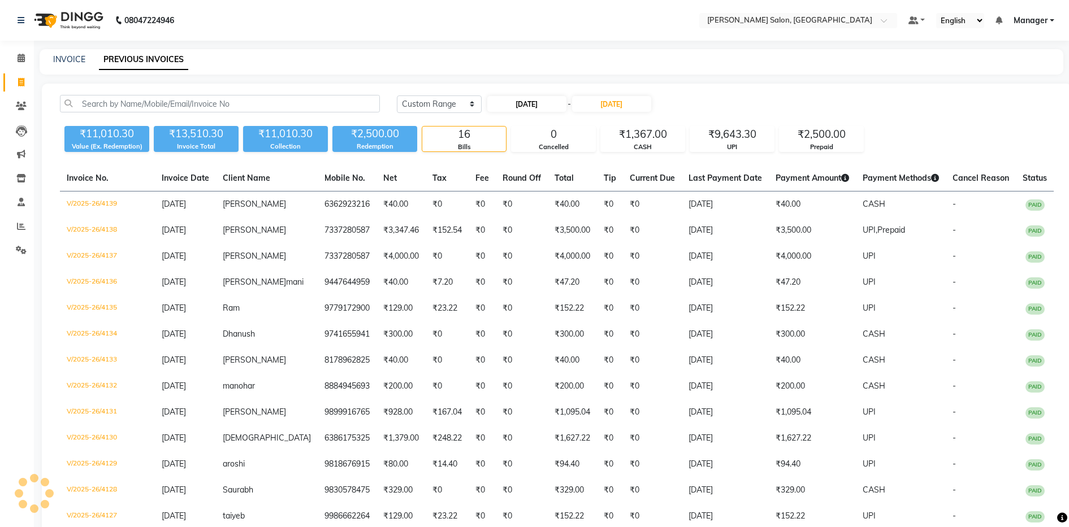
select select "9"
select select "2025"
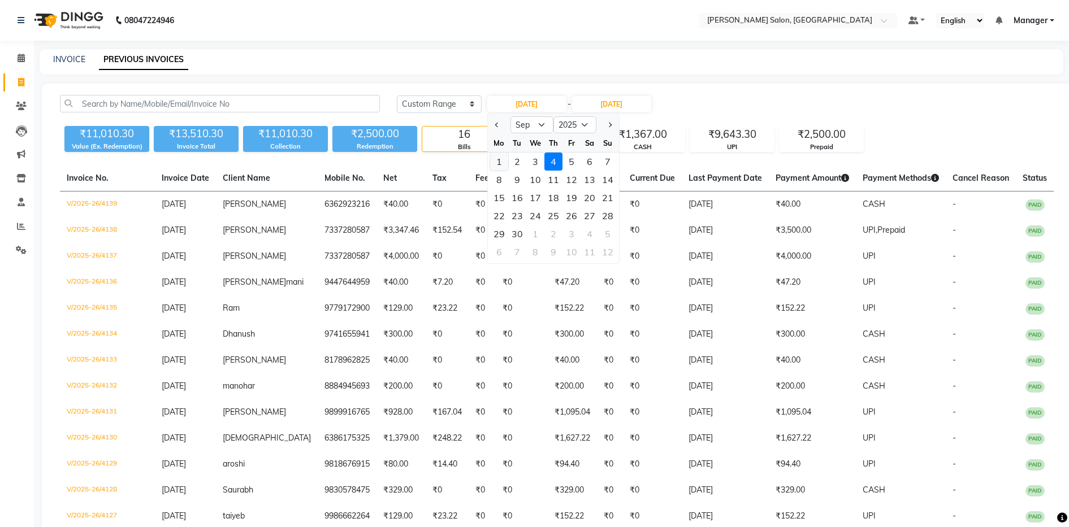
click at [505, 159] on div "1" at bounding box center [499, 162] width 18 height 18
type input "[DATE]"
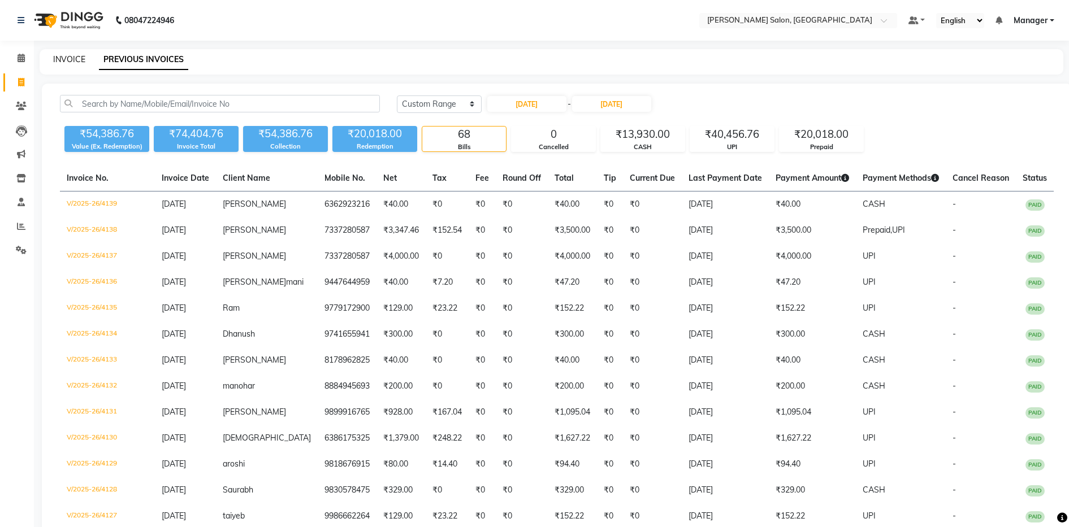
click at [72, 59] on link "INVOICE" at bounding box center [69, 59] width 32 height 10
select select "service"
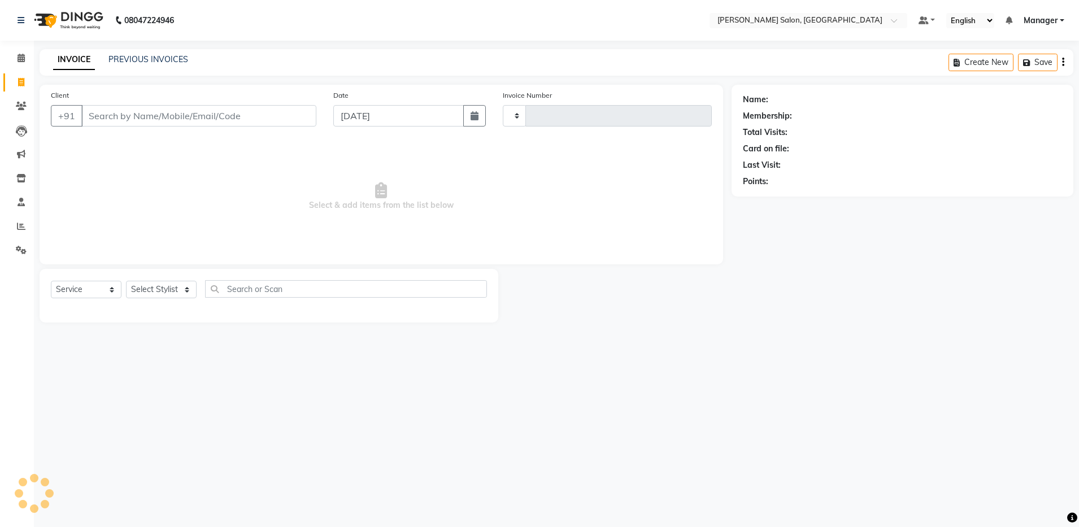
type input "4140"
select select "4781"
click at [105, 113] on input "Client" at bounding box center [198, 115] width 235 height 21
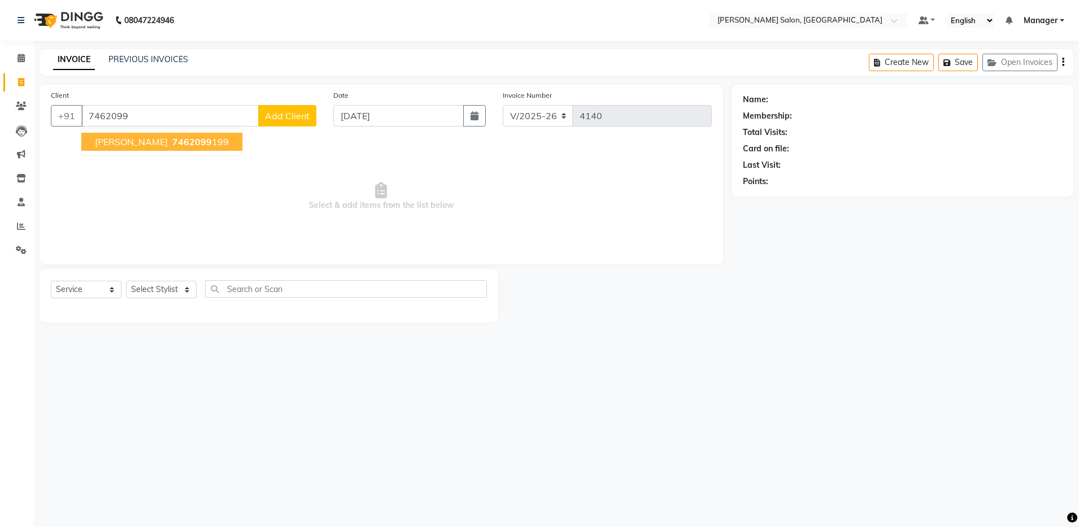
click at [193, 142] on span "7462099" at bounding box center [192, 141] width 40 height 11
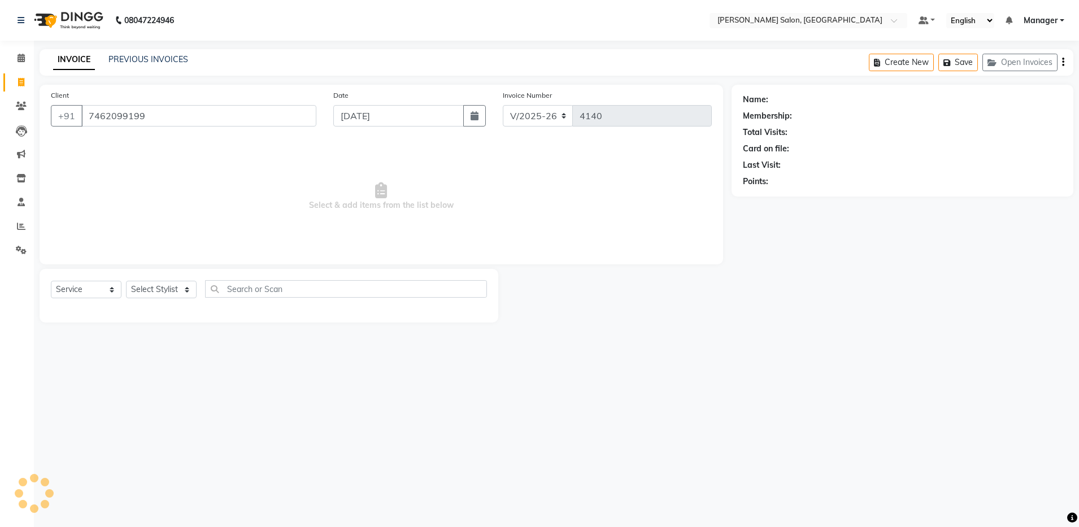
type input "7462099199"
click at [166, 290] on select "Select Stylist Aarthi Abhishek [PERSON_NAME] [PERSON_NAME] Arjun [PERSON_NAME] …" at bounding box center [161, 290] width 71 height 18
select select "28897"
click at [126, 281] on select "Select Stylist Aarthi Abhishek [PERSON_NAME] [PERSON_NAME] Arjun [PERSON_NAME] …" at bounding box center [161, 290] width 71 height 18
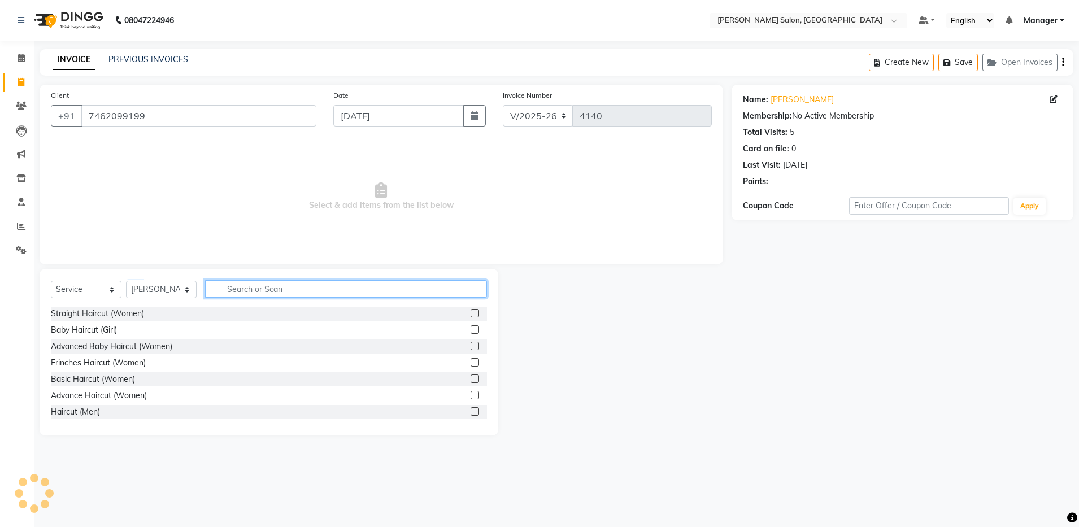
click at [260, 281] on input "text" at bounding box center [346, 289] width 282 height 18
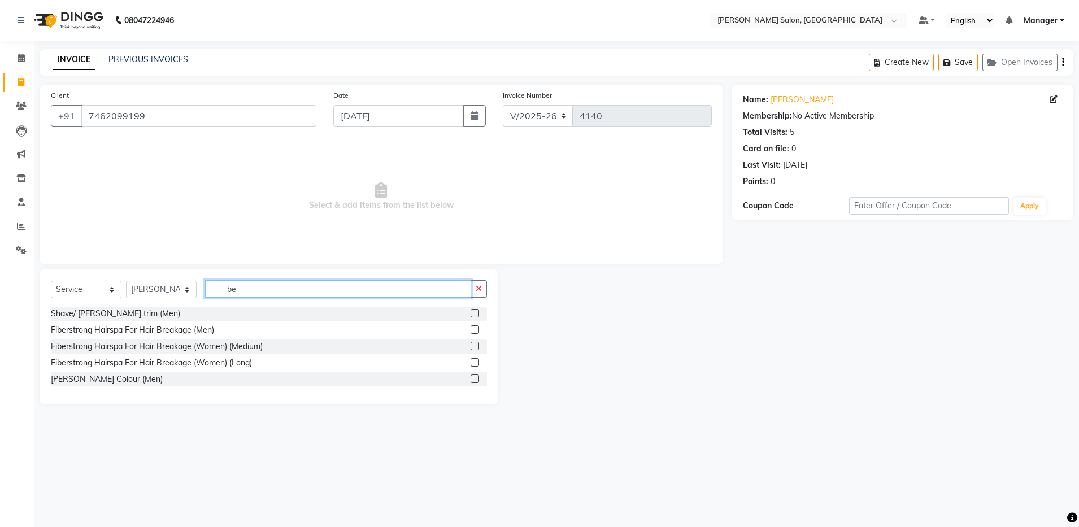
type input "be"
click at [478, 313] on label at bounding box center [475, 313] width 8 height 8
click at [478, 313] on input "checkbox" at bounding box center [474, 313] width 7 height 7
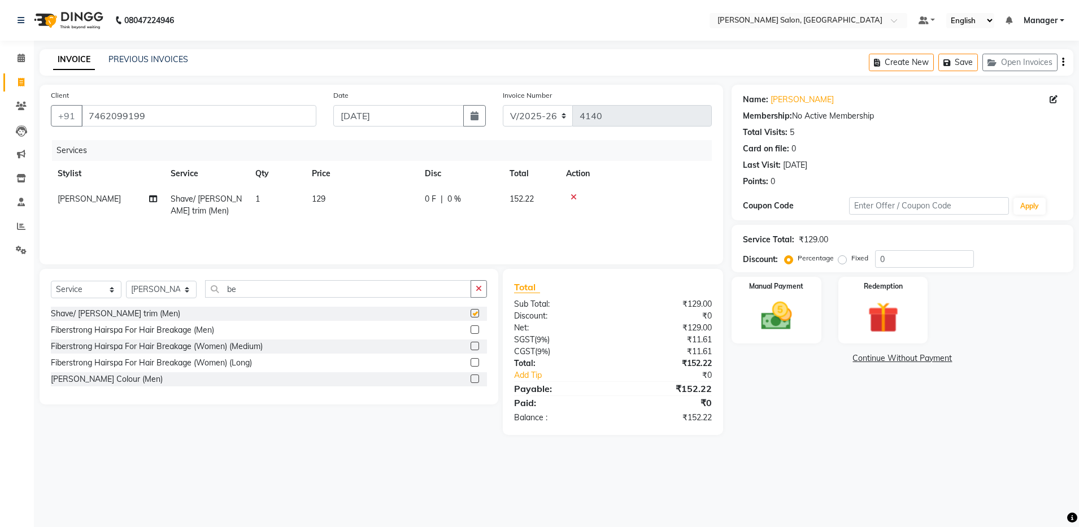
checkbox input "false"
click at [1063, 63] on icon "button" at bounding box center [1063, 62] width 2 height 1
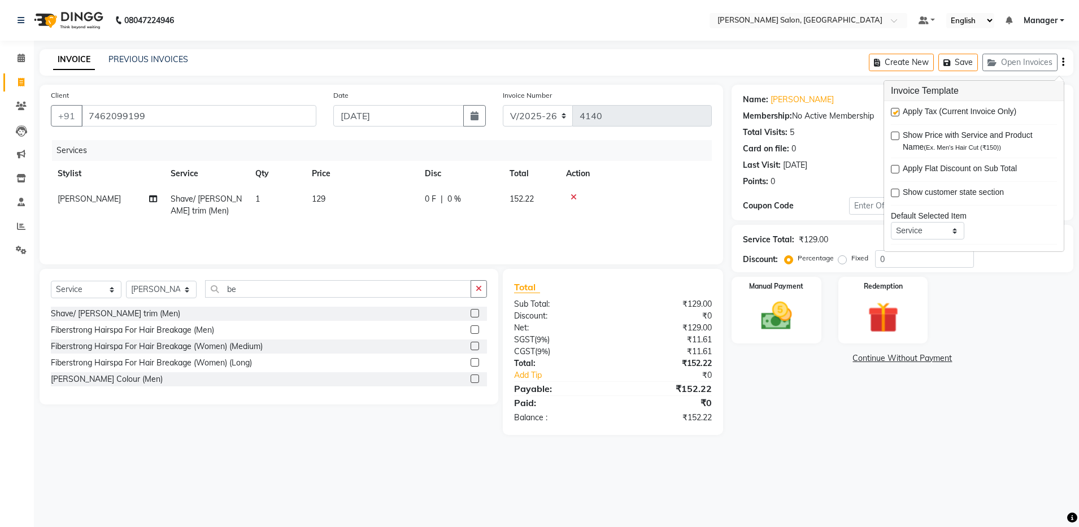
click at [894, 112] on label at bounding box center [895, 112] width 8 height 8
click at [894, 112] on input "checkbox" at bounding box center [894, 112] width 7 height 7
checkbox input "false"
click at [797, 324] on img at bounding box center [776, 316] width 53 height 37
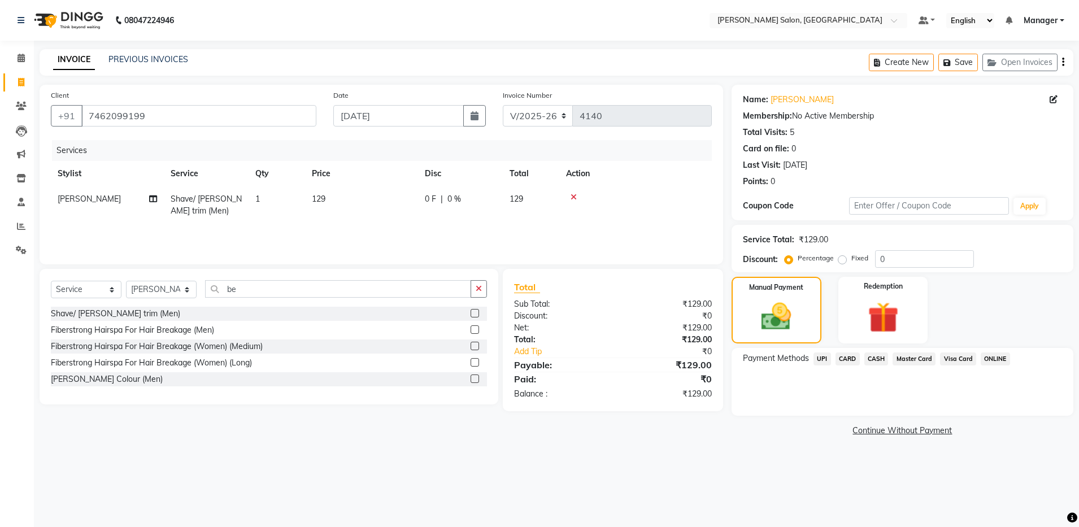
click at [868, 356] on span "CASH" at bounding box center [877, 359] width 24 height 13
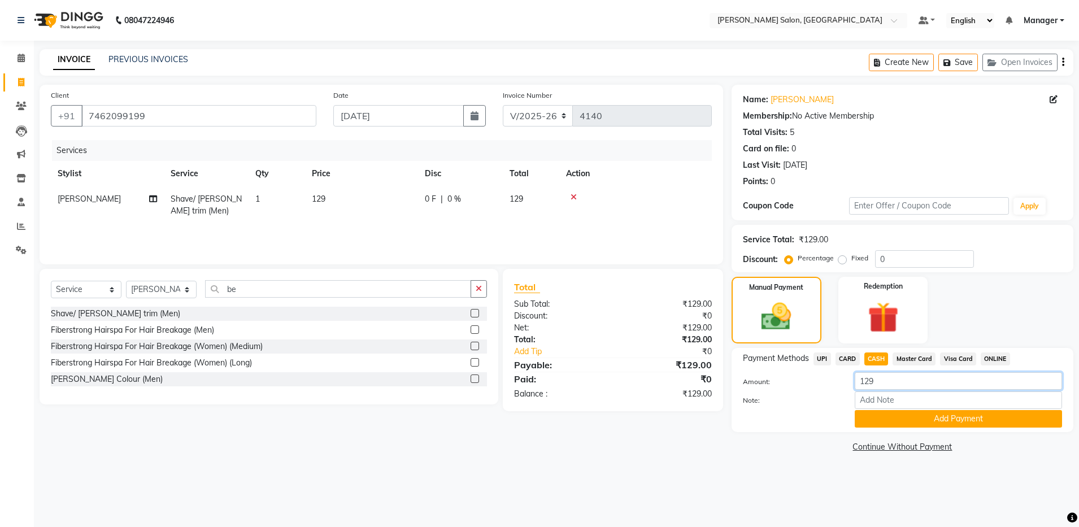
click at [882, 379] on input "129" at bounding box center [958, 381] width 207 height 18
type input "100"
click at [884, 420] on button "Add Payment" at bounding box center [958, 419] width 207 height 18
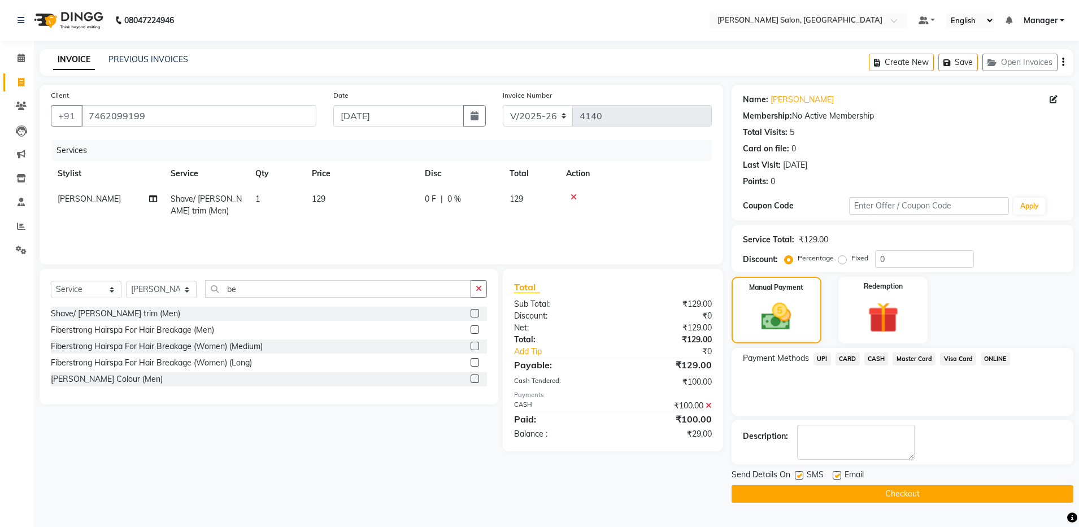
click at [823, 362] on span "UPI" at bounding box center [823, 359] width 18 height 13
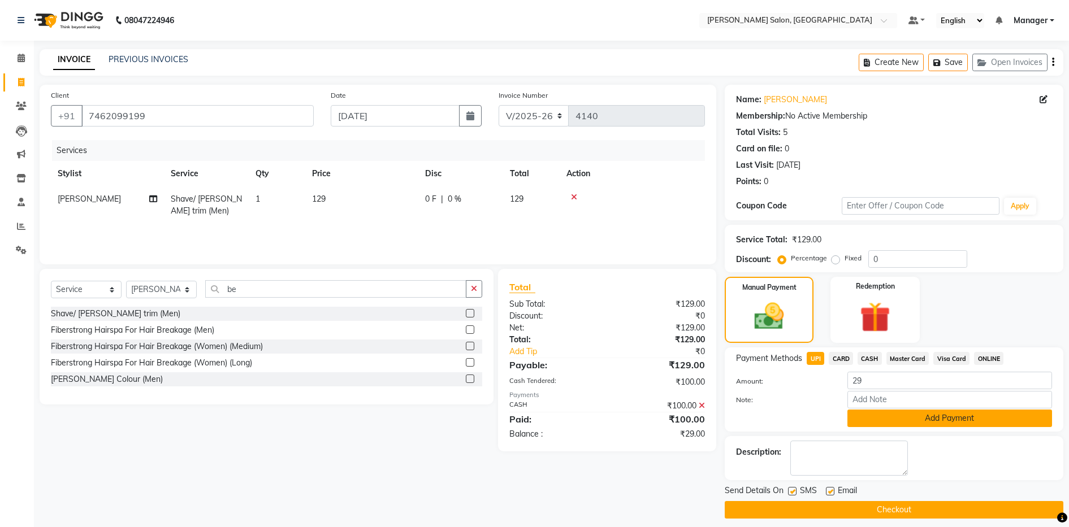
click at [888, 421] on button "Add Payment" at bounding box center [949, 419] width 205 height 18
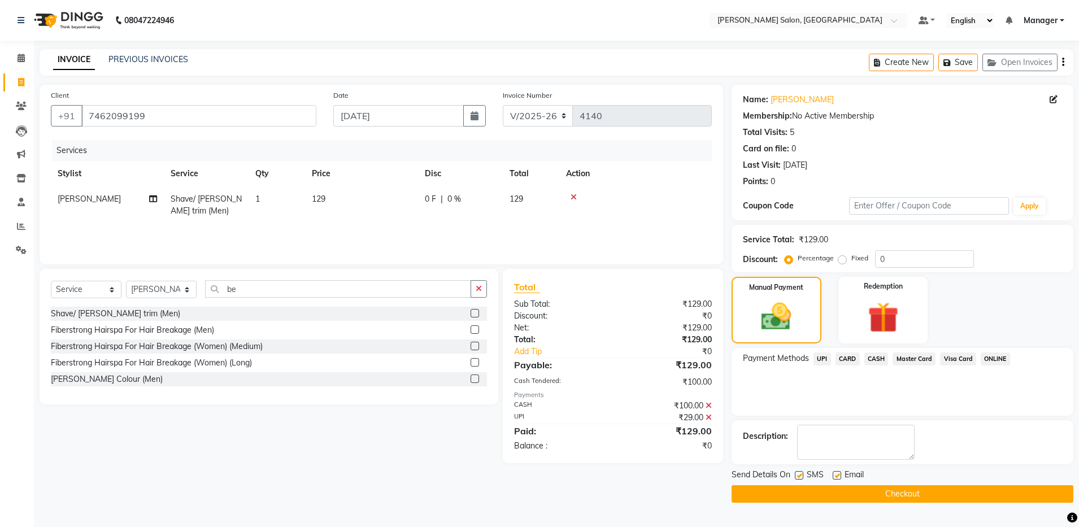
click at [836, 477] on label at bounding box center [837, 475] width 8 height 8
click at [836, 477] on input "checkbox" at bounding box center [836, 475] width 7 height 7
checkbox input "false"
click at [802, 477] on label at bounding box center [799, 475] width 8 height 8
click at [802, 477] on input "checkbox" at bounding box center [798, 475] width 7 height 7
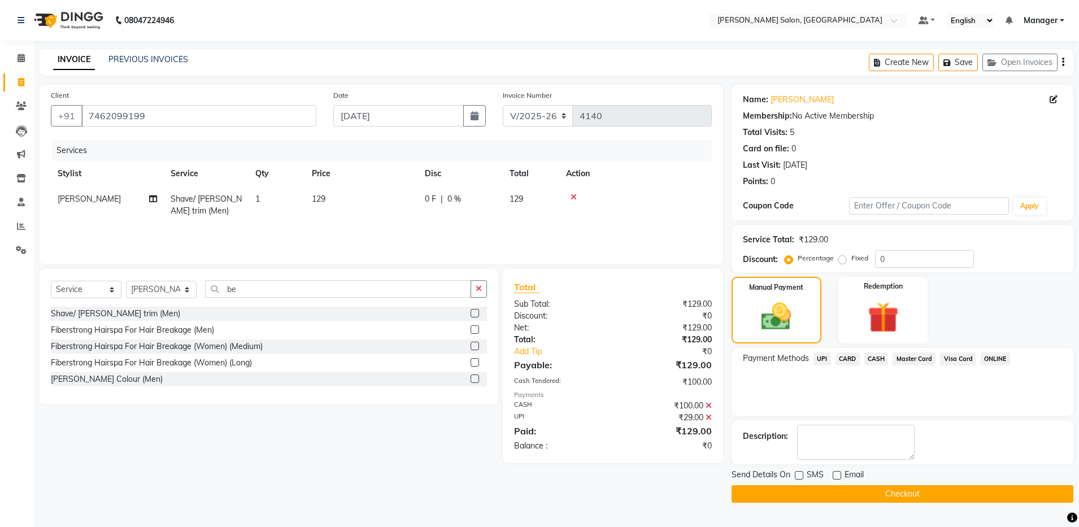
click at [798, 477] on label at bounding box center [799, 475] width 8 height 8
click at [798, 477] on input "checkbox" at bounding box center [798, 475] width 7 height 7
checkbox input "true"
click at [803, 496] on button "Checkout" at bounding box center [903, 494] width 342 height 18
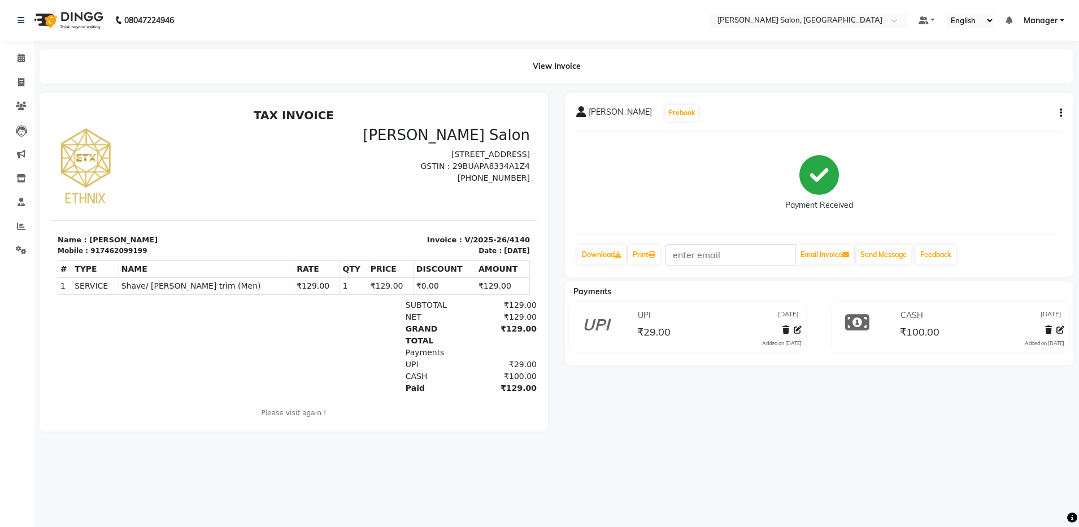
select select "service"
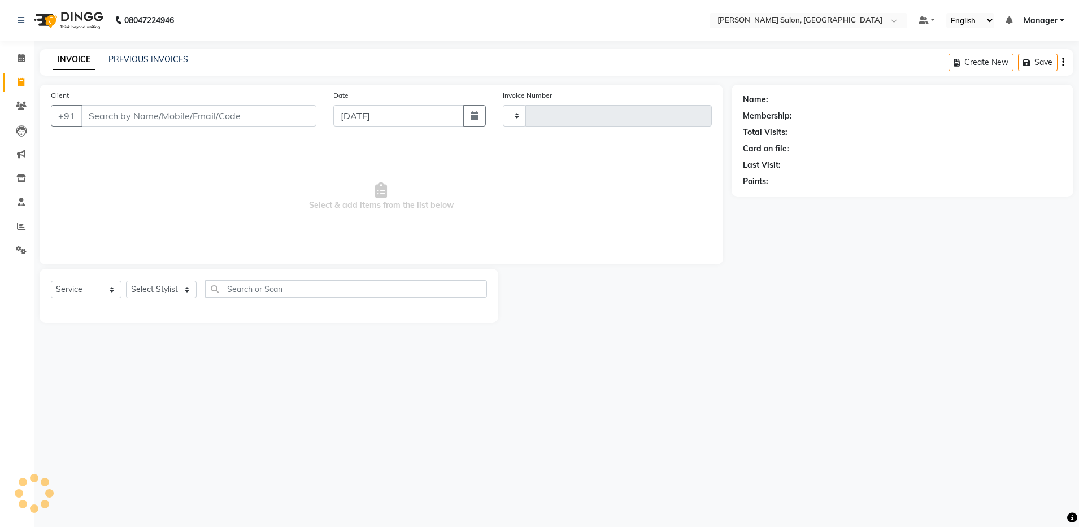
type input "4141"
select select "4781"
click at [128, 111] on input "Client" at bounding box center [198, 115] width 235 height 21
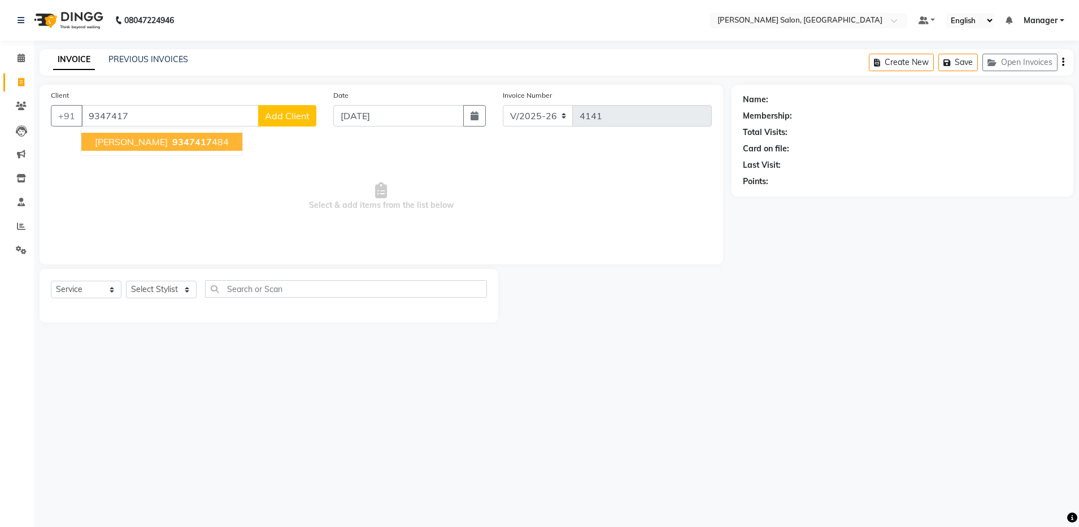
click at [125, 145] on span "[PERSON_NAME]" at bounding box center [131, 141] width 73 height 11
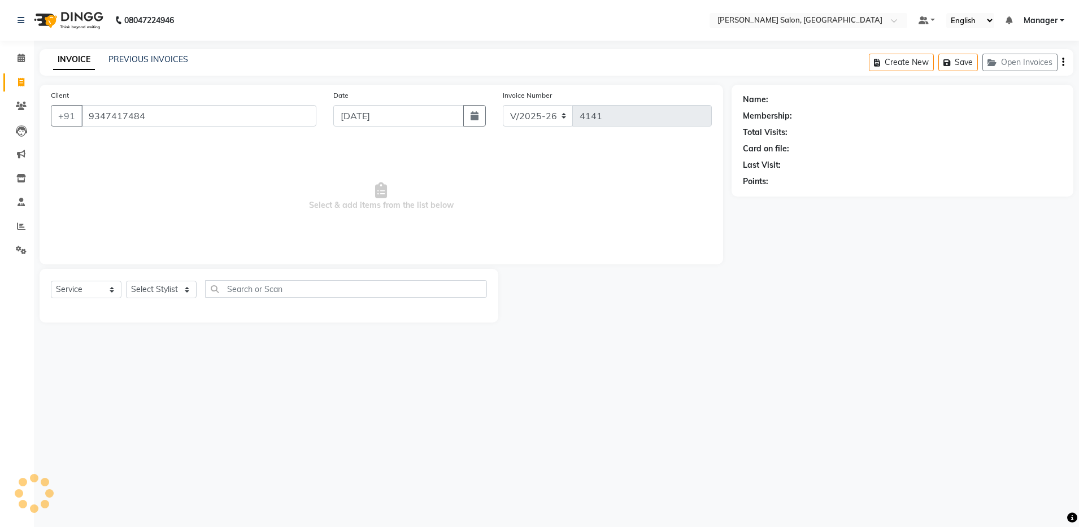
type input "9347417484"
click at [155, 287] on select "Select Stylist Aarthi Abhishek [PERSON_NAME] [PERSON_NAME] Arjun [PERSON_NAME] …" at bounding box center [161, 290] width 71 height 18
select select "69605"
click at [126, 281] on select "Select Stylist Aarthi Abhishek [PERSON_NAME] [PERSON_NAME] Arjun [PERSON_NAME] …" at bounding box center [161, 290] width 71 height 18
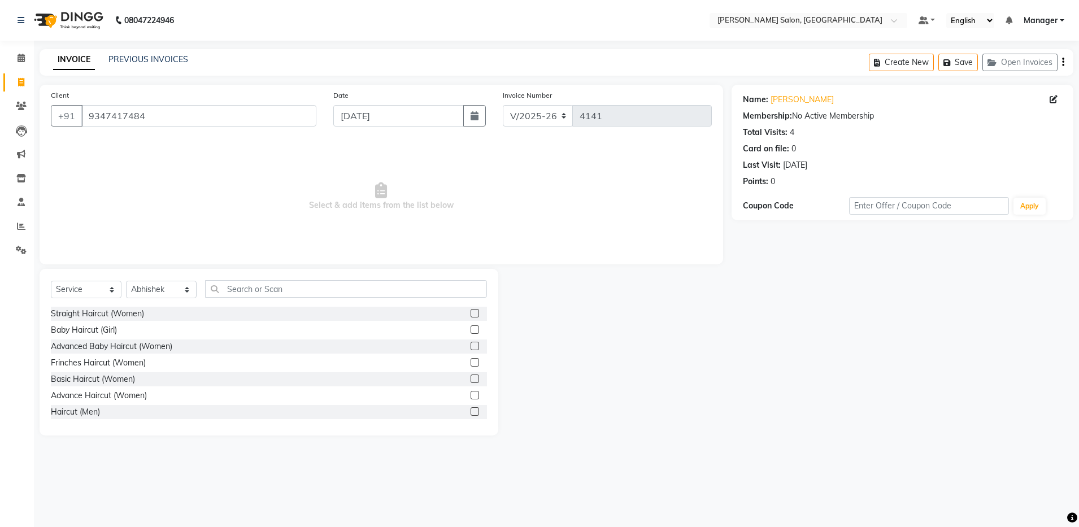
click at [471, 412] on label at bounding box center [475, 411] width 8 height 8
click at [471, 412] on input "checkbox" at bounding box center [474, 412] width 7 height 7
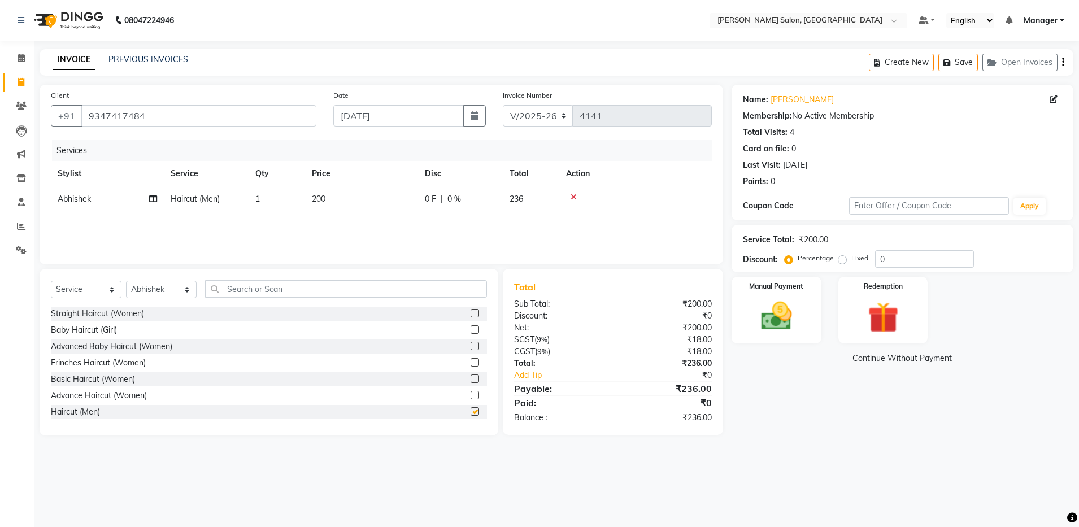
checkbox input "false"
click at [1065, 64] on div "Create New Save Open Invoices" at bounding box center [971, 62] width 205 height 27
click at [1062, 62] on icon "button" at bounding box center [1063, 62] width 2 height 1
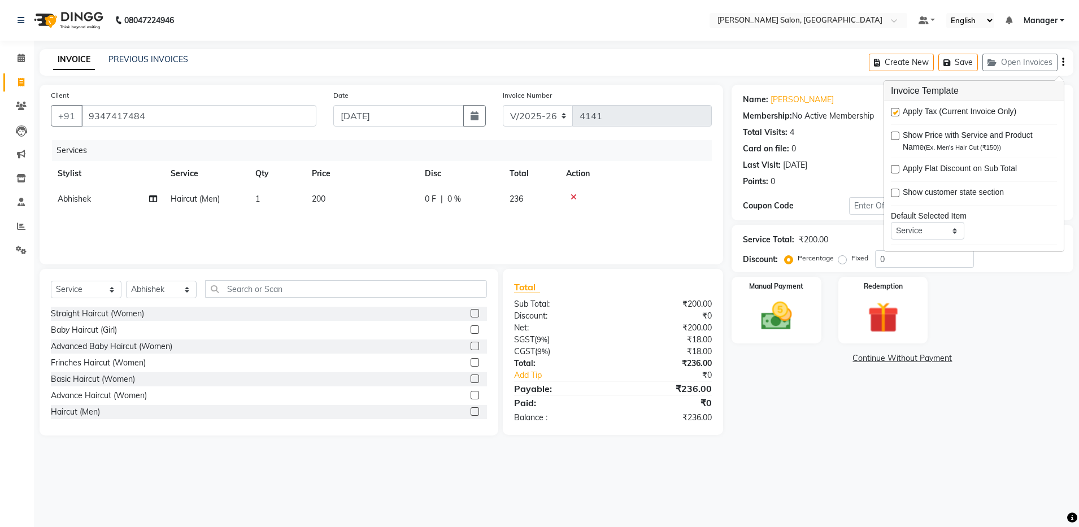
click at [896, 113] on label at bounding box center [895, 112] width 8 height 8
click at [896, 113] on input "checkbox" at bounding box center [894, 112] width 7 height 7
checkbox input "false"
click at [771, 289] on label "Manual Payment" at bounding box center [776, 285] width 57 height 11
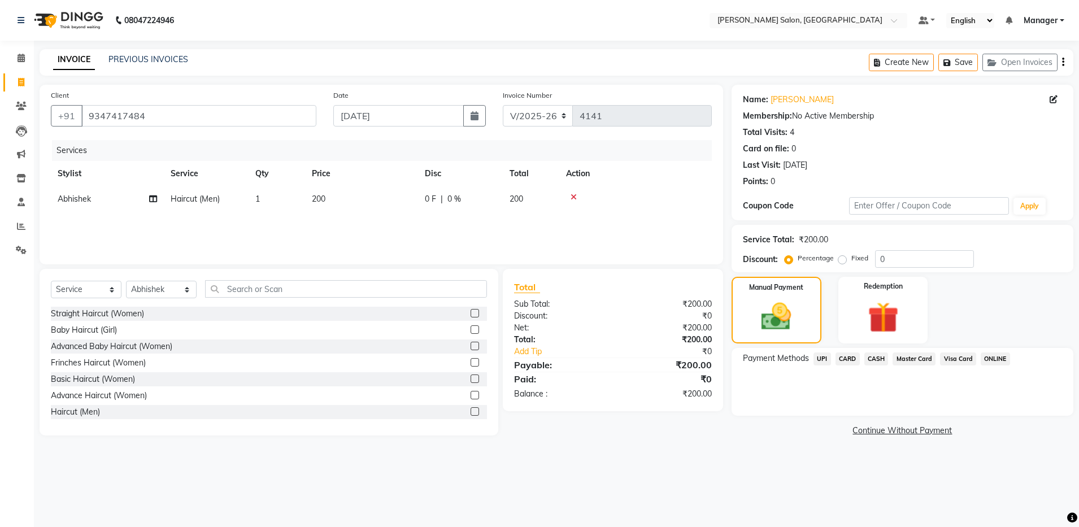
click at [876, 357] on span "CASH" at bounding box center [877, 359] width 24 height 13
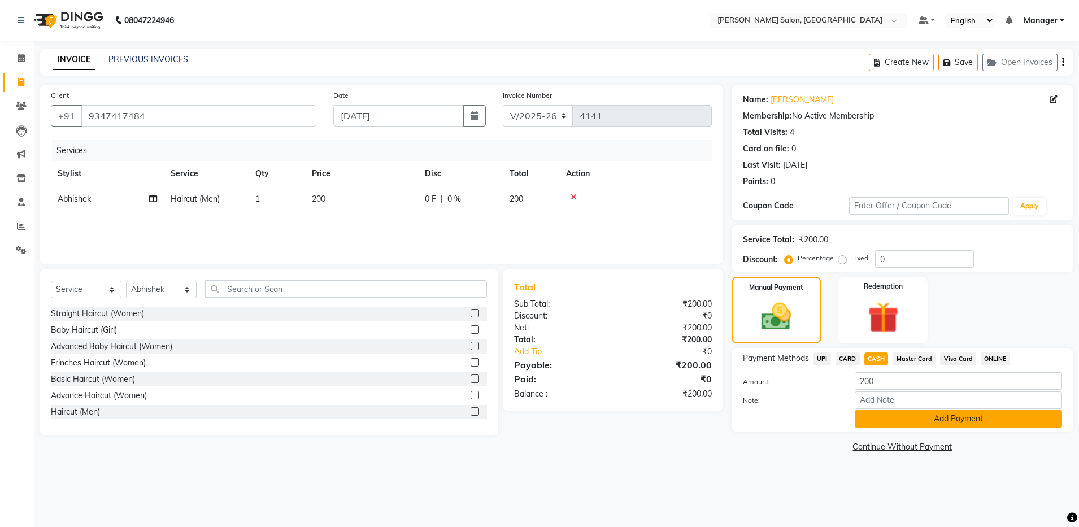
click at [897, 416] on button "Add Payment" at bounding box center [958, 419] width 207 height 18
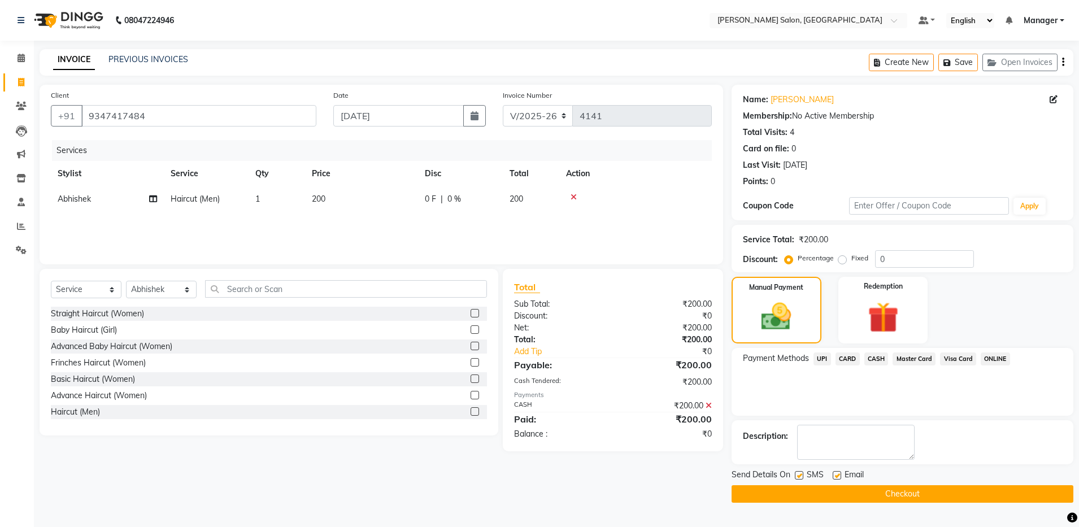
click at [838, 476] on label at bounding box center [837, 475] width 8 height 8
click at [838, 476] on input "checkbox" at bounding box center [836, 475] width 7 height 7
checkbox input "false"
click at [874, 496] on button "Checkout" at bounding box center [903, 494] width 342 height 18
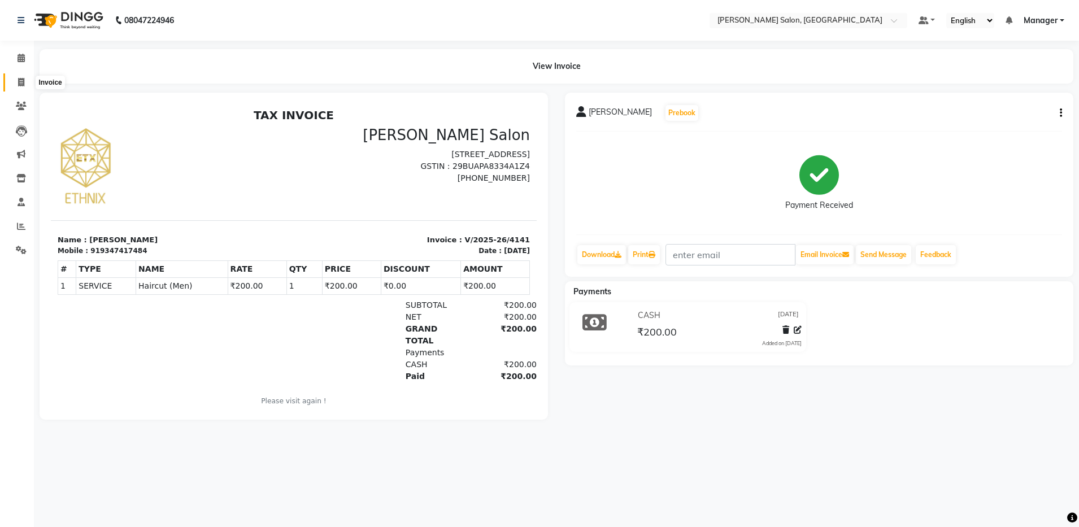
click at [21, 84] on icon at bounding box center [21, 82] width 6 height 8
select select "service"
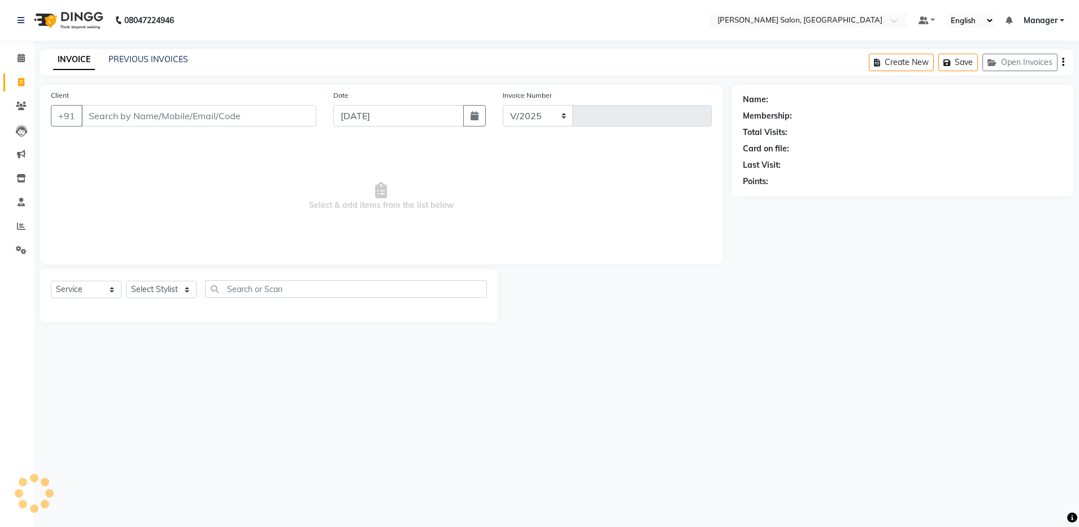
select select "4781"
type input "4142"
click at [154, 284] on select "Select Stylist" at bounding box center [161, 290] width 71 height 18
select select "28900"
click at [126, 281] on select "Select Stylist Aarthi Abhishek [PERSON_NAME] [PERSON_NAME] Arjun [PERSON_NAME] …" at bounding box center [161, 290] width 71 height 18
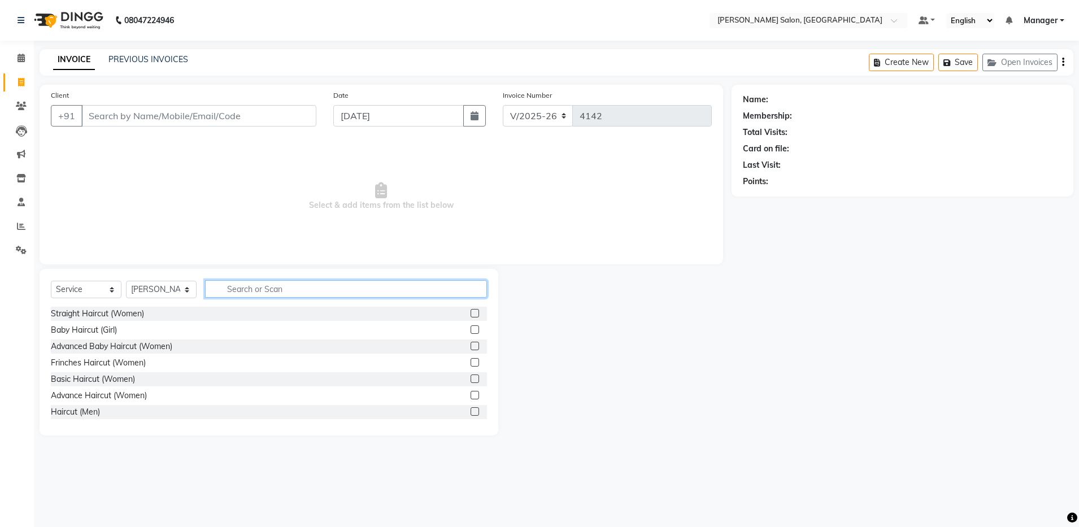
click at [251, 291] on input "text" at bounding box center [346, 289] width 282 height 18
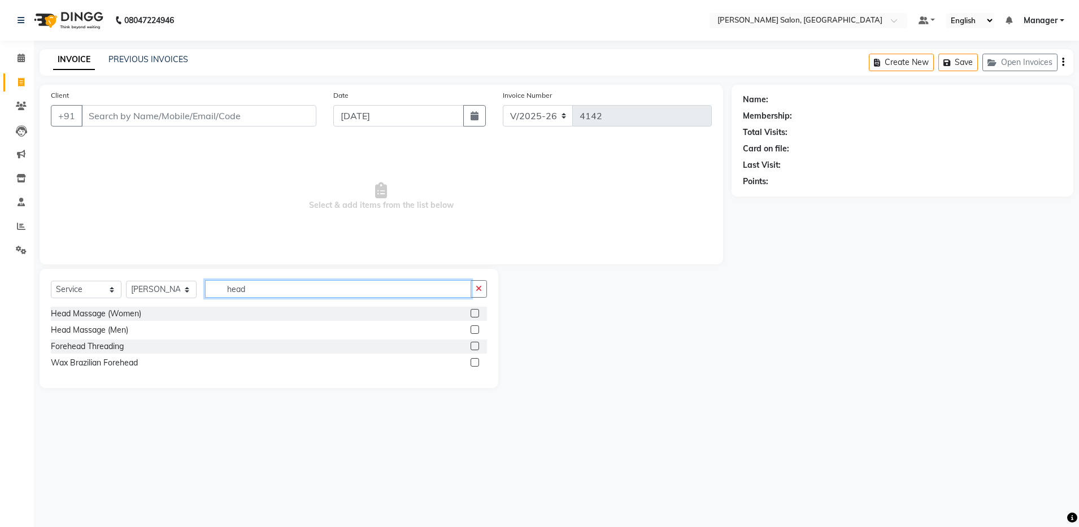
type input "head"
click at [475, 329] on label at bounding box center [475, 329] width 8 height 8
click at [475, 329] on input "checkbox" at bounding box center [474, 330] width 7 height 7
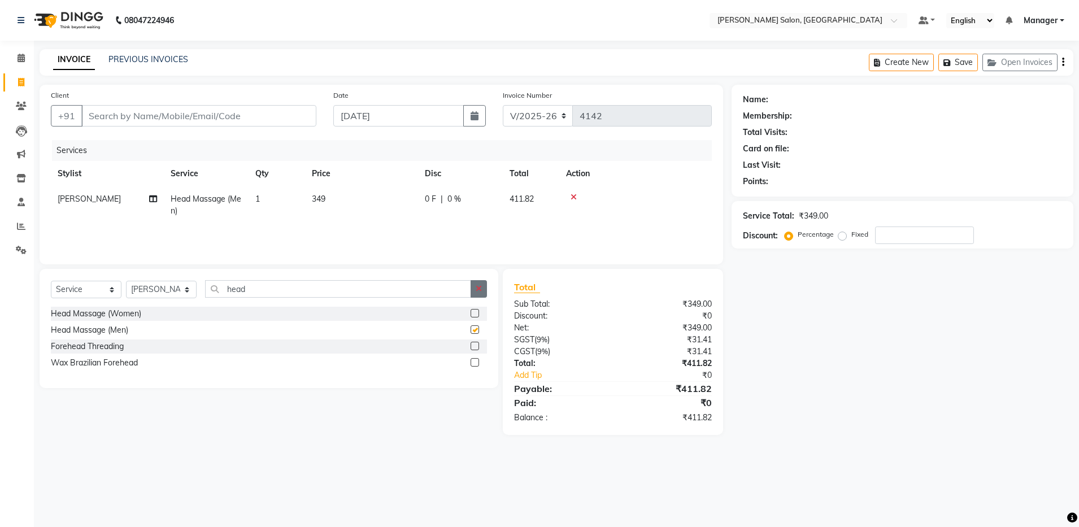
checkbox input "false"
click at [484, 286] on button "button" at bounding box center [479, 289] width 16 height 18
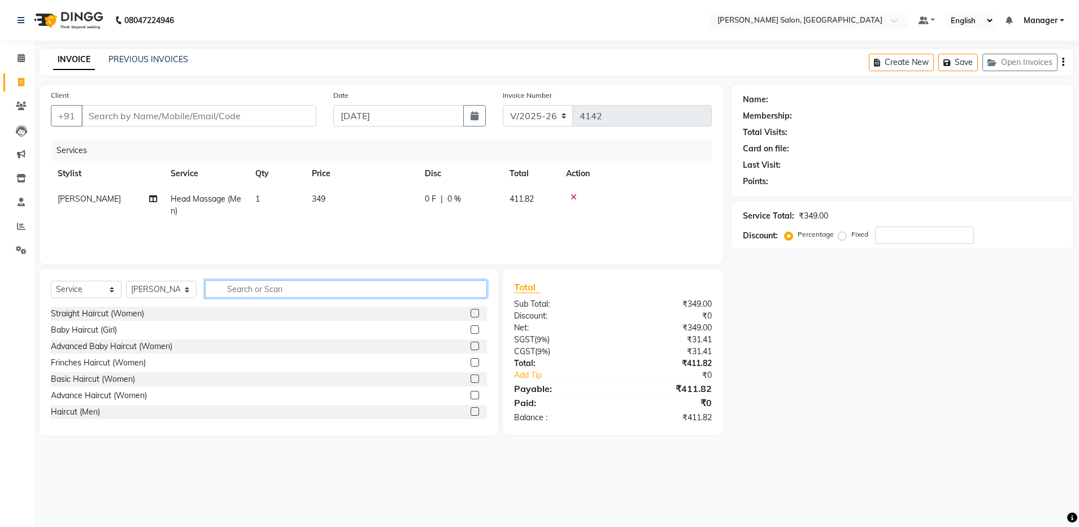
click at [450, 288] on input "text" at bounding box center [346, 289] width 282 height 18
type input "wash"
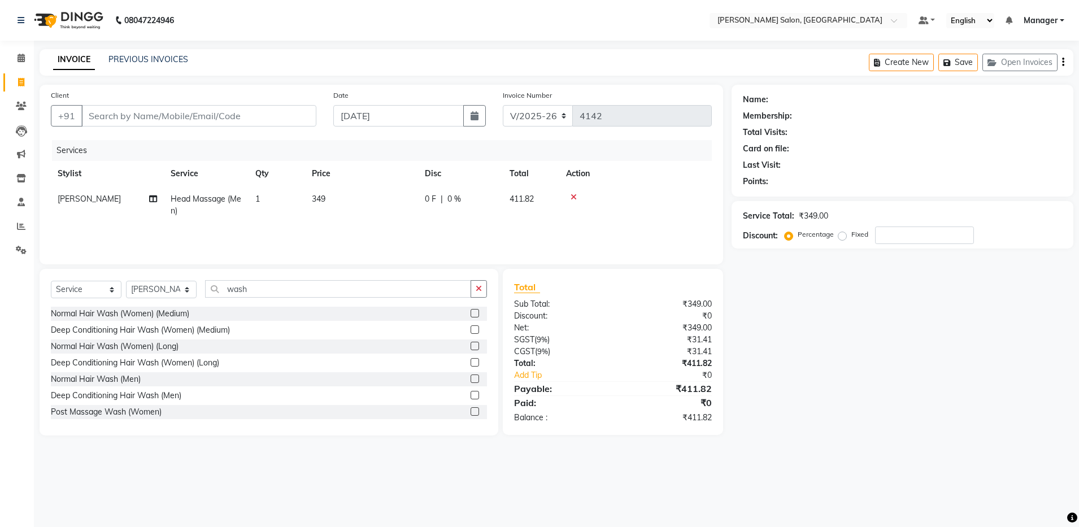
click at [471, 376] on label at bounding box center [475, 379] width 8 height 8
click at [471, 376] on input "checkbox" at bounding box center [474, 379] width 7 height 7
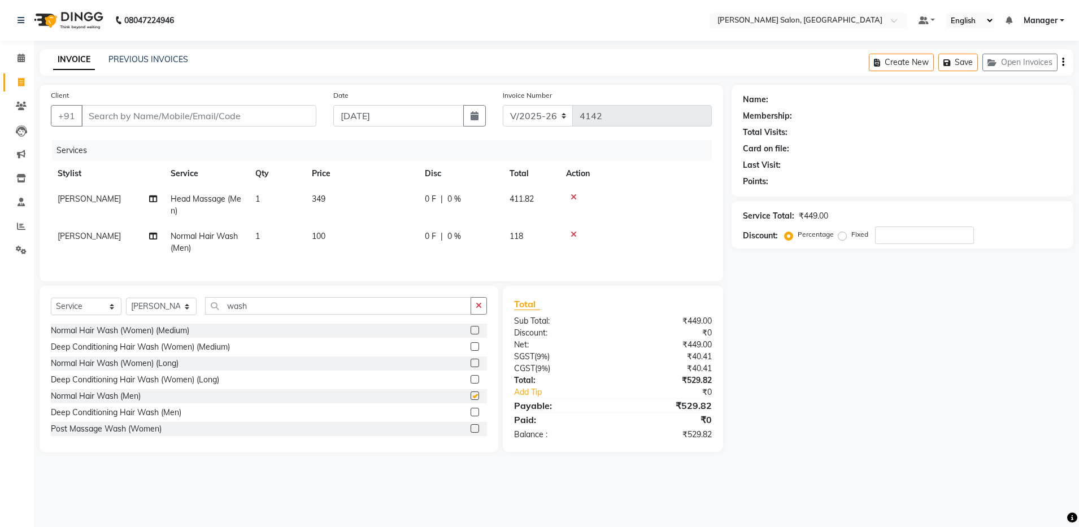
checkbox input "false"
click at [416, 311] on input "wash" at bounding box center [338, 306] width 266 height 18
type input "w"
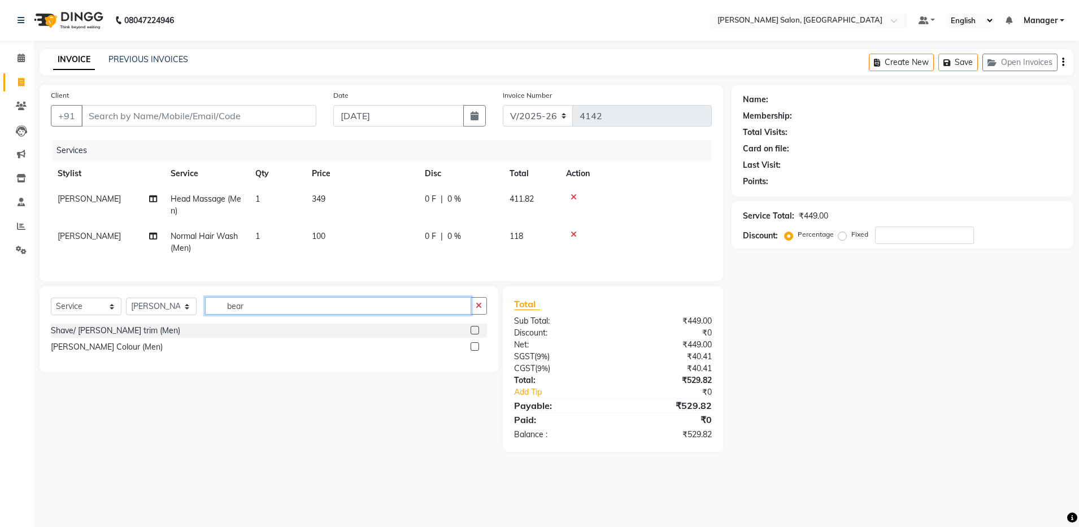
type input "bear"
click at [474, 335] on label at bounding box center [475, 330] width 8 height 8
click at [474, 335] on input "checkbox" at bounding box center [474, 330] width 7 height 7
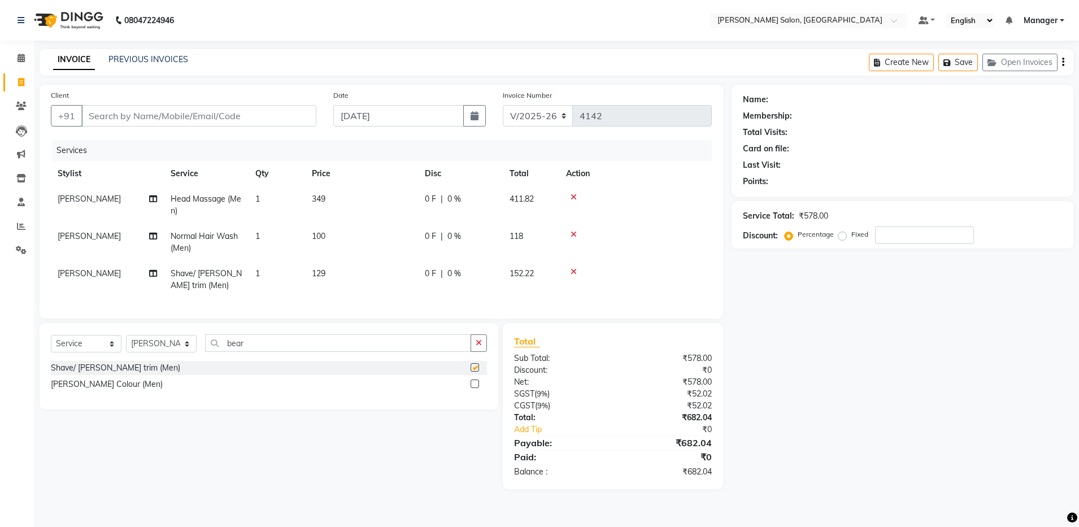
checkbox input "false"
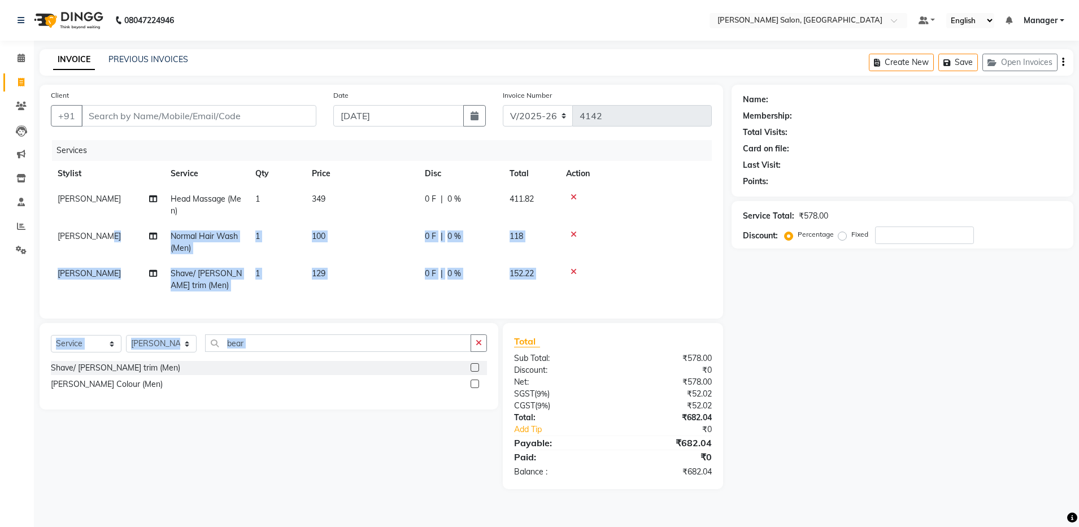
drag, startPoint x: 474, startPoint y: 340, endPoint x: 112, endPoint y: 251, distance: 372.4
click at [112, 251] on div "Client +91 Date [DATE] Invoice Number V/2025 V/[PHONE_NUMBER] Services Stylist …" at bounding box center [381, 287] width 701 height 405
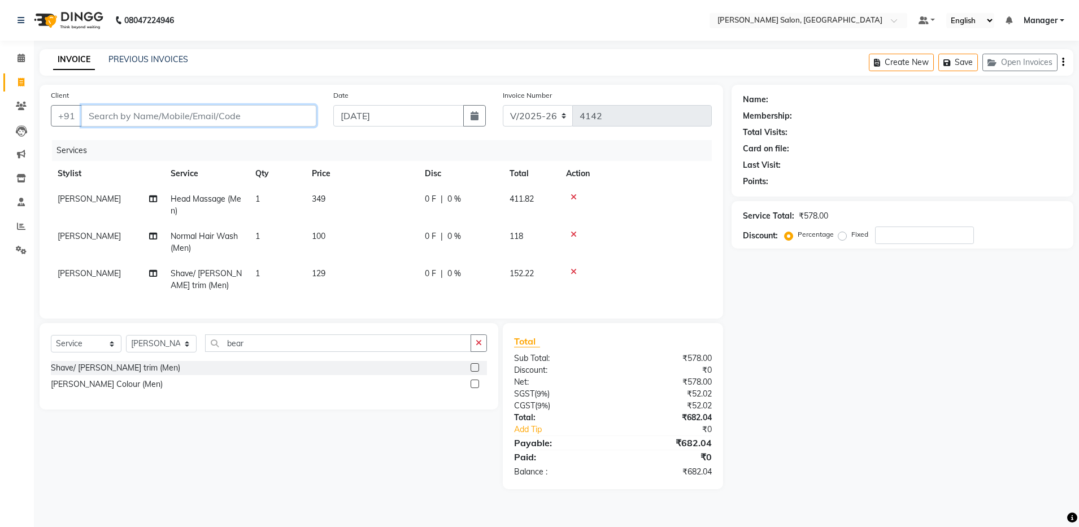
drag, startPoint x: 112, startPoint y: 251, endPoint x: 250, endPoint y: 108, distance: 198.6
click at [250, 108] on input "Client" at bounding box center [198, 115] width 235 height 21
type input "8"
type input "0"
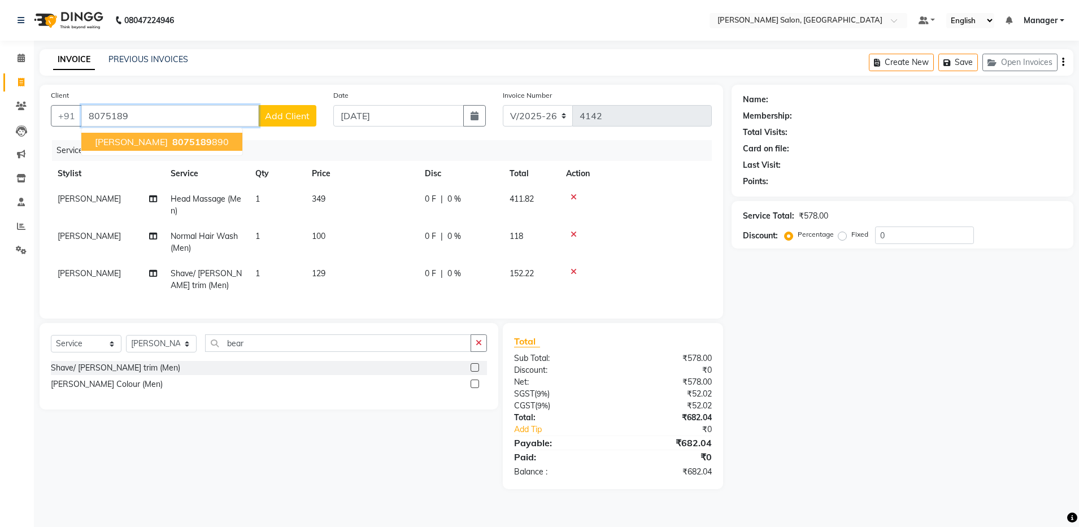
click at [176, 142] on ngb-highlight "8075189 890" at bounding box center [199, 141] width 59 height 11
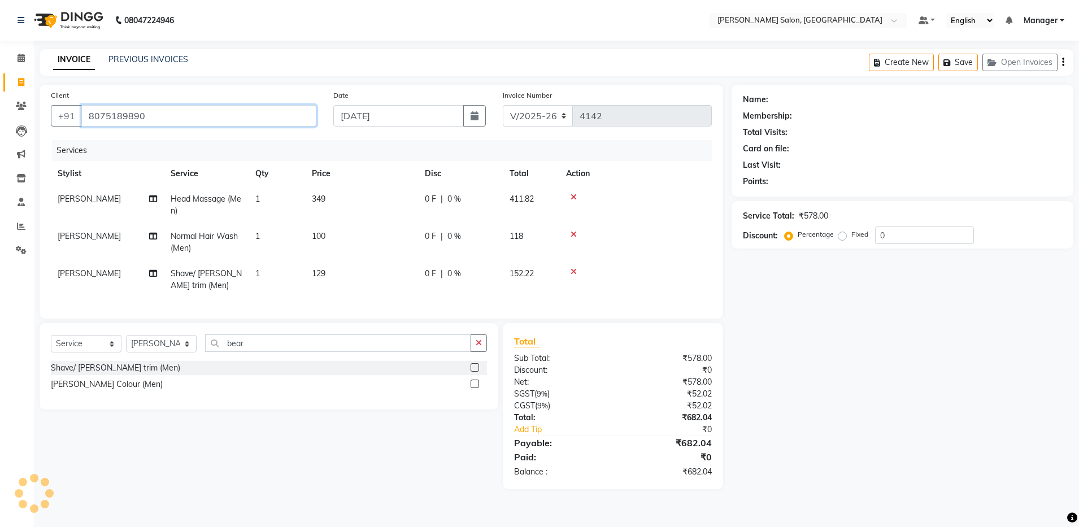
type input "8075189890"
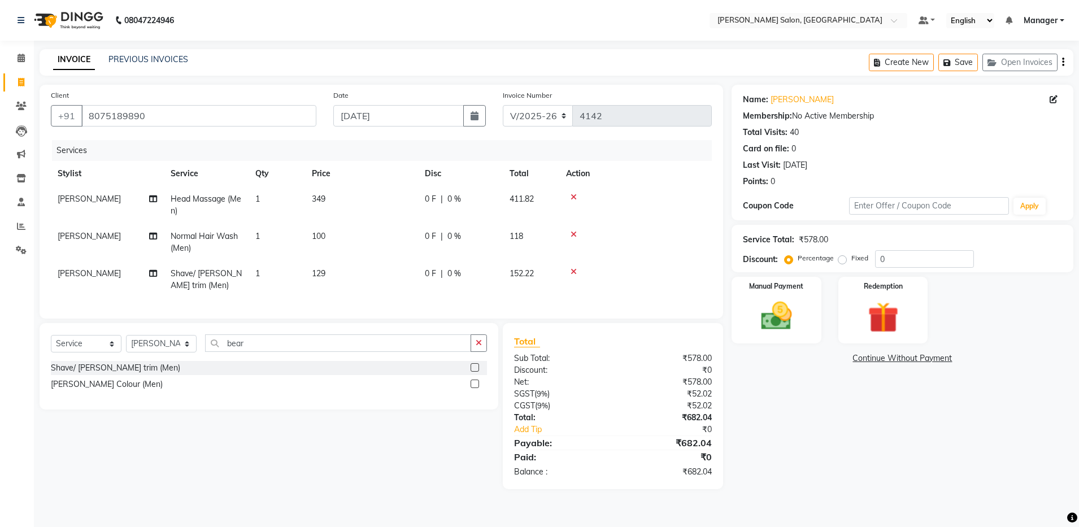
click at [80, 273] on span "[PERSON_NAME]" at bounding box center [89, 273] width 63 height 10
select select "28900"
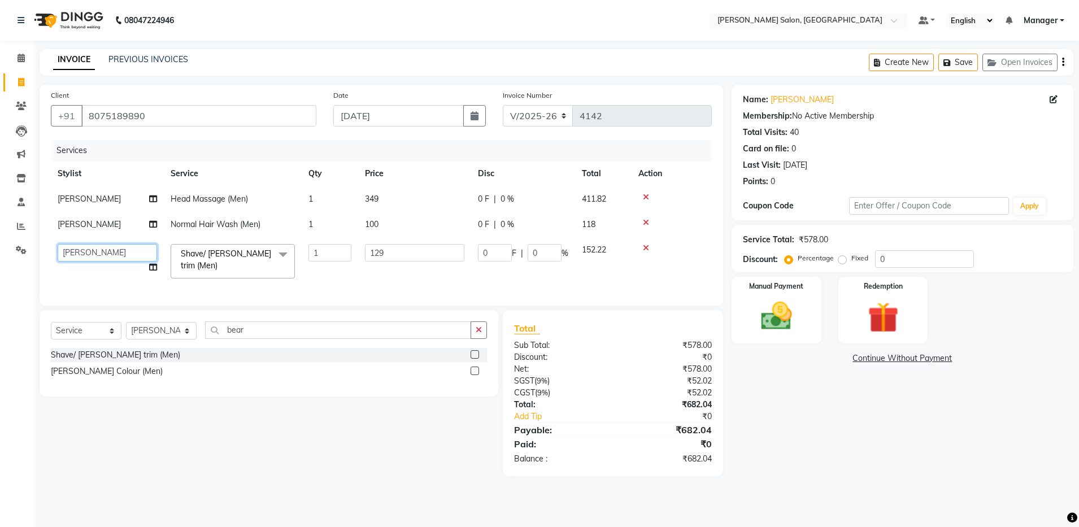
click at [86, 250] on select "Aarthi Abhishek [PERSON_NAME] [PERSON_NAME] Arjun [PERSON_NAME] Deep dolma [PER…" at bounding box center [107, 253] width 99 height 18
select select "28896"
click at [782, 318] on img at bounding box center [776, 316] width 53 height 37
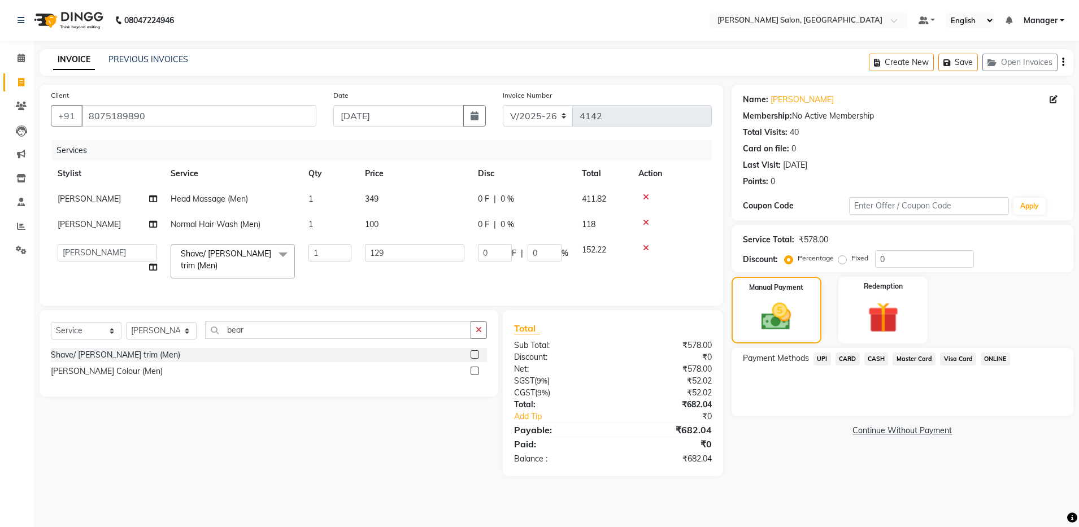
click at [821, 354] on span "UPI" at bounding box center [823, 359] width 18 height 13
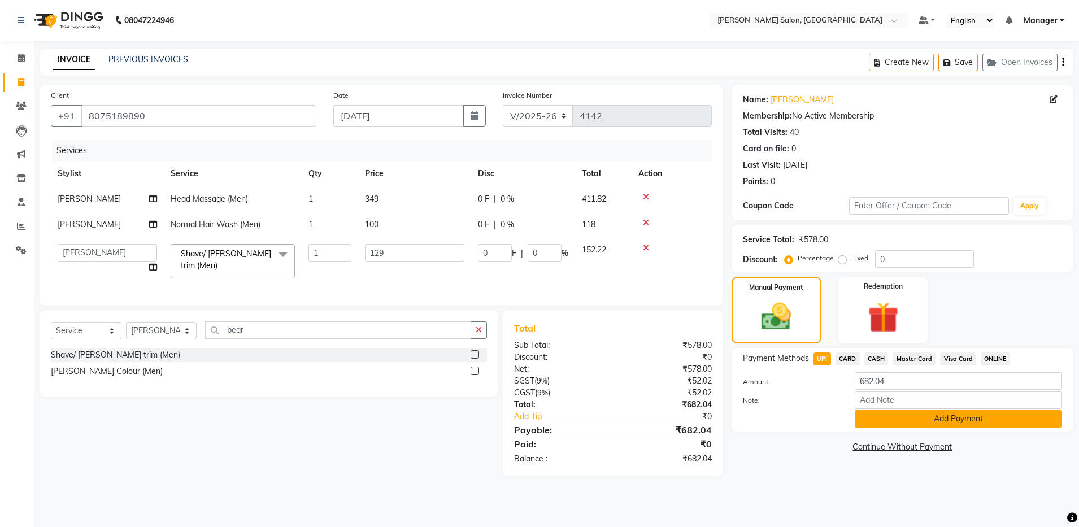
click at [880, 411] on button "Add Payment" at bounding box center [958, 419] width 207 height 18
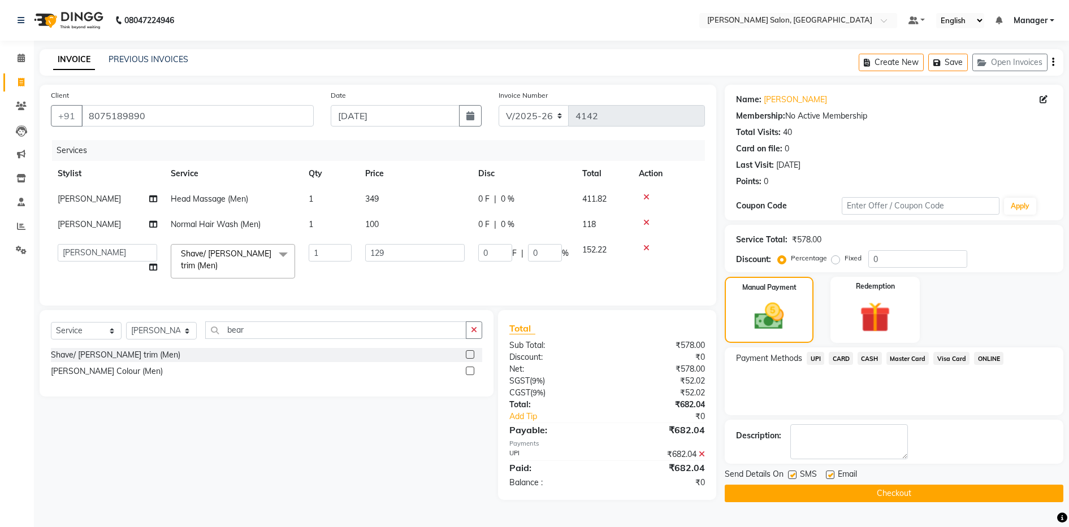
click at [844, 489] on button "Checkout" at bounding box center [893, 494] width 338 height 18
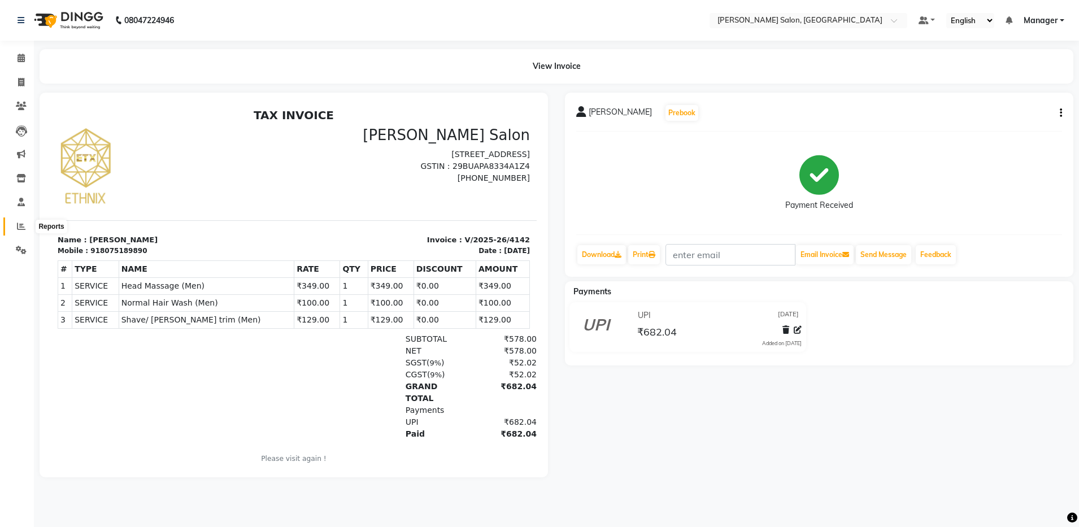
click at [23, 231] on span at bounding box center [21, 226] width 20 height 13
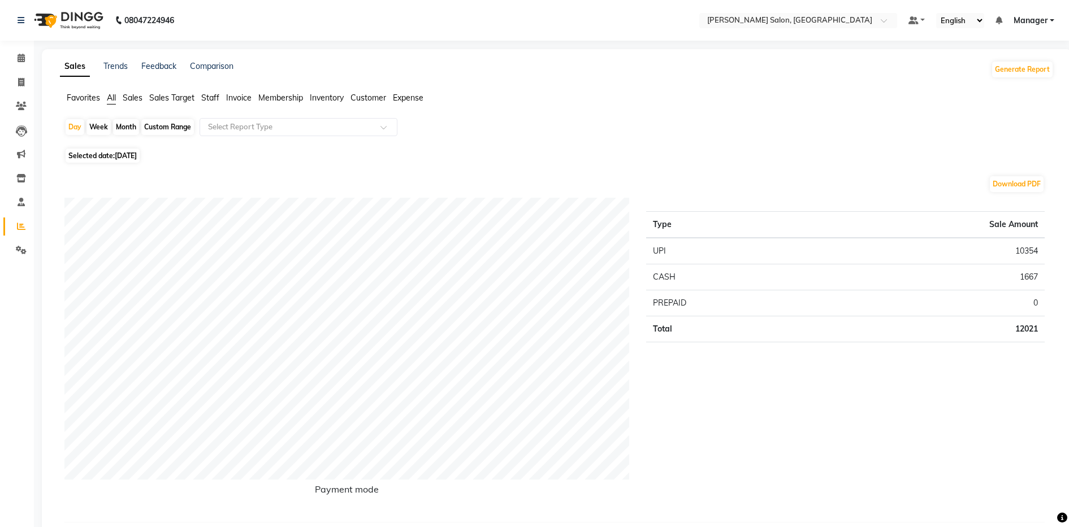
click at [214, 96] on span "Staff" at bounding box center [210, 98] width 18 height 10
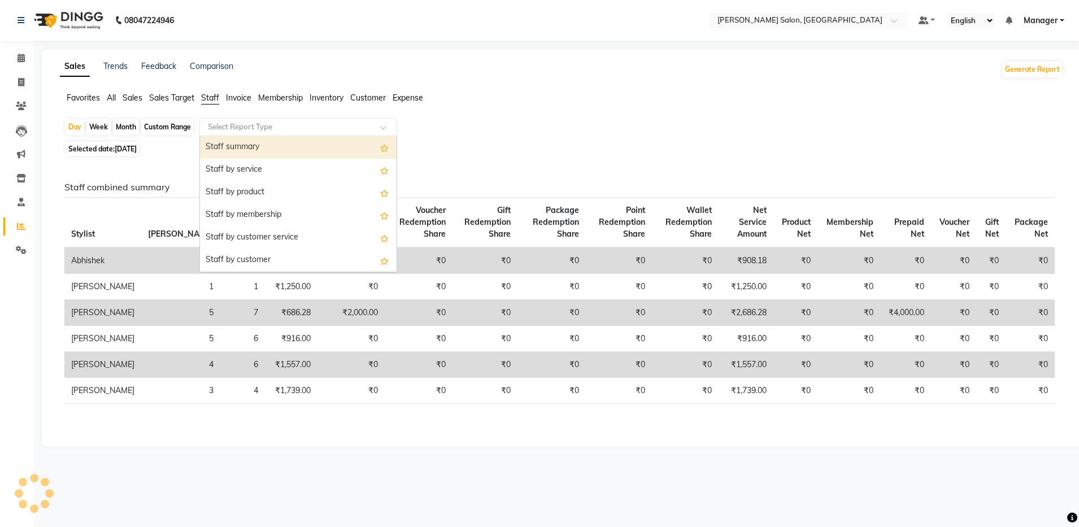
click at [231, 130] on input "text" at bounding box center [287, 126] width 163 height 11
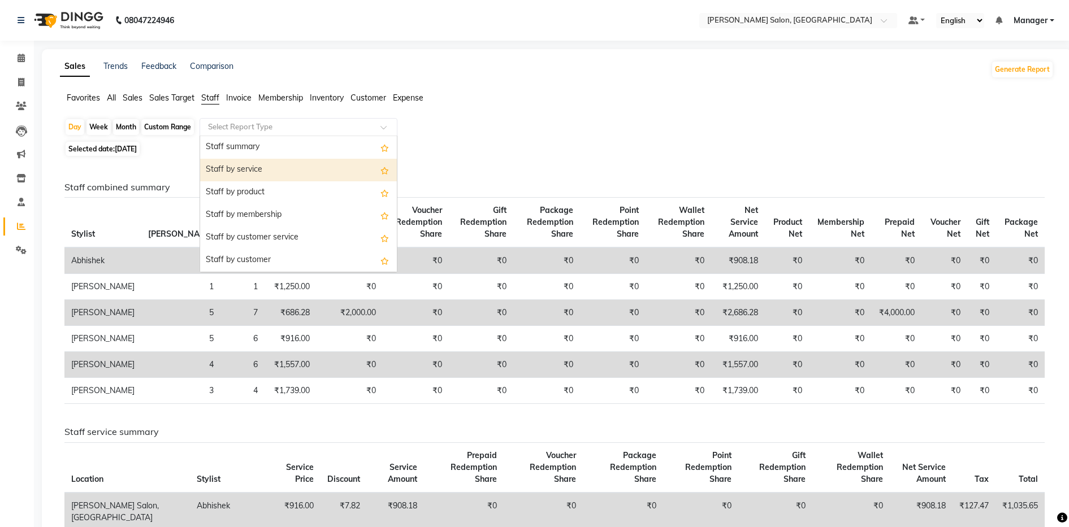
click at [240, 164] on div "Staff by service" at bounding box center [298, 170] width 197 height 23
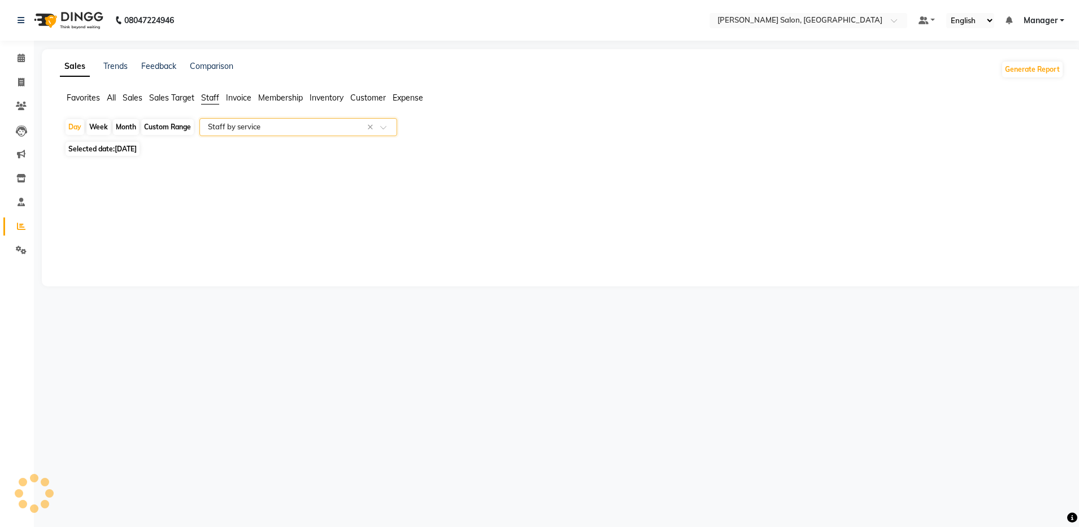
select select "full_report"
select select "csv"
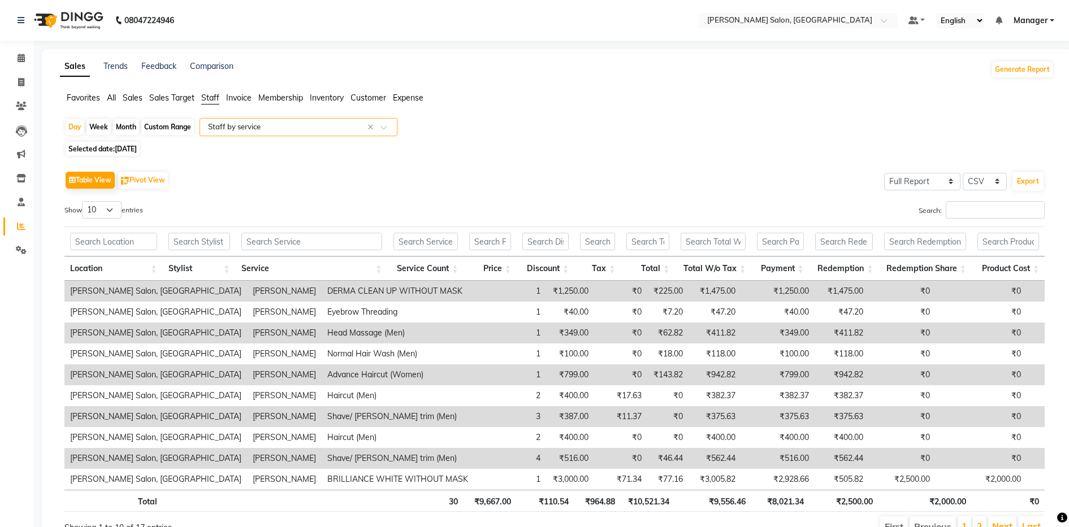
click at [275, 124] on input "text" at bounding box center [287, 126] width 163 height 11
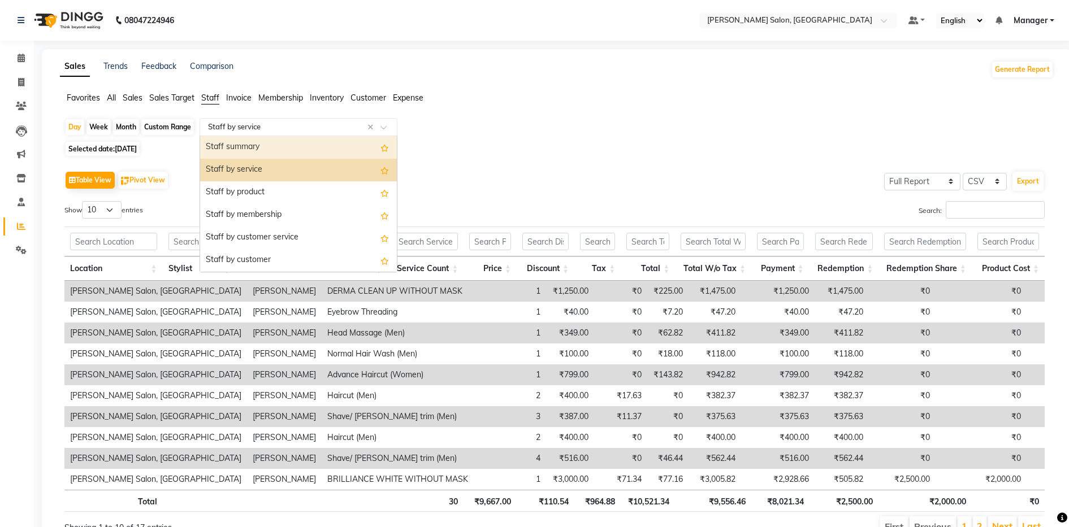
click at [267, 147] on div "Staff summary" at bounding box center [298, 147] width 197 height 23
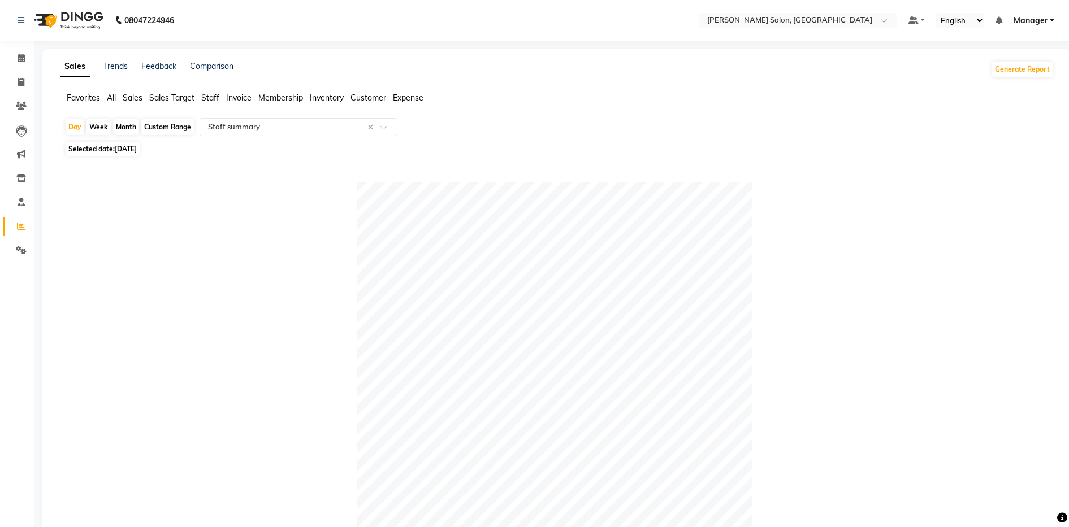
drag, startPoint x: 267, startPoint y: 147, endPoint x: 327, endPoint y: -53, distance: 208.1
click at [327, 0] on html "08047224946 Select Location × [PERSON_NAME] Salon, Bellandur Default Panel My P…" at bounding box center [534, 263] width 1069 height 527
click at [611, 128] on div "Day Week Month Custom Range Select Report Type × Staff summary ×" at bounding box center [556, 128] width 984 height 20
click at [166, 125] on div "Custom Range" at bounding box center [167, 127] width 53 height 16
select select "9"
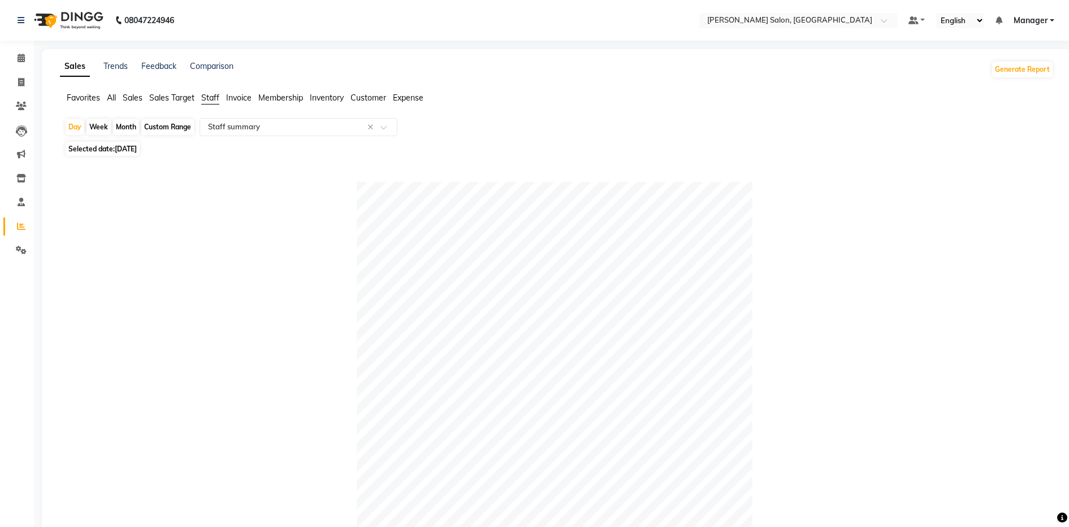
select select "2025"
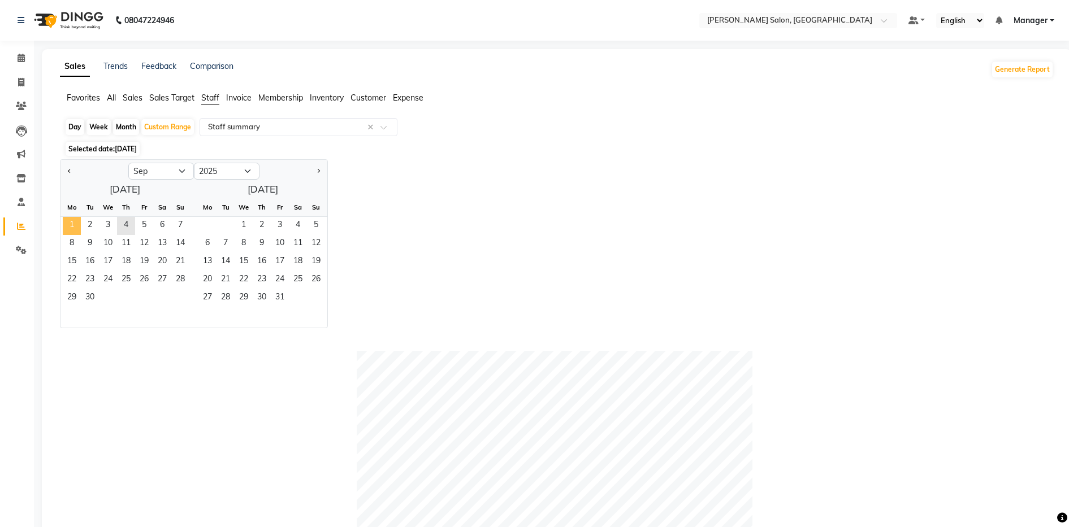
click at [73, 221] on span "1" at bounding box center [72, 226] width 18 height 18
click at [129, 223] on span "4" at bounding box center [126, 226] width 18 height 18
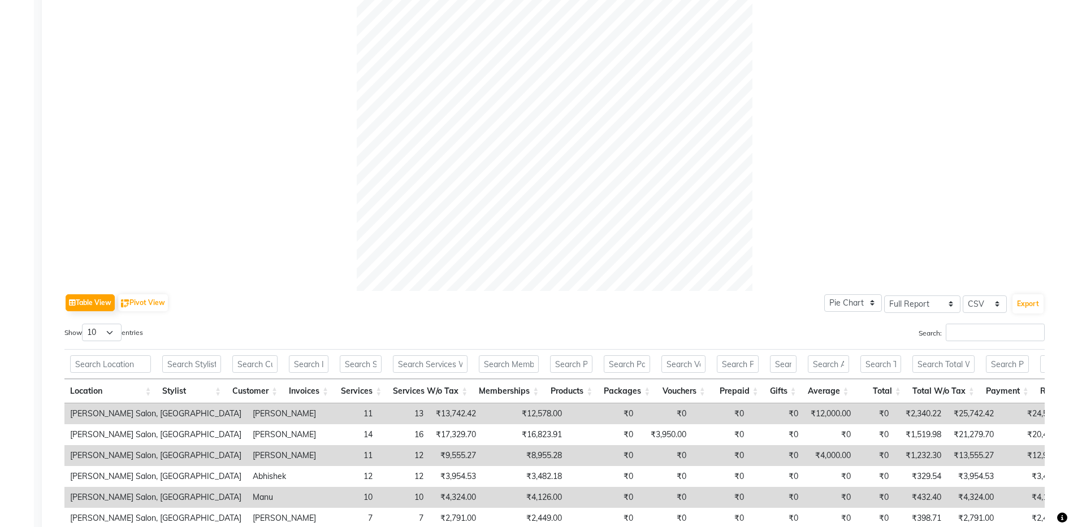
scroll to position [416, 0]
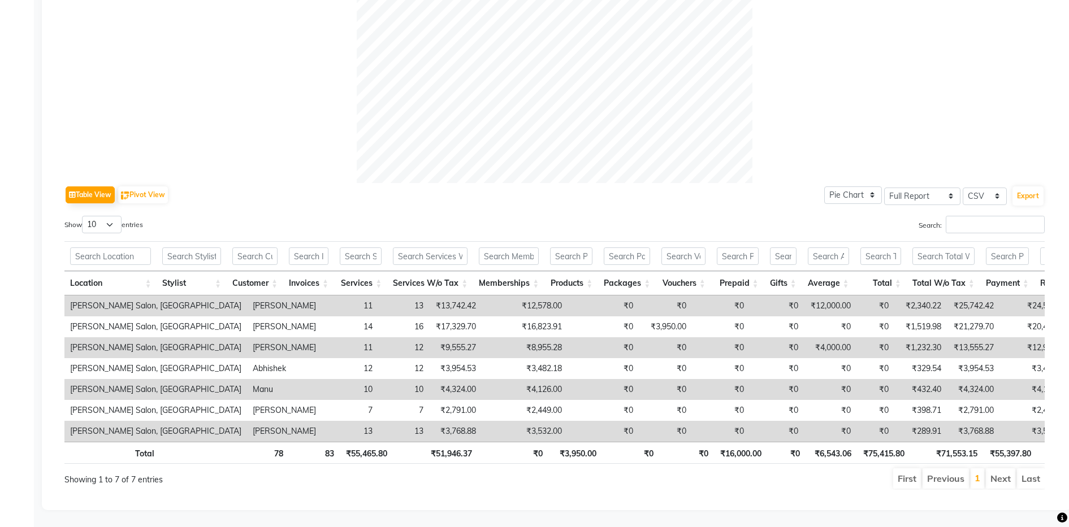
click at [151, 296] on td "[PERSON_NAME] Salon, [GEOGRAPHIC_DATA]" at bounding box center [155, 306] width 183 height 21
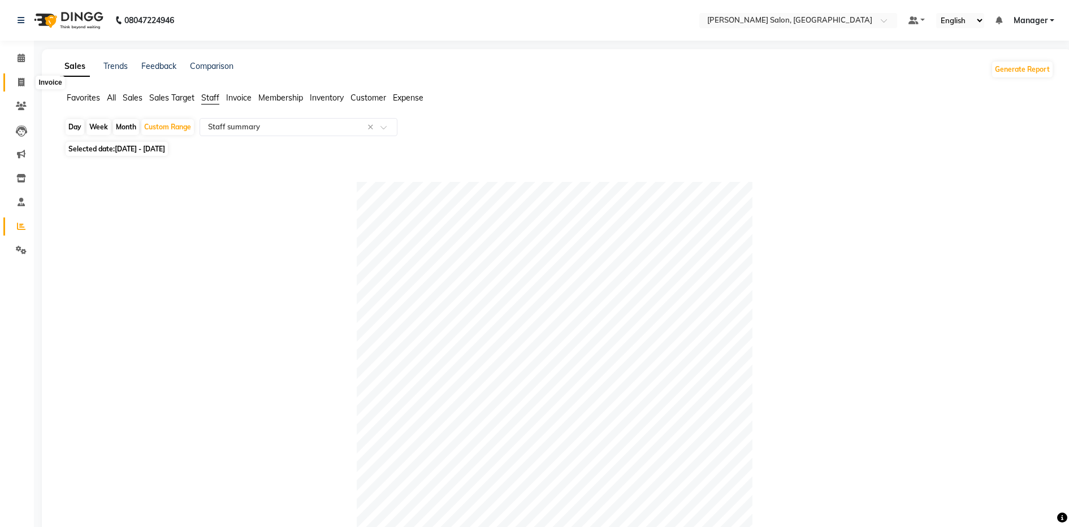
click at [12, 81] on span at bounding box center [21, 82] width 20 height 13
select select "service"
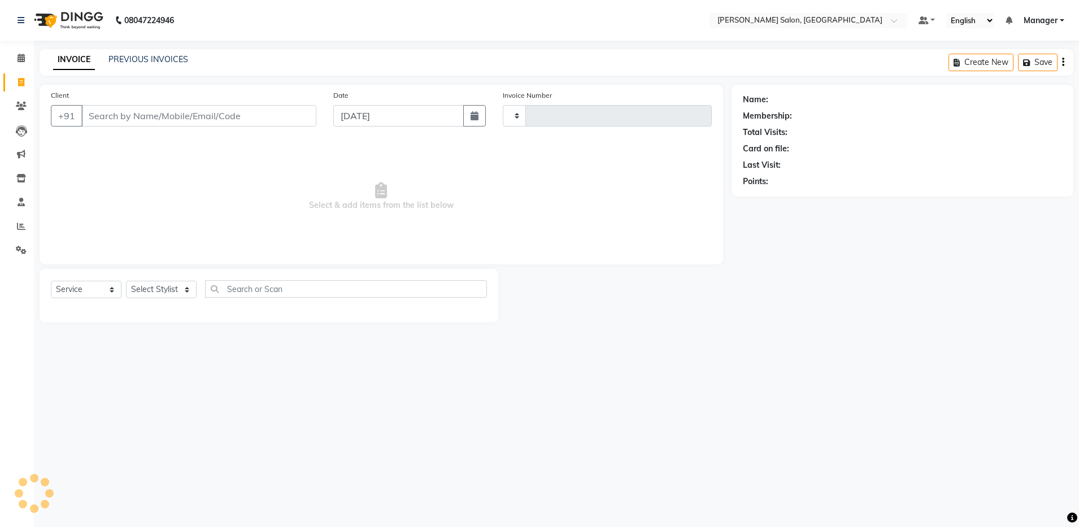
type input "4143"
select select "4781"
click at [162, 289] on select "Select Stylist Aarthi Abhishek [PERSON_NAME] [PERSON_NAME] Arjun [PERSON_NAME] …" at bounding box center [161, 290] width 71 height 18
click at [126, 281] on select "Select Stylist Aarthi Abhishek [PERSON_NAME] [PERSON_NAME] Arjun [PERSON_NAME] …" at bounding box center [161, 290] width 71 height 18
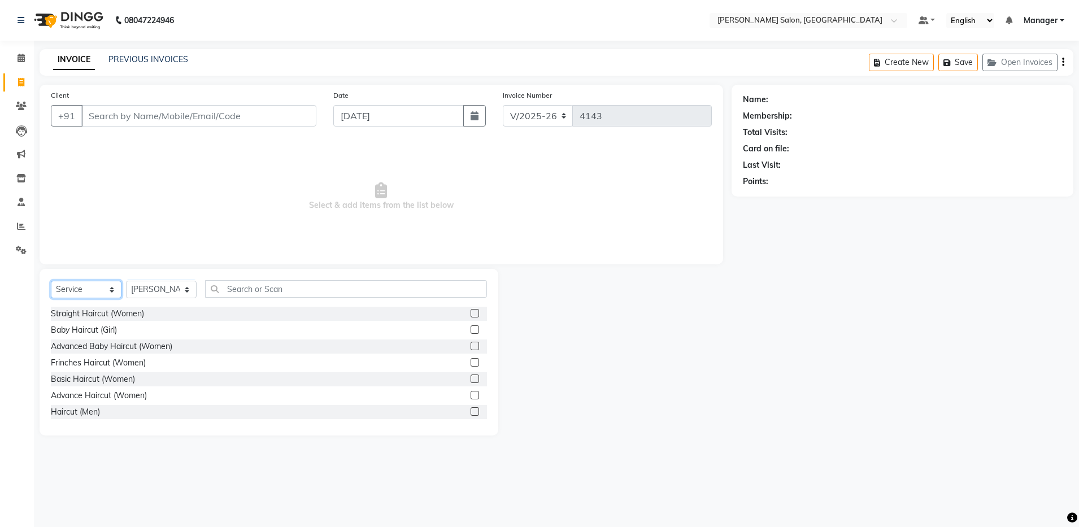
click at [93, 291] on select "Select Service Product Membership Package Voucher Prepaid Gift Card" at bounding box center [86, 290] width 71 height 18
click at [51, 281] on select "Select Service Product Membership Package Voucher Prepaid Gift Card" at bounding box center [86, 290] width 71 height 18
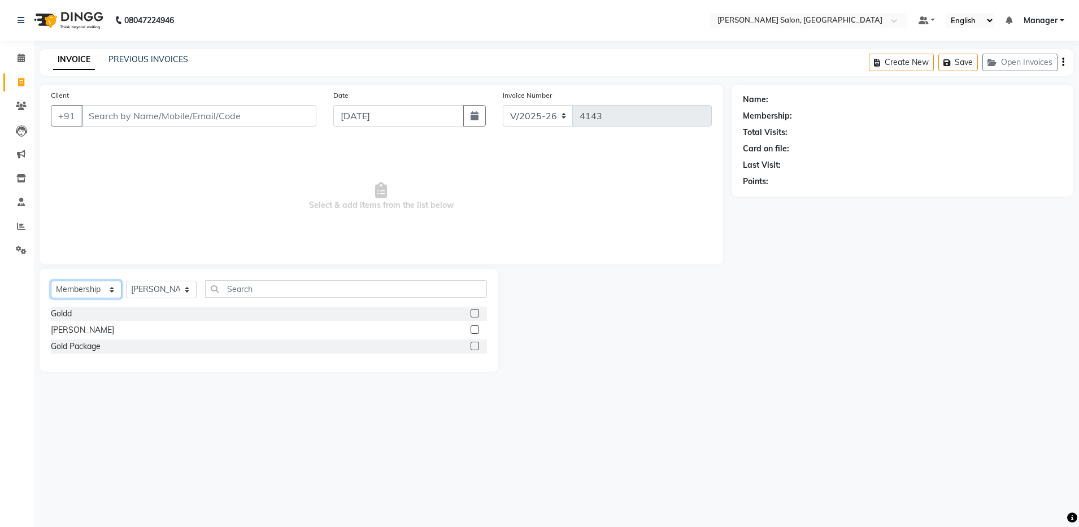
click at [102, 294] on select "Select Service Product Membership Package Voucher Prepaid Gift Card" at bounding box center [86, 290] width 71 height 18
click at [51, 281] on select "Select Service Product Membership Package Voucher Prepaid Gift Card" at bounding box center [86, 290] width 71 height 18
click at [475, 312] on label at bounding box center [475, 313] width 8 height 8
click at [475, 312] on input "checkbox" at bounding box center [474, 313] width 7 height 7
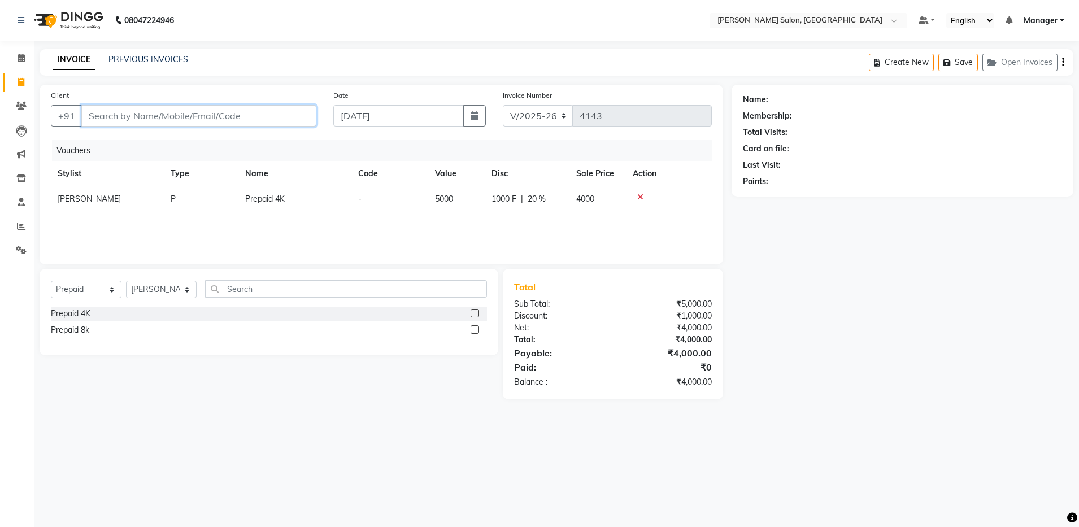
click at [106, 114] on input "Client" at bounding box center [198, 115] width 235 height 21
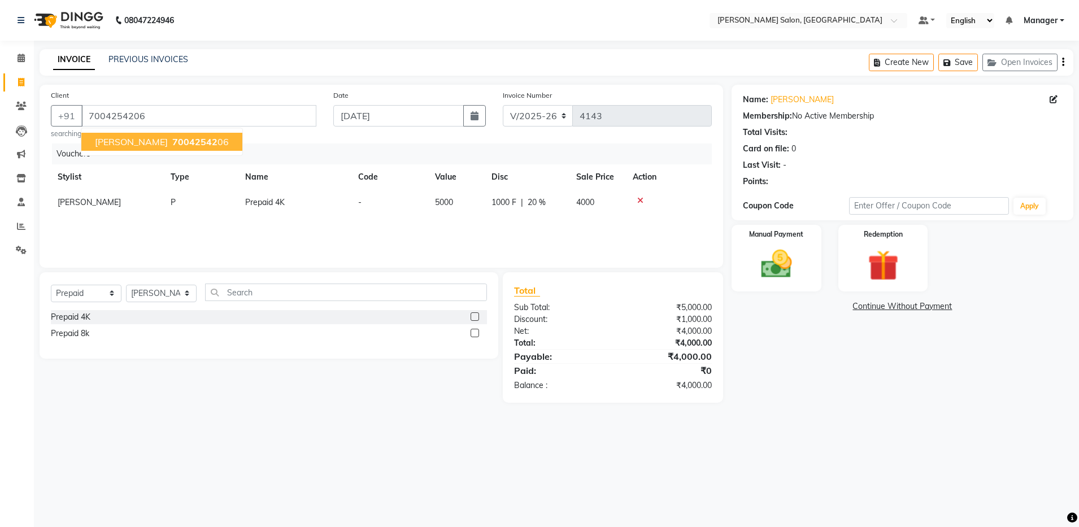
click at [115, 141] on span "[PERSON_NAME]" at bounding box center [131, 141] width 73 height 11
click at [875, 253] on img at bounding box center [883, 266] width 53 height 40
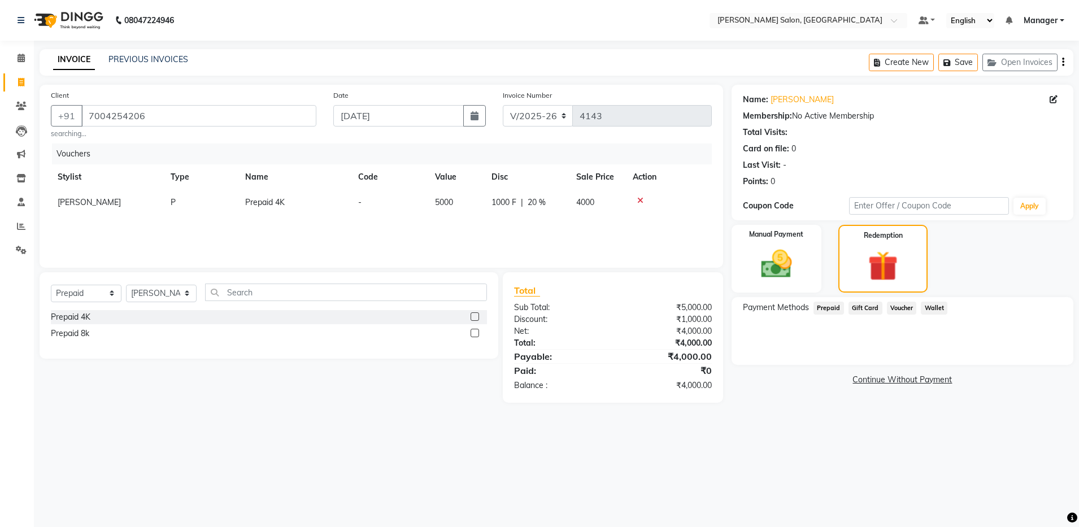
click at [831, 311] on span "Prepaid" at bounding box center [829, 308] width 31 height 13
click at [789, 270] on img at bounding box center [776, 264] width 53 height 37
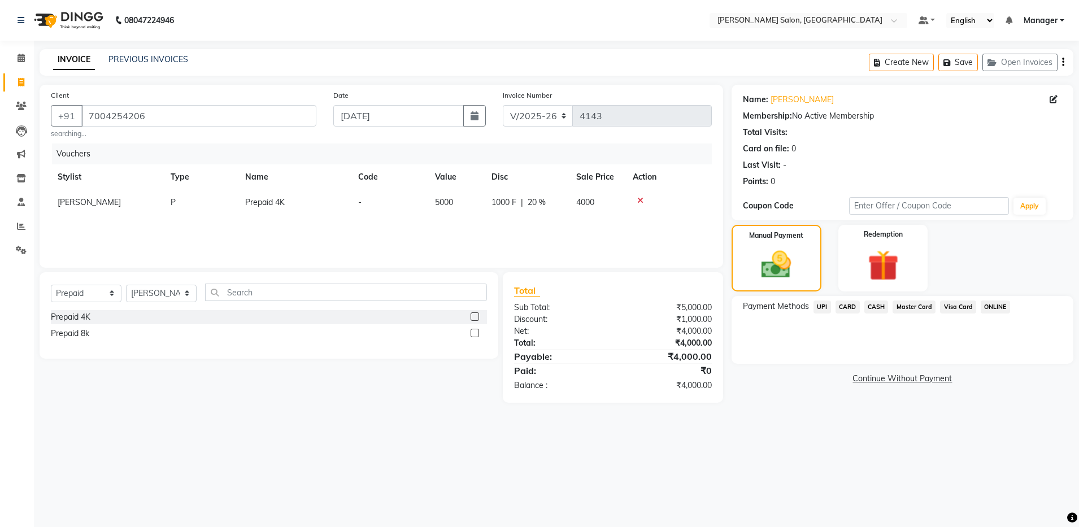
drag, startPoint x: 819, startPoint y: 305, endPoint x: 797, endPoint y: 337, distance: 39.5
click at [797, 337] on div "Payment Methods UPI CARD CASH Master Card Visa Card ONLINE" at bounding box center [903, 330] width 342 height 68
click at [818, 309] on span "UPI" at bounding box center [823, 307] width 18 height 13
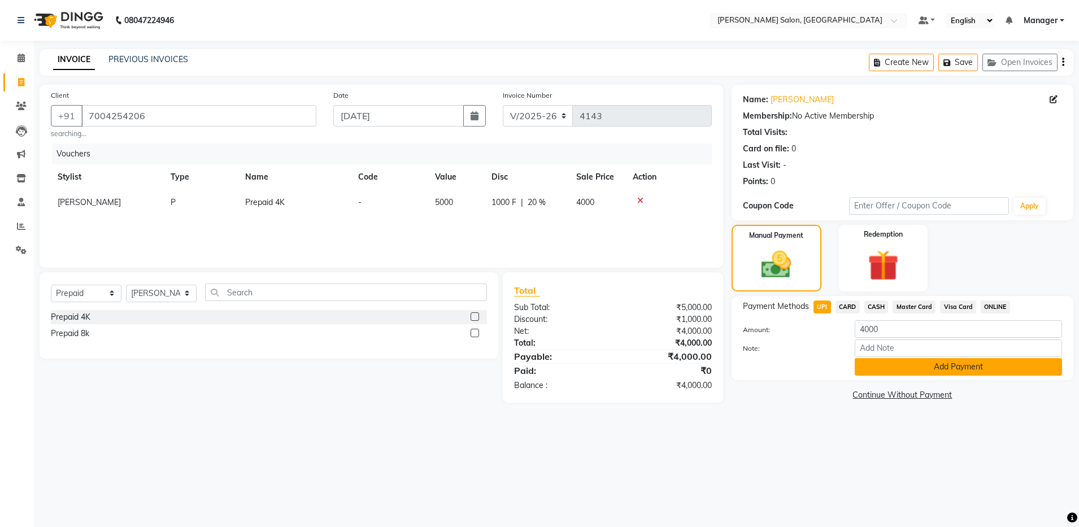
click at [909, 365] on button "Add Payment" at bounding box center [958, 367] width 207 height 18
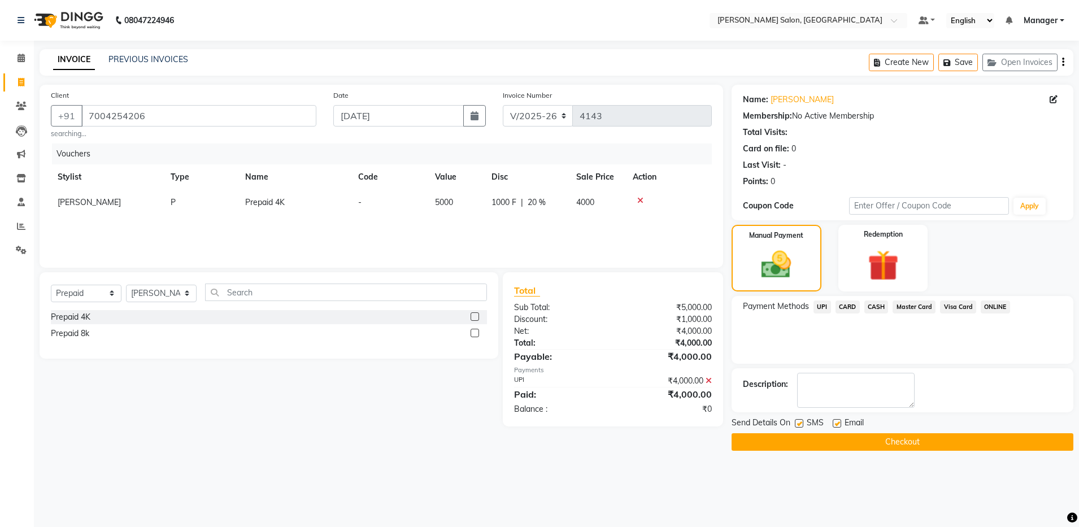
click at [837, 423] on label at bounding box center [837, 423] width 8 height 8
click at [837, 423] on input "checkbox" at bounding box center [836, 423] width 7 height 7
click at [842, 445] on button "Checkout" at bounding box center [903, 442] width 342 height 18
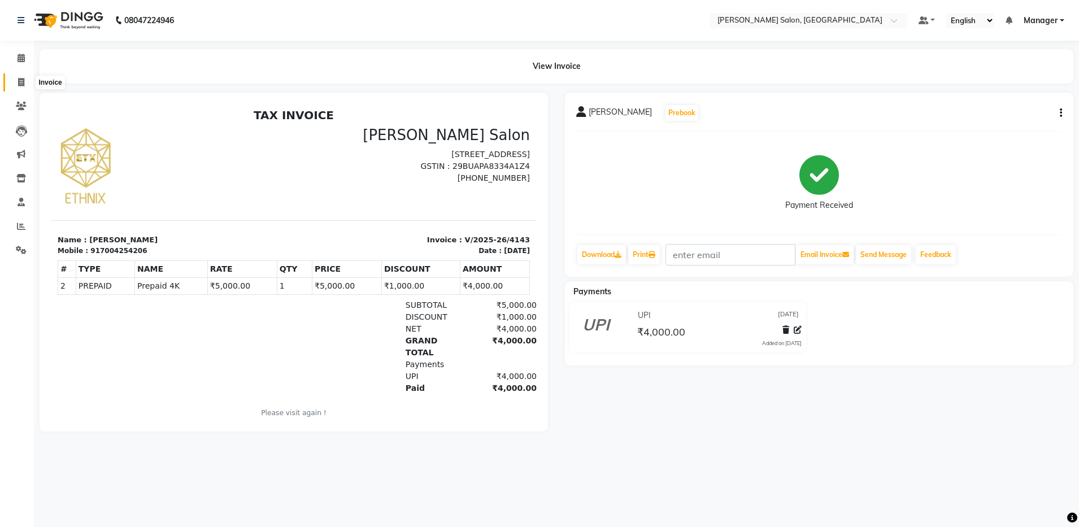
click at [18, 78] on icon at bounding box center [21, 82] width 6 height 8
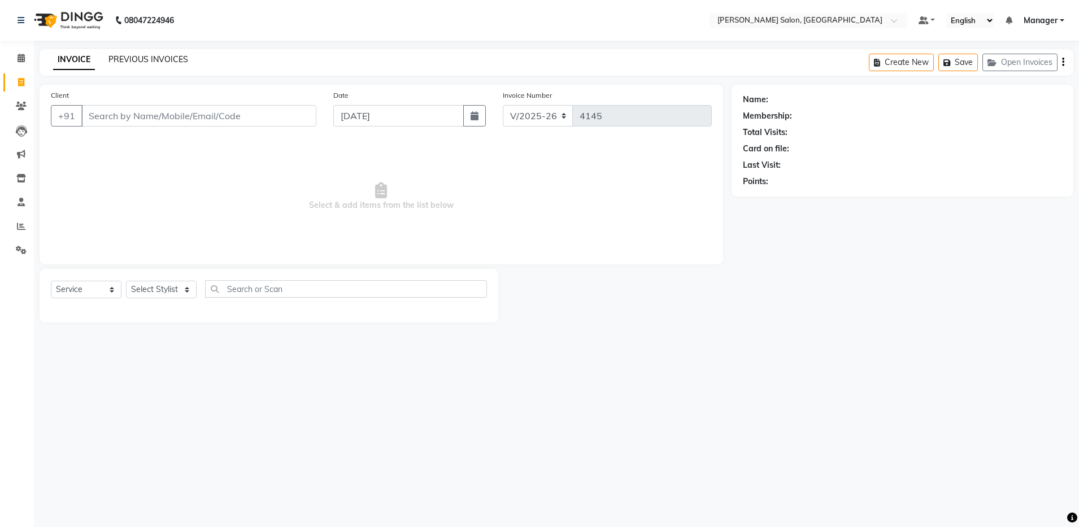
click at [128, 58] on link "PREVIOUS INVOICES" at bounding box center [148, 59] width 80 height 10
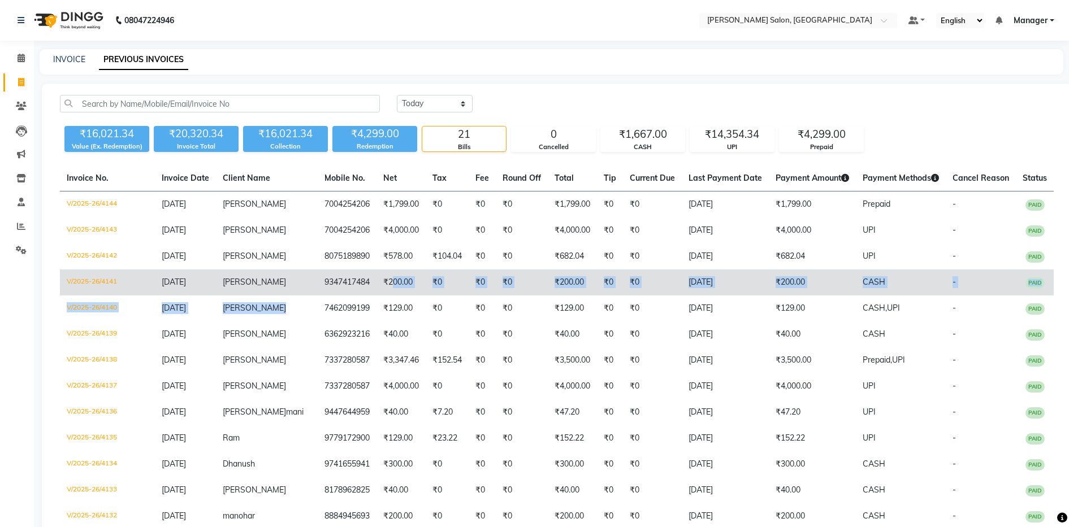
drag, startPoint x: 297, startPoint y: 317, endPoint x: 367, endPoint y: 288, distance: 75.2
click at [367, 288] on tbody "V/2025-26/4144 [DATE] [PERSON_NAME] 7004254206 ₹1,799.00 ₹0 ₹0 ₹0 ₹1,799.00 ₹0 …" at bounding box center [556, 465] width 993 height 546
click at [244, 285] on span "[PERSON_NAME]" at bounding box center [254, 282] width 63 height 10
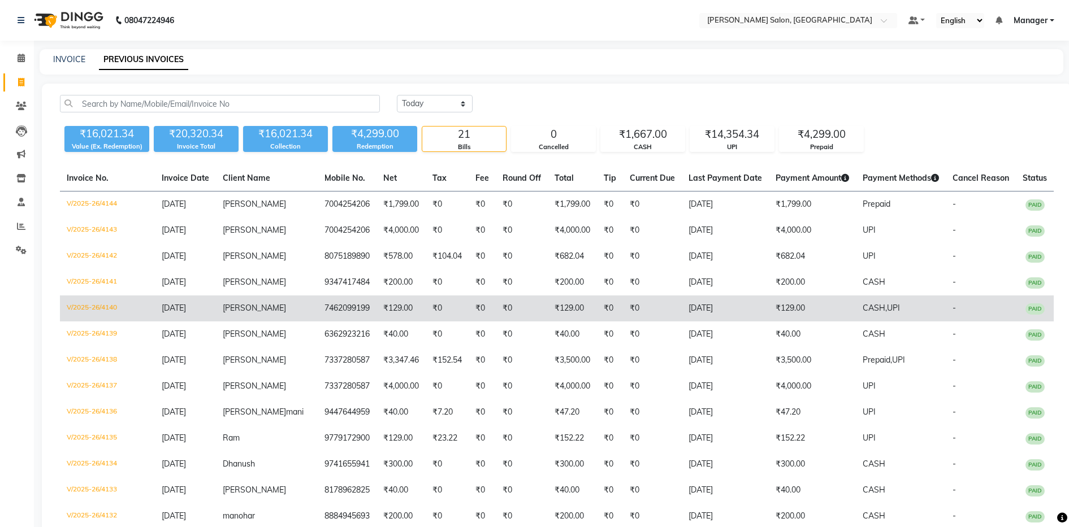
click at [318, 322] on td "7462099199" at bounding box center [347, 309] width 59 height 26
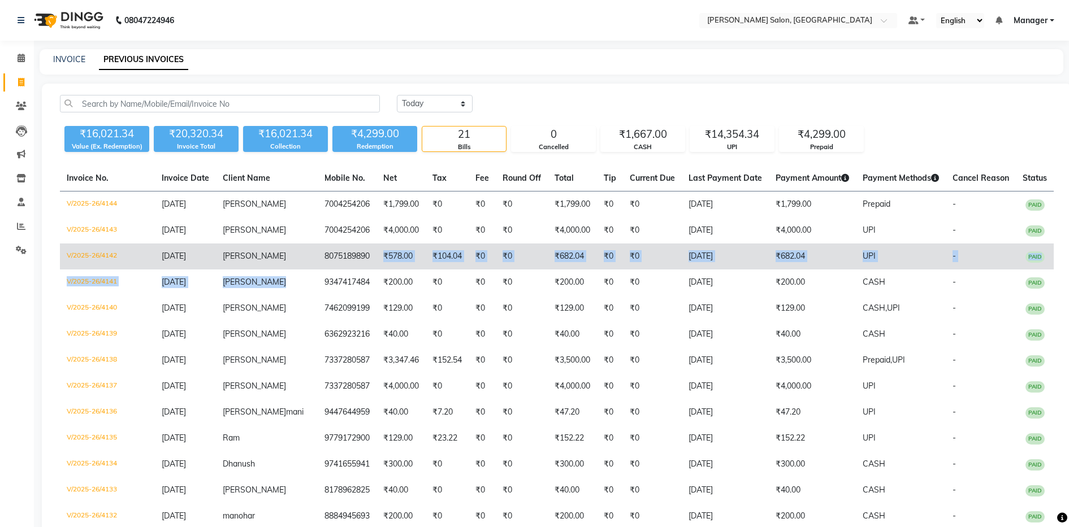
drag, startPoint x: 291, startPoint y: 283, endPoint x: 362, endPoint y: 258, distance: 74.9
click at [362, 258] on tbody "V/2025-26/4144 [DATE] [PERSON_NAME] 7004254206 ₹1,799.00 ₹0 ₹0 ₹0 ₹1,799.00 ₹0 …" at bounding box center [556, 465] width 993 height 546
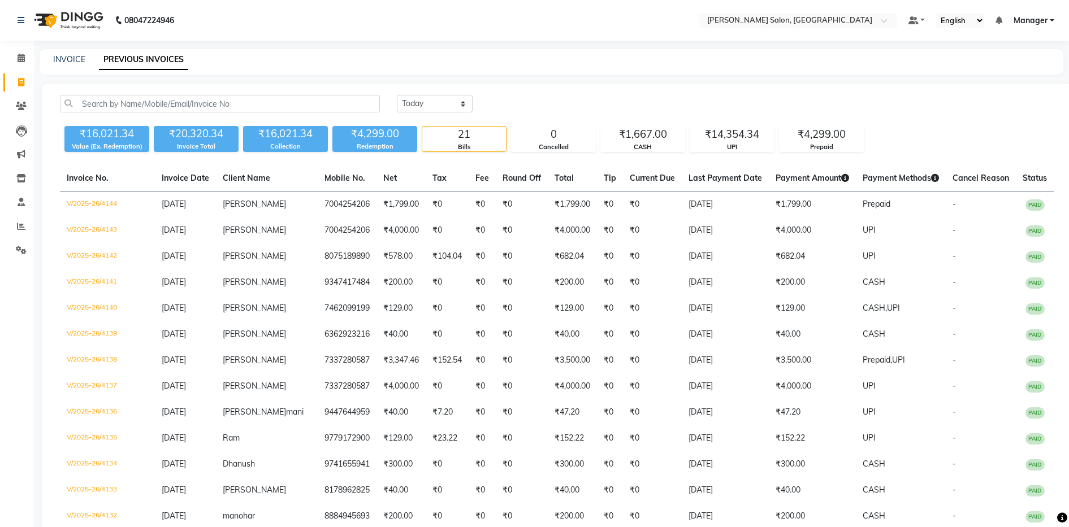
click at [519, 58] on div "INVOICE PREVIOUS INVOICES" at bounding box center [545, 60] width 1010 height 12
click at [64, 59] on link "INVOICE" at bounding box center [69, 59] width 32 height 10
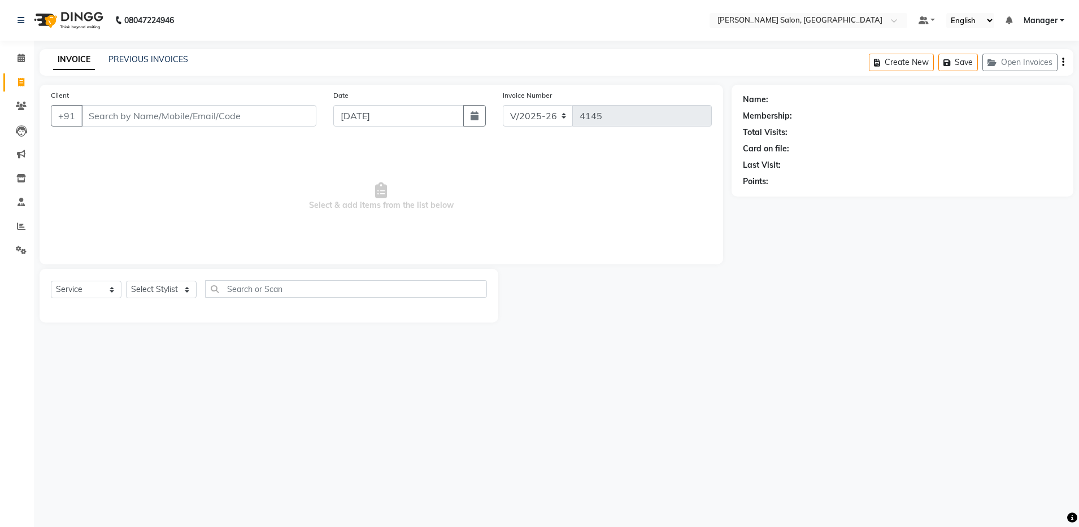
click at [144, 117] on input "Client" at bounding box center [198, 115] width 235 height 21
click at [136, 294] on select "Select Stylist Aarthi Abhishek [PERSON_NAME] [PERSON_NAME] Arjun [PERSON_NAME] …" at bounding box center [161, 290] width 71 height 18
click at [126, 281] on select "Select Stylist Aarthi Abhishek [PERSON_NAME] [PERSON_NAME] Arjun [PERSON_NAME] …" at bounding box center [161, 290] width 71 height 18
click at [70, 318] on div "Eyebrow Threading" at bounding box center [86, 314] width 70 height 12
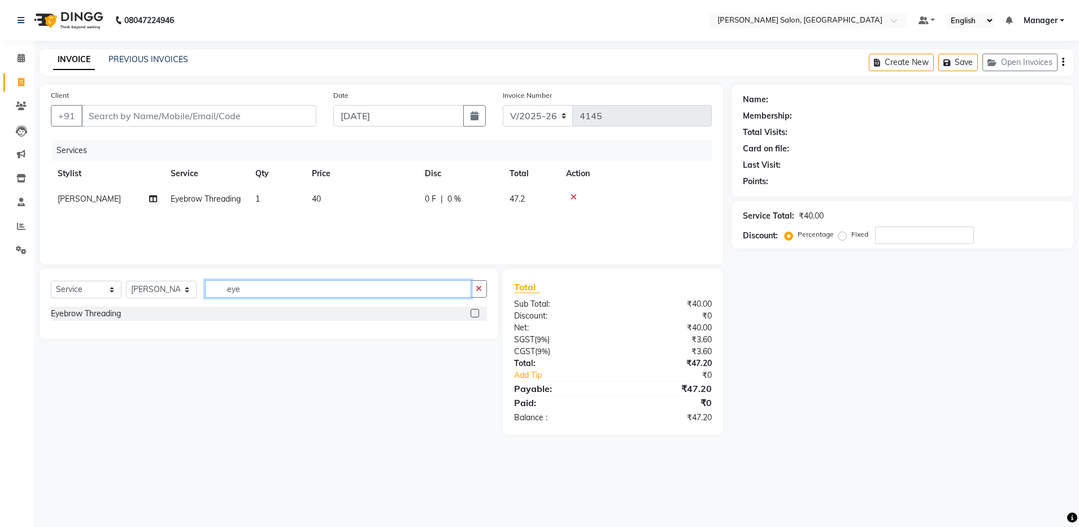
click at [281, 290] on input "eye" at bounding box center [338, 289] width 266 height 18
click at [99, 310] on div "Forehead Threading" at bounding box center [87, 314] width 73 height 12
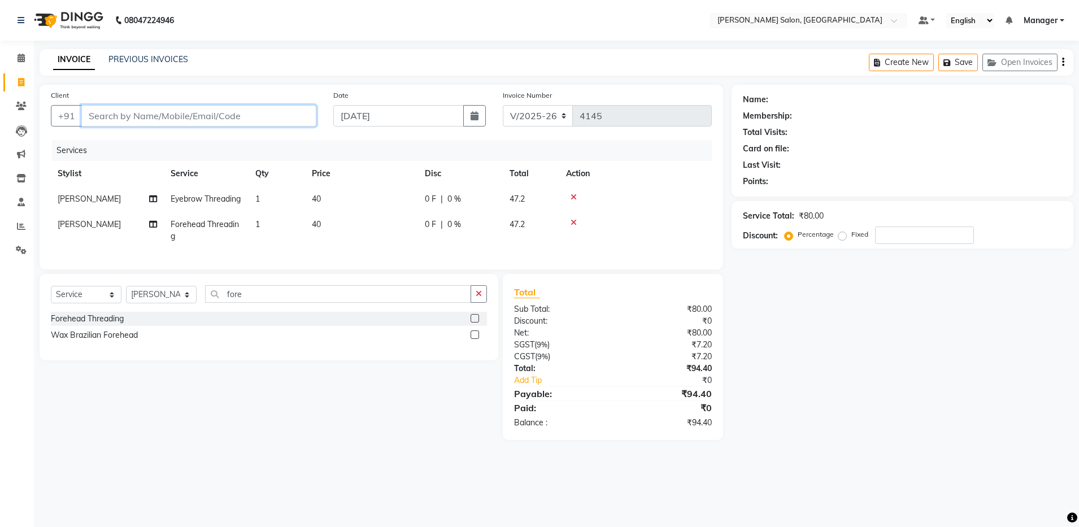
click at [187, 111] on input "Client" at bounding box center [198, 115] width 235 height 21
click at [145, 117] on input "Client" at bounding box center [198, 115] width 235 height 21
click at [155, 116] on input "7787962" at bounding box center [169, 115] width 177 height 21
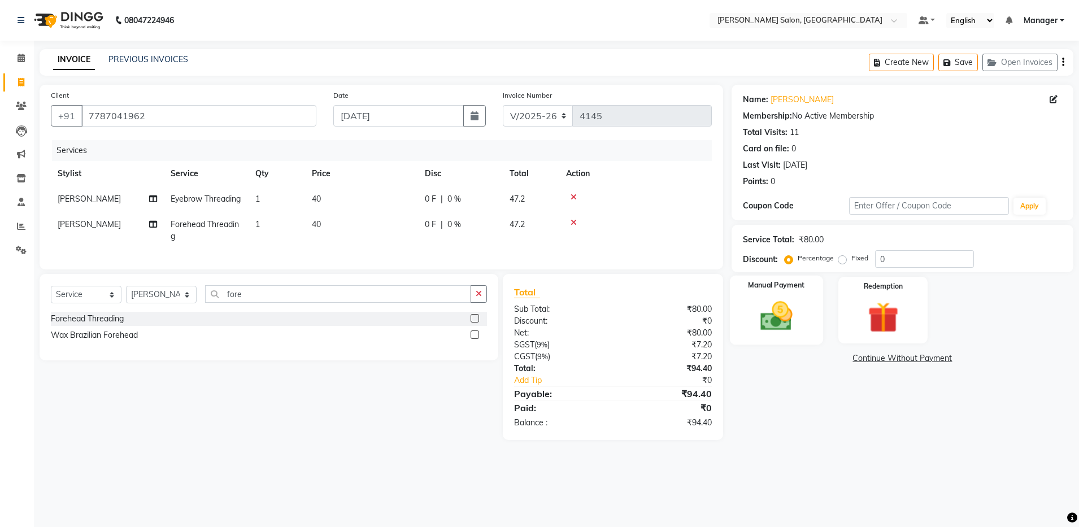
click at [757, 336] on div "Manual Payment" at bounding box center [776, 311] width 93 height 70
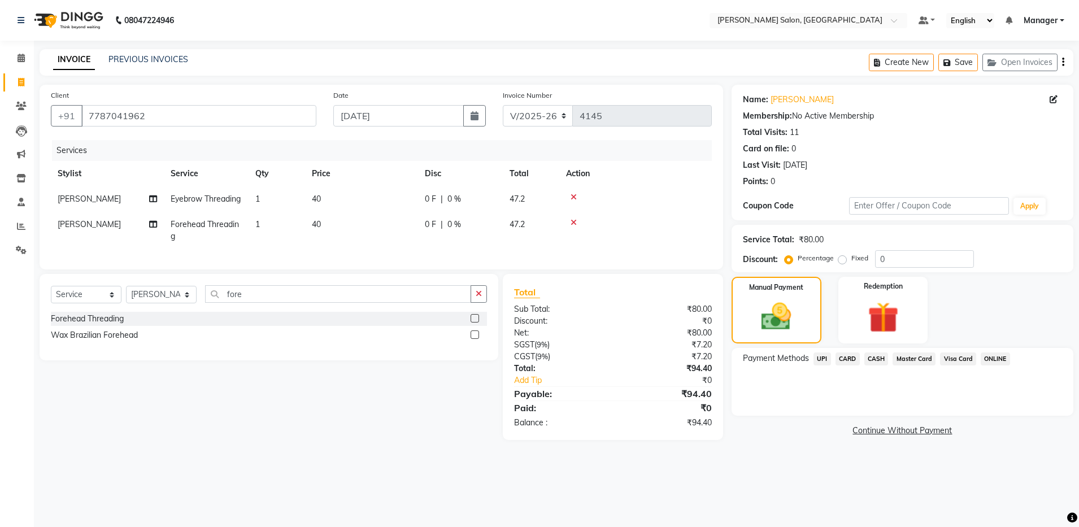
click at [1065, 61] on div "Create New Save Open Invoices" at bounding box center [971, 62] width 205 height 27
click at [1062, 62] on icon "button" at bounding box center [1063, 62] width 2 height 1
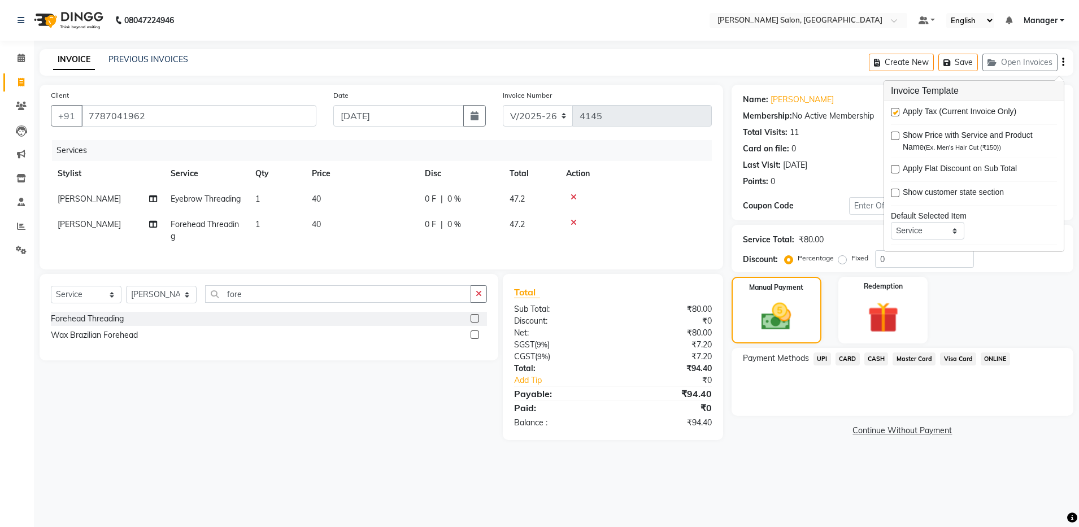
click at [898, 110] on label at bounding box center [895, 112] width 8 height 8
click at [898, 110] on input "checkbox" at bounding box center [894, 112] width 7 height 7
click at [822, 361] on span "UPI" at bounding box center [823, 359] width 18 height 13
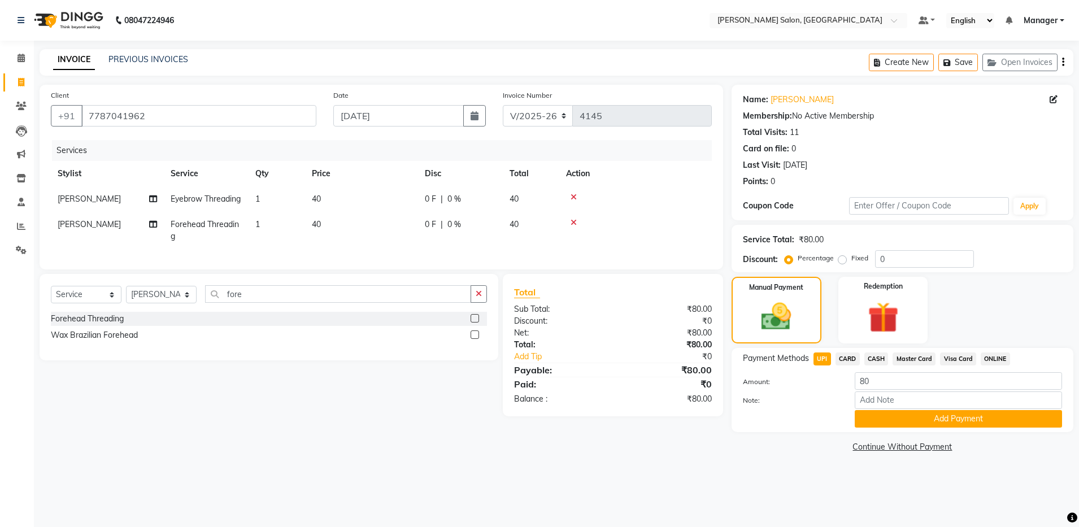
click at [897, 429] on div "Payment Methods UPI CARD CASH Master Card Visa Card ONLINE Amount: 80 Note: Add…" at bounding box center [903, 390] width 342 height 84
click at [876, 362] on span "CASH" at bounding box center [877, 359] width 24 height 13
click at [891, 411] on button "Add Payment" at bounding box center [958, 419] width 207 height 18
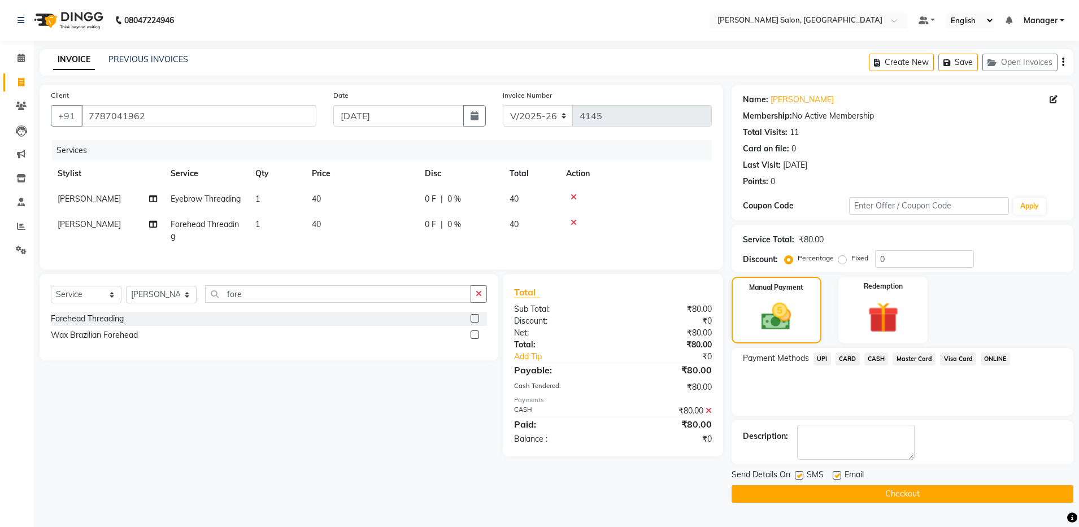
click at [839, 471] on div "Email" at bounding box center [853, 476] width 40 height 14
drag, startPoint x: 841, startPoint y: 475, endPoint x: 835, endPoint y: 472, distance: 7.1
click at [841, 475] on div "Email" at bounding box center [853, 476] width 40 height 14
click at [835, 472] on label at bounding box center [837, 475] width 8 height 8
click at [835, 472] on input "checkbox" at bounding box center [836, 475] width 7 height 7
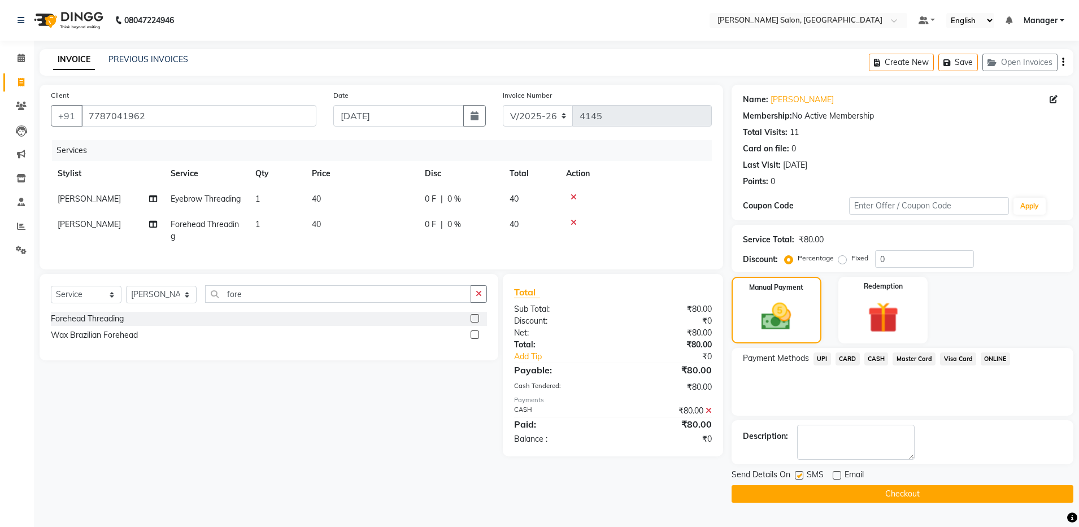
click at [851, 489] on button "Checkout" at bounding box center [903, 494] width 342 height 18
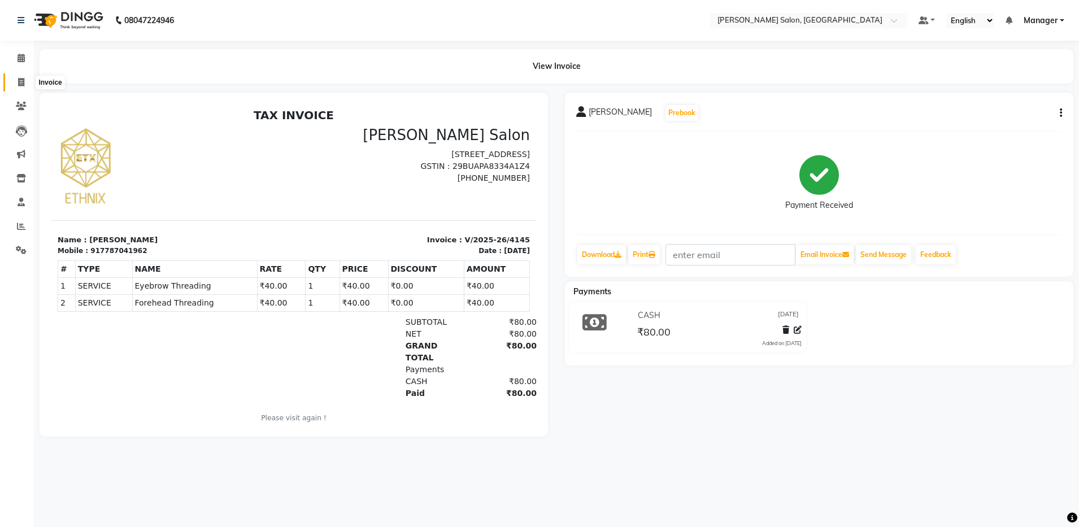
click at [22, 80] on icon at bounding box center [21, 82] width 6 height 8
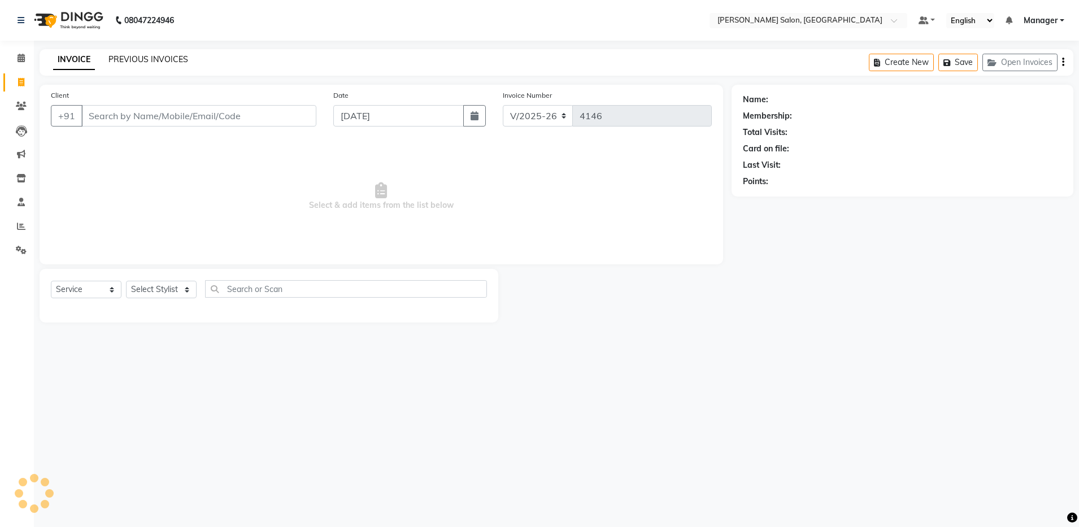
click at [113, 55] on link "PREVIOUS INVOICES" at bounding box center [148, 59] width 80 height 10
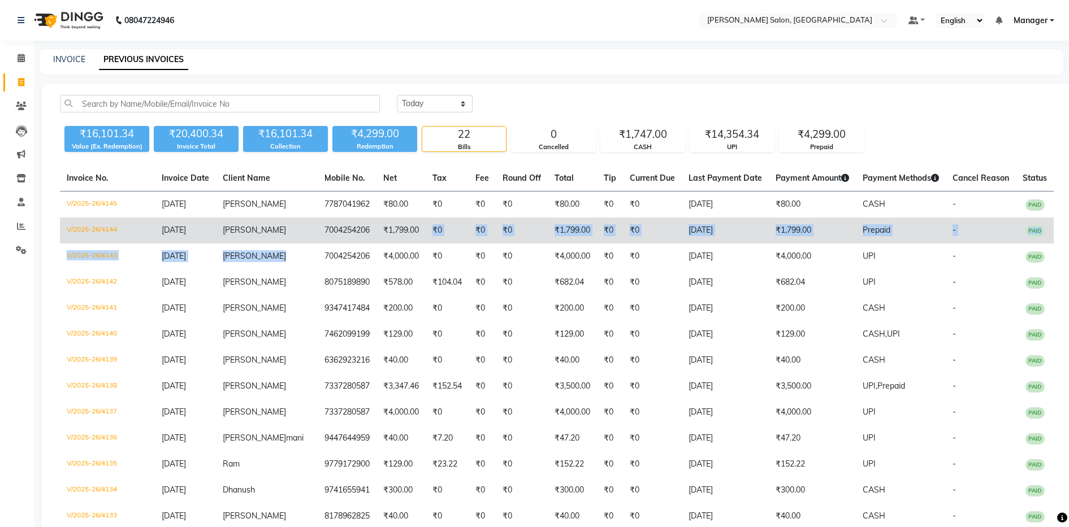
drag, startPoint x: 292, startPoint y: 254, endPoint x: 398, endPoint y: 227, distance: 109.5
click at [398, 227] on tbody "V/2025-26/4145 [DATE] [PERSON_NAME] 7787041962 ₹80.00 ₹0 ₹0 ₹0 ₹80.00 ₹0 ₹0 [DA…" at bounding box center [556, 478] width 993 height 572
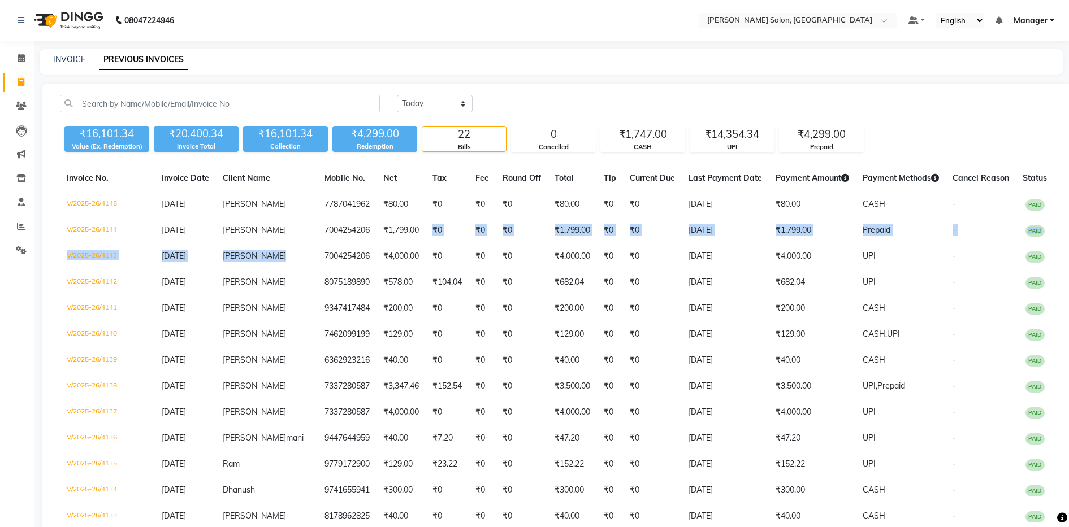
drag, startPoint x: 295, startPoint y: 206, endPoint x: 346, endPoint y: 189, distance: 54.1
click at [346, 189] on table "Invoice No. Invoice Date Client Name Mobile No. Net Tax Fee Round Off Total Tip…" at bounding box center [556, 465] width 993 height 598
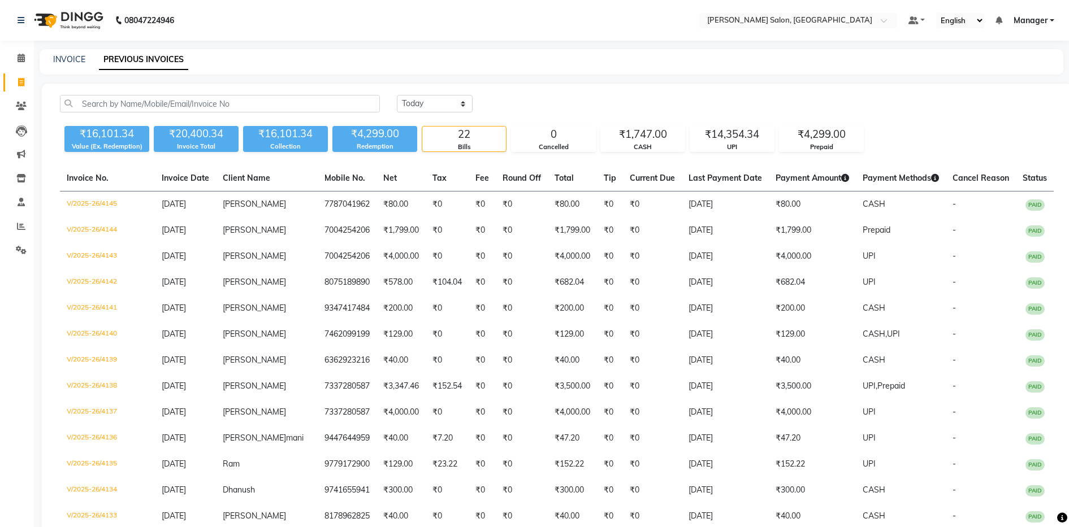
click at [708, 84] on div "[DATE] [DATE] Custom Range ₹16,101.34 Value (Ex. Redemption) ₹20,400.34 Invoice…" at bounding box center [557, 446] width 1030 height 724
click at [455, 106] on select "[DATE] [DATE] Custom Range" at bounding box center [435, 104] width 76 height 18
click at [397, 95] on select "[DATE] [DATE] Custom Range" at bounding box center [435, 104] width 76 height 18
click at [533, 101] on input "[DATE]" at bounding box center [526, 104] width 79 height 16
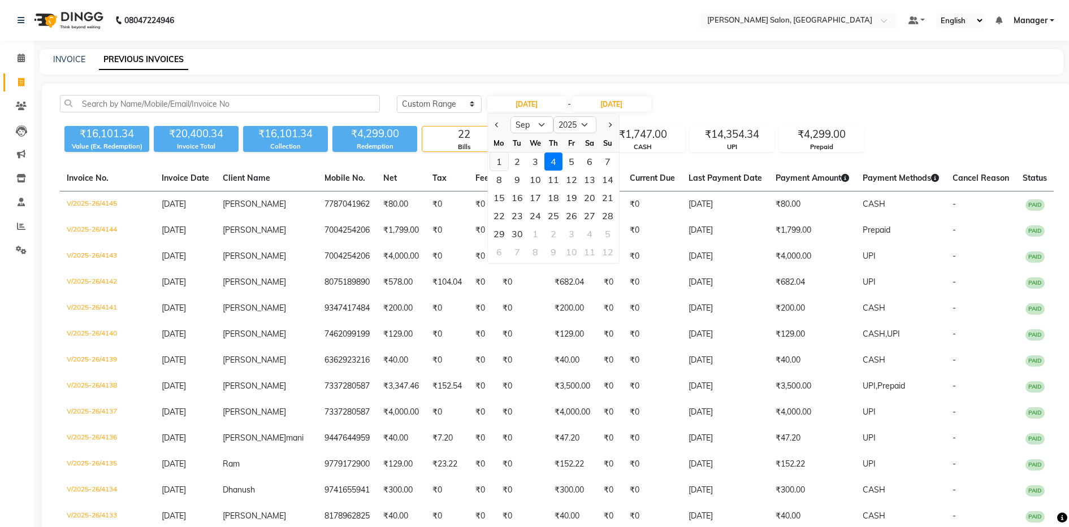
click at [497, 159] on div "1" at bounding box center [499, 162] width 18 height 18
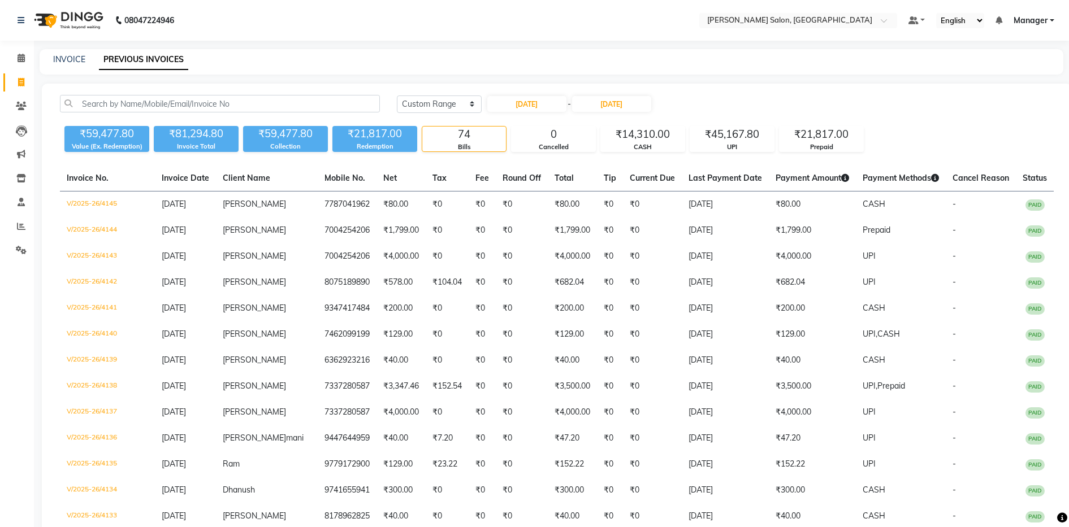
click at [836, 111] on div "[DATE] [DATE] Custom Range [DATE] - [DATE]" at bounding box center [725, 104] width 657 height 18
click at [79, 59] on link "INVOICE" at bounding box center [69, 59] width 32 height 10
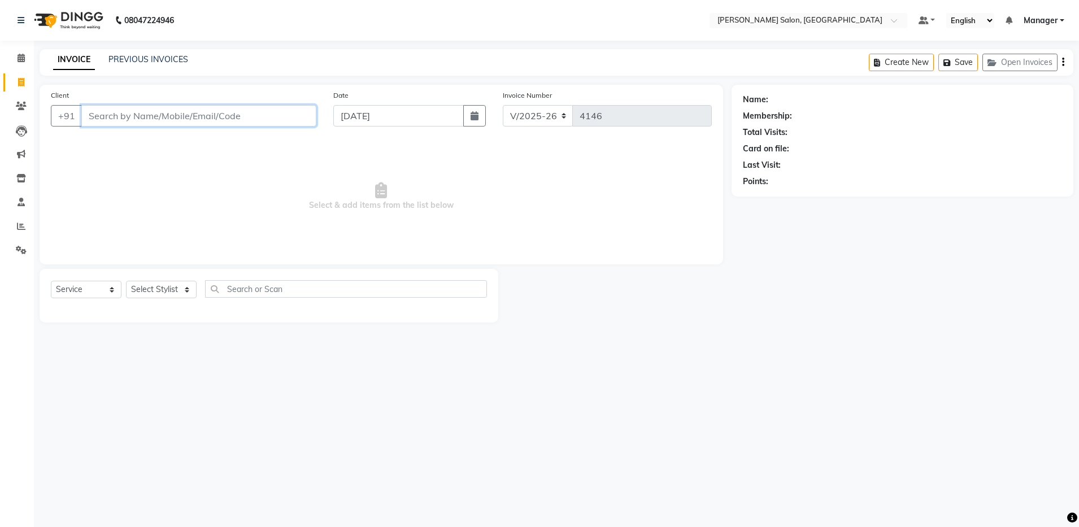
click at [132, 124] on input "Client" at bounding box center [198, 115] width 235 height 21
click at [145, 115] on input "Client" at bounding box center [198, 115] width 235 height 21
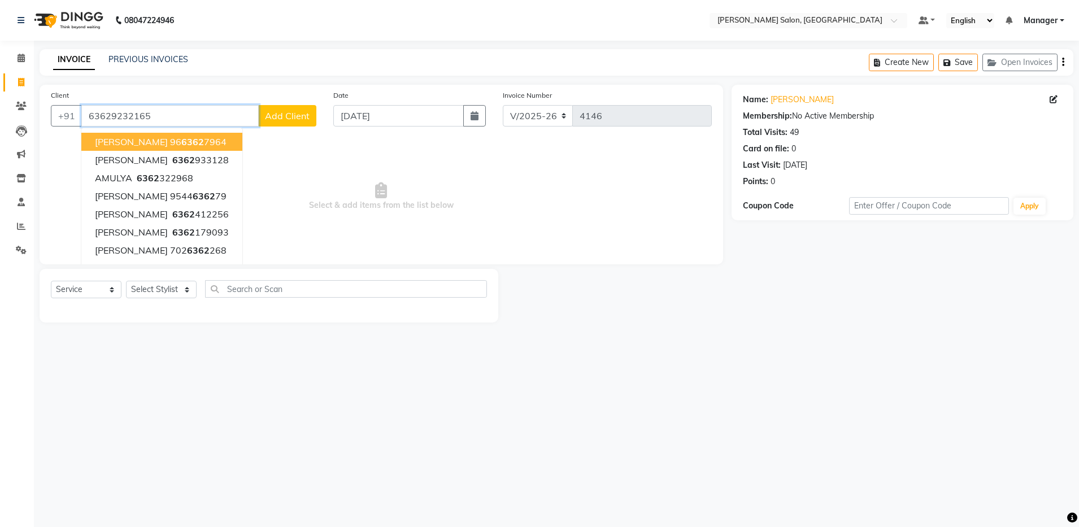
click at [185, 113] on input "63629232165" at bounding box center [169, 115] width 177 height 21
click at [519, 436] on div "08047224946 Select Location × [PERSON_NAME] Salon, Bellandur Default Panel My P…" at bounding box center [539, 263] width 1079 height 527
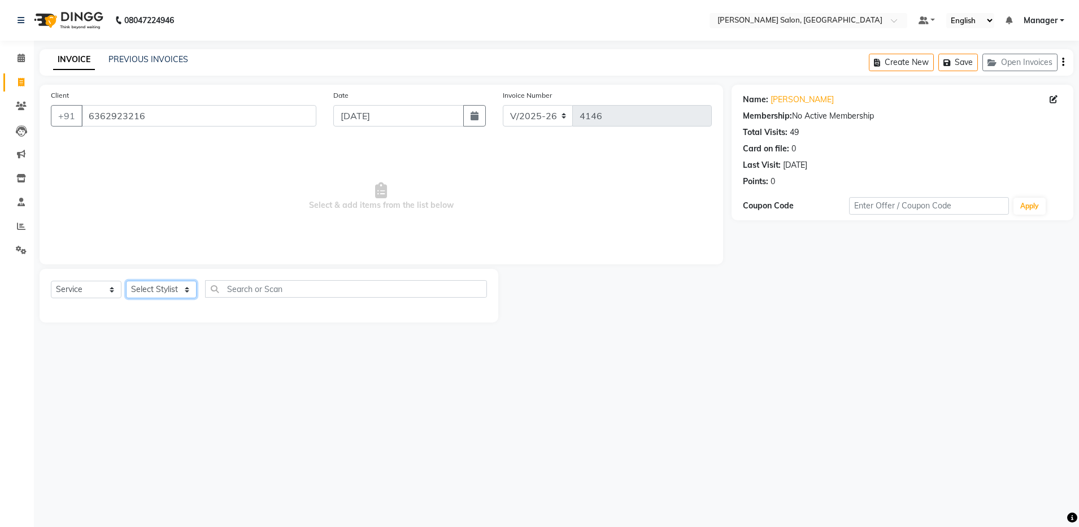
click at [141, 281] on select "Select Stylist Aarthi Abhishek [PERSON_NAME] [PERSON_NAME] Arjun [PERSON_NAME] …" at bounding box center [161, 290] width 71 height 18
click at [126, 281] on select "Select Stylist Aarthi Abhishek [PERSON_NAME] [PERSON_NAME] Arjun [PERSON_NAME] …" at bounding box center [161, 290] width 71 height 18
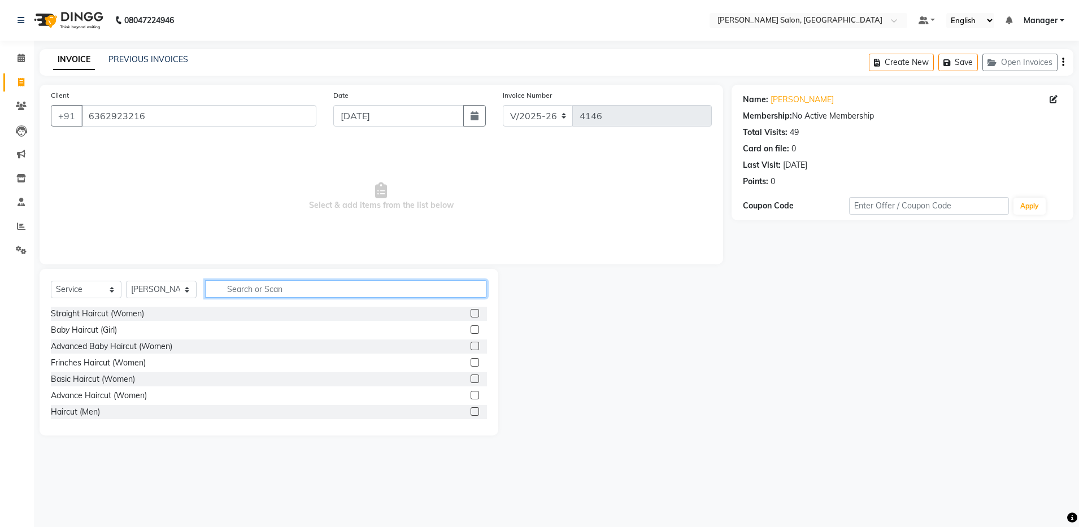
click at [300, 284] on input "text" at bounding box center [346, 289] width 282 height 18
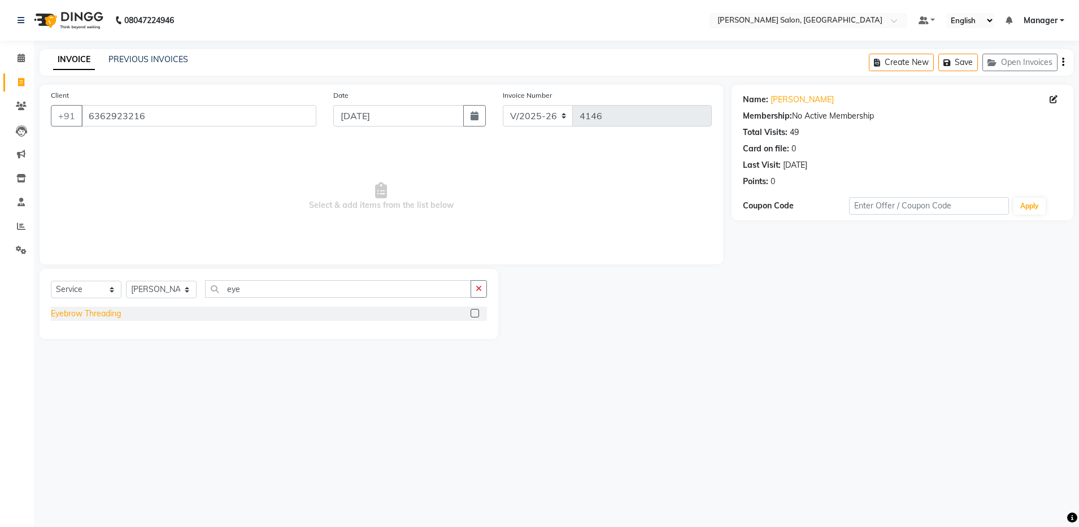
click at [82, 315] on div "Eyebrow Threading" at bounding box center [86, 314] width 70 height 12
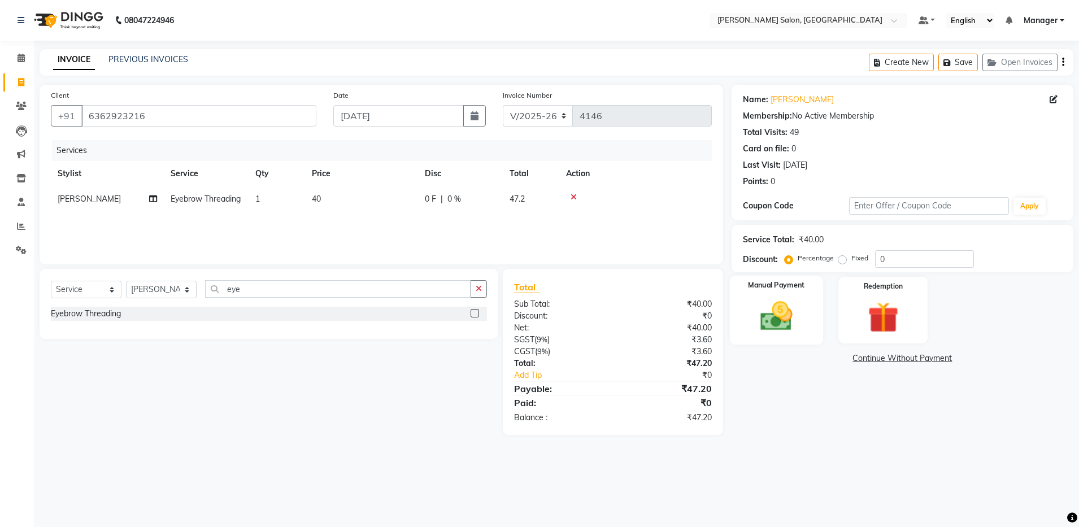
click at [809, 330] on div "Manual Payment" at bounding box center [776, 311] width 93 height 70
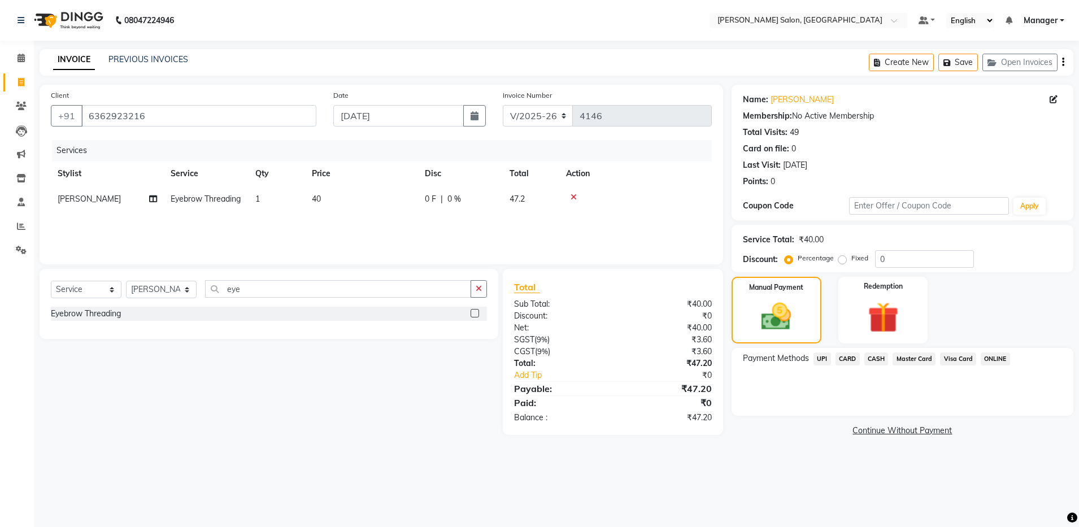
click at [818, 361] on span "UPI" at bounding box center [823, 359] width 18 height 13
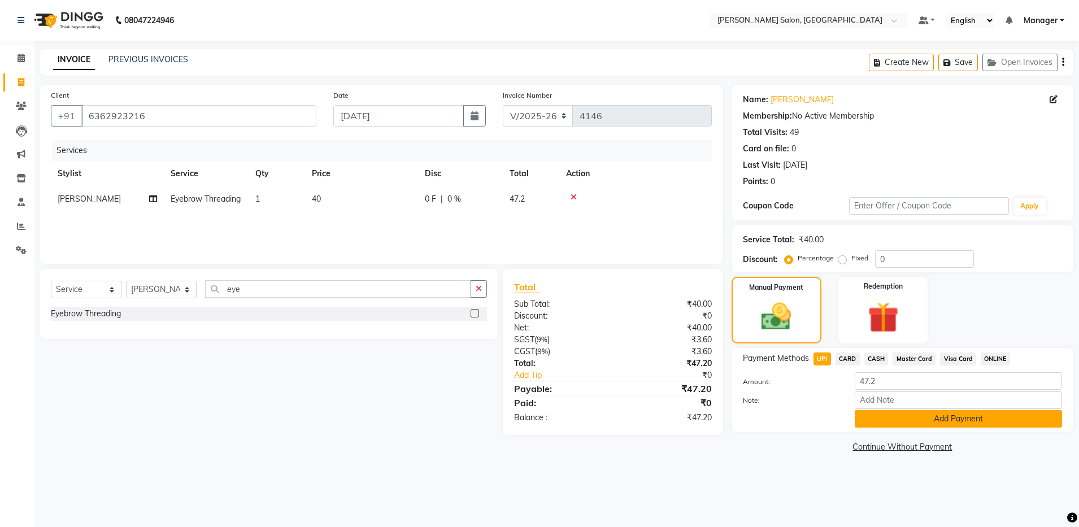
click at [896, 418] on button "Add Payment" at bounding box center [958, 419] width 207 height 18
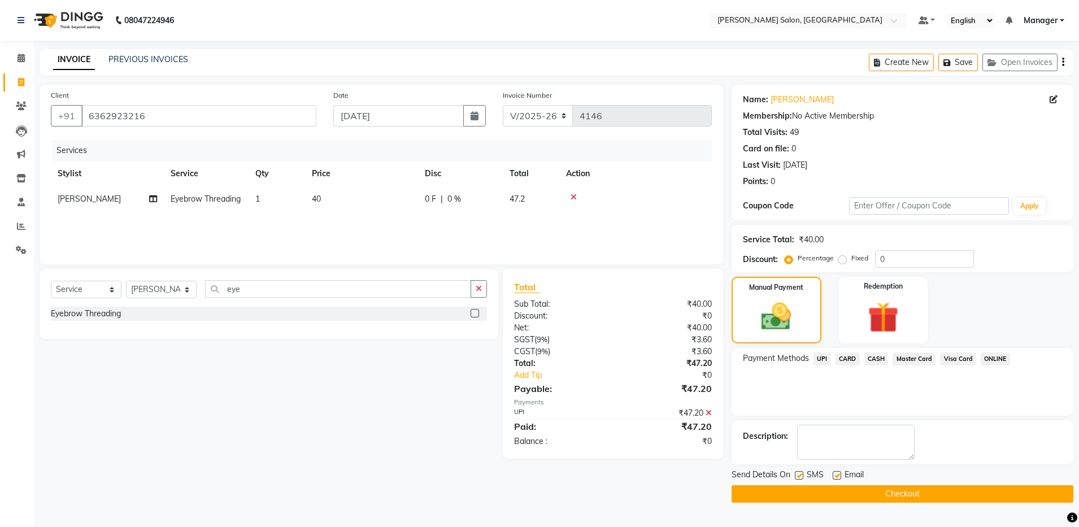
click at [838, 477] on label at bounding box center [837, 475] width 8 height 8
click at [838, 477] on input "checkbox" at bounding box center [836, 475] width 7 height 7
click at [801, 479] on label at bounding box center [799, 475] width 8 height 8
click at [801, 479] on input "checkbox" at bounding box center [798, 475] width 7 height 7
click at [803, 486] on button "Checkout" at bounding box center [903, 494] width 342 height 18
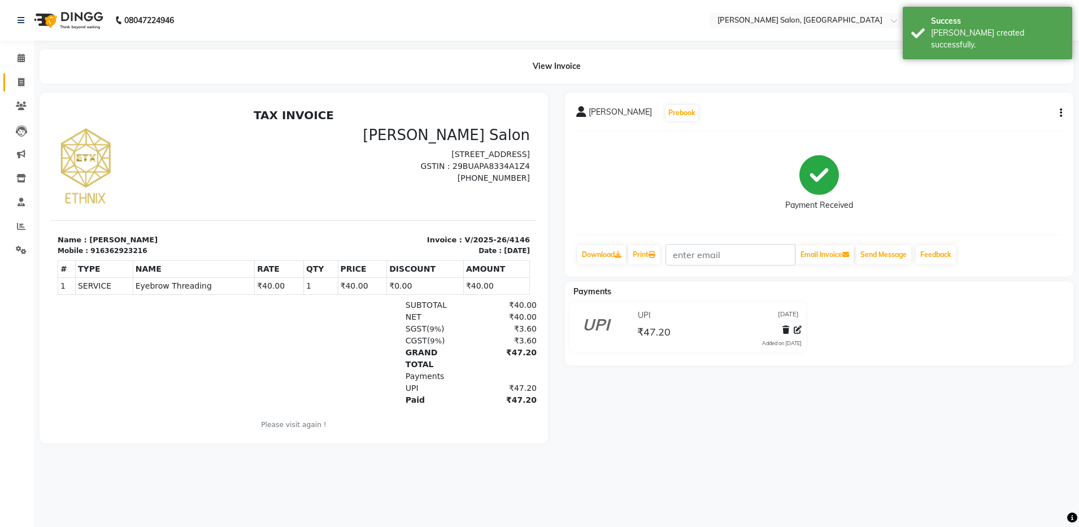
click at [8, 81] on link "Invoice" at bounding box center [16, 82] width 27 height 19
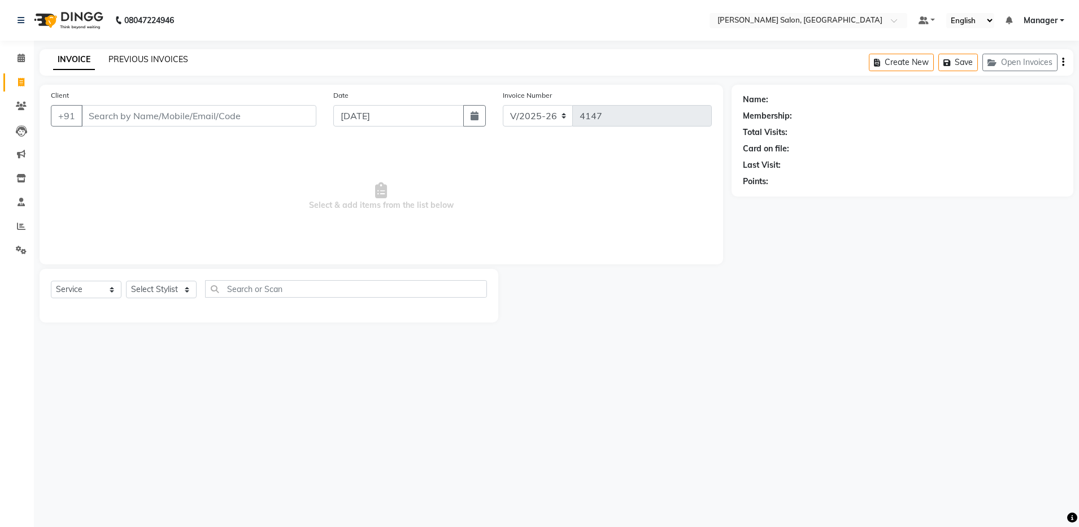
click at [139, 58] on link "PREVIOUS INVOICES" at bounding box center [148, 59] width 80 height 10
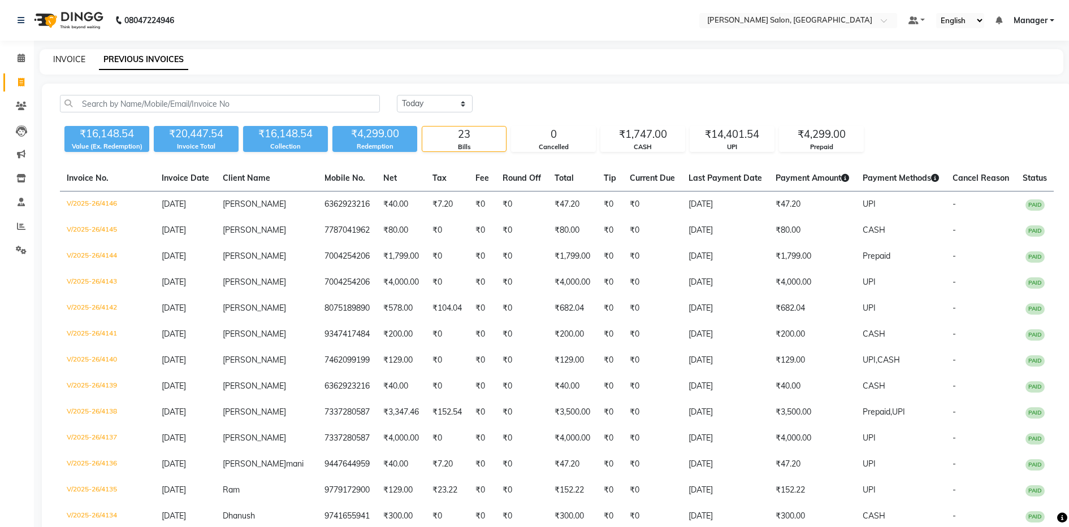
click at [57, 59] on link "INVOICE" at bounding box center [69, 59] width 32 height 10
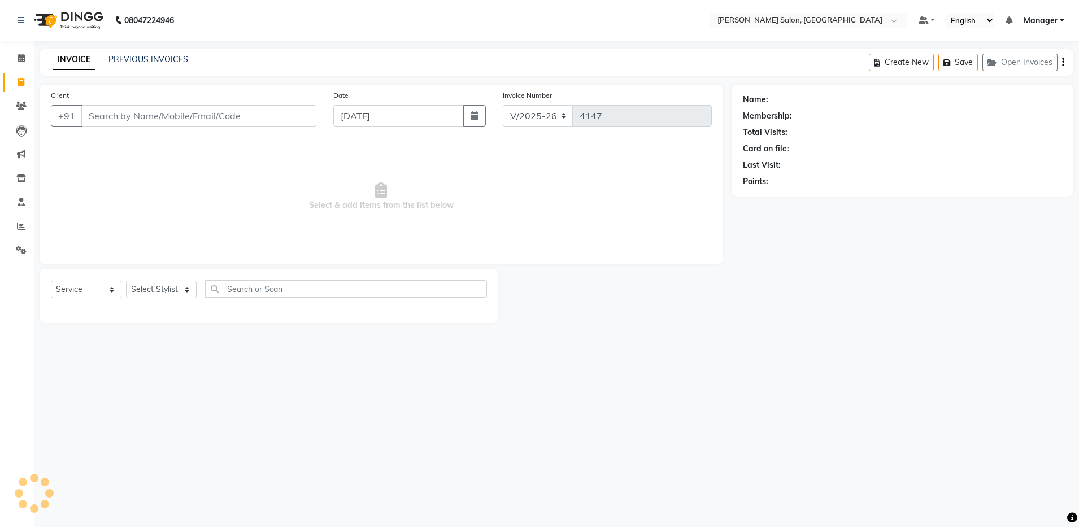
click at [141, 111] on input "Client" at bounding box center [198, 115] width 235 height 21
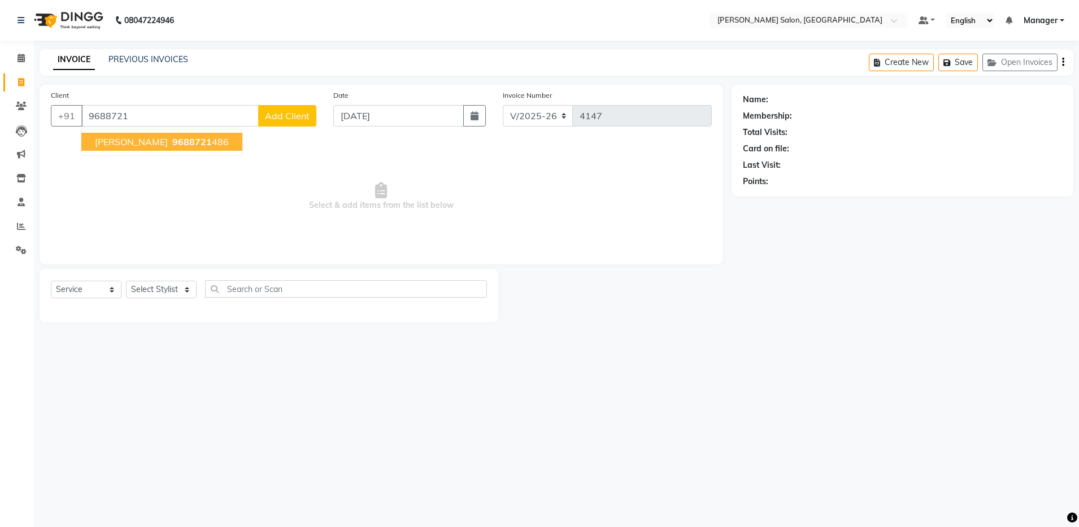
click at [157, 138] on button "[PERSON_NAME] 9688721 486" at bounding box center [161, 142] width 161 height 18
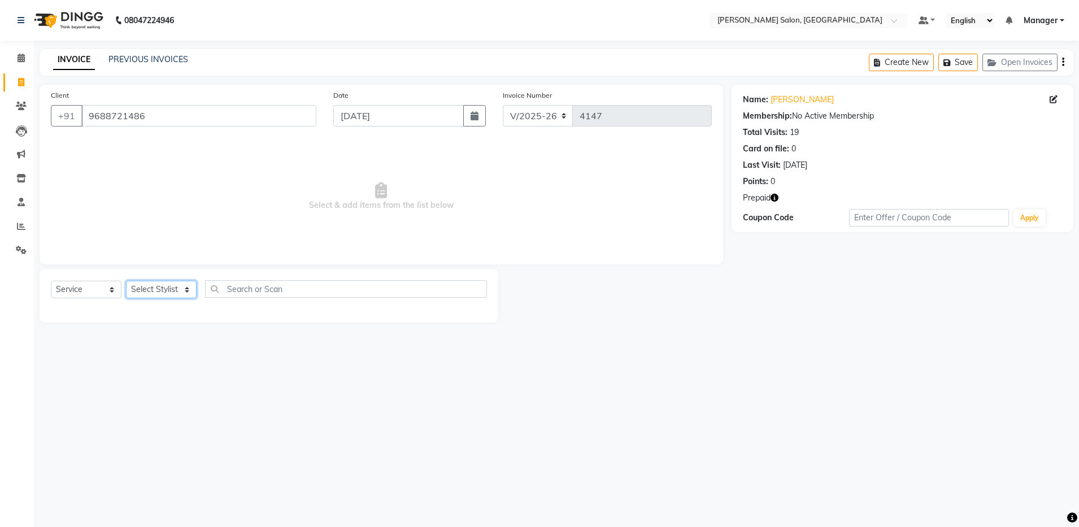
click at [163, 290] on select "Select Stylist Aarthi Abhishek [PERSON_NAME] [PERSON_NAME] Arjun [PERSON_NAME] …" at bounding box center [161, 290] width 71 height 18
click at [126, 281] on select "Select Stylist Aarthi Abhishek [PERSON_NAME] [PERSON_NAME] Arjun [PERSON_NAME] …" at bounding box center [161, 290] width 71 height 18
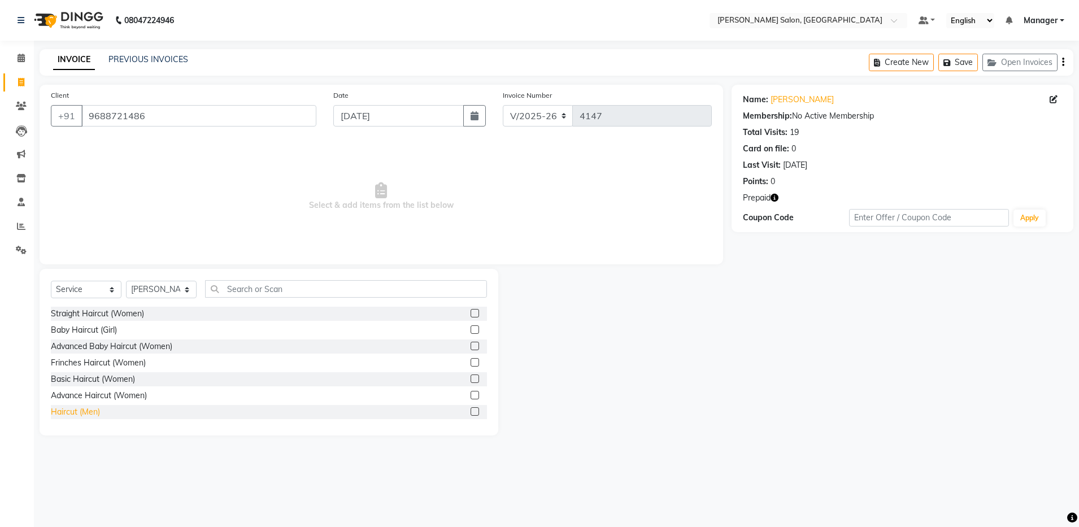
click at [86, 410] on div "Haircut (Men)" at bounding box center [75, 412] width 49 height 12
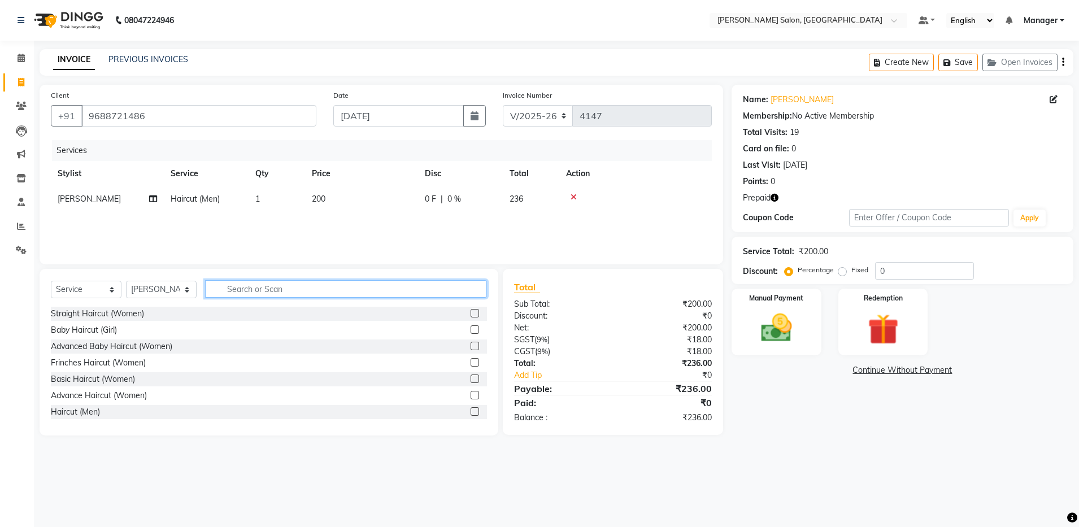
click at [275, 286] on input "text" at bounding box center [346, 289] width 282 height 18
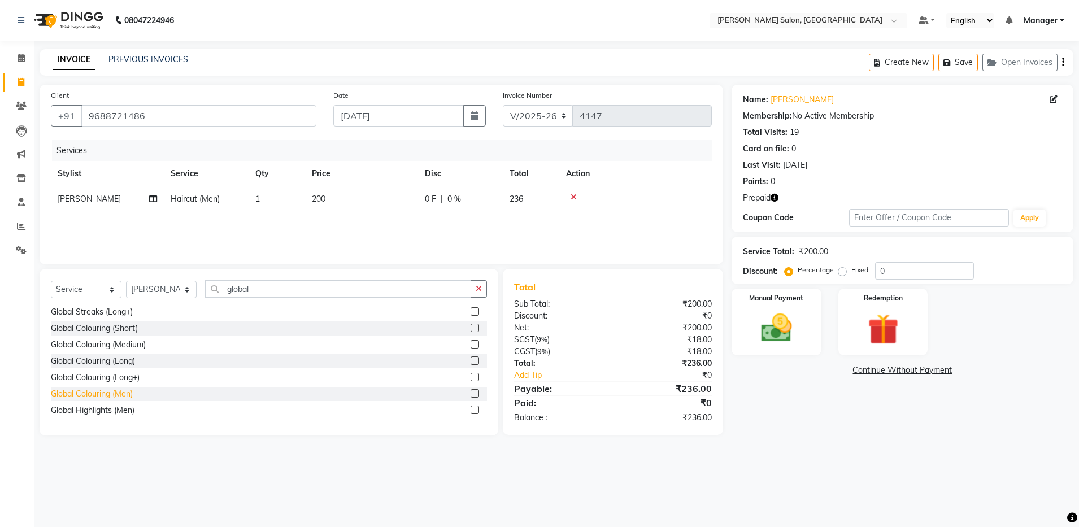
click at [115, 394] on div "Global Colouring (Men)" at bounding box center [92, 394] width 82 height 12
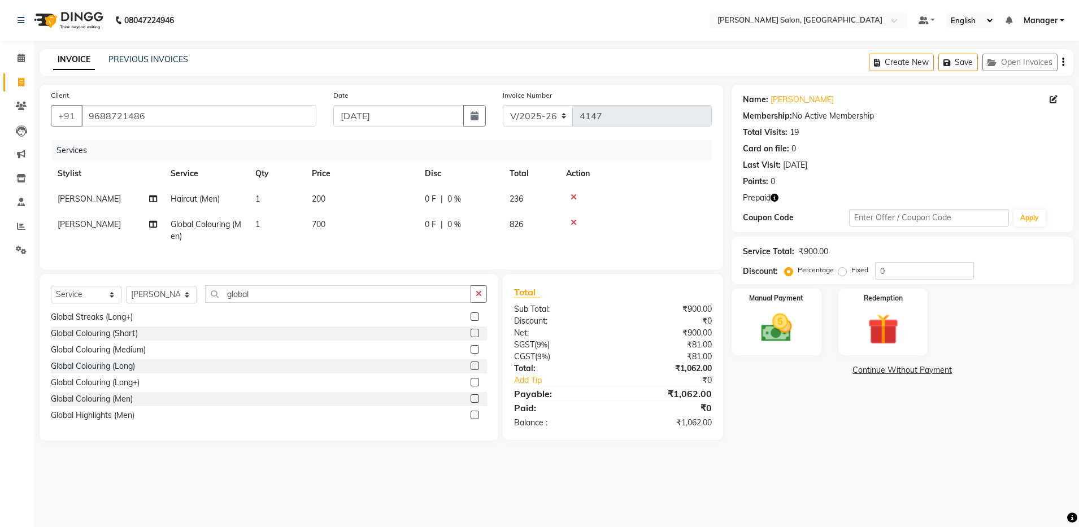
click at [774, 195] on icon "button" at bounding box center [775, 198] width 8 height 8
click at [866, 317] on img at bounding box center [883, 330] width 53 height 40
click at [829, 367] on span "Prepaid 1" at bounding box center [832, 372] width 37 height 13
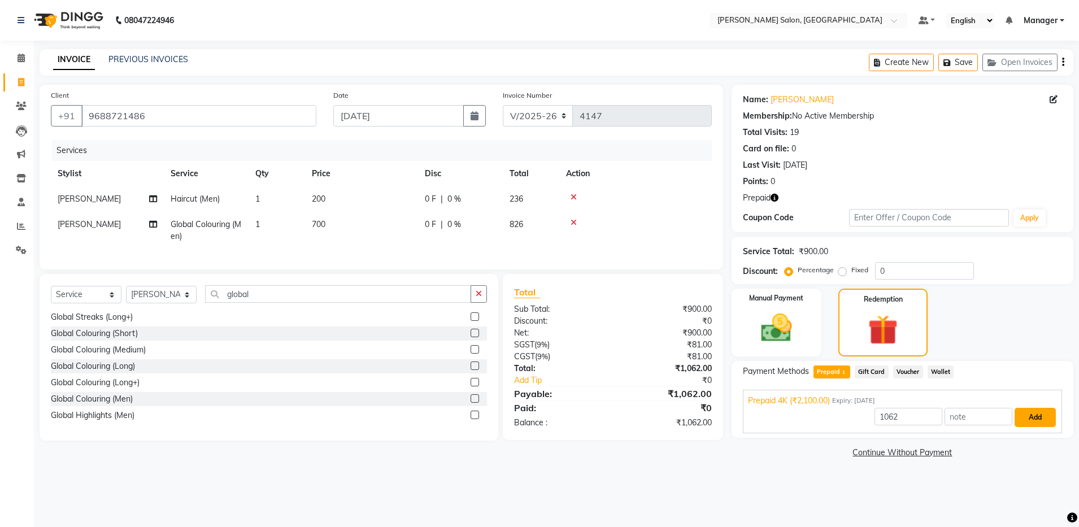
click at [1041, 418] on button "Add" at bounding box center [1035, 417] width 41 height 19
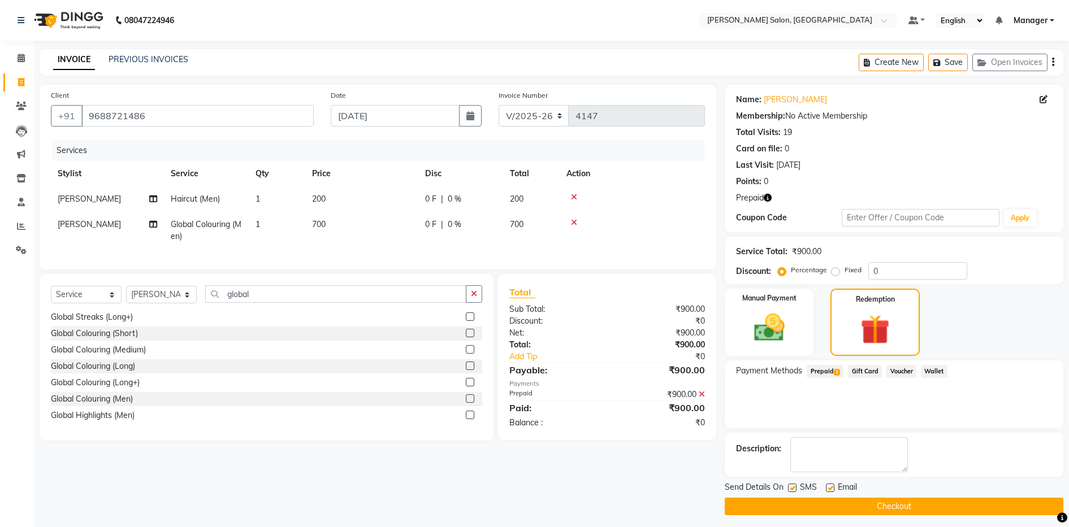
click at [827, 487] on label at bounding box center [830, 488] width 8 height 8
click at [827, 487] on input "checkbox" at bounding box center [829, 488] width 7 height 7
click at [836, 513] on button "Checkout" at bounding box center [893, 507] width 338 height 18
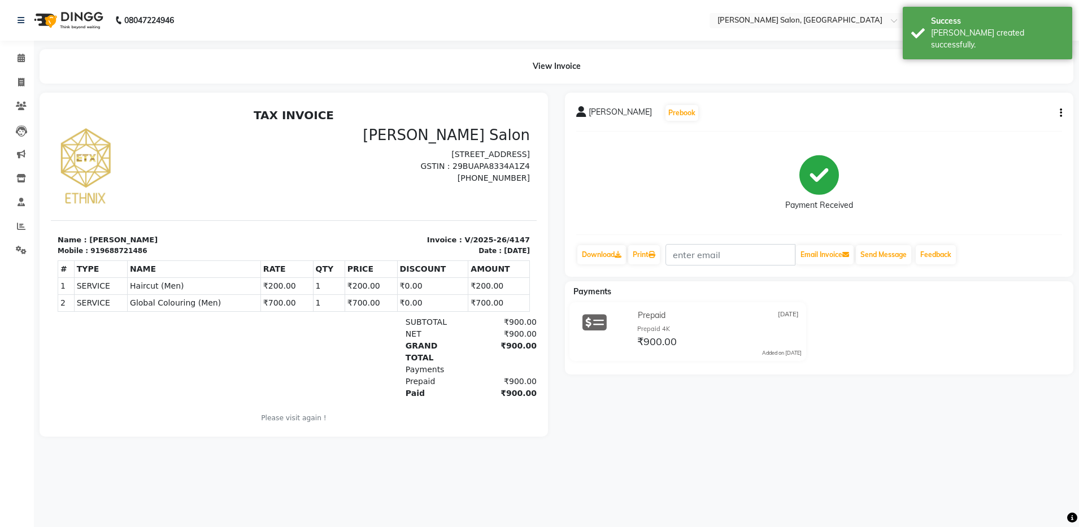
click at [205, 391] on div "TAX INVOICE [PERSON_NAME] Salon [STREET_ADDRESS] GSTIN : 29BUAPA8334A1Z4 [PHONE…" at bounding box center [294, 273] width 486 height 330
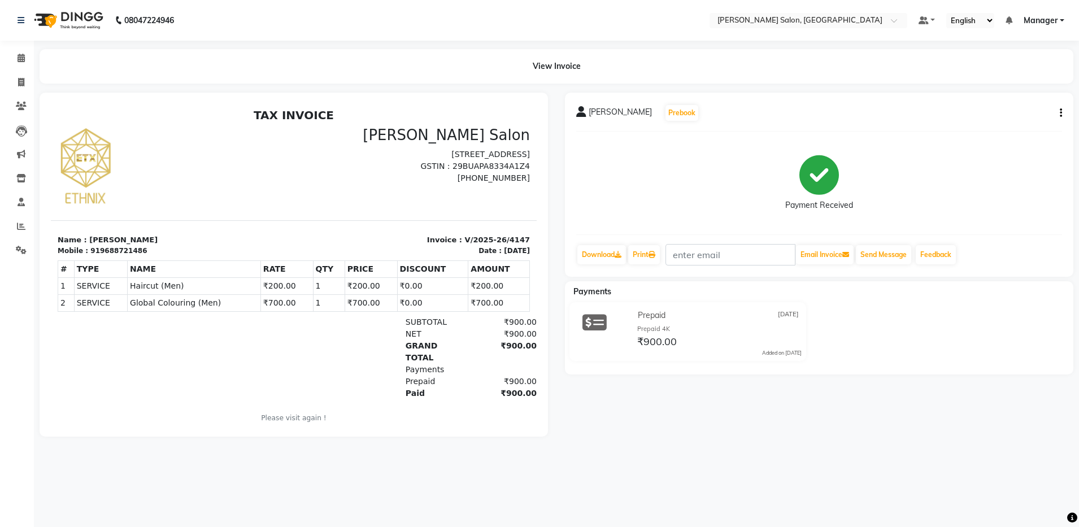
click at [1061, 113] on icon "button" at bounding box center [1061, 113] width 2 height 1
click at [980, 120] on div "Edit Invoice" at bounding box center [1004, 120] width 77 height 14
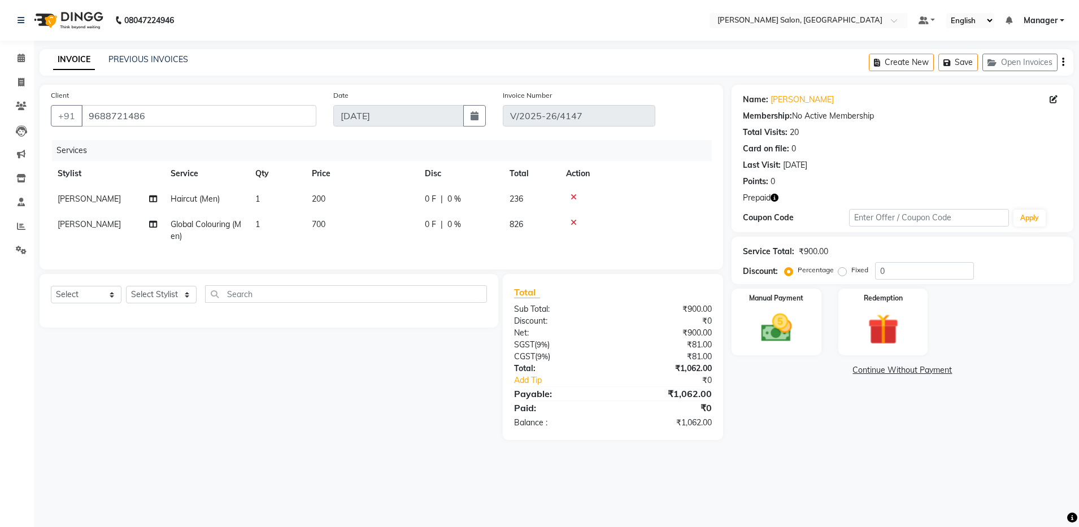
click at [91, 223] on span "[PERSON_NAME]" at bounding box center [89, 224] width 63 height 10
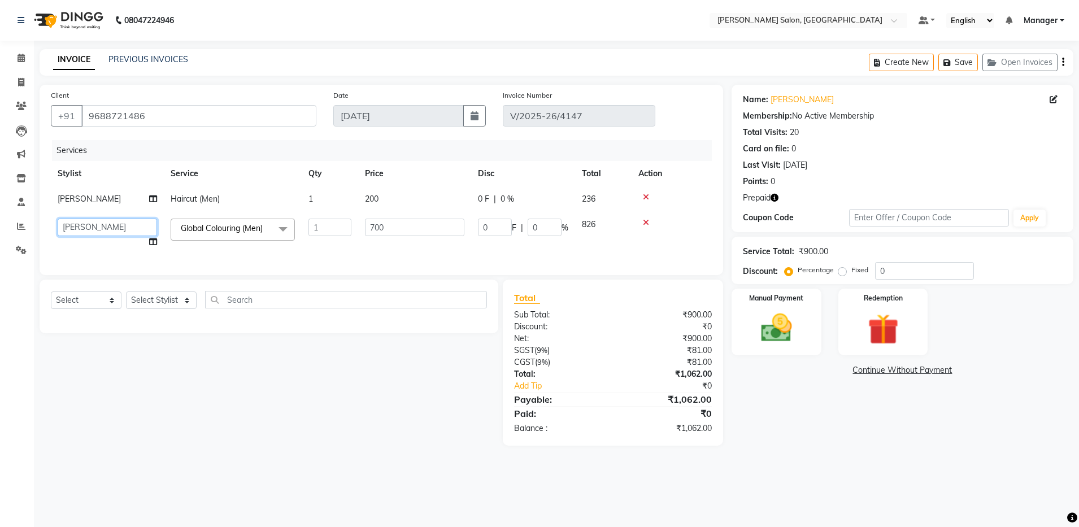
click at [115, 231] on select "Aarthi Abhishek [PERSON_NAME] [PERSON_NAME] Arjun [PERSON_NAME] Deep dolma [PER…" at bounding box center [107, 228] width 99 height 18
click at [859, 322] on img at bounding box center [883, 330] width 53 height 40
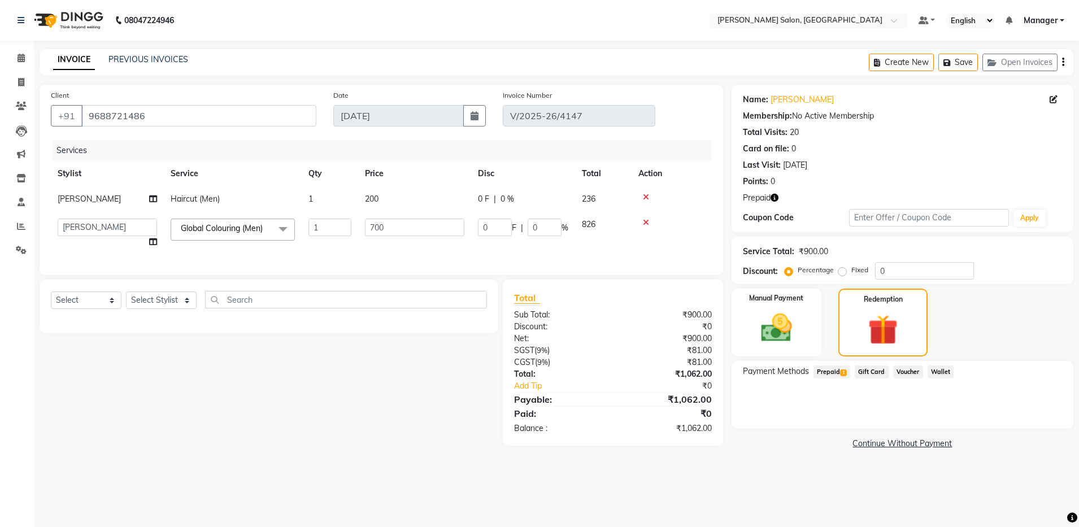
click at [837, 373] on span "Prepaid 1" at bounding box center [832, 372] width 37 height 13
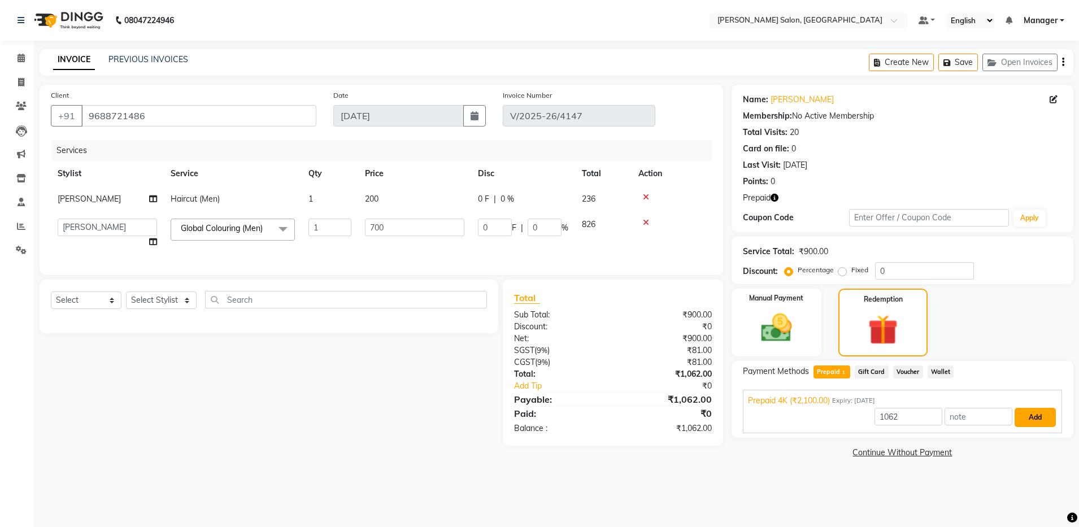
click at [1036, 413] on button "Add" at bounding box center [1035, 417] width 41 height 19
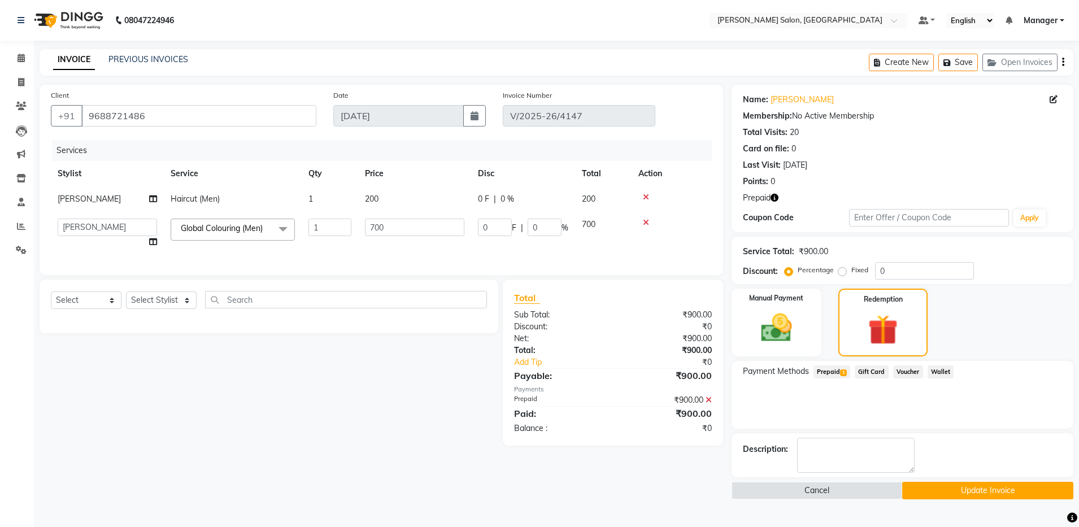
click at [953, 490] on button "Update Invoice" at bounding box center [987, 491] width 171 height 18
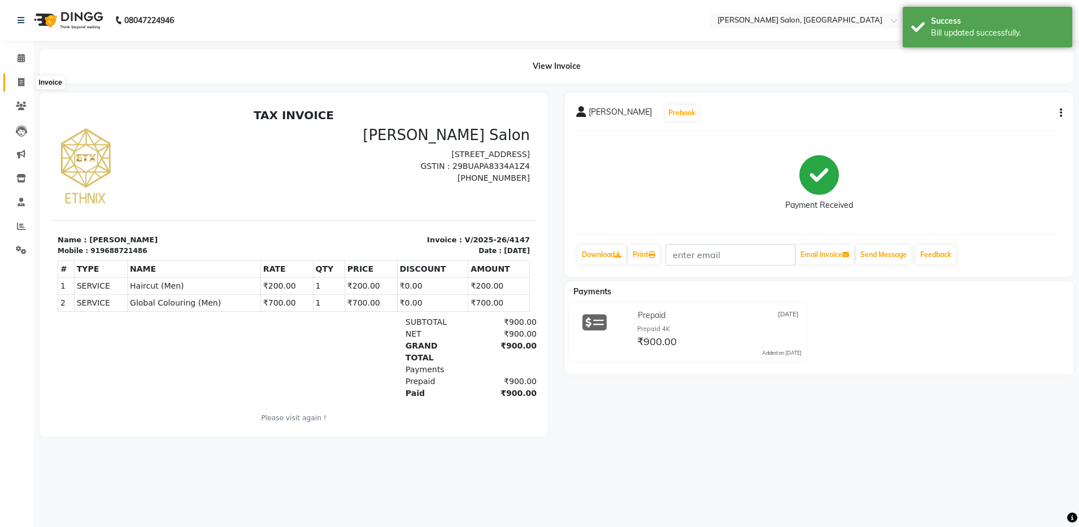
click at [18, 89] on link "Invoice" at bounding box center [16, 82] width 27 height 19
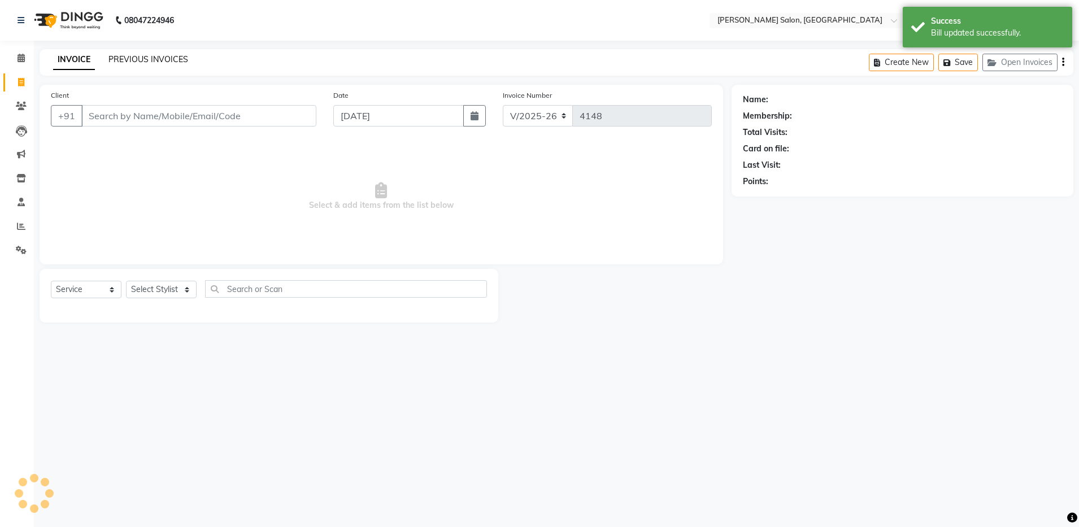
click at [148, 57] on link "PREVIOUS INVOICES" at bounding box center [148, 59] width 80 height 10
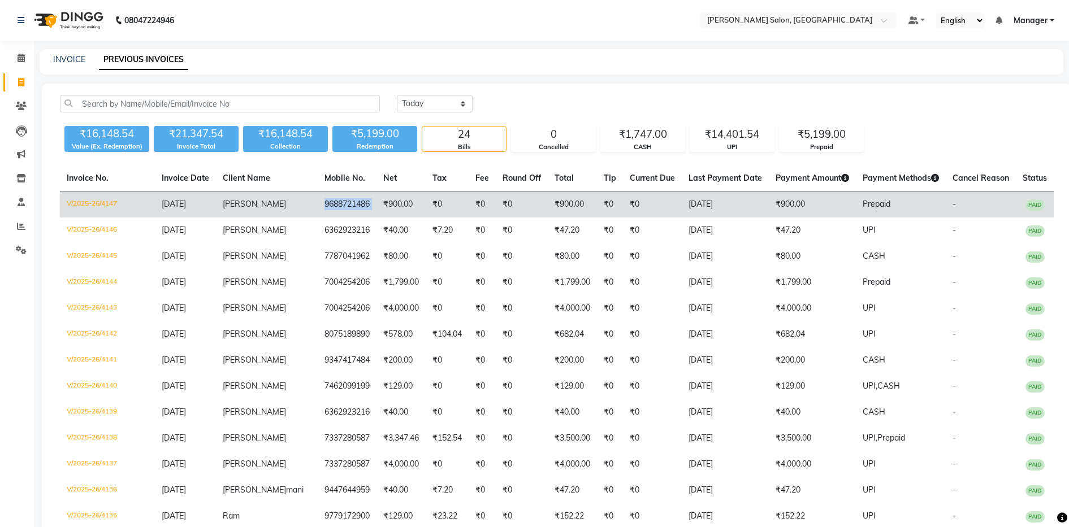
drag, startPoint x: 300, startPoint y: 201, endPoint x: 359, endPoint y: 193, distance: 59.9
click at [359, 193] on tr "V/2025-26/4147 [DATE] [PERSON_NAME] 9688721486 ₹900.00 ₹0 ₹0 ₹0 ₹900.00 ₹0 ₹0 […" at bounding box center [556, 205] width 993 height 27
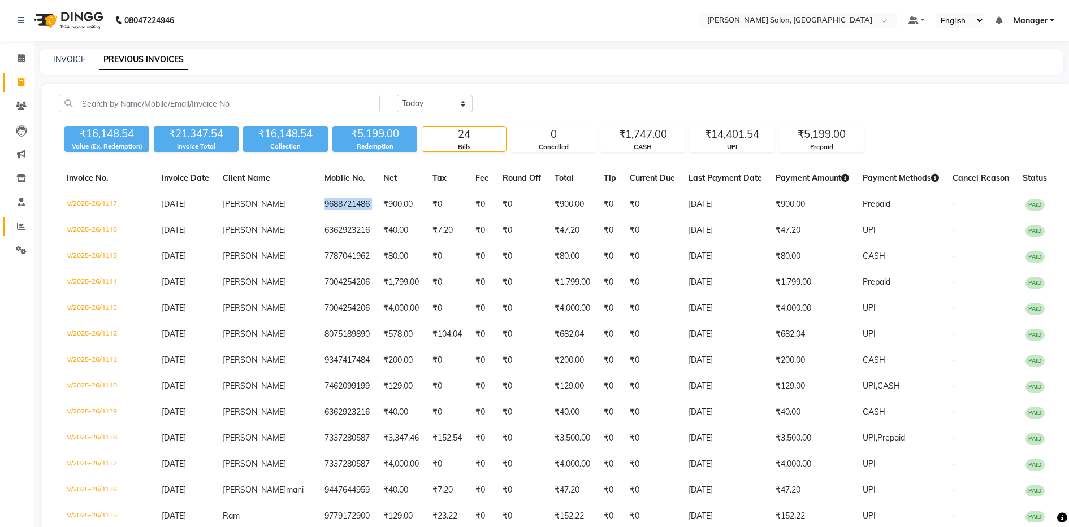
click at [11, 228] on span at bounding box center [21, 226] width 20 height 13
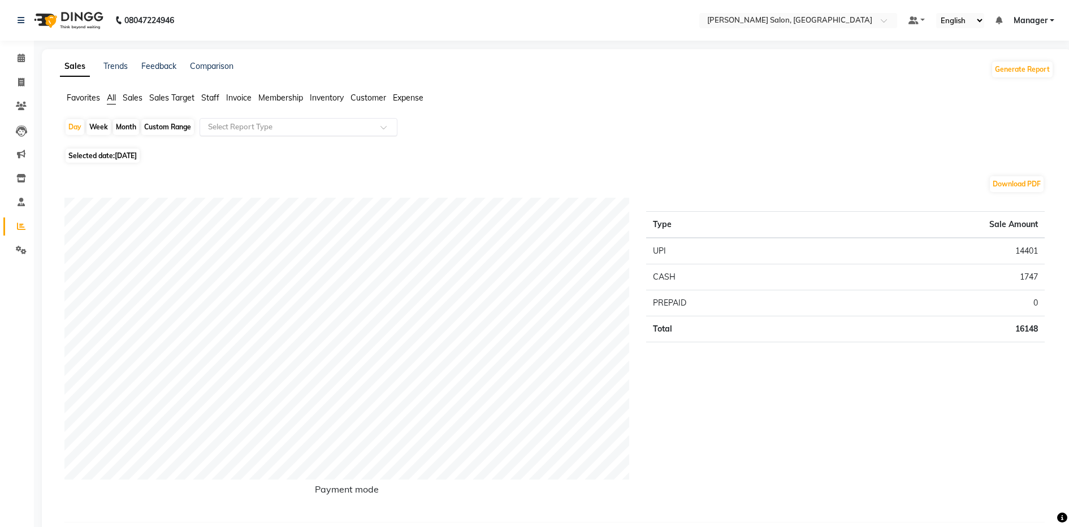
click at [311, 125] on input "text" at bounding box center [287, 126] width 163 height 11
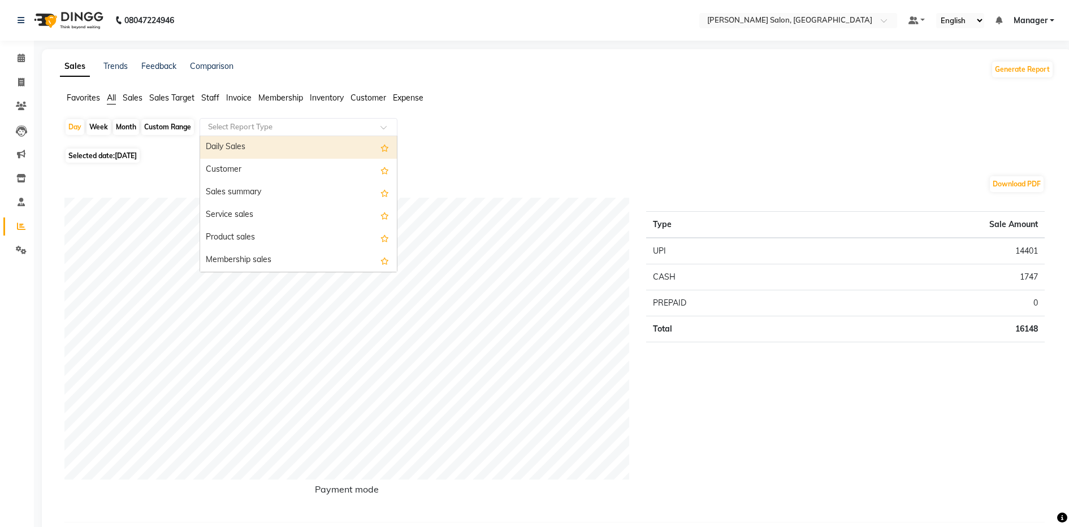
click at [376, 93] on span "Customer" at bounding box center [368, 98] width 36 height 10
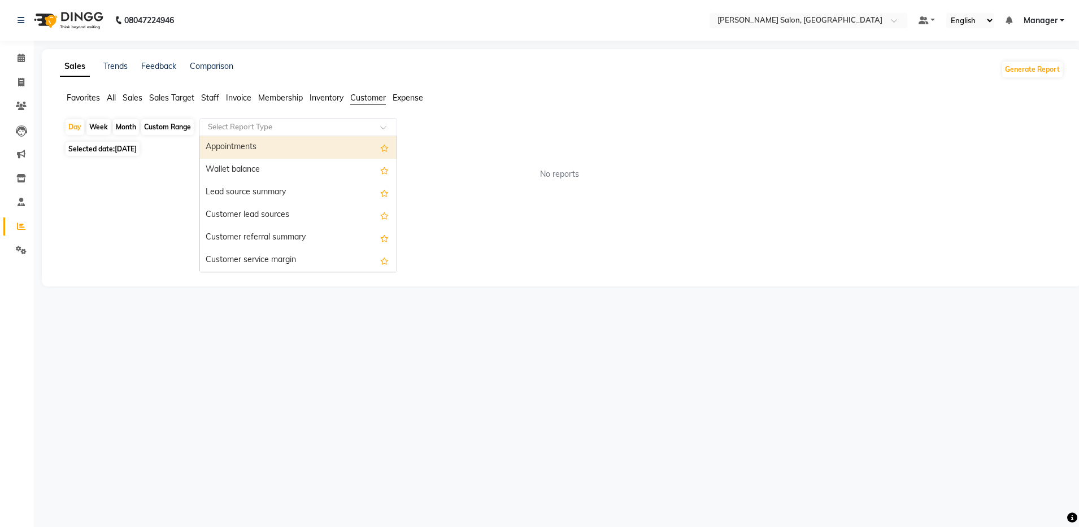
click at [322, 124] on input "text" at bounding box center [287, 126] width 163 height 11
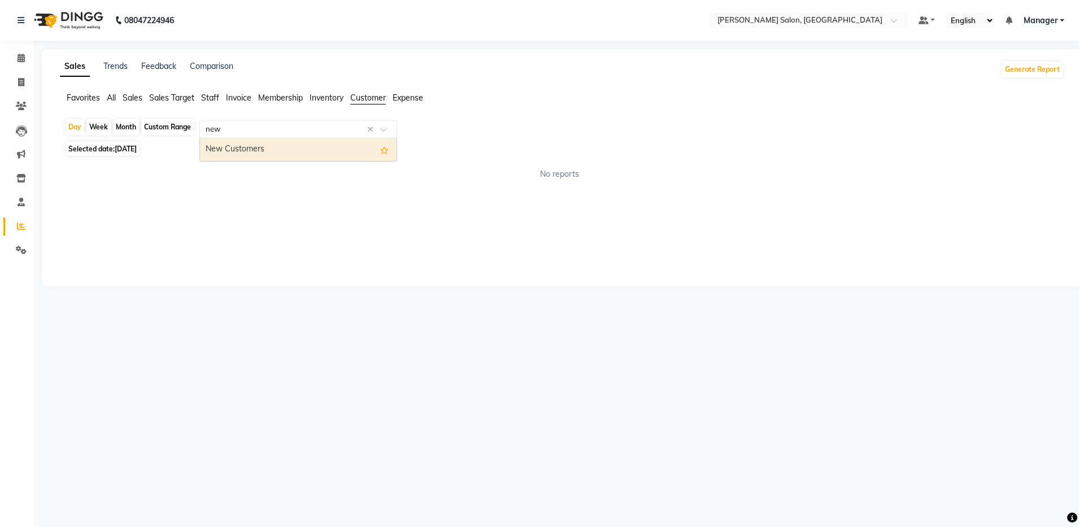
click at [253, 155] on div "New Customers" at bounding box center [298, 149] width 197 height 23
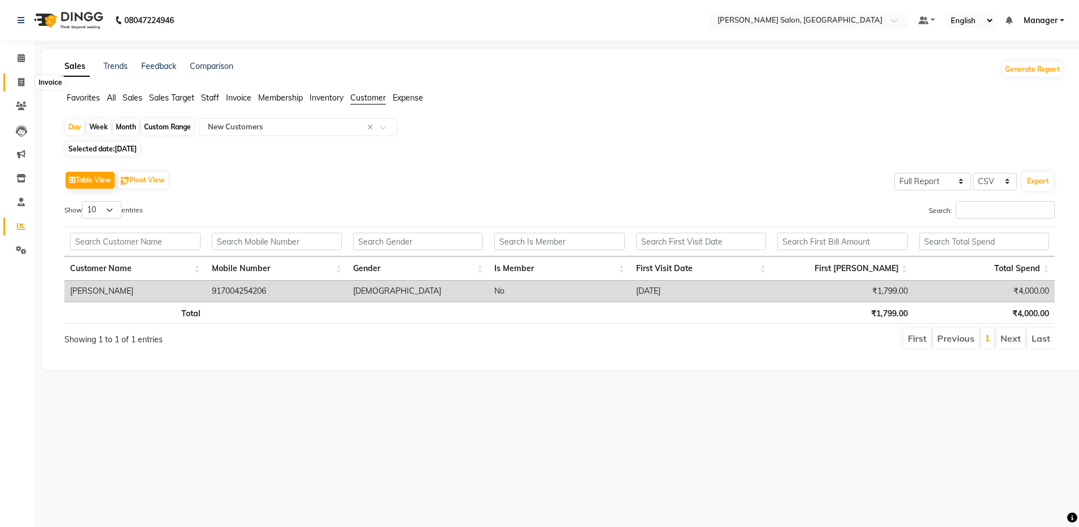
drag, startPoint x: 501, startPoint y: 49, endPoint x: 24, endPoint y: 86, distance: 479.0
click at [24, 86] on span at bounding box center [21, 82] width 20 height 13
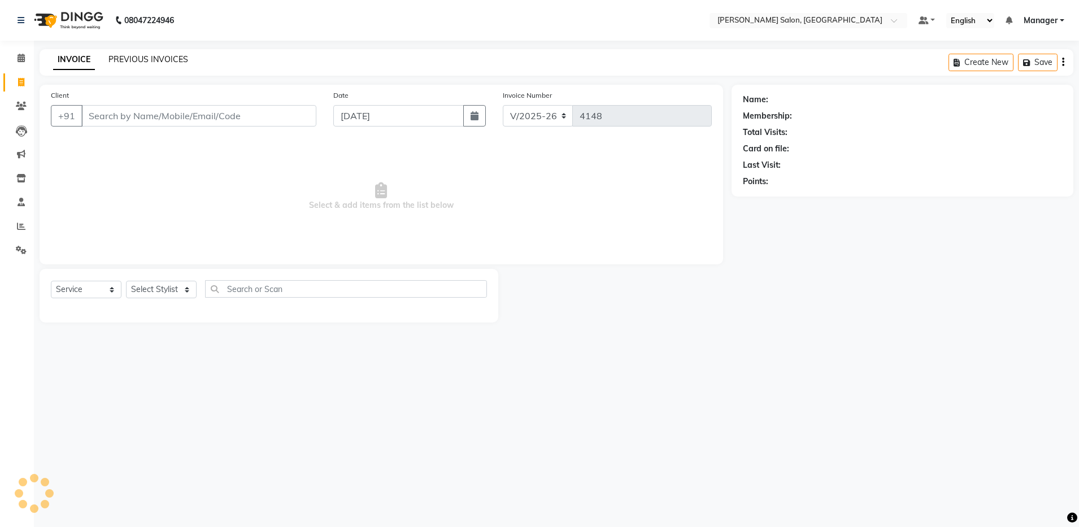
click at [167, 63] on link "PREVIOUS INVOICES" at bounding box center [148, 59] width 80 height 10
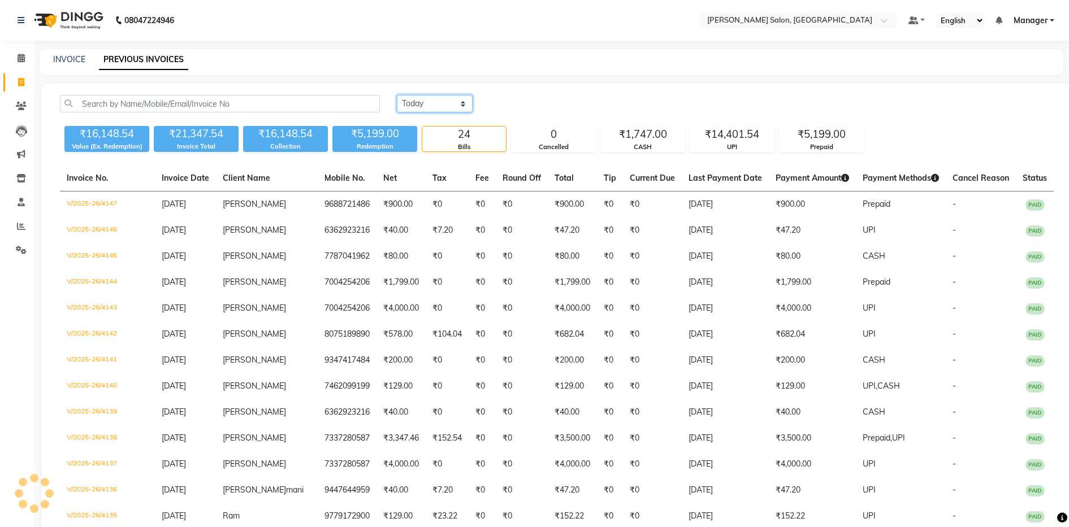
click at [409, 111] on select "[DATE] [DATE] Custom Range" at bounding box center [435, 104] width 76 height 18
click at [397, 95] on select "[DATE] [DATE] Custom Range" at bounding box center [435, 104] width 76 height 18
click at [532, 103] on input "[DATE]" at bounding box center [526, 104] width 79 height 16
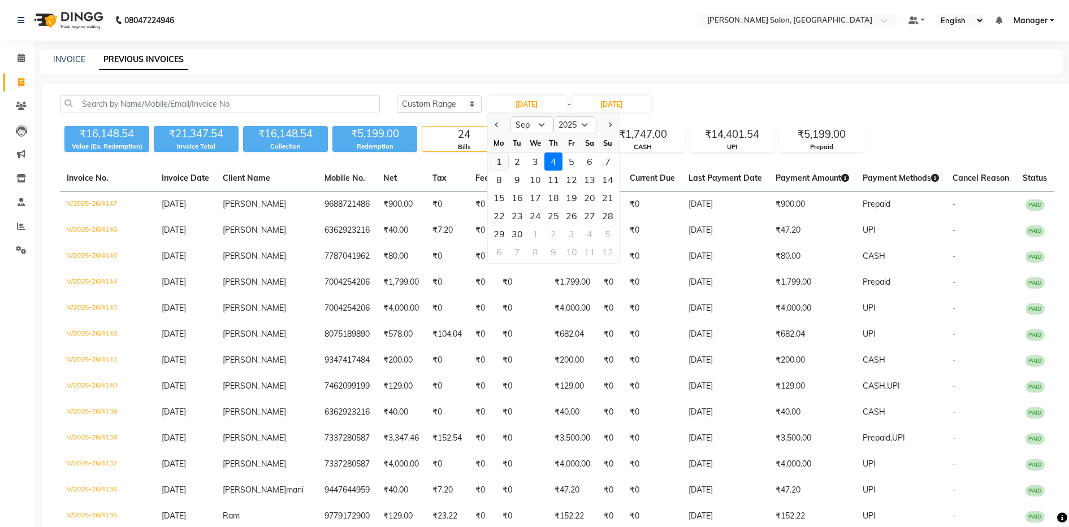
click at [499, 160] on div "1" at bounding box center [499, 162] width 18 height 18
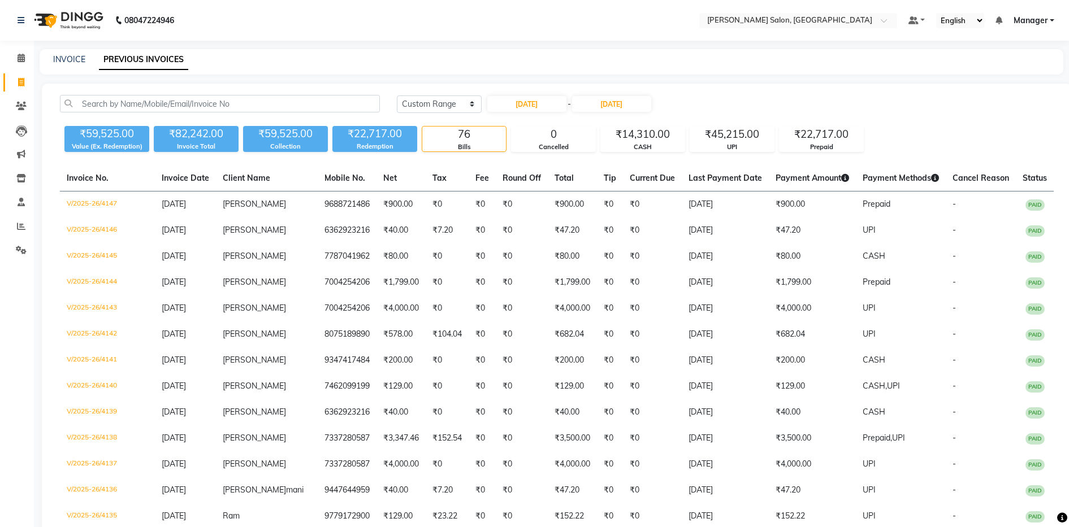
click at [693, 127] on div "₹45,215.00" at bounding box center [732, 135] width 84 height 16
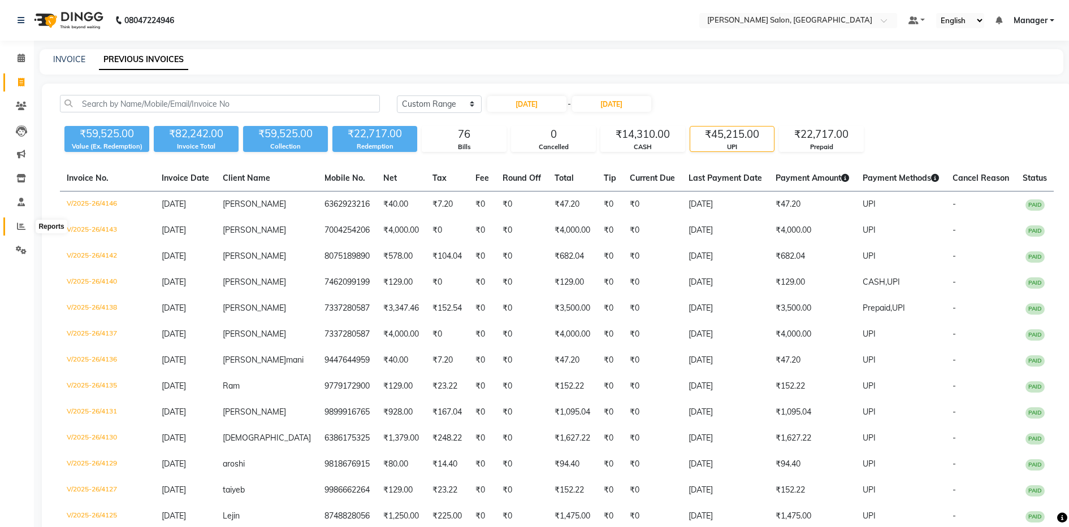
click at [16, 226] on span at bounding box center [21, 226] width 20 height 13
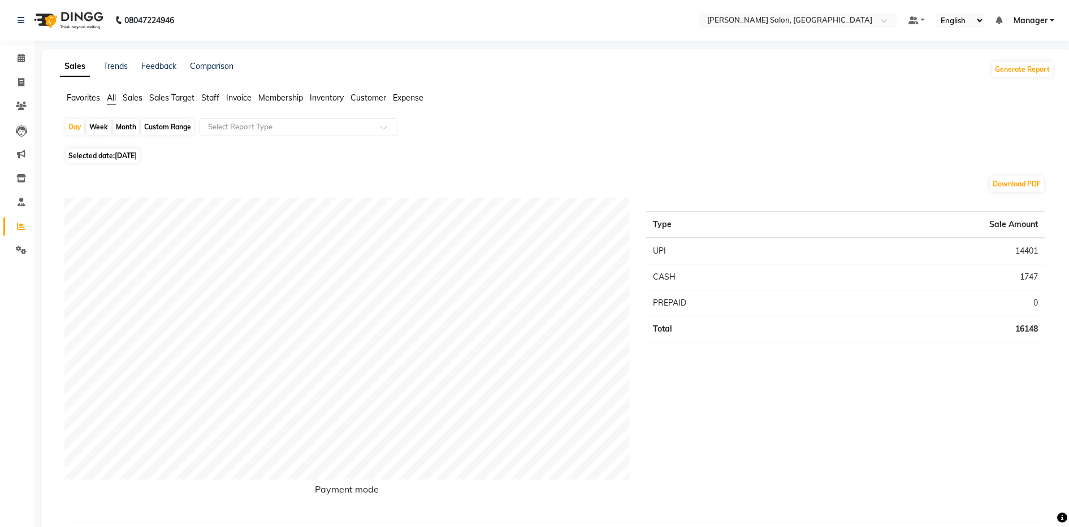
drag, startPoint x: 211, startPoint y: 95, endPoint x: 227, endPoint y: 103, distance: 16.9
click at [211, 96] on span "Staff" at bounding box center [210, 98] width 18 height 10
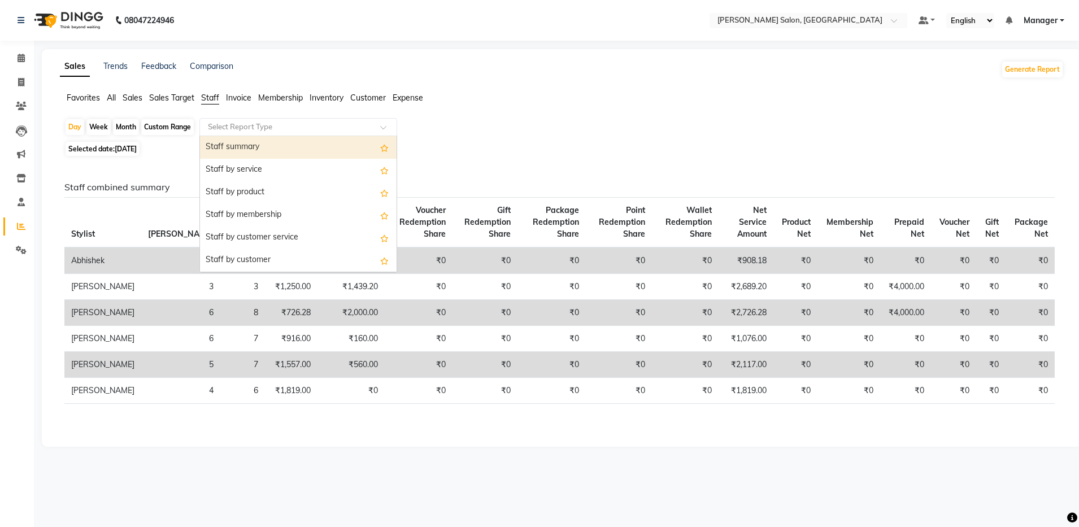
click at [264, 131] on input "text" at bounding box center [287, 126] width 163 height 11
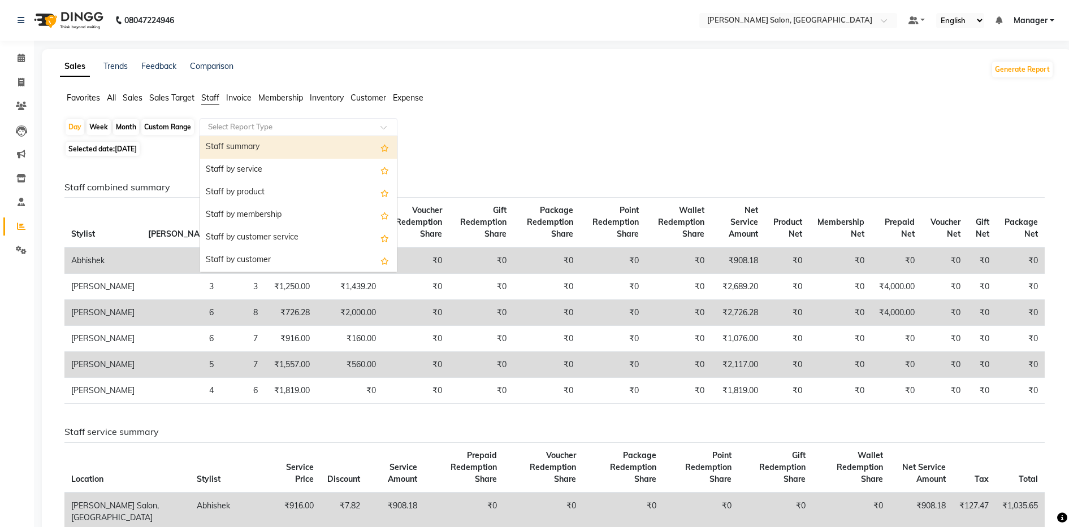
click at [278, 142] on div "Staff summary" at bounding box center [298, 147] width 197 height 23
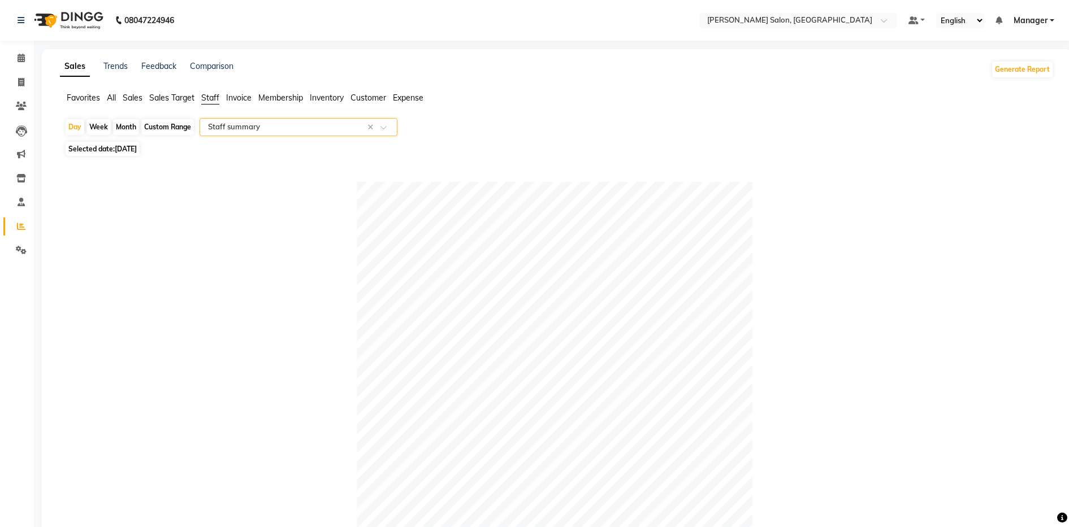
click at [165, 125] on div "Custom Range" at bounding box center [167, 127] width 53 height 16
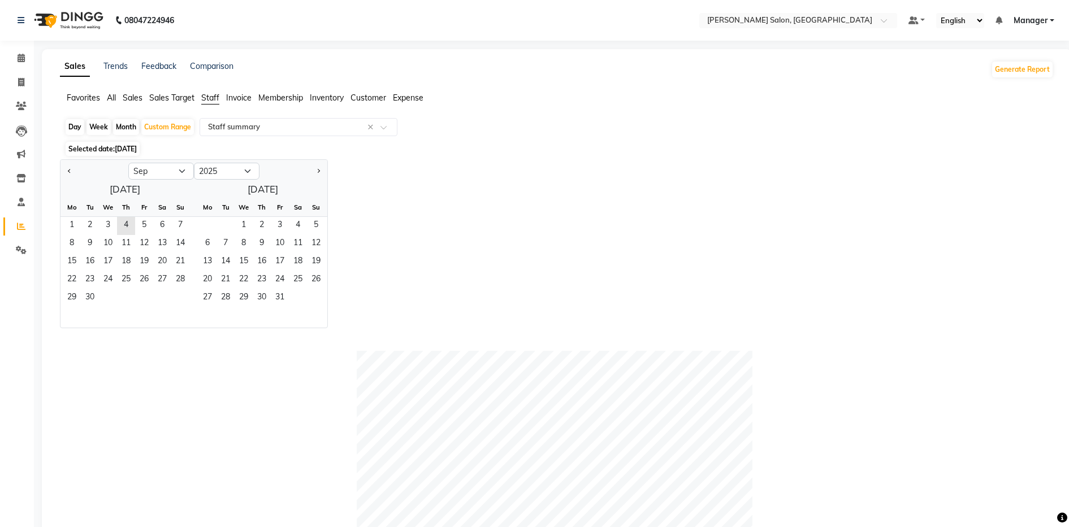
click at [116, 123] on div "Month" at bounding box center [126, 127] width 26 height 16
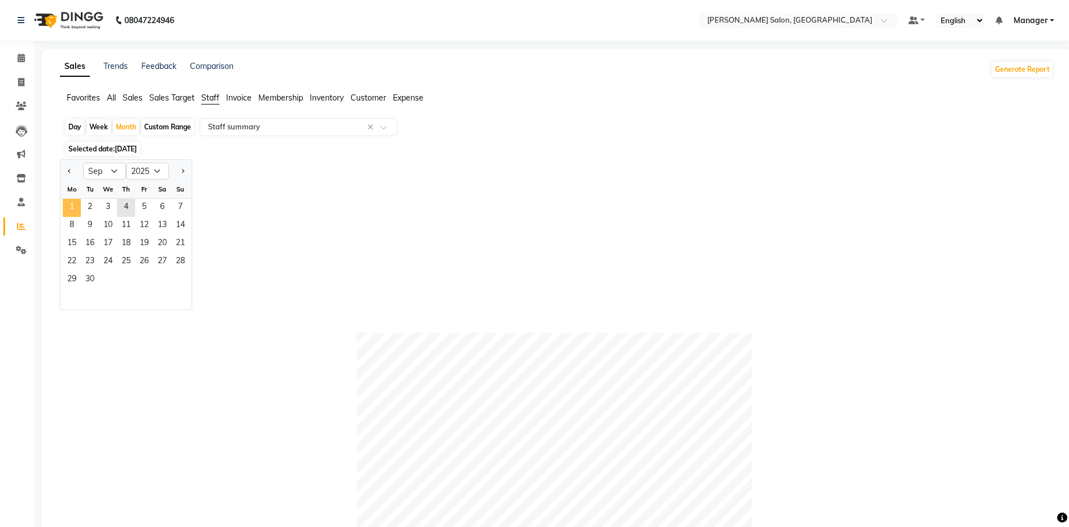
click at [74, 206] on span "1" at bounding box center [72, 208] width 18 height 18
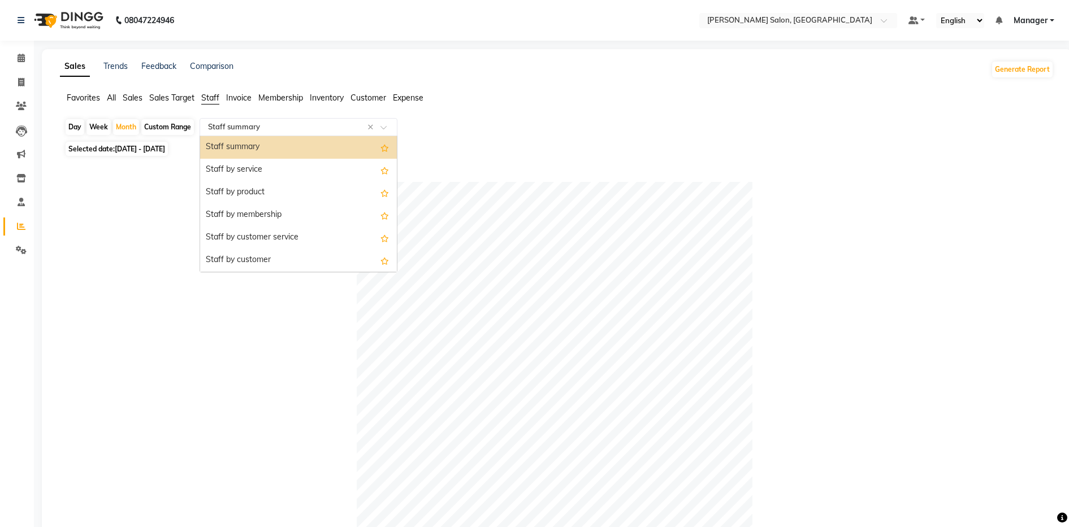
click at [238, 124] on input "text" at bounding box center [287, 126] width 163 height 11
click at [260, 164] on div "Staff by service" at bounding box center [298, 170] width 197 height 23
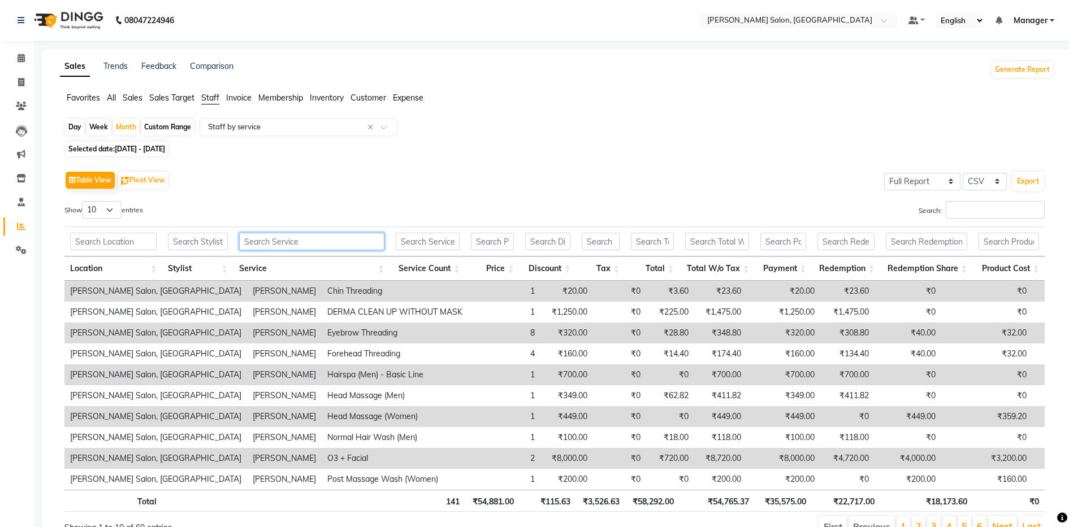
click at [298, 240] on input "text" at bounding box center [311, 242] width 145 height 18
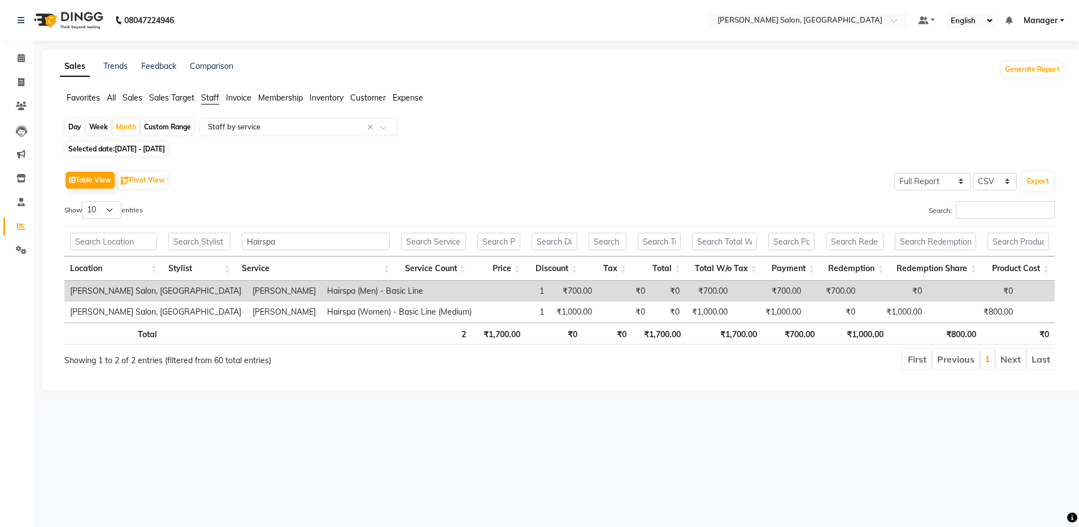
click at [782, 488] on div "08047224946 Select Location × [PERSON_NAME] Salon, Bellandur Default Panel My P…" at bounding box center [539, 263] width 1079 height 527
click at [294, 246] on input "Hairspa" at bounding box center [316, 242] width 148 height 18
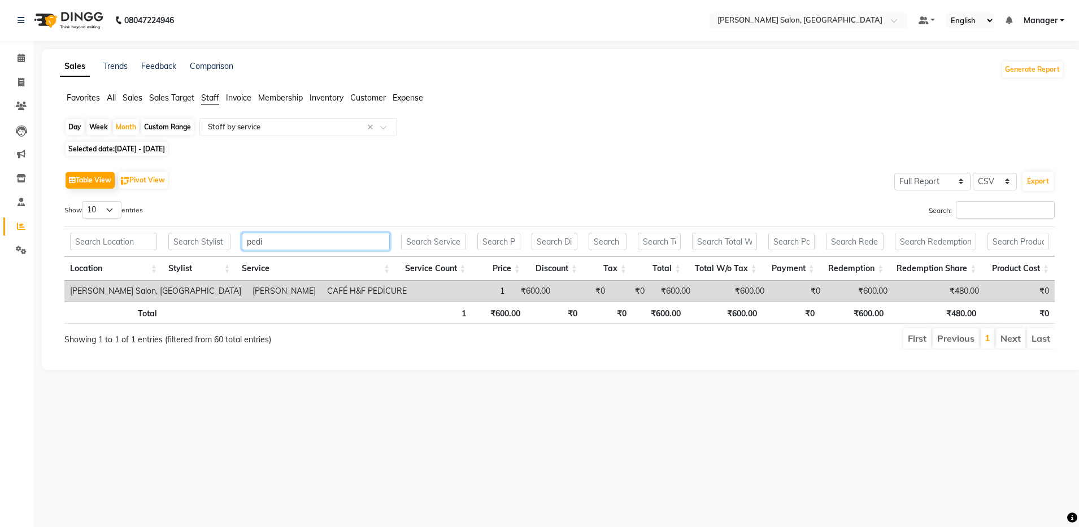
click at [321, 238] on input "pedi" at bounding box center [316, 242] width 148 height 18
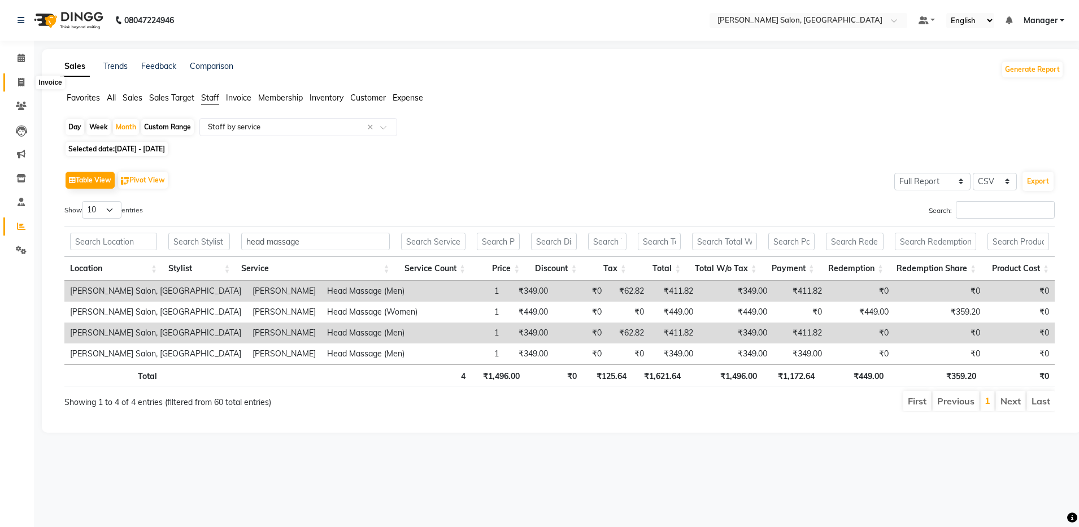
click at [24, 77] on span at bounding box center [21, 82] width 20 height 13
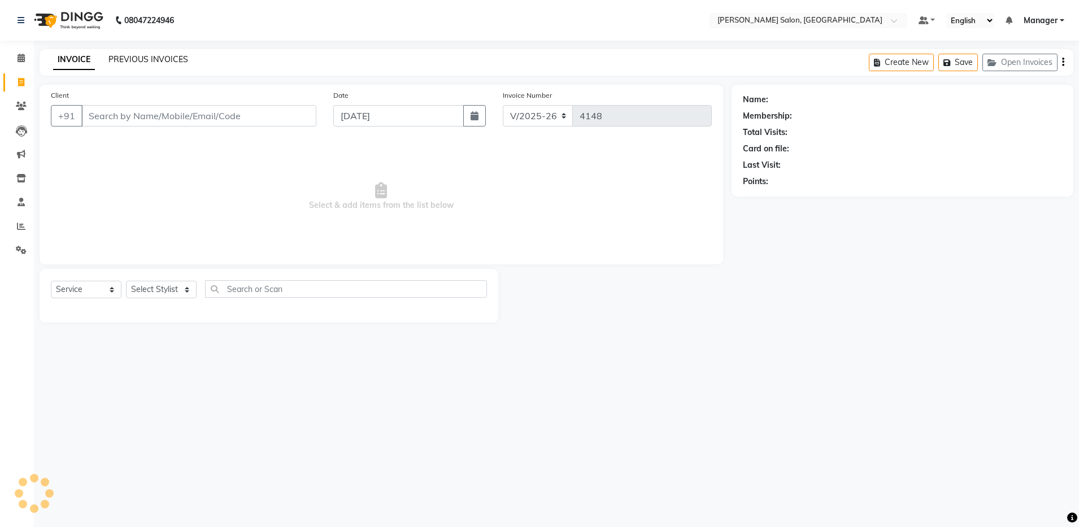
click at [141, 58] on link "PREVIOUS INVOICES" at bounding box center [148, 59] width 80 height 10
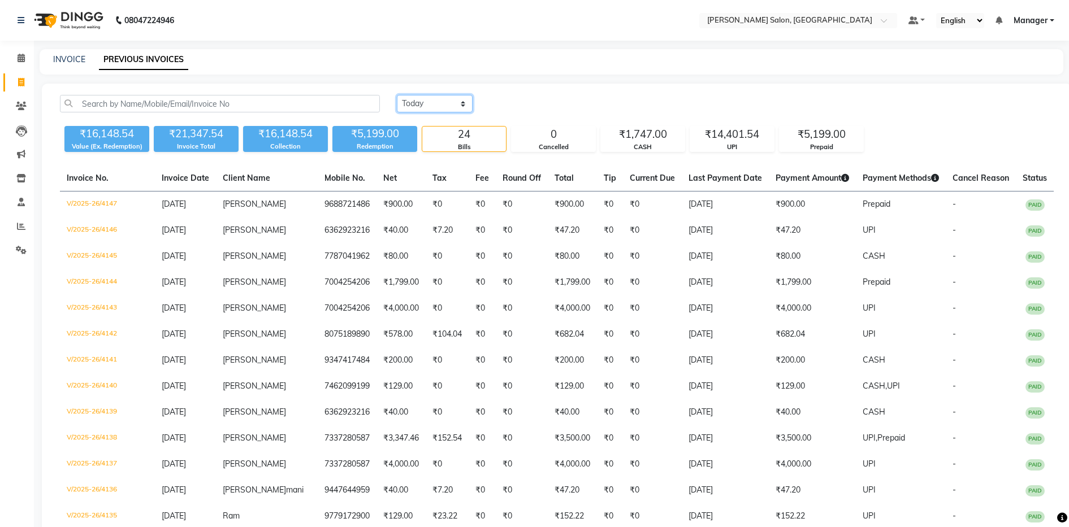
click at [416, 103] on select "[DATE] [DATE] Custom Range" at bounding box center [435, 104] width 76 height 18
click at [397, 95] on select "[DATE] [DATE] Custom Range" at bounding box center [435, 104] width 76 height 18
click at [522, 106] on input "[DATE]" at bounding box center [526, 104] width 79 height 16
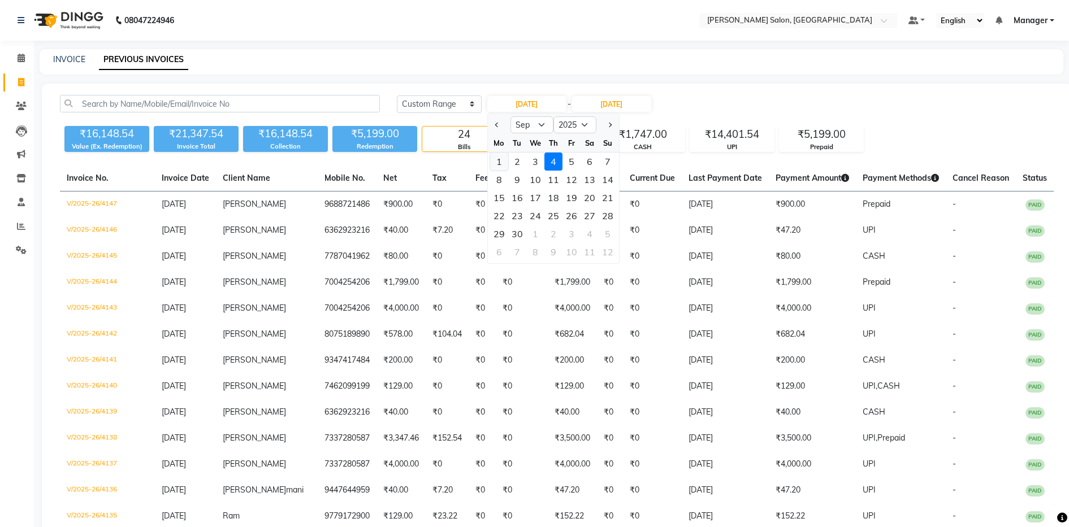
click at [494, 161] on div "1" at bounding box center [499, 162] width 18 height 18
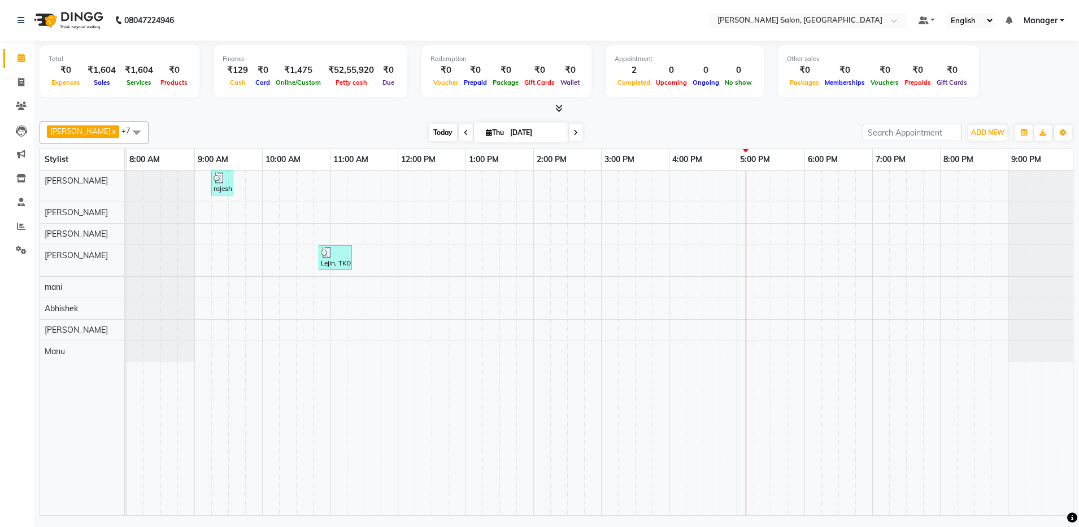
click at [433, 129] on span "Today" at bounding box center [443, 133] width 28 height 18
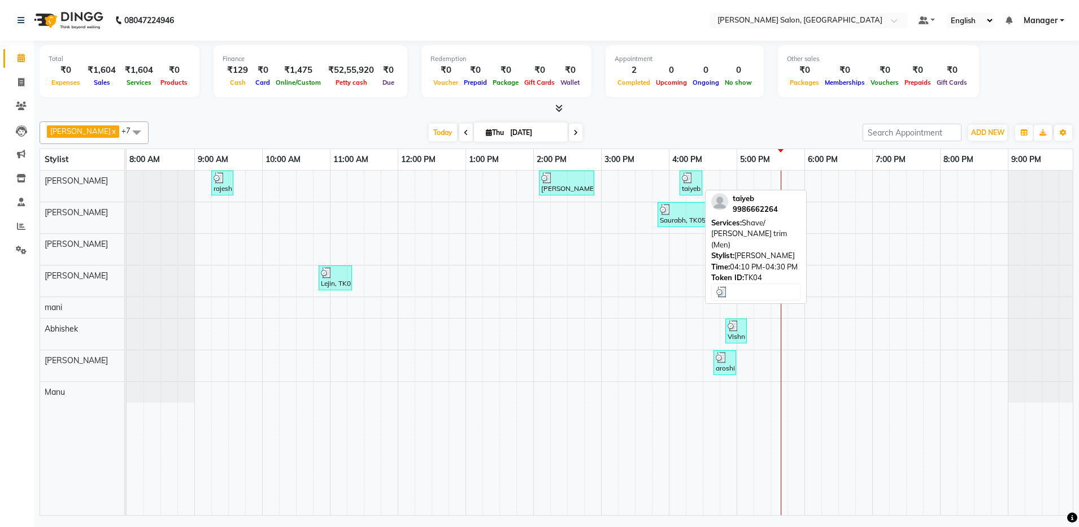
scroll to position [0, 3]
